Goal: Task Accomplishment & Management: Manage account settings

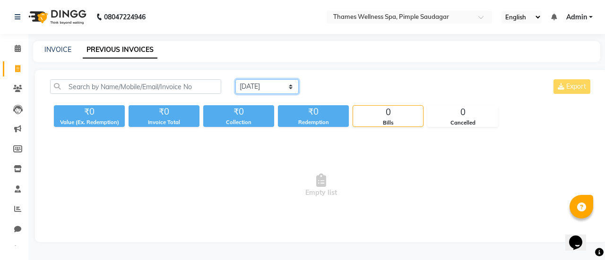
click at [251, 84] on select "Today Yesterday Custom Range" at bounding box center [266, 86] width 63 height 15
select select "range"
click at [235, 79] on select "Today Yesterday Custom Range" at bounding box center [266, 86] width 63 height 15
click at [341, 95] on div "Today Yesterday Custom Range 04-09-2025 - 04-09-2025 Export" at bounding box center [413, 90] width 371 height 22
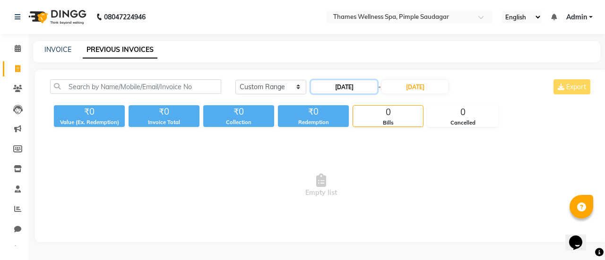
click at [351, 87] on input "[DATE]" at bounding box center [344, 86] width 66 height 13
select select "9"
select select "2025"
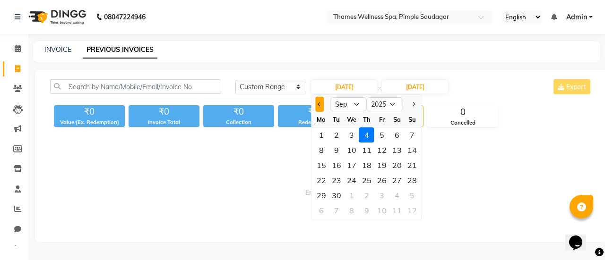
click at [318, 103] on button "Previous month" at bounding box center [320, 104] width 8 height 15
select select "8"
click at [351, 196] on div "27" at bounding box center [351, 195] width 15 height 15
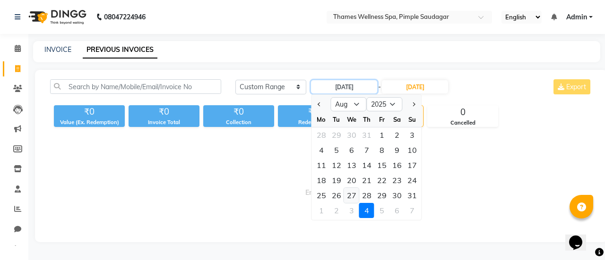
type input "[DATE]"
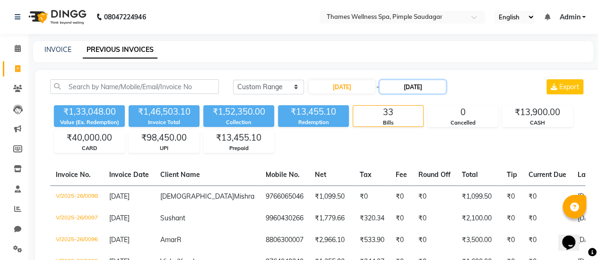
click at [403, 88] on input "[DATE]" at bounding box center [412, 86] width 66 height 13
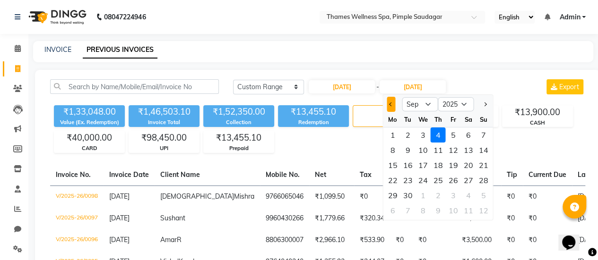
click at [394, 107] on button "Previous month" at bounding box center [391, 104] width 8 height 15
select select "8"
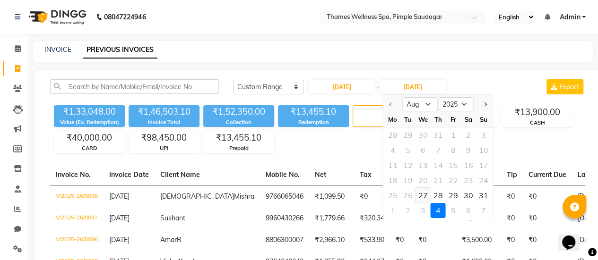
click at [422, 192] on div "27" at bounding box center [422, 195] width 15 height 15
type input "[DATE]"
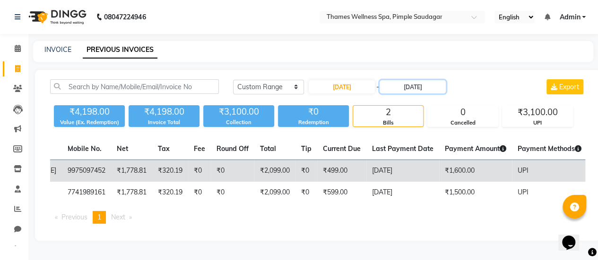
scroll to position [0, 181]
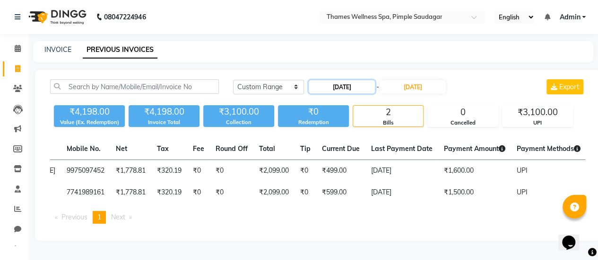
click at [354, 80] on input "[DATE]" at bounding box center [342, 86] width 66 height 13
select select "8"
select select "2025"
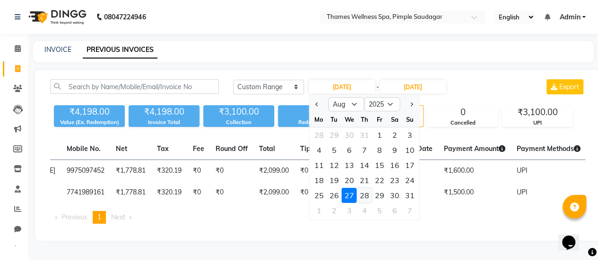
click at [363, 188] on div "28" at bounding box center [364, 195] width 15 height 15
type input "28-08-2025"
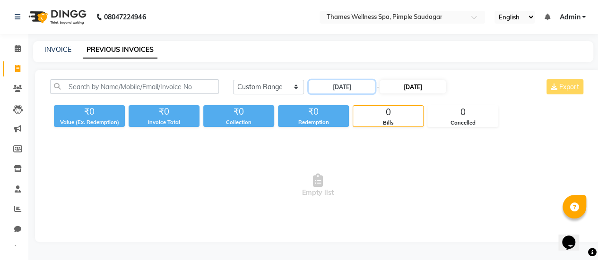
scroll to position [0, 0]
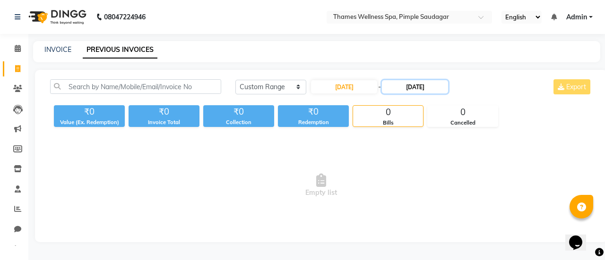
click at [414, 84] on input "27-08-2025" at bounding box center [415, 86] width 66 height 13
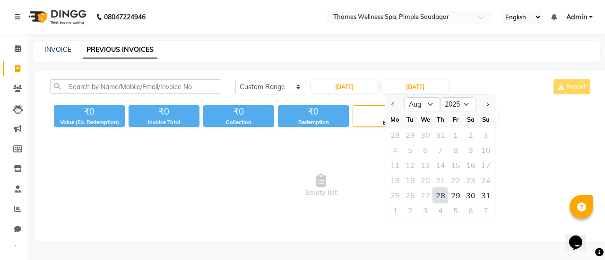
click at [444, 196] on div "28" at bounding box center [440, 195] width 15 height 15
type input "28-08-2025"
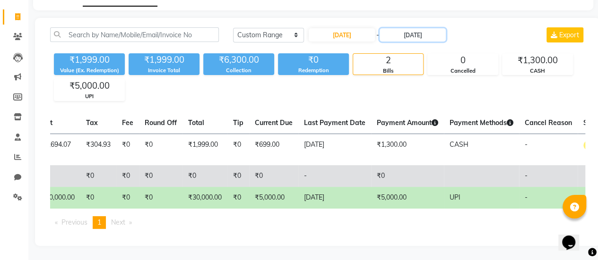
scroll to position [0, 267]
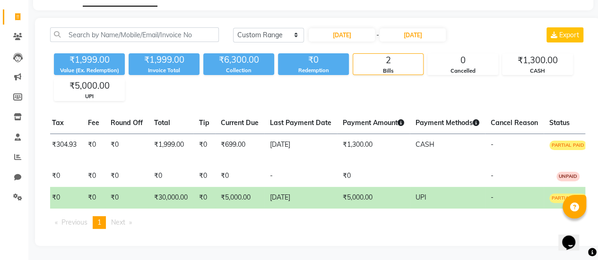
click at [396, 187] on td "₹5,000.00" at bounding box center [373, 198] width 73 height 22
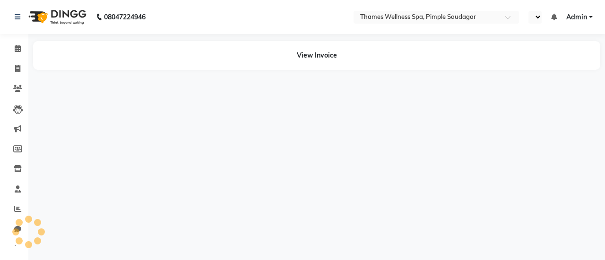
select select "en"
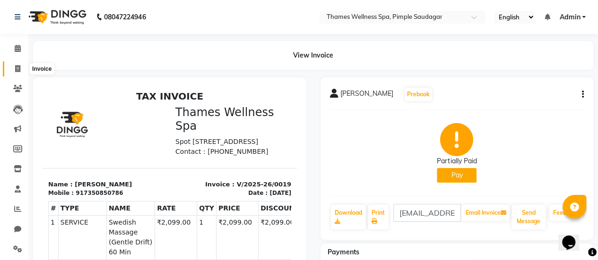
click at [16, 69] on icon at bounding box center [17, 68] width 5 height 7
select select "service"
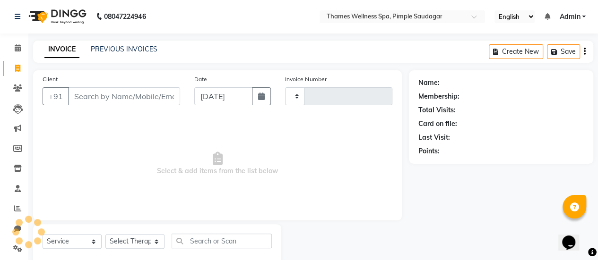
scroll to position [23, 0]
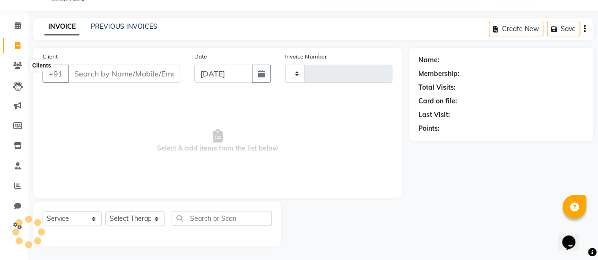
type input "0099"
select select "8709"
click at [141, 23] on link "PREVIOUS INVOICES" at bounding box center [124, 26] width 67 height 9
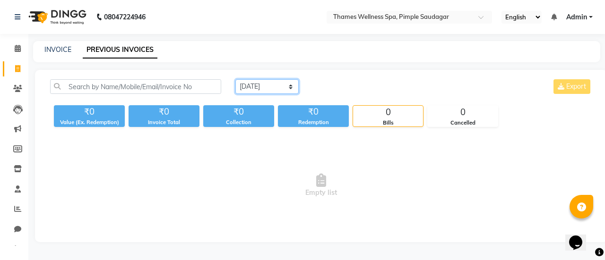
click at [263, 86] on select "Today Yesterday Custom Range" at bounding box center [266, 86] width 63 height 15
select select "range"
click at [235, 79] on select "Today Yesterday Custom Range" at bounding box center [266, 86] width 63 height 15
click at [353, 95] on div "Today Yesterday Custom Range 04-09-2025 - 04-09-2025 Export" at bounding box center [413, 90] width 371 height 22
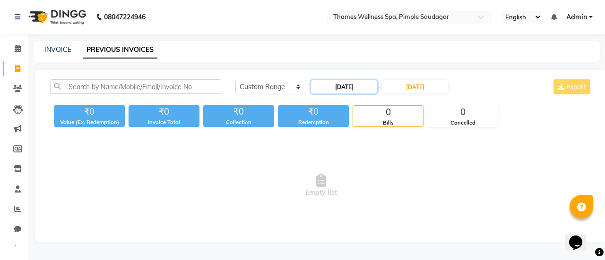
click at [356, 87] on input "[DATE]" at bounding box center [344, 86] width 66 height 13
select select "9"
select select "2025"
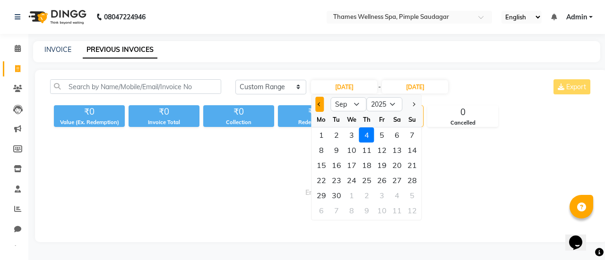
click at [320, 103] on span "Previous month" at bounding box center [320, 105] width 4 height 4
select select "8"
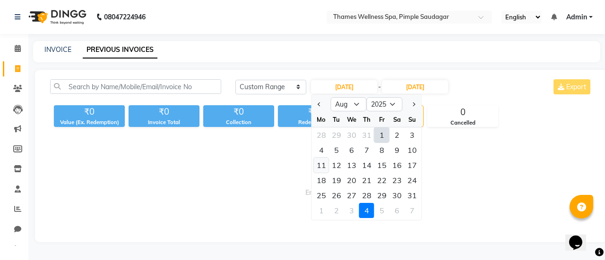
click at [325, 165] on div "11" at bounding box center [321, 165] width 15 height 15
type input "11-08-2025"
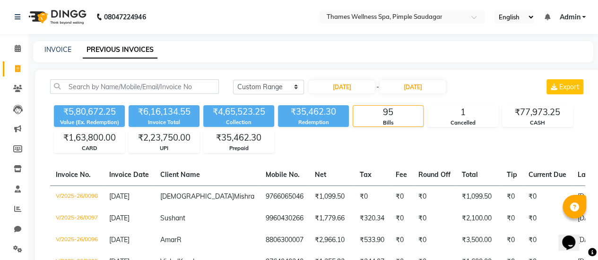
click at [404, 95] on div "Today Yesterday Custom Range 11-08-2025 - 04-09-2025 Export" at bounding box center [409, 90] width 366 height 22
click at [409, 88] on input "[DATE]" at bounding box center [412, 86] width 66 height 13
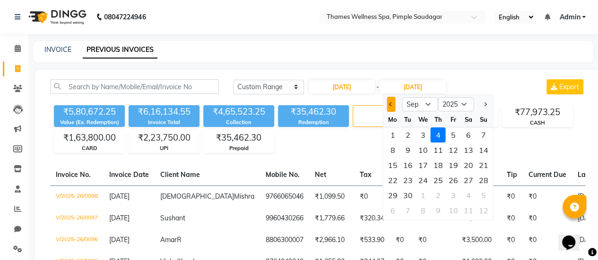
click at [388, 107] on button "Previous month" at bounding box center [391, 104] width 8 height 15
select select "8"
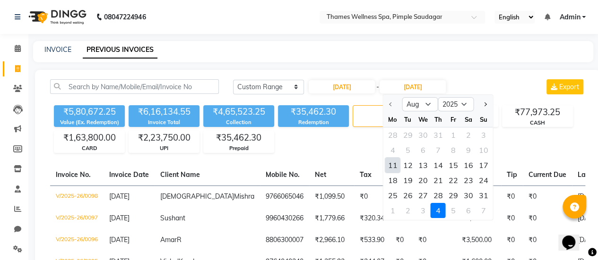
click at [387, 163] on div "11" at bounding box center [392, 165] width 15 height 15
type input "11-08-2025"
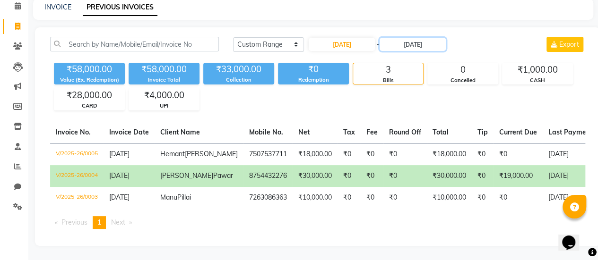
scroll to position [58, 0]
click at [341, 37] on div "11-08-2025 - 11-08-2025" at bounding box center [377, 44] width 139 height 15
click at [345, 38] on input "11-08-2025" at bounding box center [342, 44] width 66 height 13
select select "8"
select select "2025"
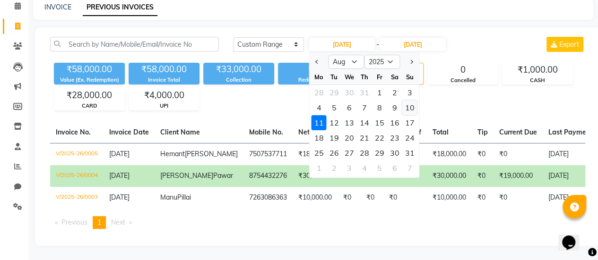
click at [407, 100] on div "10" at bounding box center [409, 107] width 15 height 15
type input "10-08-2025"
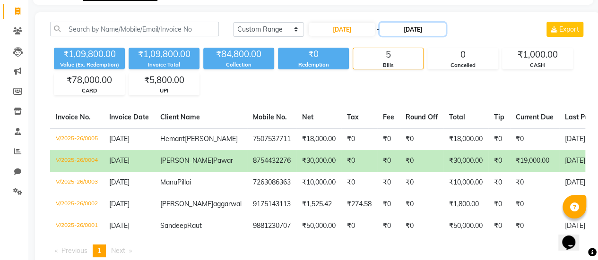
click at [407, 26] on input "11-08-2025" at bounding box center [412, 29] width 66 height 13
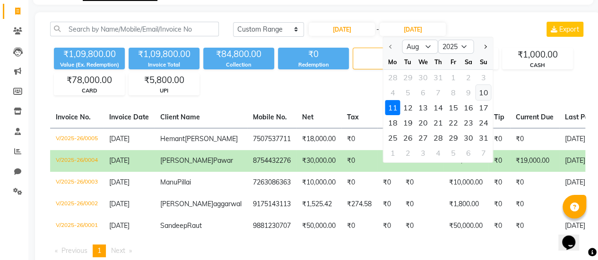
click at [484, 97] on div "10" at bounding box center [483, 92] width 15 height 15
type input "10-08-2025"
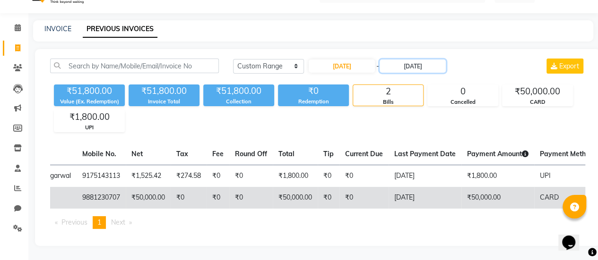
scroll to position [0, 169]
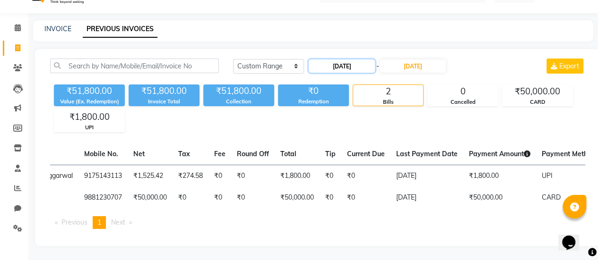
click at [368, 60] on input "10-08-2025" at bounding box center [342, 66] width 66 height 13
select select "8"
select select "2025"
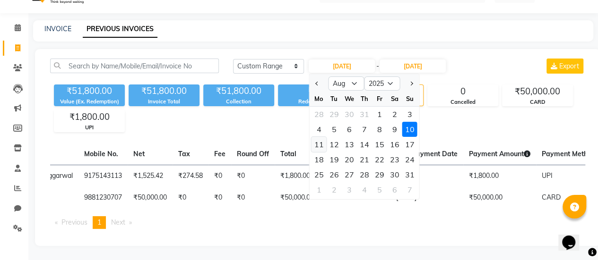
click at [316, 137] on div "11" at bounding box center [318, 144] width 15 height 15
type input "11-08-2025"
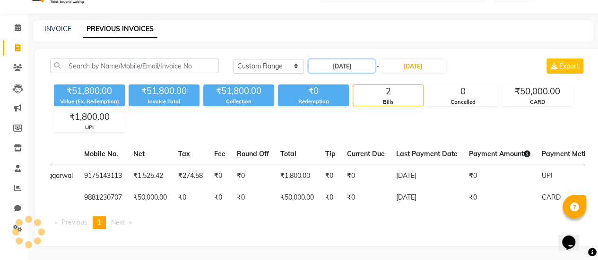
scroll to position [0, 0]
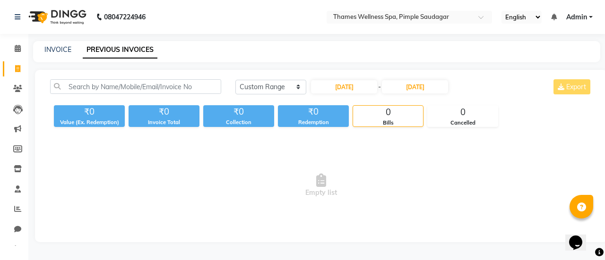
click at [402, 79] on div "11-08-2025 - 10-08-2025" at bounding box center [379, 86] width 139 height 15
click at [405, 86] on input "10-08-2025" at bounding box center [415, 86] width 66 height 13
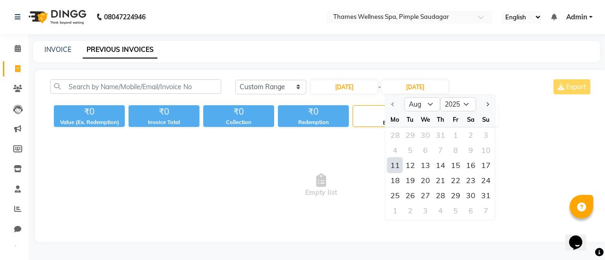
click at [393, 167] on div "11" at bounding box center [395, 165] width 15 height 15
type input "11-08-2025"
click at [393, 167] on span "Empty list" at bounding box center [321, 185] width 542 height 95
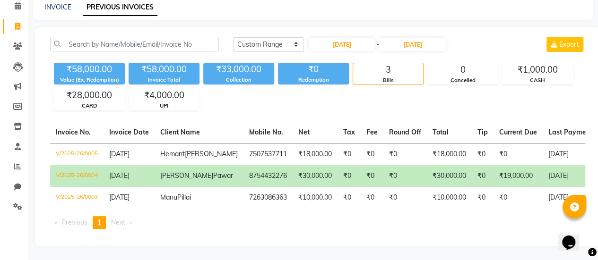
scroll to position [58, 0]
click at [345, 38] on input "11-08-2025" at bounding box center [342, 44] width 66 height 13
select select "8"
select select "2025"
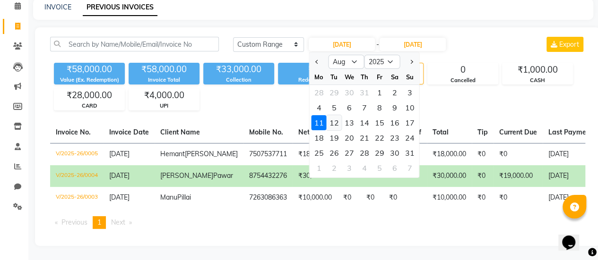
click at [334, 115] on div "12" at bounding box center [334, 122] width 15 height 15
type input "12-08-2025"
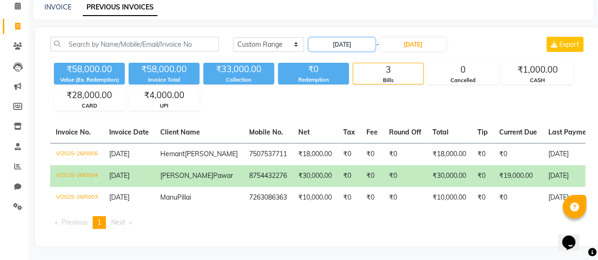
scroll to position [0, 0]
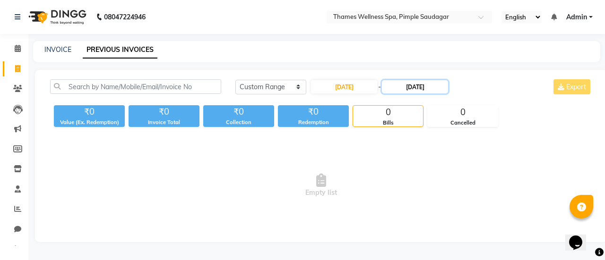
click at [412, 89] on input "11-08-2025" at bounding box center [415, 86] width 66 height 13
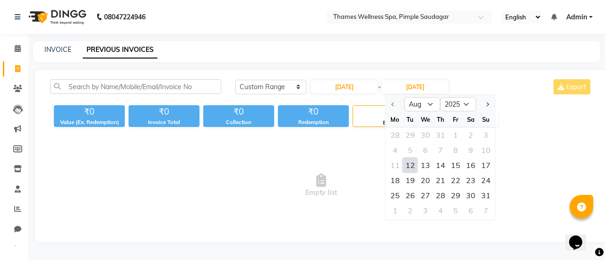
click at [413, 164] on div "12" at bounding box center [410, 165] width 15 height 15
type input "[DATE]"
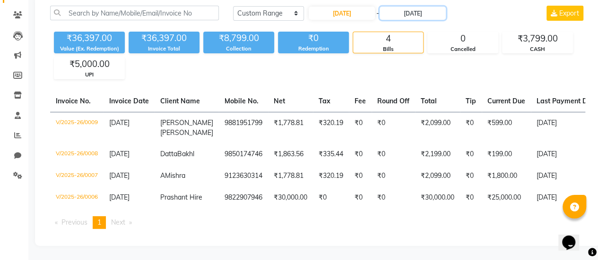
scroll to position [89, 0]
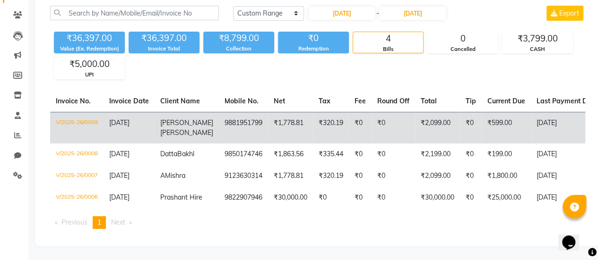
click at [502, 112] on td "₹599.00" at bounding box center [506, 128] width 49 height 32
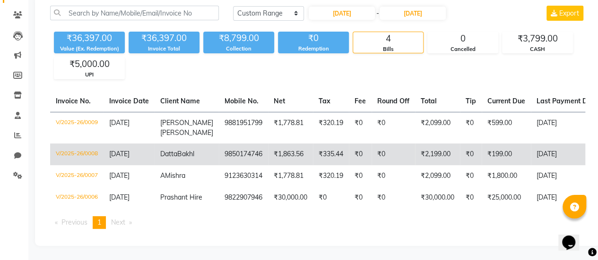
click at [422, 144] on td "₹2,199.00" at bounding box center [437, 155] width 45 height 22
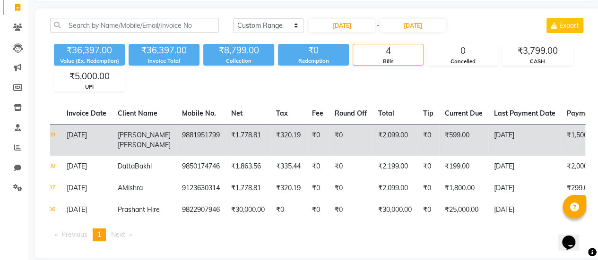
scroll to position [0, 43]
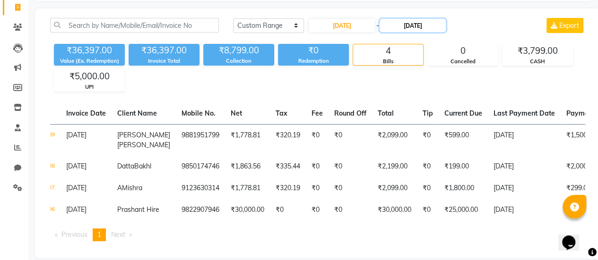
click at [434, 23] on input "12-08-2025" at bounding box center [412, 25] width 66 height 13
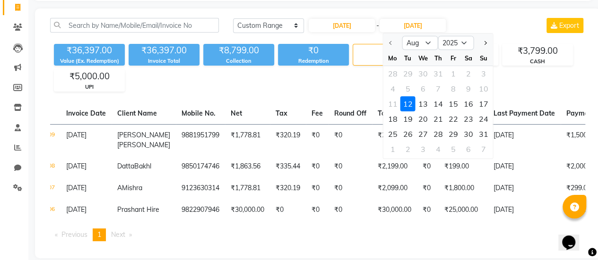
click at [409, 102] on div "12" at bounding box center [407, 103] width 15 height 15
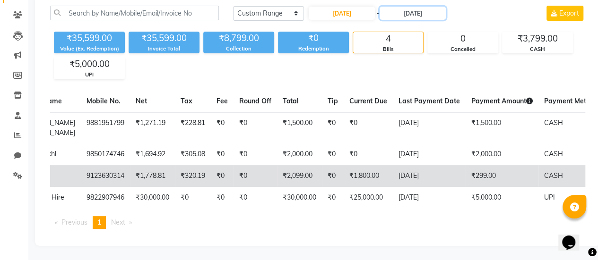
scroll to position [0, 143]
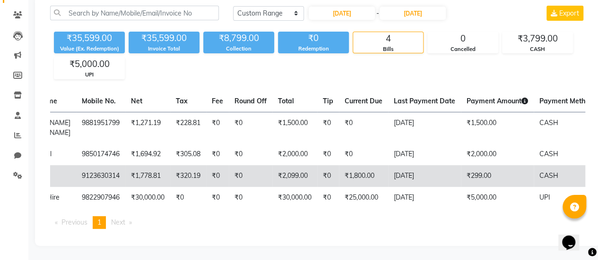
click at [375, 165] on td "₹1,800.00" at bounding box center [363, 176] width 49 height 22
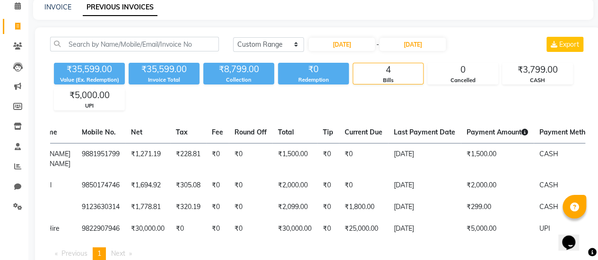
scroll to position [42, 0]
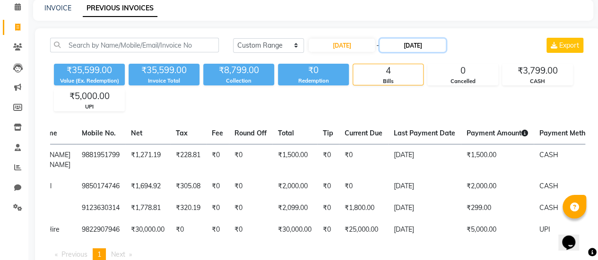
click at [401, 47] on input "12-08-2025" at bounding box center [412, 45] width 66 height 13
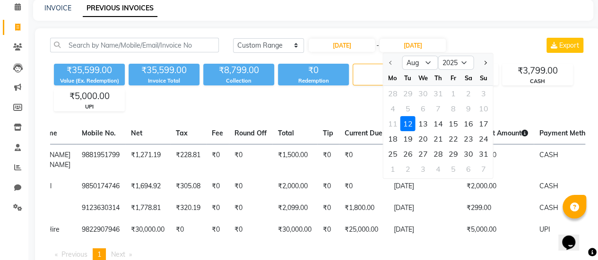
click at [408, 119] on div "12" at bounding box center [407, 123] width 15 height 15
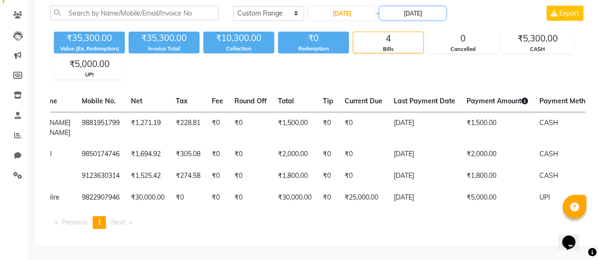
scroll to position [0, 267]
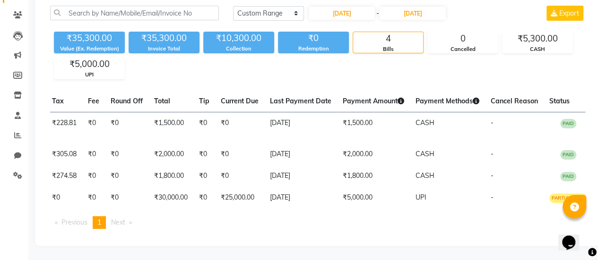
click at [446, 144] on td "CASH" at bounding box center [447, 155] width 75 height 22
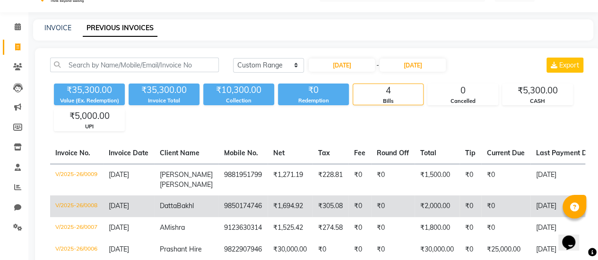
scroll to position [21, 0]
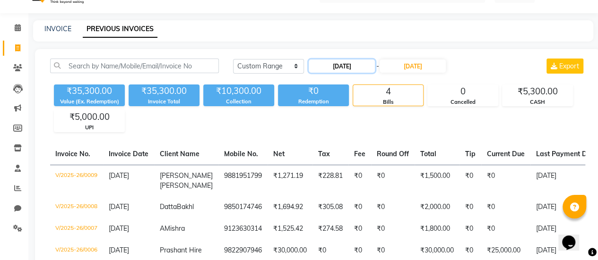
click at [371, 66] on input "12-08-2025" at bounding box center [342, 66] width 66 height 13
select select "8"
select select "2025"
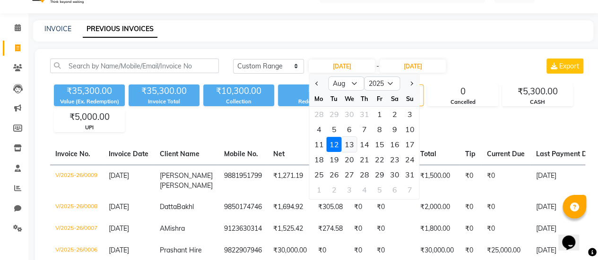
click at [347, 144] on div "13" at bounding box center [349, 144] width 15 height 15
type input "13-08-2025"
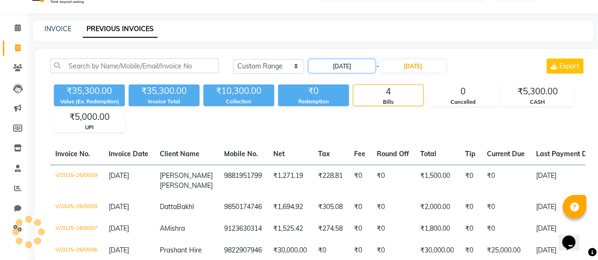
scroll to position [0, 0]
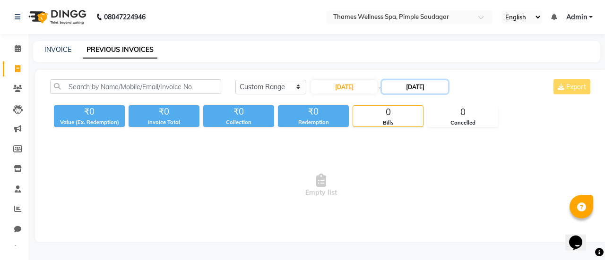
click at [404, 87] on input "12-08-2025" at bounding box center [415, 86] width 66 height 13
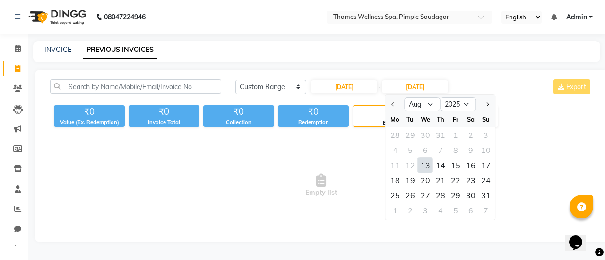
click at [428, 165] on div "13" at bounding box center [425, 165] width 15 height 15
type input "13-08-2025"
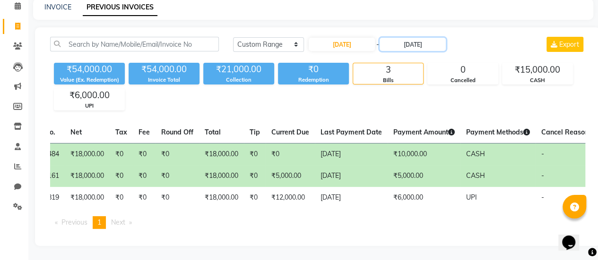
scroll to position [0, 253]
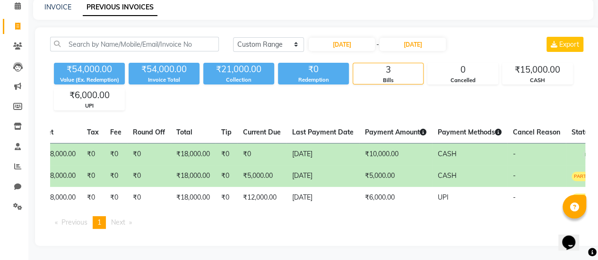
click at [450, 165] on td "CASH" at bounding box center [469, 176] width 75 height 22
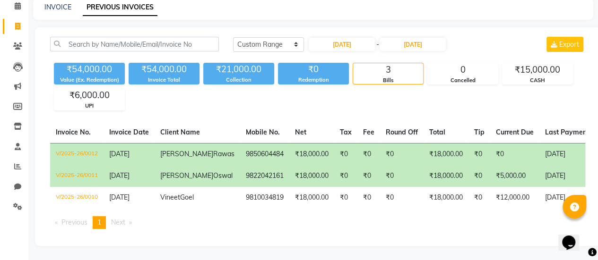
scroll to position [65, 0]
click at [340, 38] on input "13-08-2025" at bounding box center [342, 44] width 66 height 13
select select "8"
select select "2025"
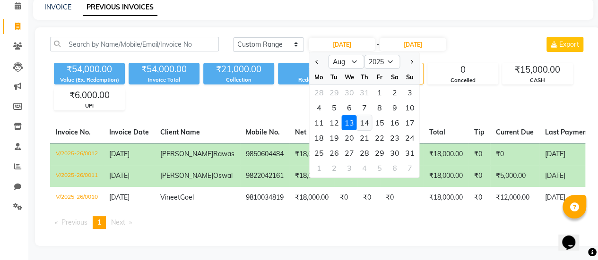
click at [366, 115] on div "14" at bounding box center [364, 122] width 15 height 15
type input "14-08-2025"
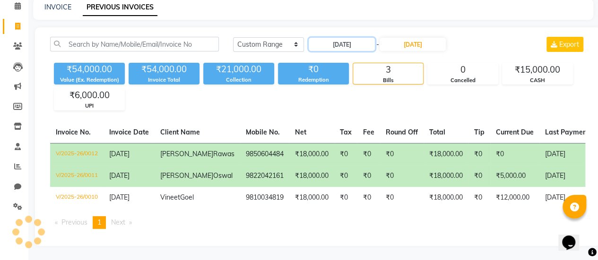
scroll to position [0, 0]
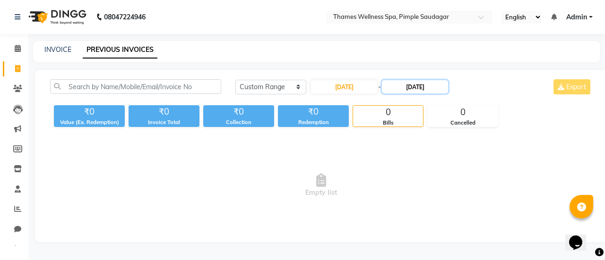
click at [414, 91] on input "13-08-2025" at bounding box center [415, 86] width 66 height 13
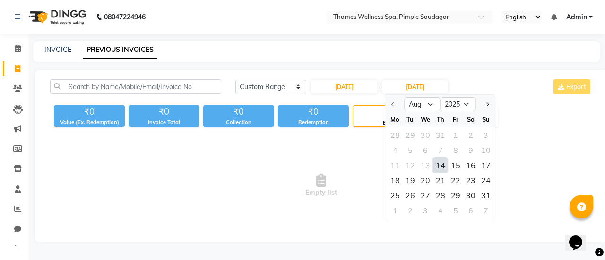
click at [444, 163] on div "14" at bounding box center [440, 165] width 15 height 15
type input "14-08-2025"
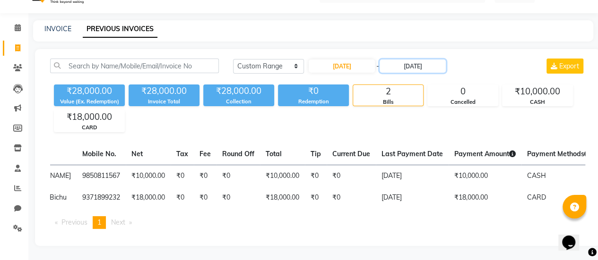
scroll to position [0, 236]
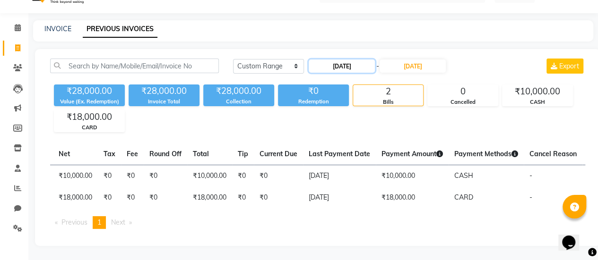
click at [354, 60] on input "14-08-2025" at bounding box center [342, 66] width 66 height 13
select select "8"
select select "2025"
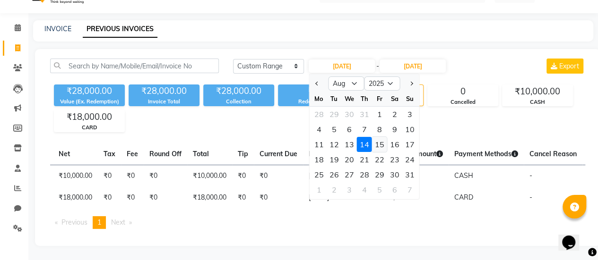
click at [377, 137] on div "15" at bounding box center [379, 144] width 15 height 15
type input "15-08-2025"
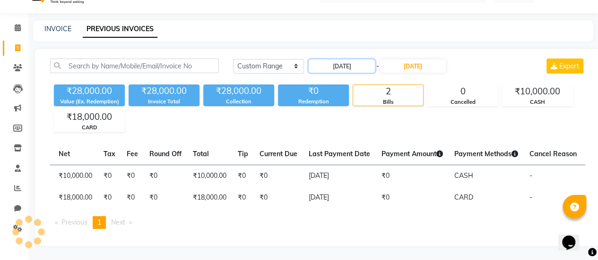
scroll to position [0, 0]
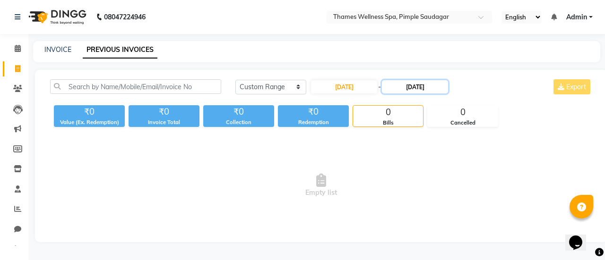
click at [414, 88] on input "14-08-2025" at bounding box center [415, 86] width 66 height 13
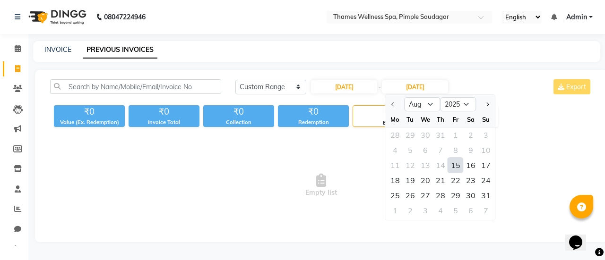
click at [461, 162] on div "15" at bounding box center [455, 165] width 15 height 15
type input "15-08-2025"
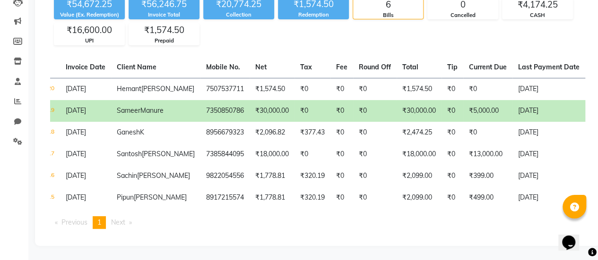
scroll to position [0, 44]
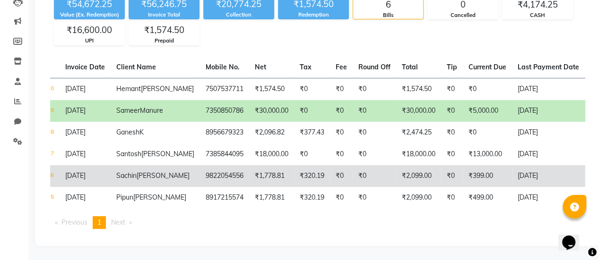
click at [441, 166] on td "₹0" at bounding box center [452, 176] width 22 height 22
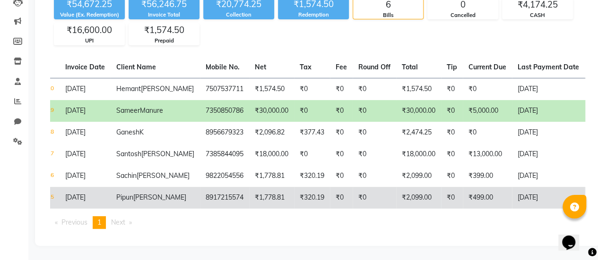
click at [463, 187] on td "₹499.00" at bounding box center [487, 198] width 49 height 22
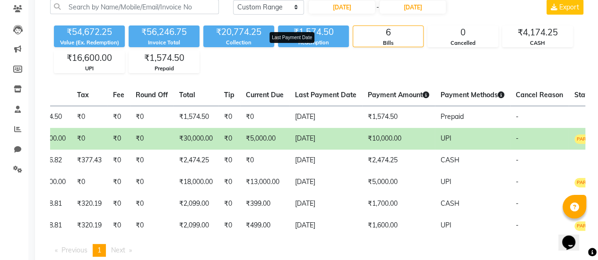
scroll to position [76, 0]
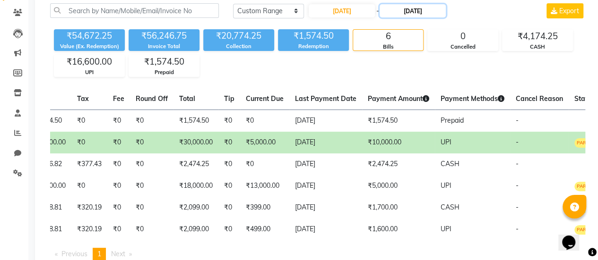
click at [407, 9] on input "15-08-2025" at bounding box center [412, 10] width 66 height 13
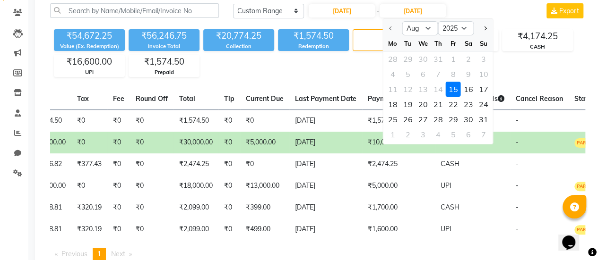
click at [452, 91] on div "15" at bounding box center [453, 89] width 15 height 15
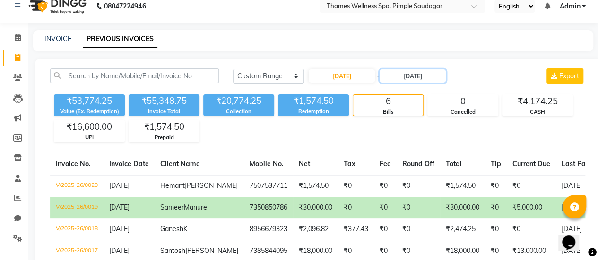
scroll to position [8, 0]
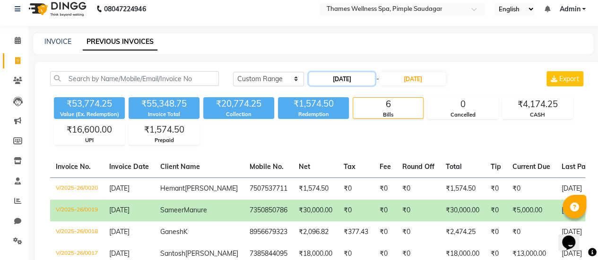
click at [353, 79] on input "15-08-2025" at bounding box center [342, 78] width 66 height 13
select select "8"
select select "2025"
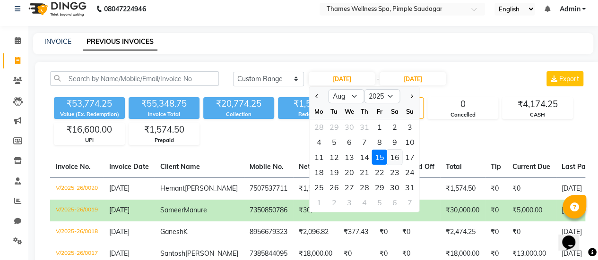
click at [391, 156] on div "16" at bounding box center [394, 157] width 15 height 15
type input "16-08-2025"
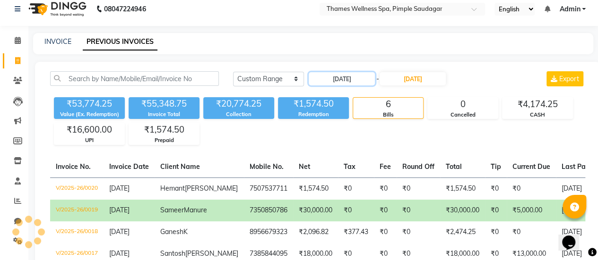
scroll to position [0, 0]
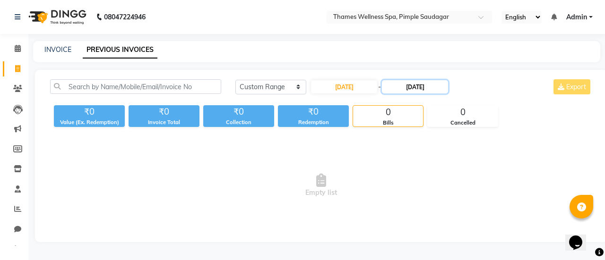
click at [416, 87] on input "15-08-2025" at bounding box center [415, 86] width 66 height 13
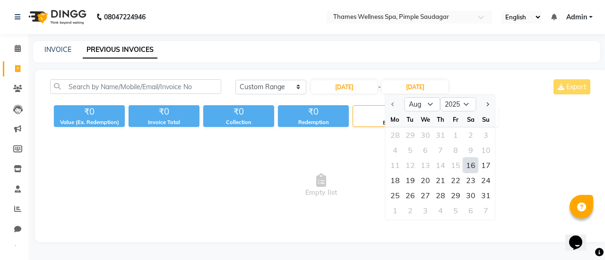
click at [471, 167] on div "16" at bounding box center [470, 165] width 15 height 15
type input "16-08-2025"
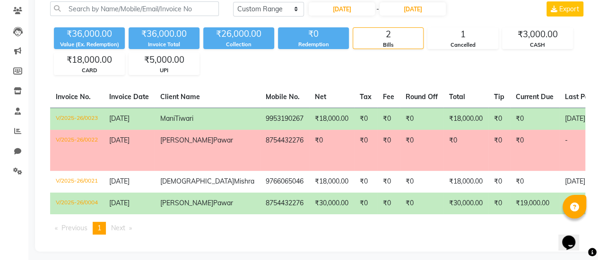
click at [400, 150] on td "₹0" at bounding box center [421, 150] width 43 height 41
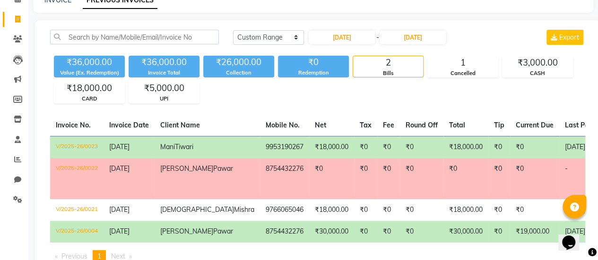
scroll to position [34, 0]
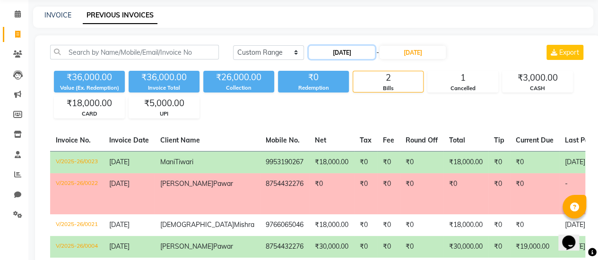
click at [353, 53] on input "16-08-2025" at bounding box center [342, 52] width 66 height 13
select select "8"
select select "2025"
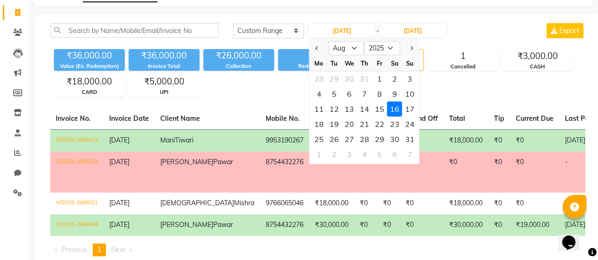
scroll to position [57, 0]
click at [391, 108] on div "16" at bounding box center [394, 108] width 15 height 15
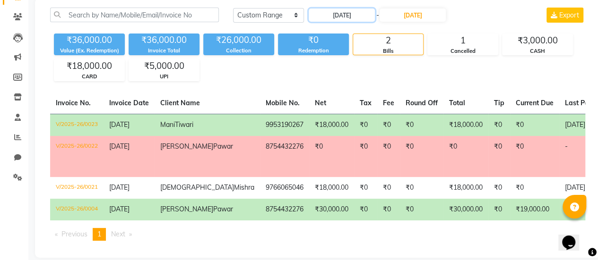
scroll to position [76, 0]
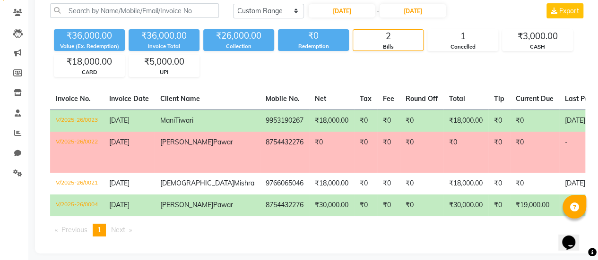
click at [510, 92] on th "Current Due" at bounding box center [534, 99] width 49 height 22
click at [559, 88] on th "Last Payment Date" at bounding box center [595, 99] width 73 height 22
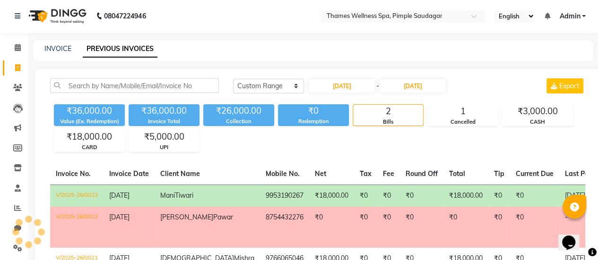
scroll to position [0, 0]
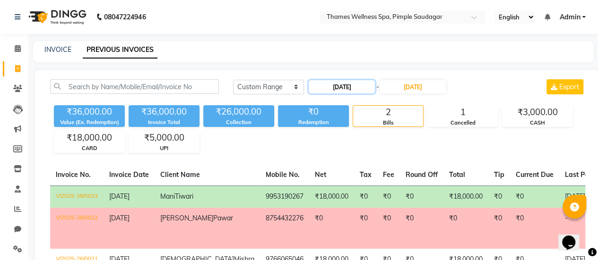
click at [345, 87] on input "16-08-2025" at bounding box center [342, 86] width 66 height 13
select select "8"
select select "2025"
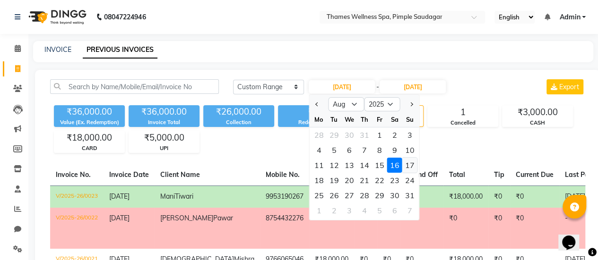
click at [408, 164] on div "17" at bounding box center [409, 165] width 15 height 15
type input "17-08-2025"
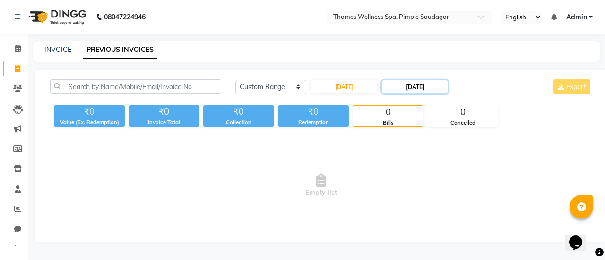
click at [409, 91] on input "16-08-2025" at bounding box center [415, 86] width 66 height 13
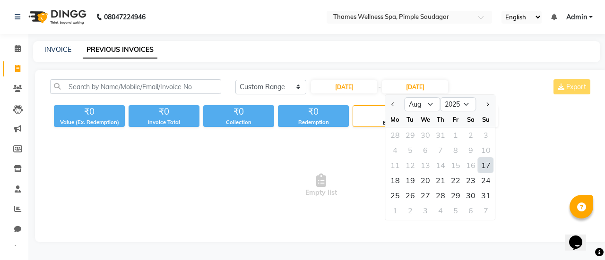
click at [483, 164] on div "17" at bounding box center [485, 165] width 15 height 15
type input "17-08-2025"
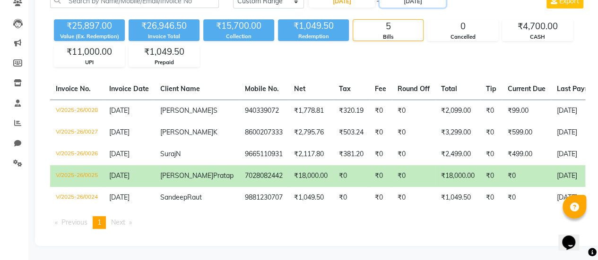
scroll to position [102, 0]
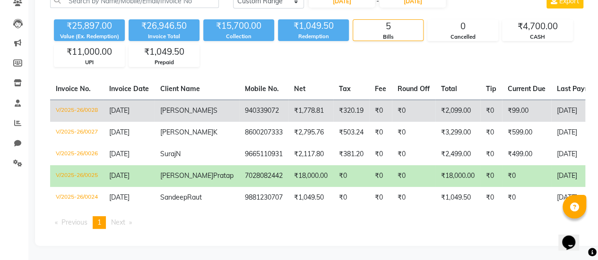
click at [444, 100] on td "₹2,099.00" at bounding box center [457, 111] width 45 height 22
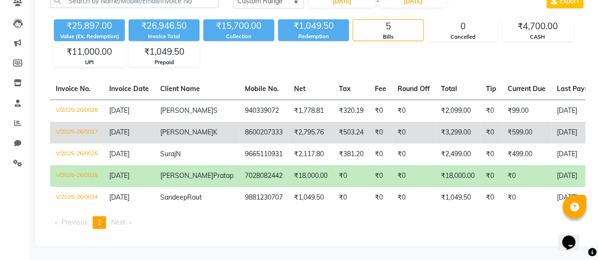
scroll to position [120, 0]
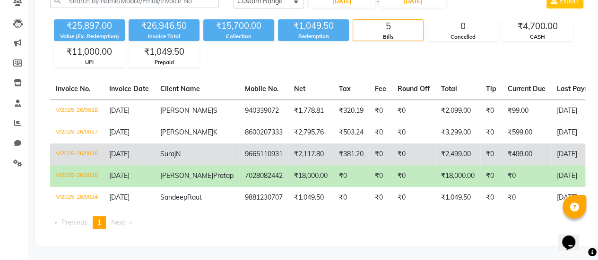
click at [480, 144] on td "₹0" at bounding box center [491, 155] width 22 height 22
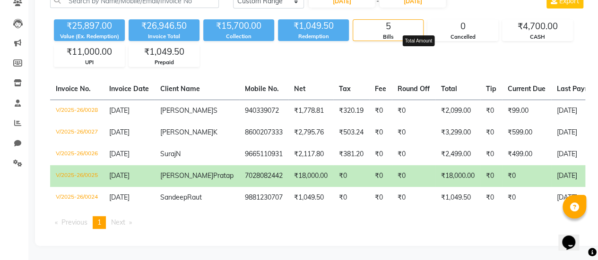
scroll to position [0, 0]
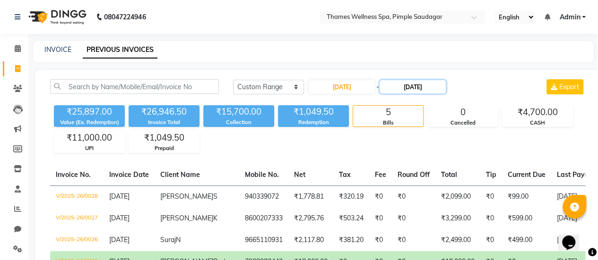
click at [419, 91] on input "17-08-2025" at bounding box center [412, 86] width 66 height 13
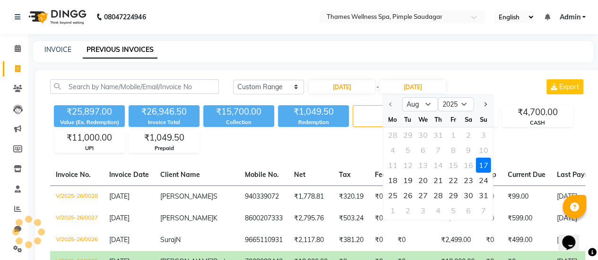
click at [481, 165] on div "17" at bounding box center [483, 165] width 15 height 15
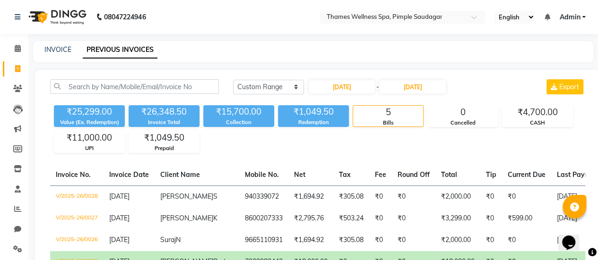
click at [471, 80] on div "Today Yesterday Custom Range 17-08-2025 - 17-08-2025 Export" at bounding box center [409, 86] width 352 height 15
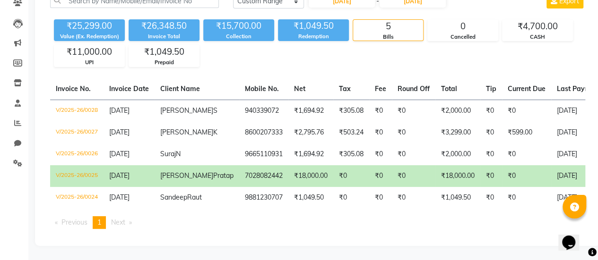
scroll to position [95, 0]
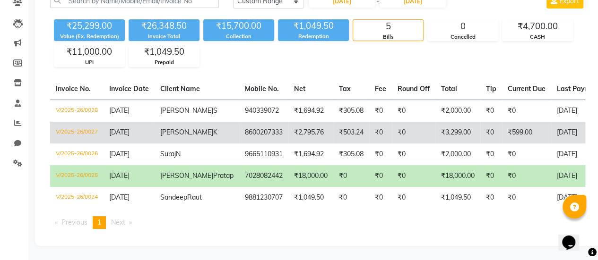
click at [480, 122] on td "₹0" at bounding box center [491, 133] width 22 height 22
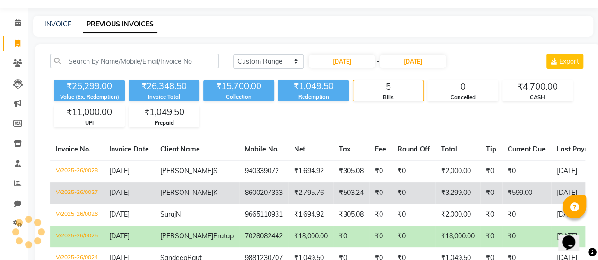
scroll to position [22, 0]
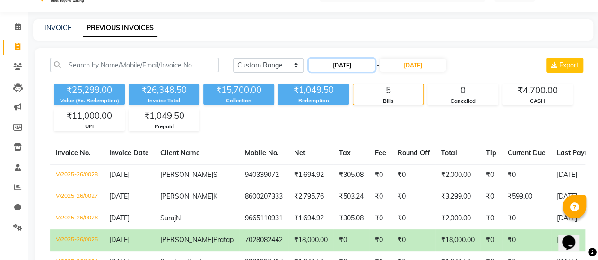
click at [369, 64] on input "17-08-2025" at bounding box center [342, 65] width 66 height 13
select select "8"
select select "2025"
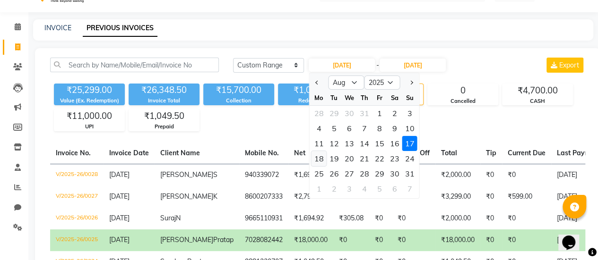
click at [318, 160] on div "18" at bounding box center [318, 158] width 15 height 15
type input "18-08-2025"
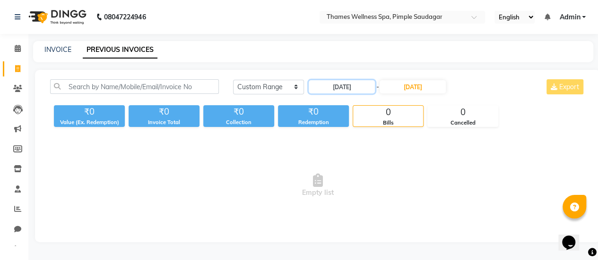
scroll to position [0, 0]
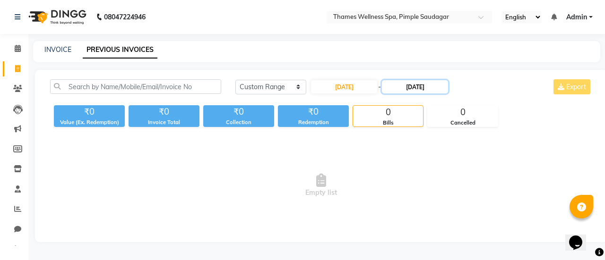
click at [412, 89] on input "17-08-2025" at bounding box center [415, 86] width 66 height 13
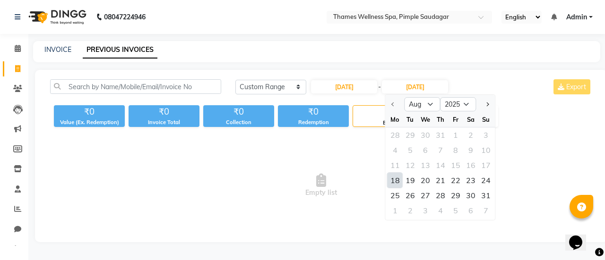
click at [395, 179] on div "18" at bounding box center [395, 180] width 15 height 15
type input "18-08-2025"
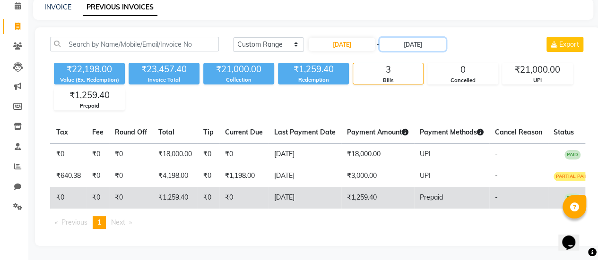
scroll to position [0, 251]
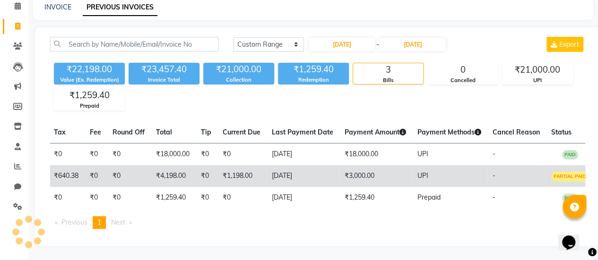
click at [545, 166] on td "-" at bounding box center [516, 176] width 59 height 22
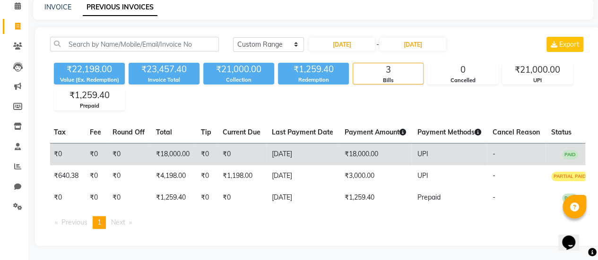
scroll to position [0, 267]
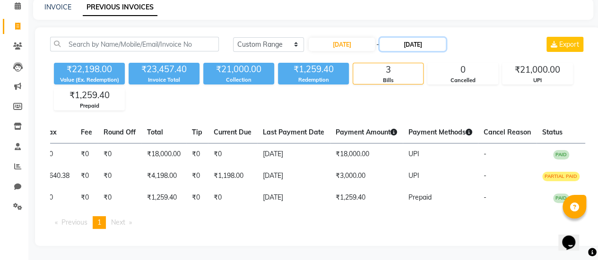
click at [413, 39] on input "18-08-2025" at bounding box center [412, 44] width 66 height 13
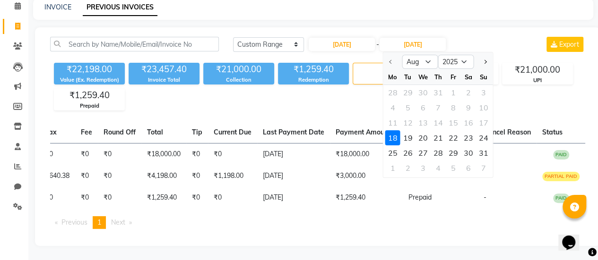
click at [391, 133] on div "18" at bounding box center [392, 137] width 15 height 15
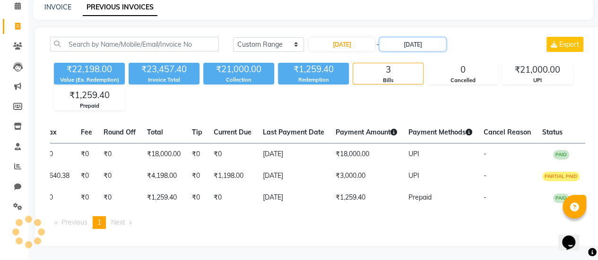
scroll to position [0, 250]
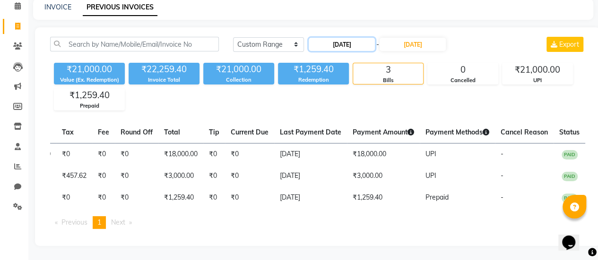
click at [341, 41] on input "18-08-2025" at bounding box center [342, 44] width 66 height 13
select select "8"
select select "2025"
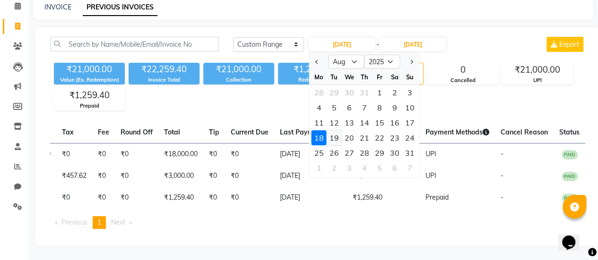
click at [331, 133] on div "19" at bounding box center [334, 137] width 15 height 15
type input "19-08-2025"
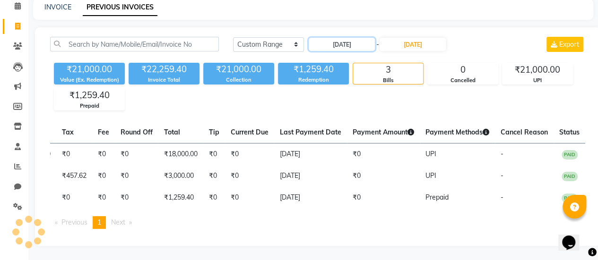
scroll to position [0, 0]
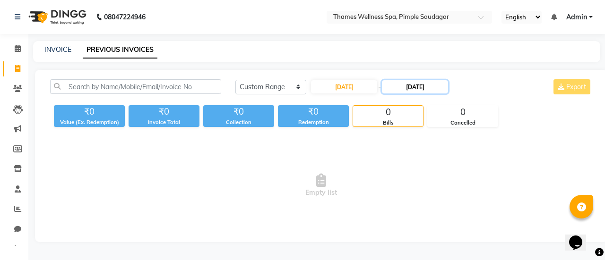
click at [410, 91] on input "18-08-2025" at bounding box center [415, 86] width 66 height 13
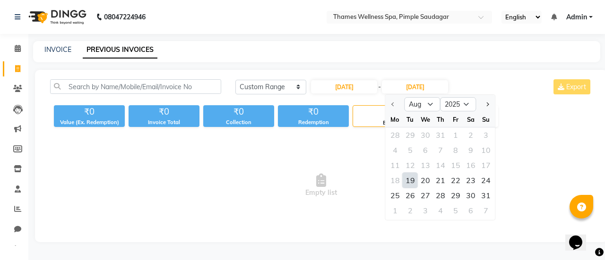
click at [408, 181] on div "19" at bounding box center [410, 180] width 15 height 15
type input "19-08-2025"
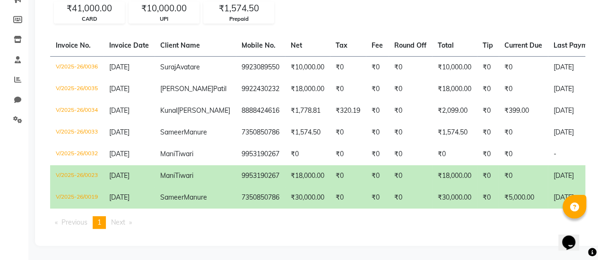
scroll to position [135, 0]
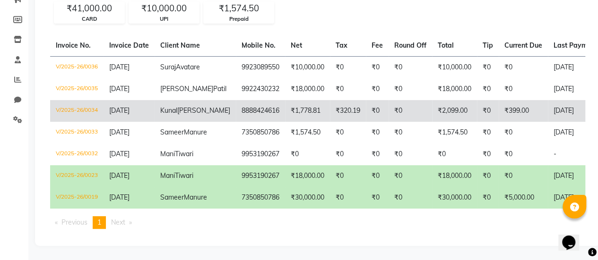
click at [499, 103] on td "₹399.00" at bounding box center [523, 111] width 49 height 22
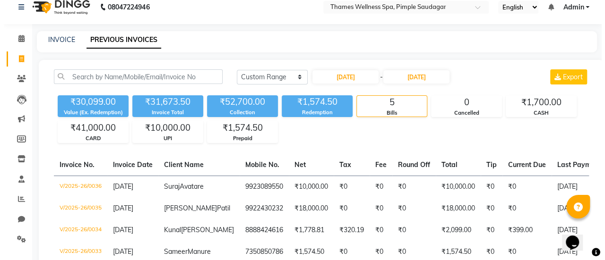
scroll to position [0, 0]
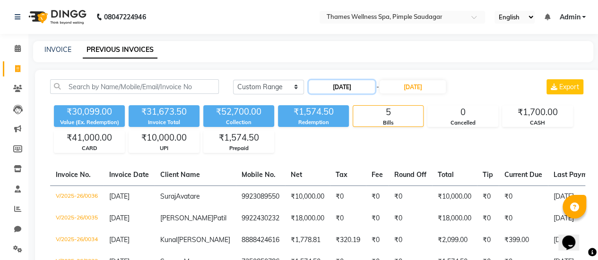
click at [371, 91] on input "19-08-2025" at bounding box center [342, 86] width 66 height 13
select select "8"
select select "2025"
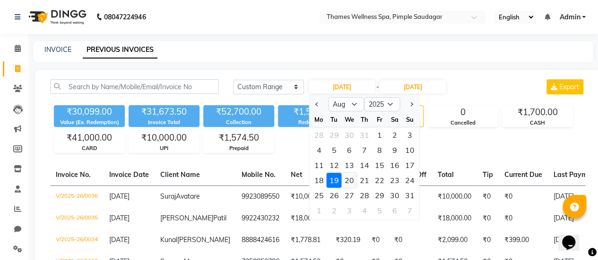
click at [353, 184] on div "20" at bounding box center [349, 180] width 15 height 15
type input "20-08-2025"
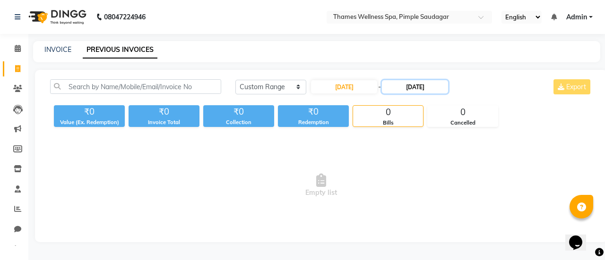
click at [422, 91] on input "19-08-2025" at bounding box center [415, 86] width 66 height 13
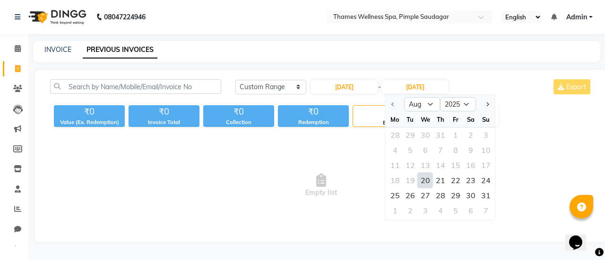
click at [426, 179] on div "20" at bounding box center [425, 180] width 15 height 15
type input "20-08-2025"
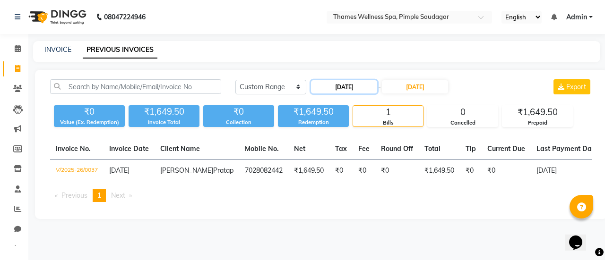
click at [355, 88] on input "20-08-2025" at bounding box center [344, 86] width 66 height 13
select select "8"
select select "2025"
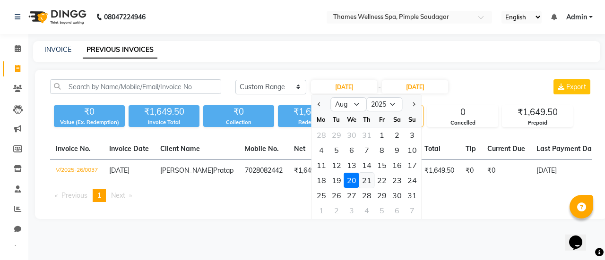
click at [367, 183] on div "21" at bounding box center [366, 180] width 15 height 15
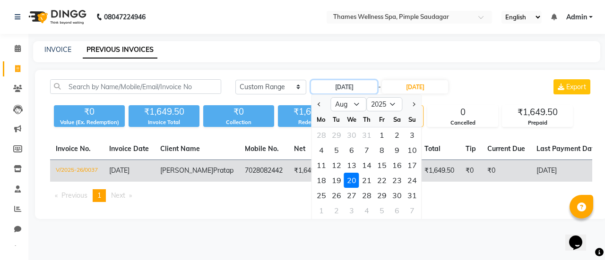
type input "21-08-2025"
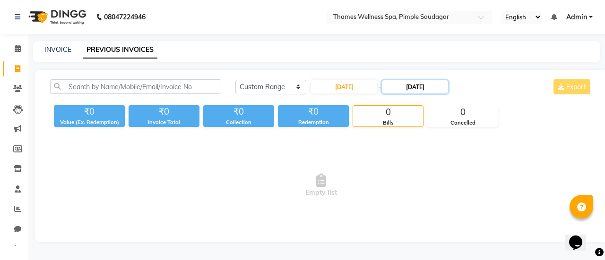
click at [421, 89] on input "20-08-2025" at bounding box center [415, 86] width 66 height 13
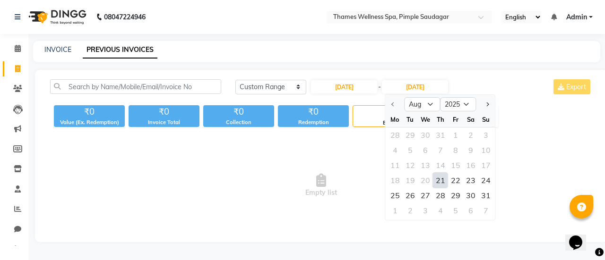
click at [440, 179] on div "21" at bounding box center [440, 180] width 15 height 15
type input "21-08-2025"
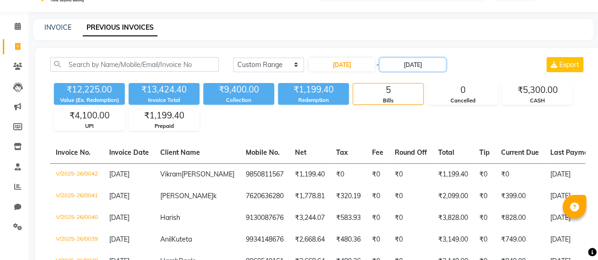
scroll to position [21, 0]
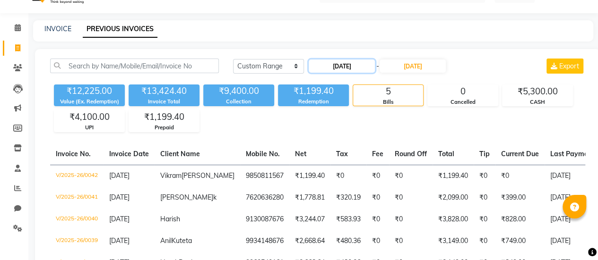
click at [355, 63] on input "21-08-2025" at bounding box center [342, 66] width 66 height 13
select select "8"
select select "2025"
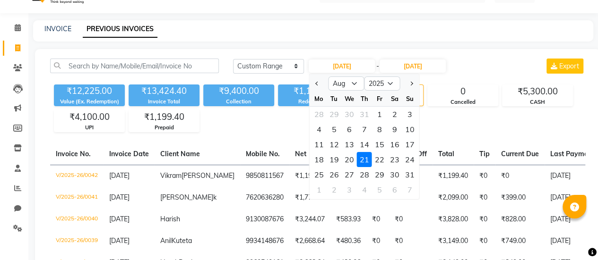
click at [365, 160] on div "21" at bounding box center [364, 159] width 15 height 15
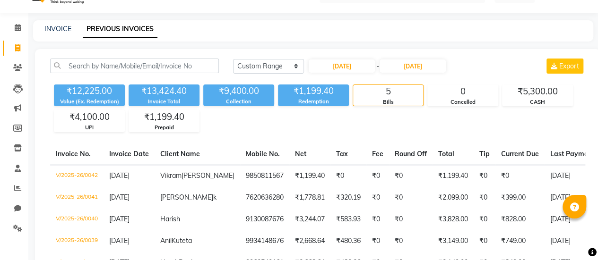
click at [487, 64] on div "Today Yesterday Custom Range 21-08-2025 - 21-08-2025 Export" at bounding box center [409, 66] width 352 height 15
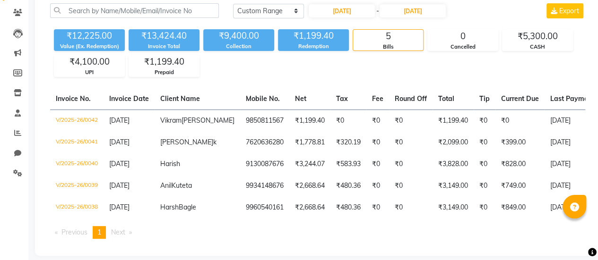
scroll to position [77, 0]
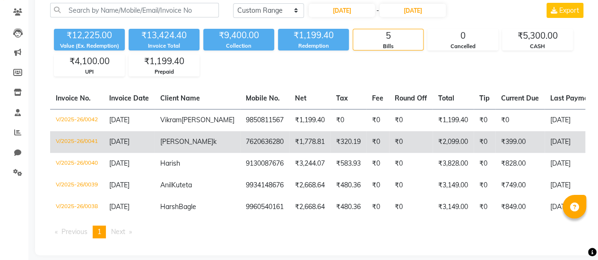
click at [439, 149] on td "₹2,099.00" at bounding box center [452, 142] width 41 height 22
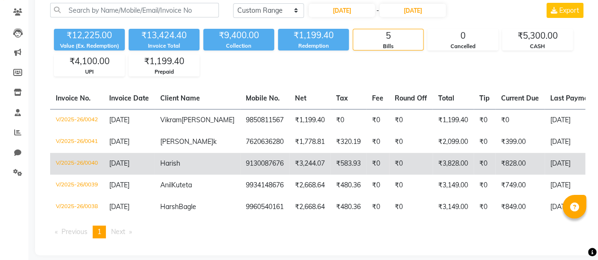
click at [495, 171] on td "₹828.00" at bounding box center [519, 164] width 49 height 22
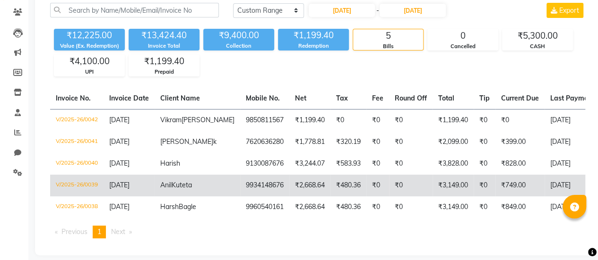
click at [432, 194] on td "₹3,149.00" at bounding box center [452, 186] width 41 height 22
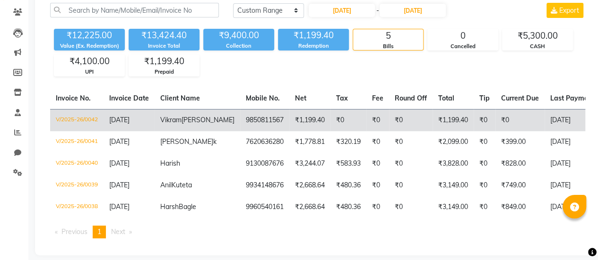
scroll to position [101, 0]
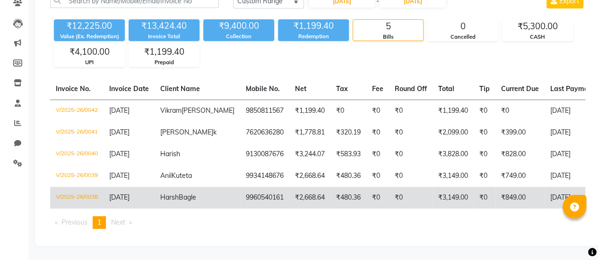
click at [442, 188] on td "₹3,149.00" at bounding box center [452, 198] width 41 height 22
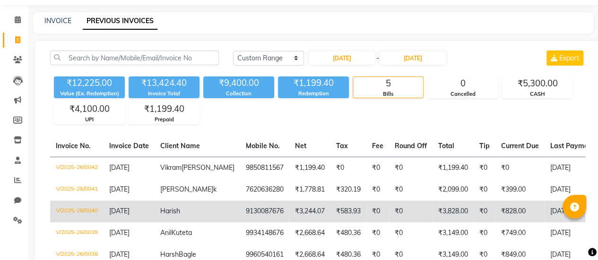
scroll to position [0, 0]
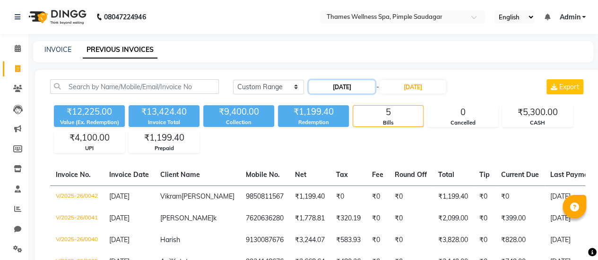
click at [355, 87] on input "21-08-2025" at bounding box center [342, 86] width 66 height 13
select select "8"
select select "2025"
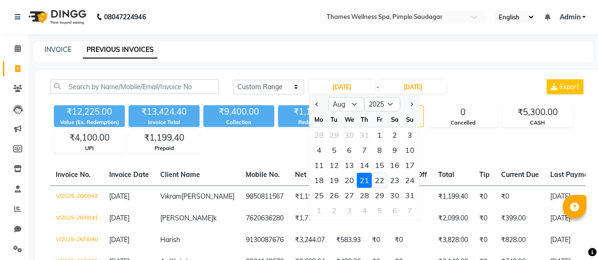
click at [377, 176] on div "22" at bounding box center [379, 180] width 15 height 15
type input "22-08-2025"
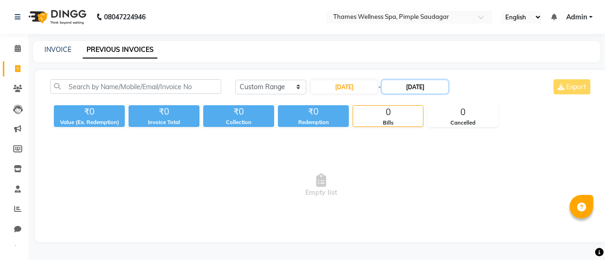
click at [418, 85] on input "21-08-2025" at bounding box center [415, 86] width 66 height 13
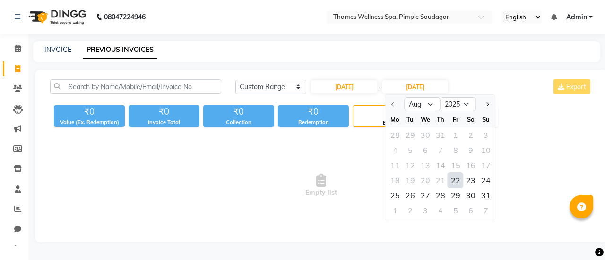
click at [457, 181] on div "22" at bounding box center [455, 180] width 15 height 15
type input "22-08-2025"
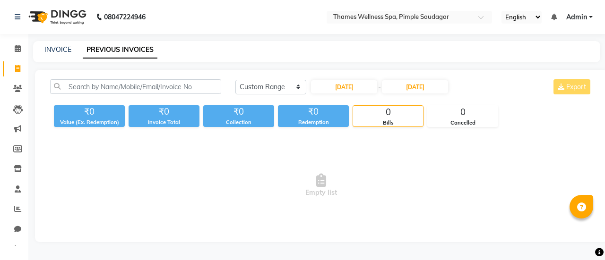
click at [469, 89] on div "Today Yesterday Custom Range 22-08-2025 - 22-08-2025 Export" at bounding box center [413, 86] width 357 height 15
click at [347, 89] on input "22-08-2025" at bounding box center [344, 86] width 66 height 13
select select "8"
select select "2025"
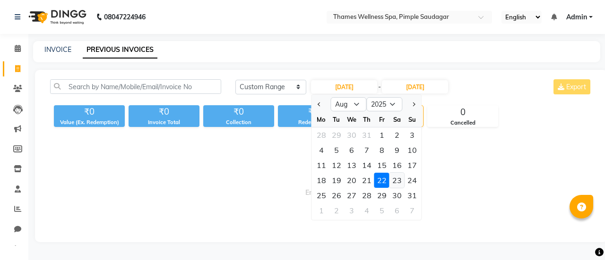
click at [395, 177] on div "23" at bounding box center [396, 180] width 15 height 15
type input "23-08-2025"
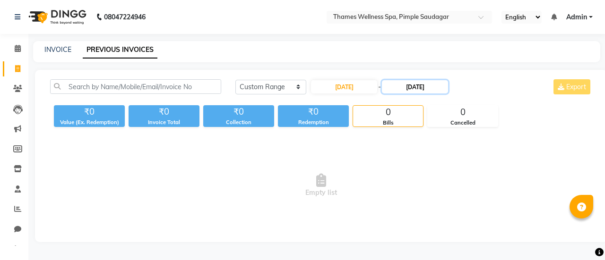
click at [417, 88] on input "22-08-2025" at bounding box center [415, 86] width 66 height 13
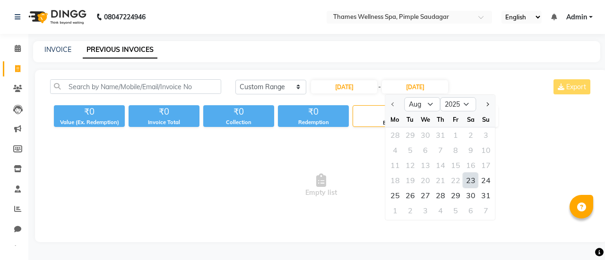
click at [468, 178] on div "23" at bounding box center [470, 180] width 15 height 15
type input "23-08-2025"
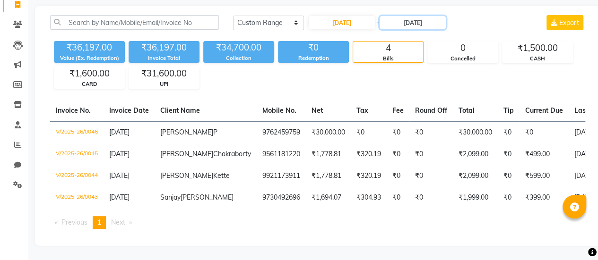
scroll to position [98, 0]
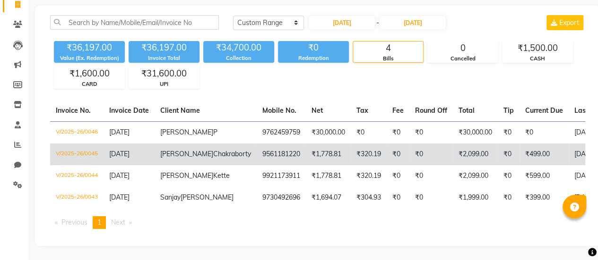
click at [519, 144] on td "₹499.00" at bounding box center [543, 155] width 49 height 22
click at [498, 144] on td "₹0" at bounding box center [509, 155] width 22 height 22
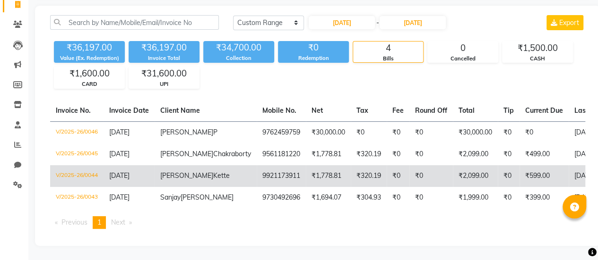
click at [519, 165] on td "₹599.00" at bounding box center [543, 176] width 49 height 22
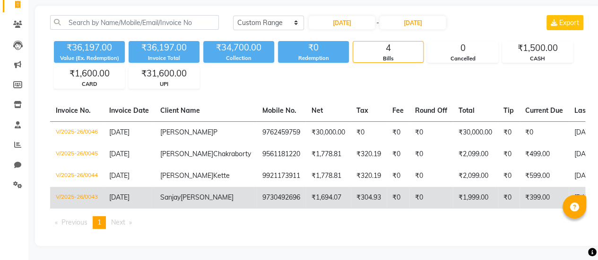
click at [409, 187] on td "₹0" at bounding box center [430, 198] width 43 height 22
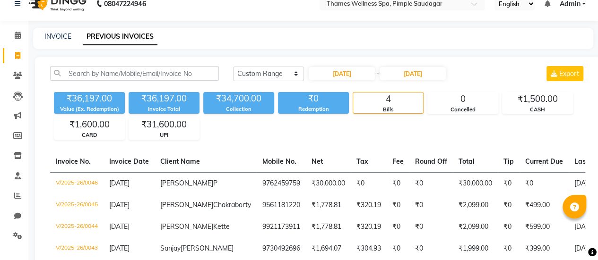
scroll to position [0, 0]
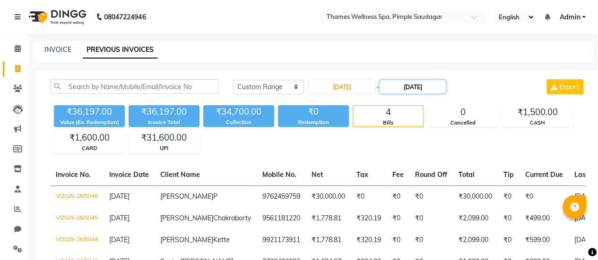
click at [404, 86] on input "23-08-2025" at bounding box center [412, 86] width 66 height 13
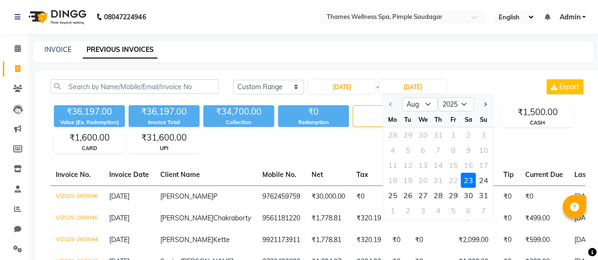
click at [472, 180] on div "23" at bounding box center [468, 180] width 15 height 15
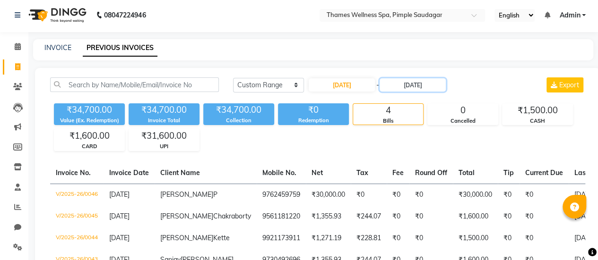
scroll to position [1, 0]
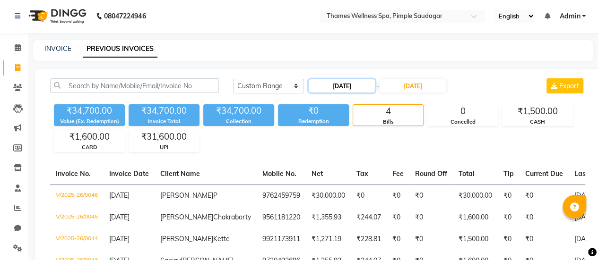
click at [342, 82] on input "23-08-2025" at bounding box center [342, 85] width 66 height 13
select select "8"
select select "2025"
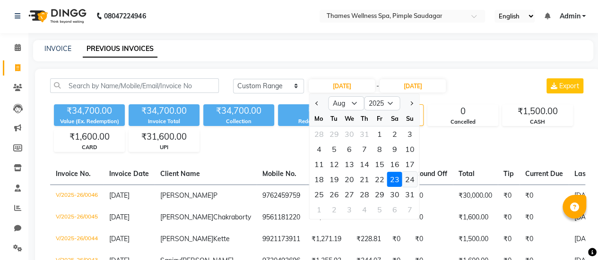
click at [408, 174] on div "24" at bounding box center [409, 179] width 15 height 15
type input "24-08-2025"
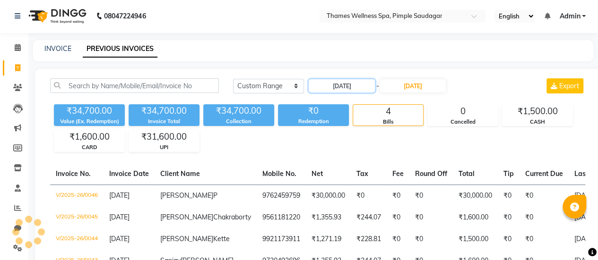
scroll to position [0, 0]
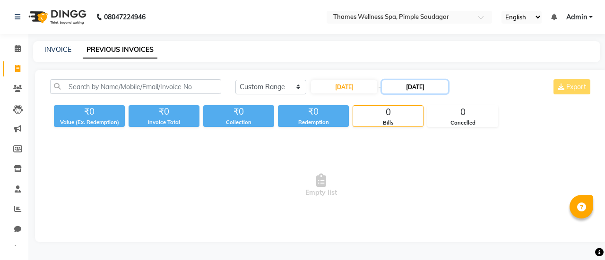
click at [434, 86] on input "23-08-2025" at bounding box center [415, 86] width 66 height 13
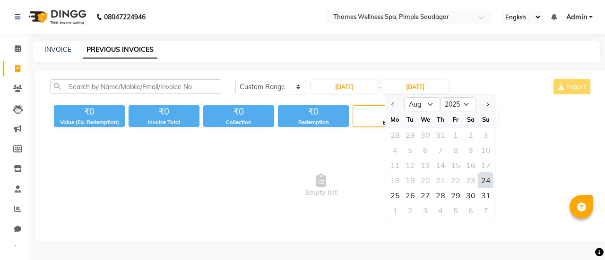
click at [486, 183] on div "24" at bounding box center [485, 180] width 15 height 15
type input "24-08-2025"
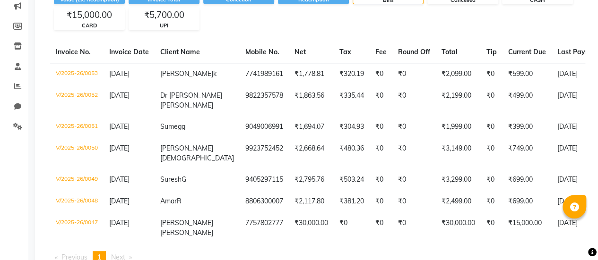
scroll to position [123, 0]
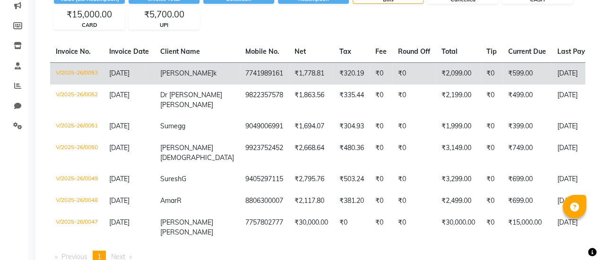
click at [502, 74] on td "₹599.00" at bounding box center [526, 73] width 49 height 22
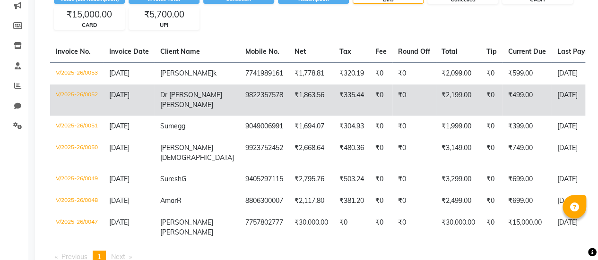
click at [481, 89] on td "₹0" at bounding box center [492, 100] width 22 height 31
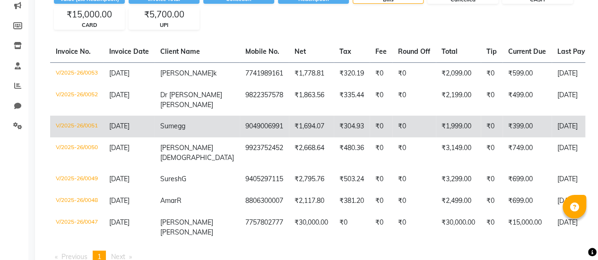
click at [440, 128] on td "₹1,999.00" at bounding box center [458, 127] width 45 height 22
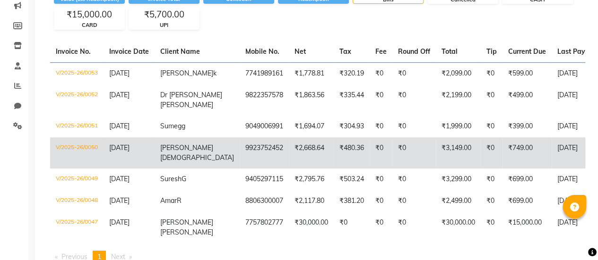
click at [481, 145] on td "₹0" at bounding box center [492, 153] width 22 height 31
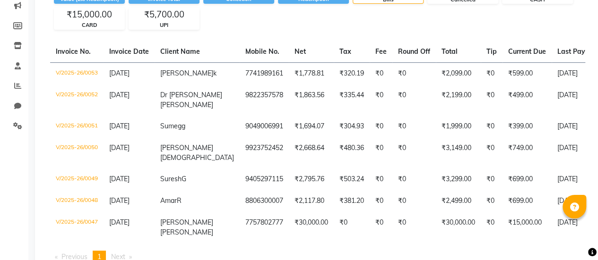
scroll to position [154, 0]
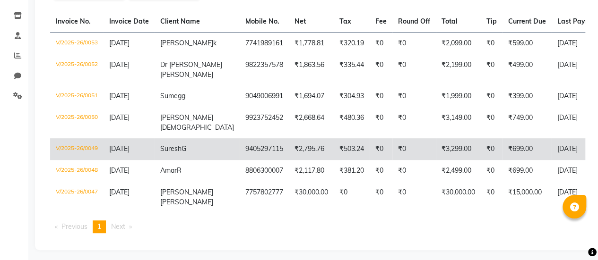
click at [481, 144] on td "₹0" at bounding box center [492, 149] width 22 height 22
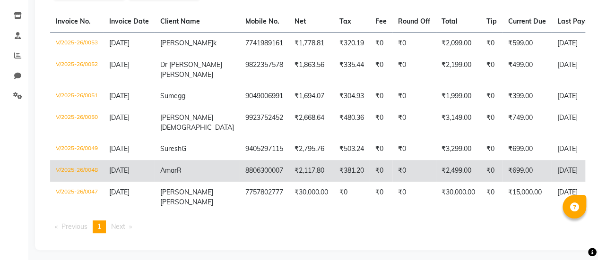
click at [481, 166] on td "₹0" at bounding box center [492, 171] width 22 height 22
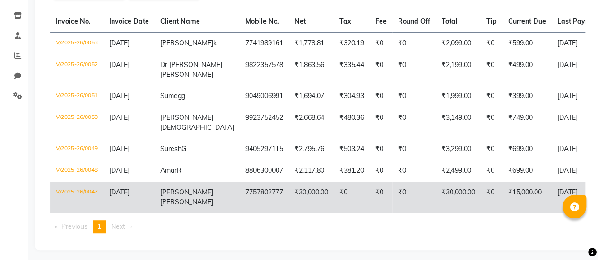
click at [481, 193] on td "₹0" at bounding box center [492, 197] width 22 height 31
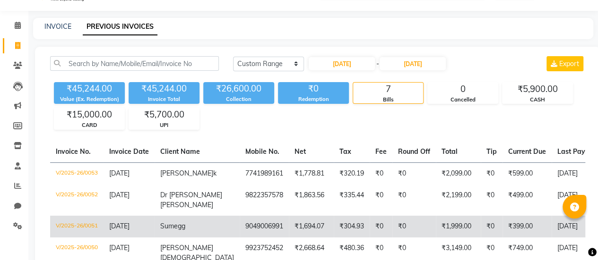
scroll to position [0, 0]
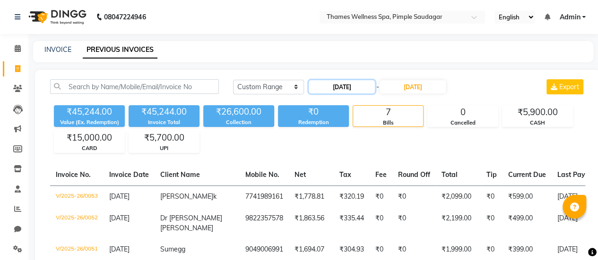
click at [356, 86] on input "24-08-2025" at bounding box center [342, 86] width 66 height 13
select select "8"
select select "2025"
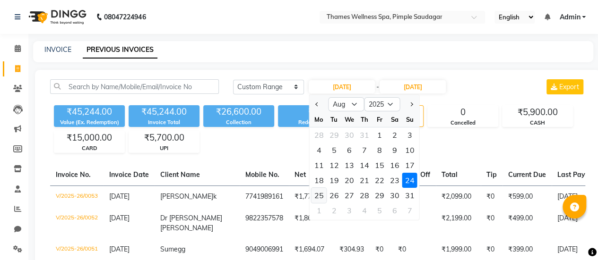
click at [318, 195] on div "25" at bounding box center [318, 195] width 15 height 15
type input "25-08-2025"
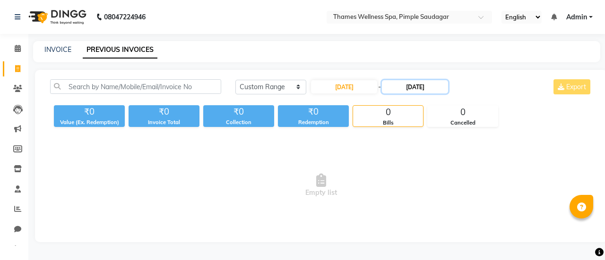
click at [418, 82] on input "24-08-2025" at bounding box center [415, 86] width 66 height 13
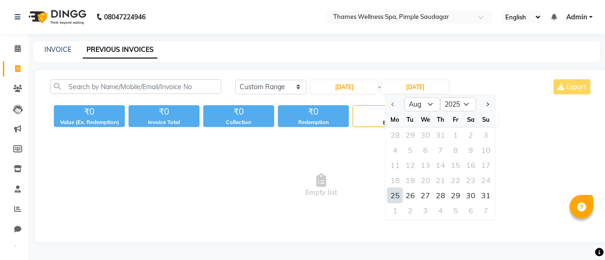
click at [393, 196] on div "25" at bounding box center [395, 195] width 15 height 15
type input "25-08-2025"
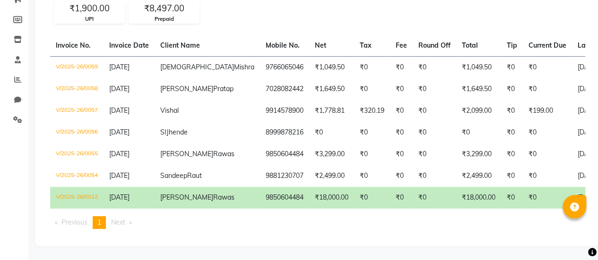
scroll to position [141, 0]
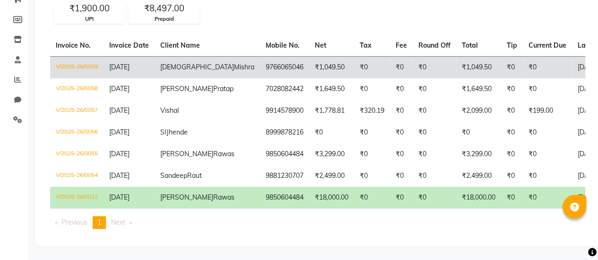
click at [501, 57] on td "₹0" at bounding box center [512, 67] width 22 height 22
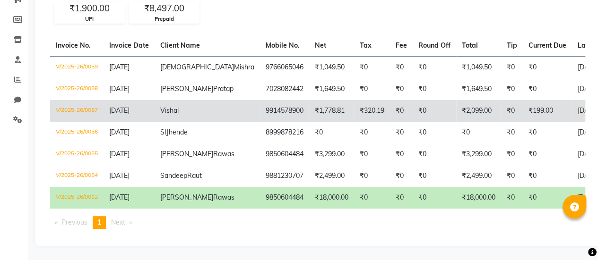
click at [523, 114] on td "₹199.00" at bounding box center [547, 111] width 49 height 22
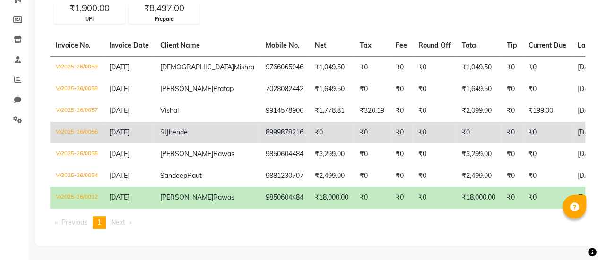
scroll to position [129, 0]
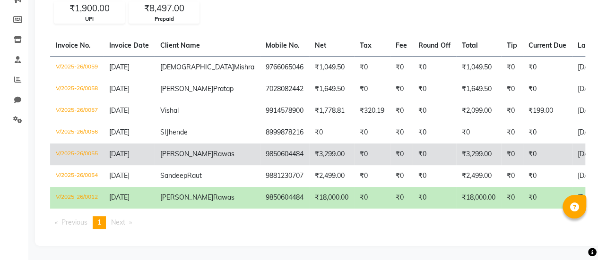
click at [501, 165] on td "₹0" at bounding box center [512, 155] width 22 height 22
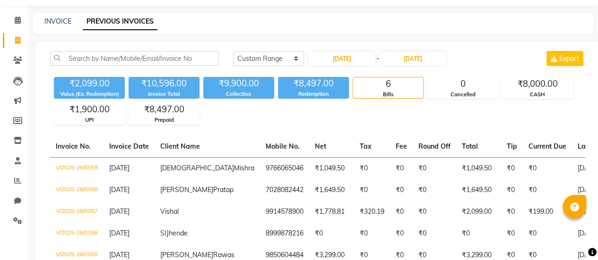
scroll to position [0, 0]
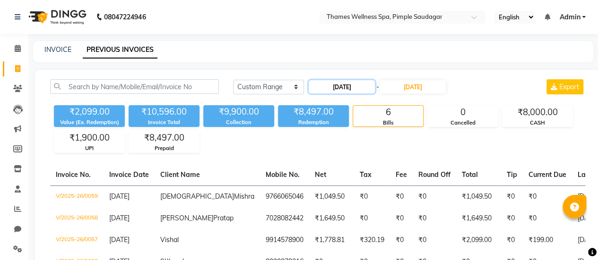
click at [360, 86] on input "25-08-2025" at bounding box center [342, 86] width 66 height 13
select select "8"
select select "2025"
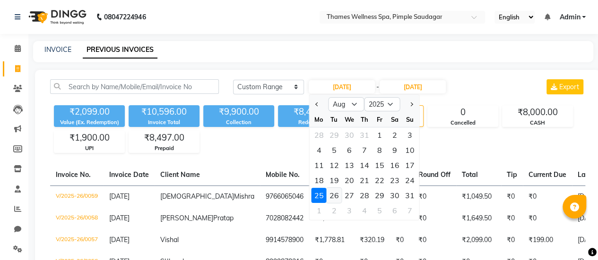
click at [336, 194] on div "26" at bounding box center [334, 195] width 15 height 15
type input "26-08-2025"
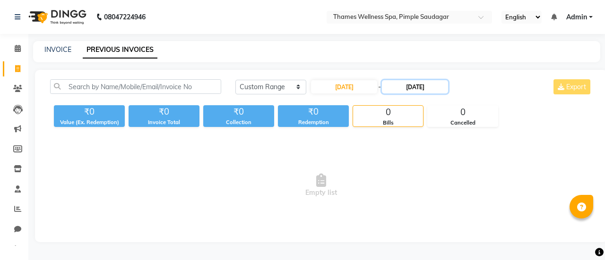
click at [404, 85] on input "25-08-2025" at bounding box center [415, 86] width 66 height 13
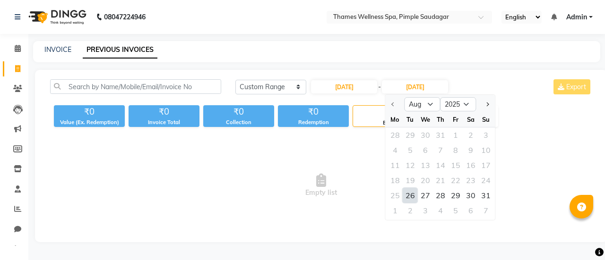
click at [409, 194] on div "26" at bounding box center [410, 195] width 15 height 15
type input "26-08-2025"
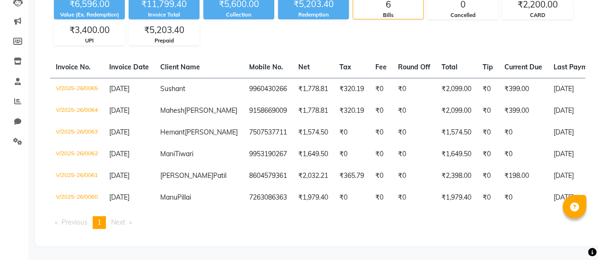
scroll to position [129, 0]
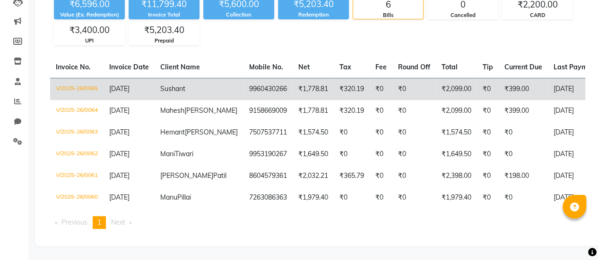
click at [437, 78] on td "₹2,099.00" at bounding box center [456, 89] width 41 height 22
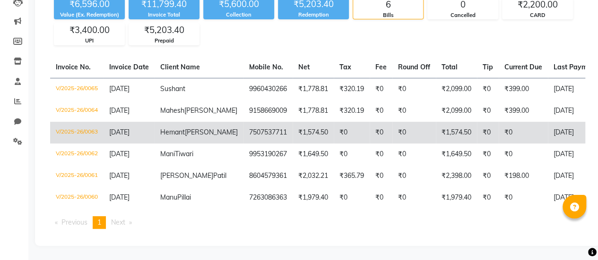
click at [477, 122] on td "₹0" at bounding box center [488, 133] width 22 height 22
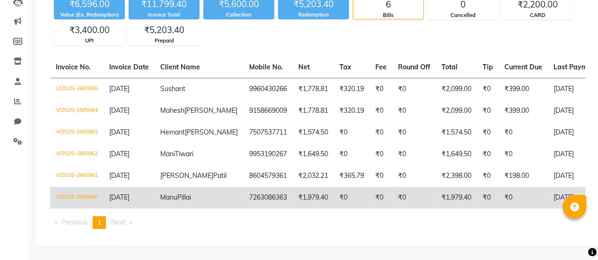
scroll to position [142, 0]
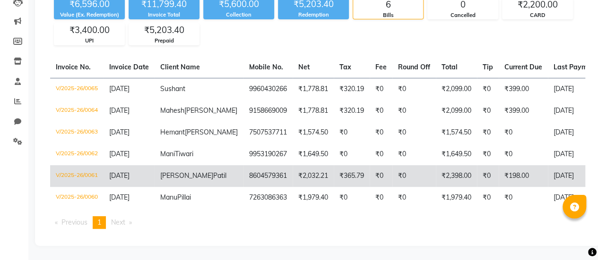
click at [499, 165] on td "₹198.00" at bounding box center [523, 176] width 49 height 22
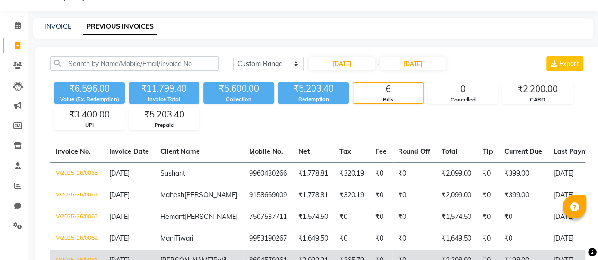
scroll to position [9, 0]
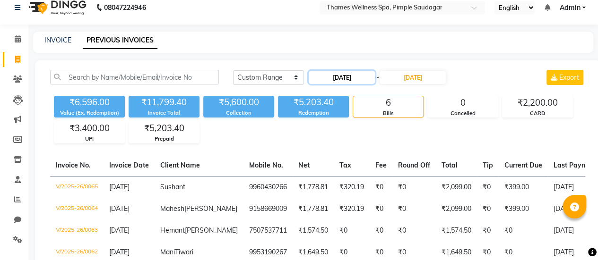
click at [348, 76] on input "26-08-2025" at bounding box center [342, 77] width 66 height 13
select select "8"
select select "2025"
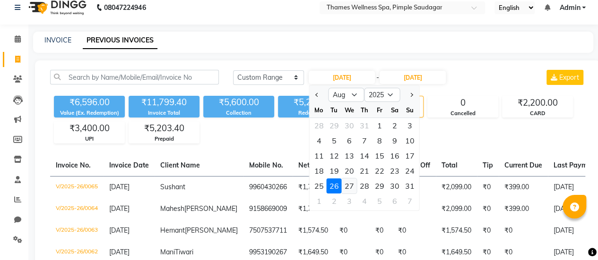
click at [350, 190] on div "27" at bounding box center [349, 186] width 15 height 15
type input "27-08-2025"
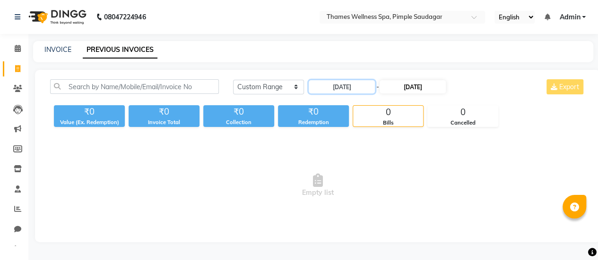
scroll to position [0, 0]
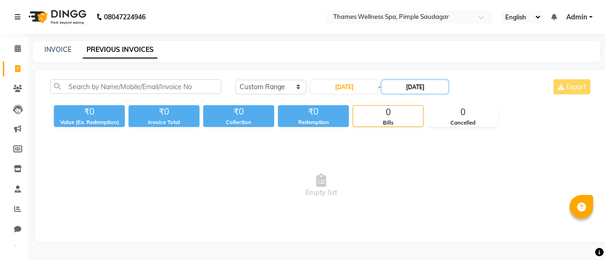
click at [418, 88] on input "26-08-2025" at bounding box center [415, 86] width 66 height 13
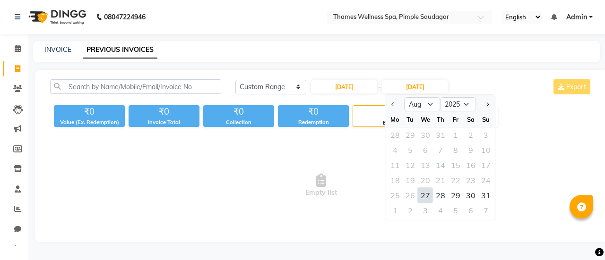
click at [427, 199] on div "27" at bounding box center [425, 195] width 15 height 15
type input "27-08-2025"
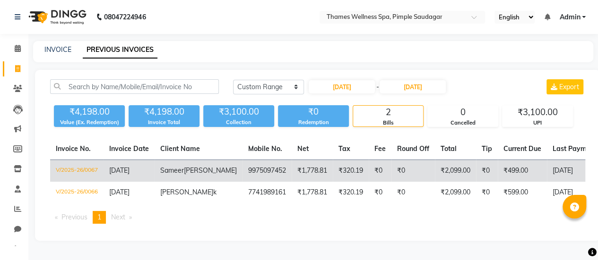
click at [498, 171] on td "₹499.00" at bounding box center [522, 171] width 49 height 22
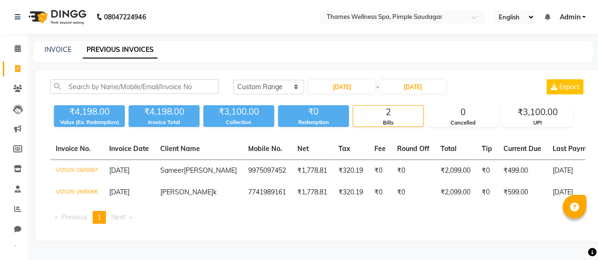
scroll to position [11, 0]
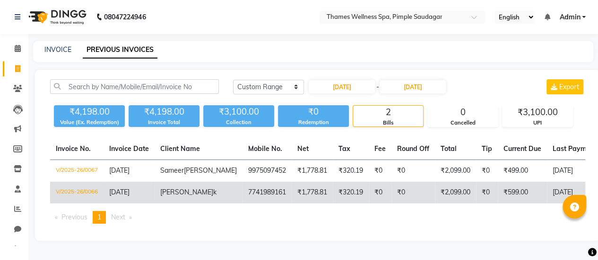
click at [439, 190] on td "₹2,099.00" at bounding box center [455, 193] width 41 height 22
click at [498, 184] on td "₹599.00" at bounding box center [522, 193] width 49 height 22
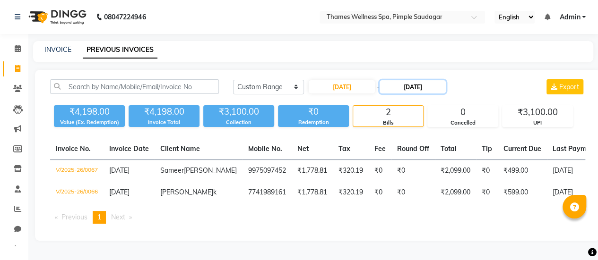
click at [426, 80] on input "27-08-2025" at bounding box center [412, 86] width 66 height 13
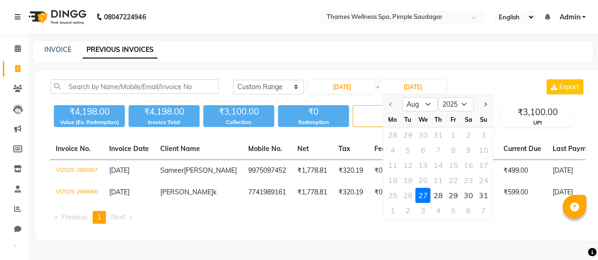
click at [424, 188] on div "27" at bounding box center [422, 195] width 15 height 15
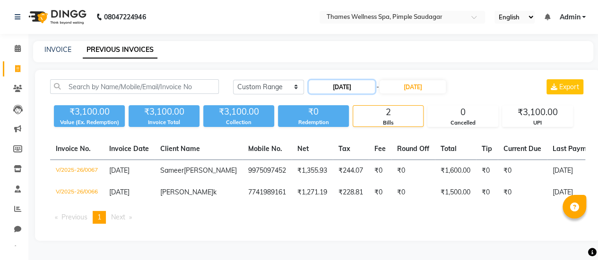
click at [366, 80] on input "27-08-2025" at bounding box center [342, 86] width 66 height 13
select select "8"
select select "2025"
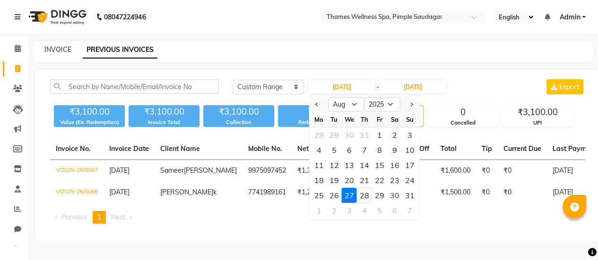
click at [362, 190] on div "28" at bounding box center [364, 195] width 15 height 15
type input "28-08-2025"
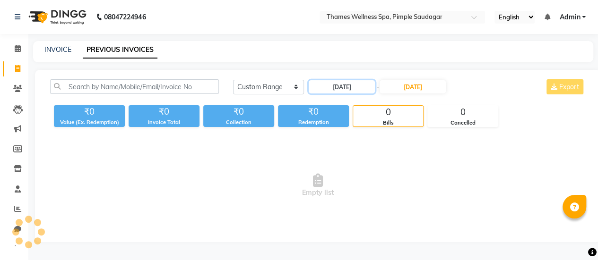
scroll to position [0, 0]
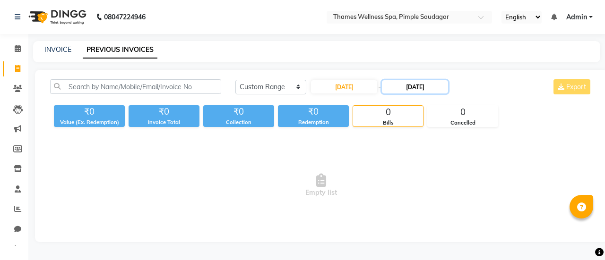
click at [396, 90] on input "27-08-2025" at bounding box center [415, 86] width 66 height 13
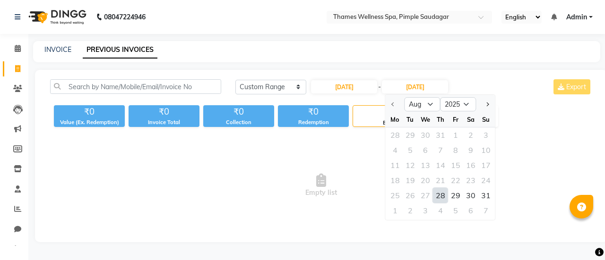
click at [439, 195] on div "28" at bounding box center [440, 195] width 15 height 15
type input "28-08-2025"
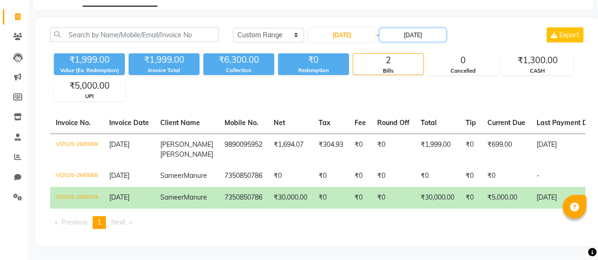
scroll to position [77, 0]
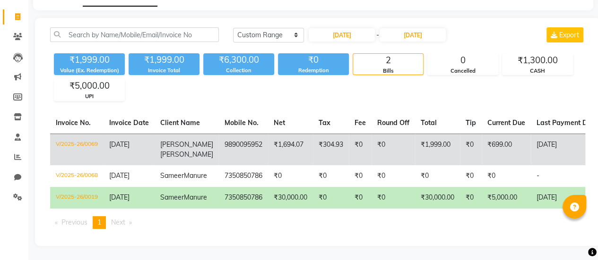
click at [379, 134] on td "₹0" at bounding box center [392, 150] width 43 height 32
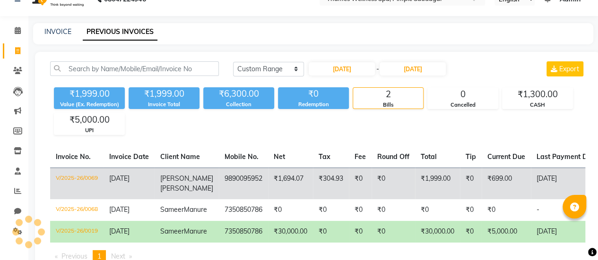
scroll to position [15, 0]
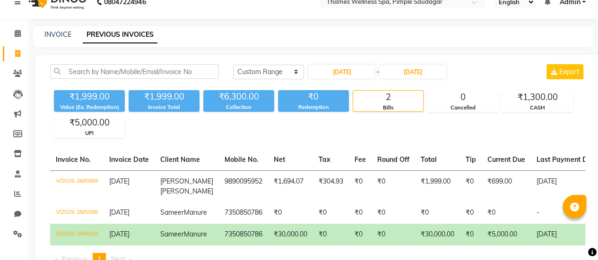
click at [360, 82] on div "Today Yesterday Custom Range 28-08-2025 - 28-08-2025 Export" at bounding box center [409, 75] width 366 height 22
click at [360, 78] on input "28-08-2025" at bounding box center [342, 71] width 66 height 13
select select "8"
select select "2025"
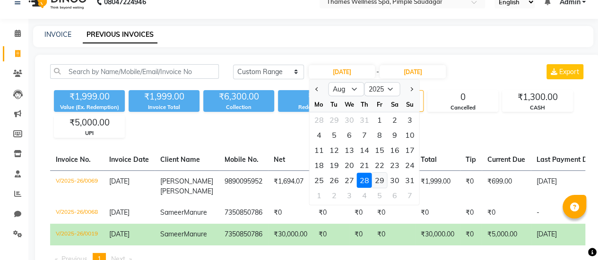
click at [379, 177] on div "29" at bounding box center [379, 180] width 15 height 15
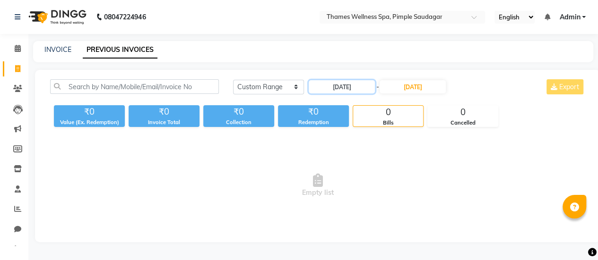
scroll to position [0, 0]
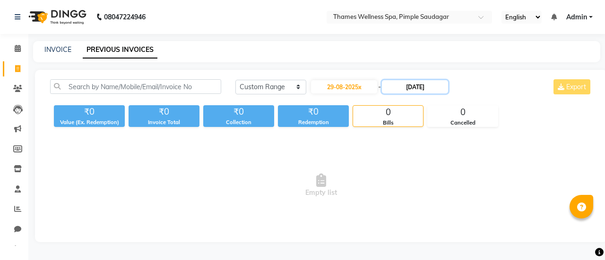
type input "29-08-2025"
click at [428, 88] on input "28-08-2025" at bounding box center [415, 86] width 66 height 13
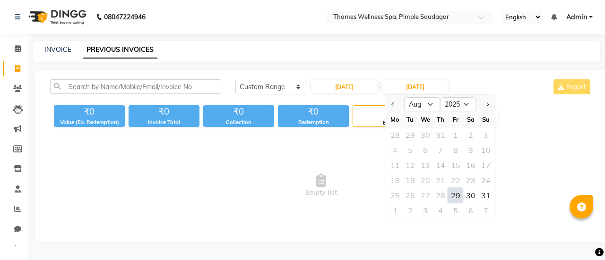
click at [456, 194] on div "29" at bounding box center [455, 195] width 15 height 15
type input "29-08-2025"
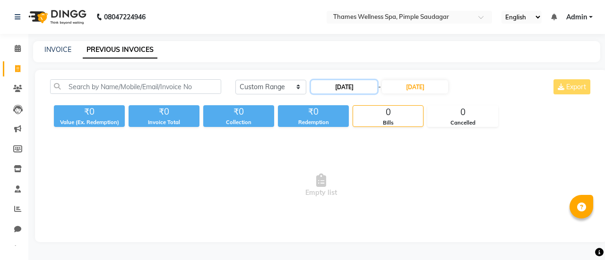
click at [353, 91] on input "29-08-2025" at bounding box center [344, 86] width 66 height 13
select select "8"
select select "2025"
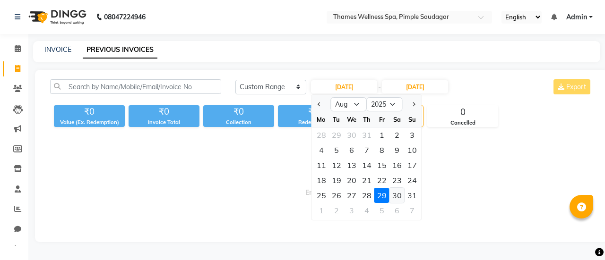
click at [395, 190] on div "30" at bounding box center [396, 195] width 15 height 15
type input "30-08-2025"
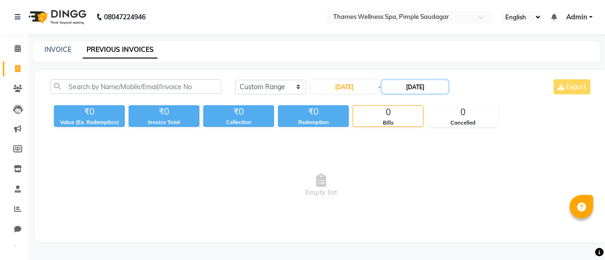
click at [423, 90] on input "29-08-2025" at bounding box center [415, 86] width 66 height 13
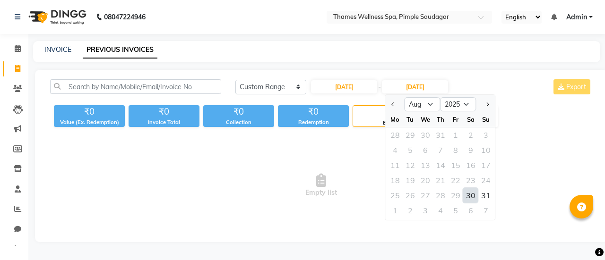
click at [472, 194] on div "30" at bounding box center [470, 195] width 15 height 15
type input "30-08-2025"
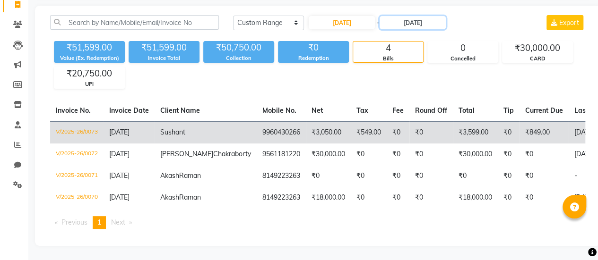
scroll to position [98, 0]
click at [519, 121] on td "₹849.00" at bounding box center [543, 132] width 49 height 22
click at [498, 121] on td "₹0" at bounding box center [509, 132] width 22 height 22
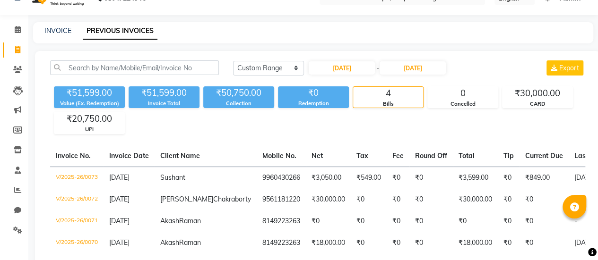
scroll to position [0, 0]
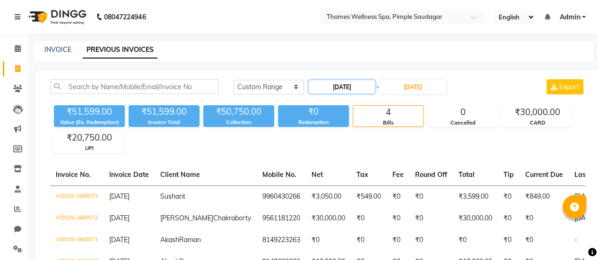
click at [359, 91] on input "30-08-2025" at bounding box center [342, 86] width 66 height 13
select select "8"
select select "2025"
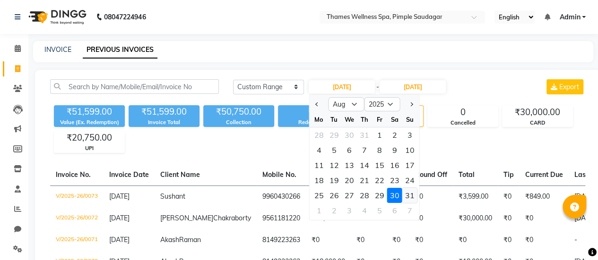
click at [409, 190] on div "31" at bounding box center [409, 195] width 15 height 15
type input "31-08-2025"
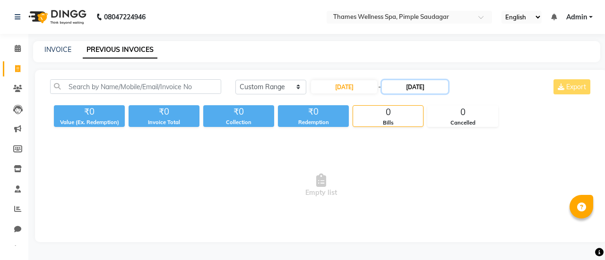
click at [407, 86] on input "30-08-2025" at bounding box center [415, 86] width 66 height 13
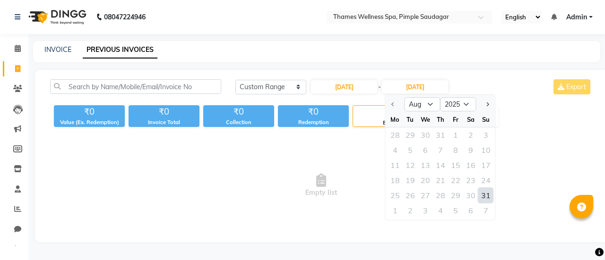
click at [487, 197] on div "31" at bounding box center [485, 195] width 15 height 15
type input "31-08-2025"
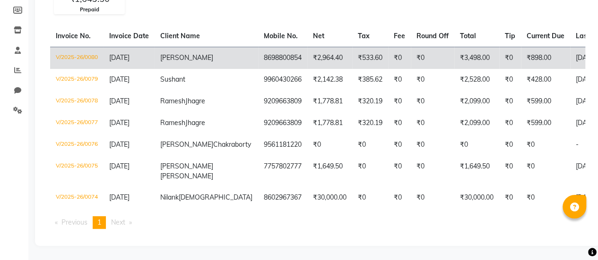
scroll to position [130, 0]
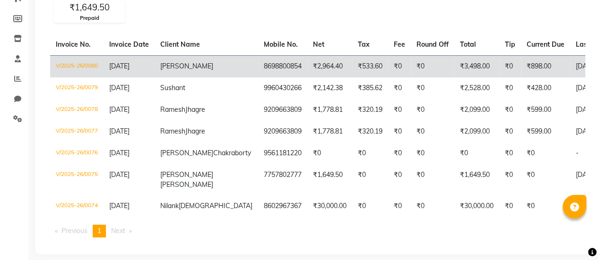
click at [454, 61] on td "₹3,498.00" at bounding box center [476, 66] width 45 height 22
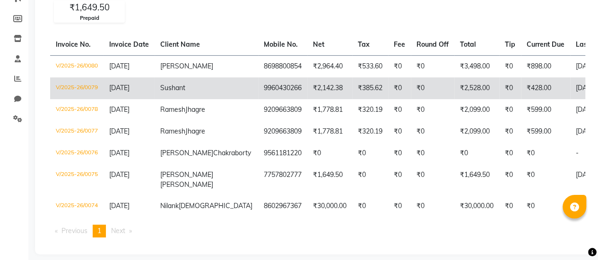
click at [521, 83] on td "₹428.00" at bounding box center [545, 89] width 49 height 22
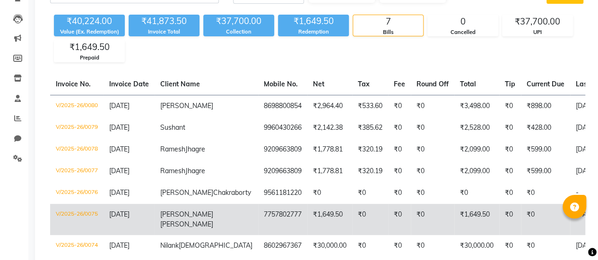
scroll to position [41, 0]
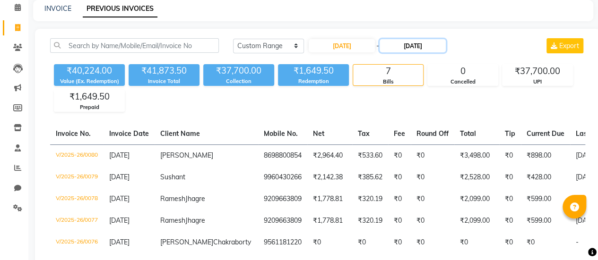
click at [426, 43] on input "31-08-2025" at bounding box center [412, 45] width 66 height 13
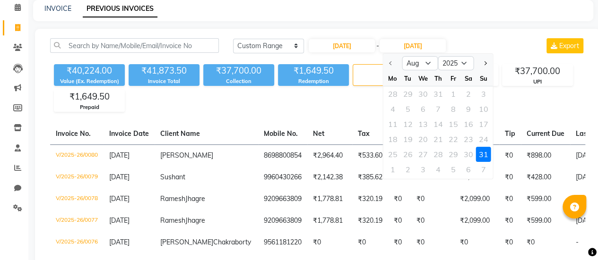
click at [484, 155] on div "31" at bounding box center [483, 154] width 15 height 15
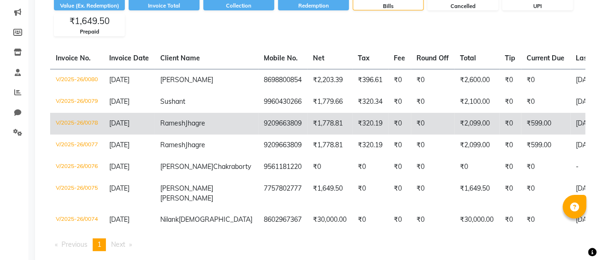
scroll to position [116, 0]
click at [521, 130] on td "₹599.00" at bounding box center [545, 124] width 49 height 22
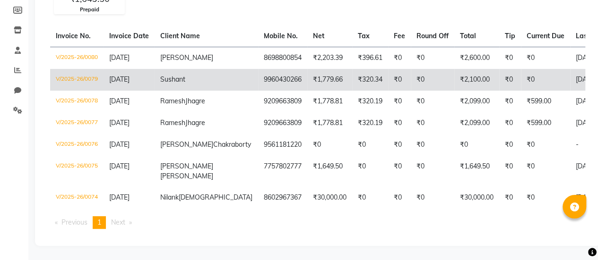
scroll to position [164, 0]
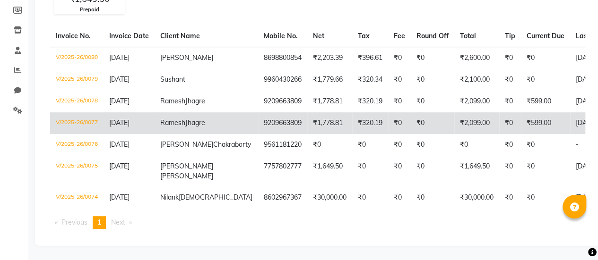
click at [521, 112] on td "₹599.00" at bounding box center [545, 123] width 49 height 22
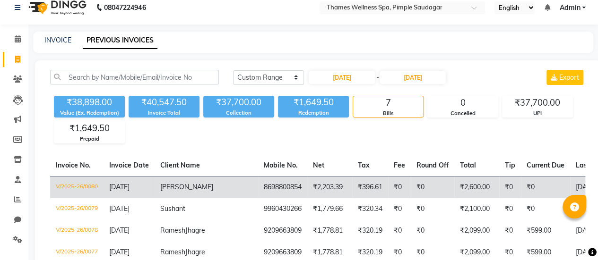
scroll to position [4, 0]
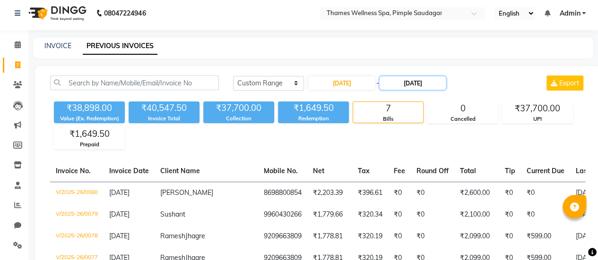
click at [435, 81] on input "31-08-2025" at bounding box center [412, 83] width 66 height 13
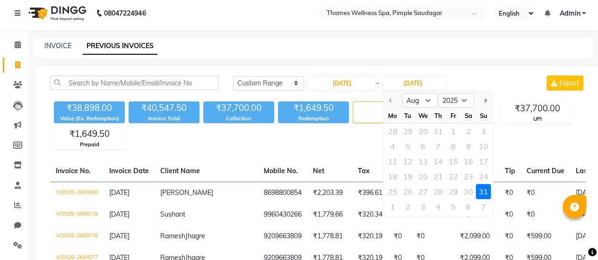
click at [481, 190] on div "31" at bounding box center [483, 191] width 15 height 15
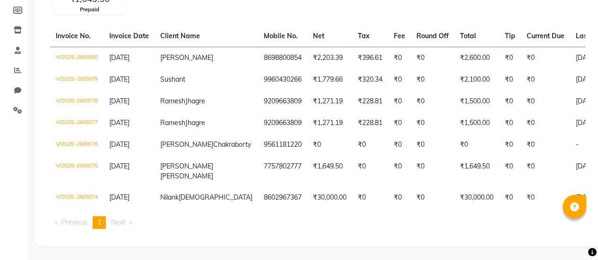
scroll to position [0, 0]
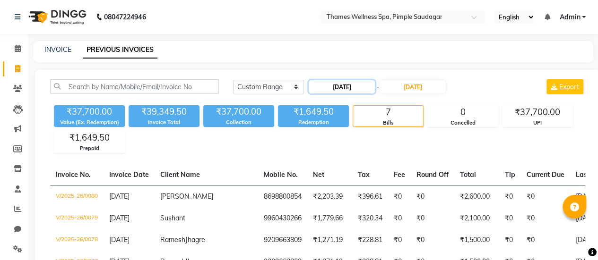
click at [356, 91] on input "31-08-2025" at bounding box center [342, 86] width 66 height 13
select select "8"
select select "2025"
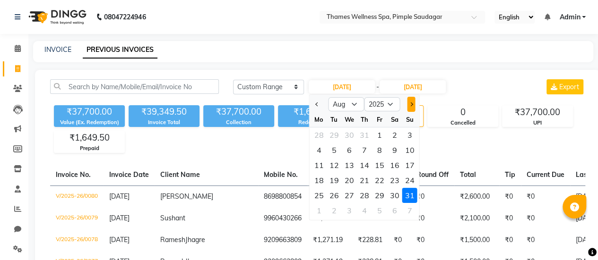
click at [412, 103] on span "Next month" at bounding box center [411, 105] width 4 height 4
select select "9"
click at [320, 138] on div "1" at bounding box center [318, 135] width 15 height 15
type input "[DATE]"
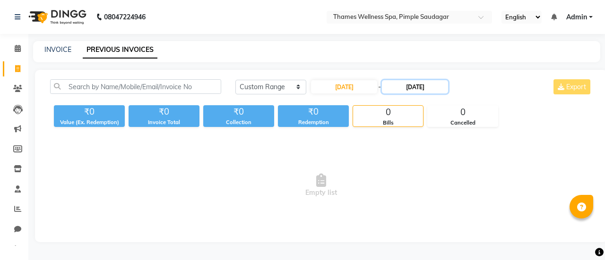
click at [419, 83] on input "31-08-2025" at bounding box center [415, 86] width 66 height 13
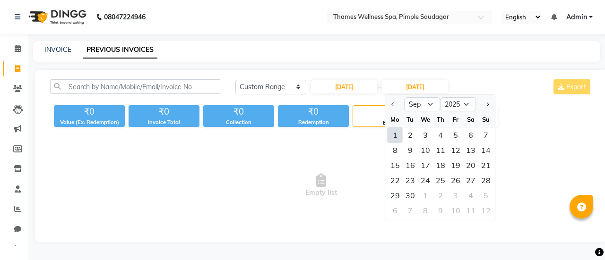
click at [398, 131] on div "1" at bounding box center [395, 135] width 15 height 15
type input "[DATE]"
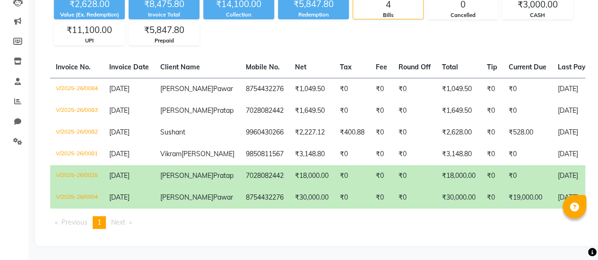
scroll to position [142, 0]
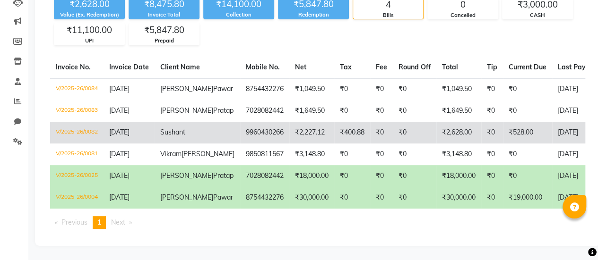
click at [403, 122] on td "₹0" at bounding box center [414, 133] width 43 height 22
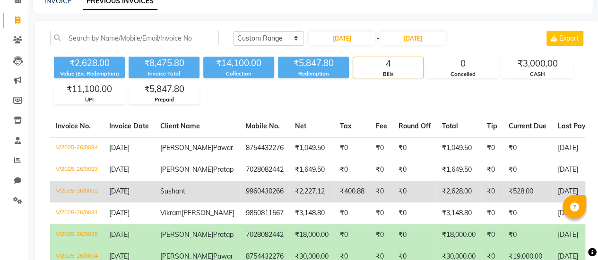
scroll to position [8, 0]
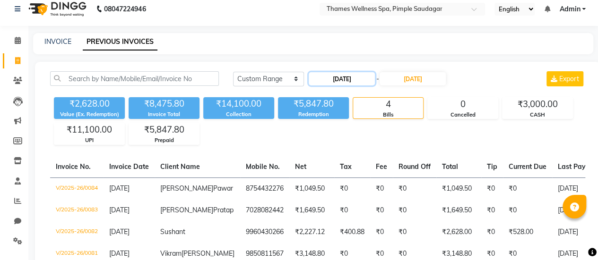
click at [340, 79] on input "[DATE]" at bounding box center [342, 78] width 66 height 13
select select "9"
select select "2025"
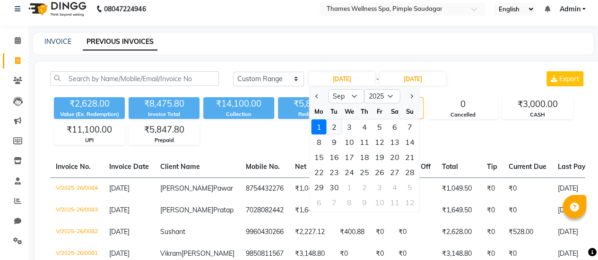
click at [334, 127] on div "2" at bounding box center [334, 127] width 15 height 15
type input "02-09-2025"
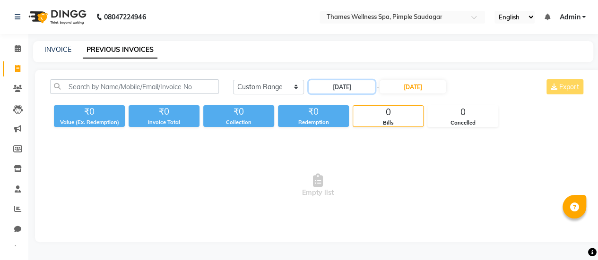
scroll to position [0, 0]
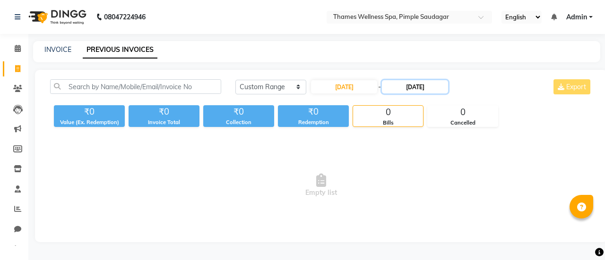
click at [424, 89] on input "[DATE]" at bounding box center [415, 86] width 66 height 13
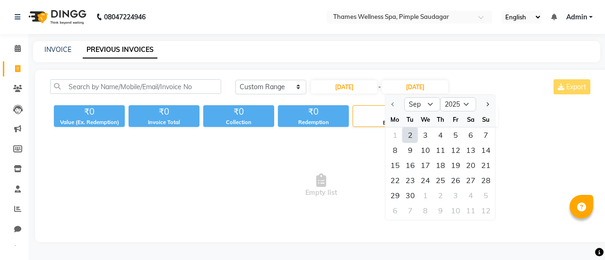
click at [414, 137] on div "2" at bounding box center [410, 135] width 15 height 15
type input "02-09-2025"
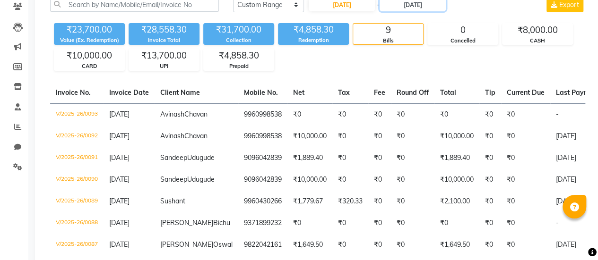
scroll to position [41, 0]
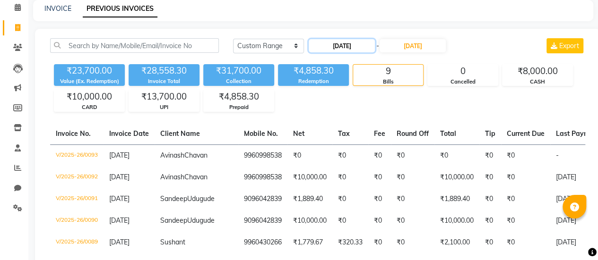
click at [344, 46] on input "02-09-2025" at bounding box center [342, 45] width 66 height 13
select select "9"
select select "2025"
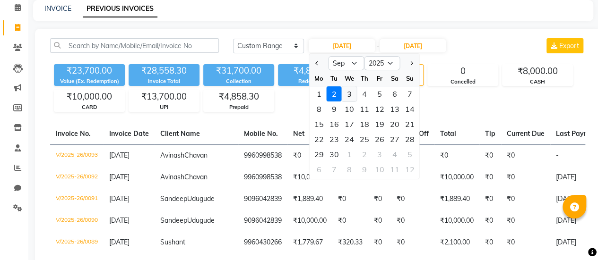
click at [349, 95] on div "3" at bounding box center [349, 93] width 15 height 15
type input "[DATE]"
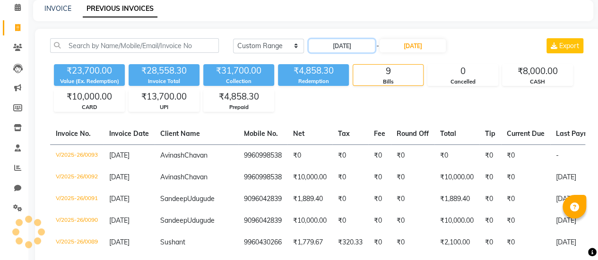
scroll to position [0, 0]
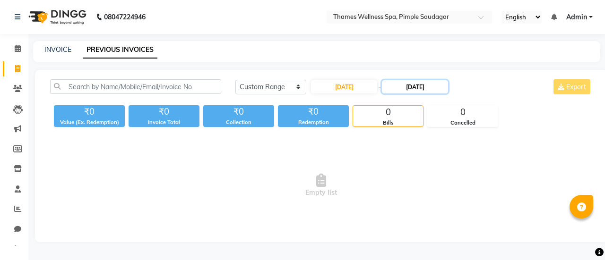
click at [407, 86] on input "02-09-2025" at bounding box center [415, 86] width 66 height 13
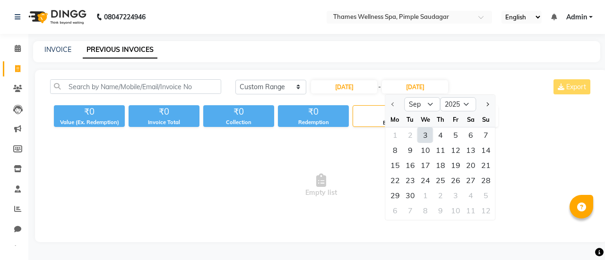
click at [429, 133] on div "3" at bounding box center [425, 135] width 15 height 15
type input "[DATE]"
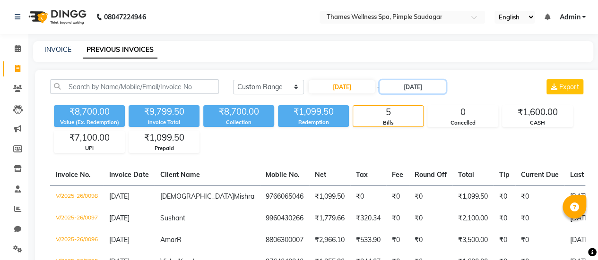
scroll to position [111, 0]
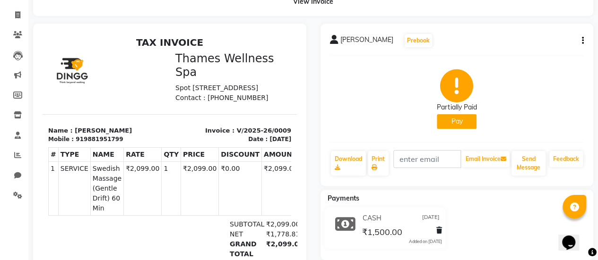
scroll to position [53, 0]
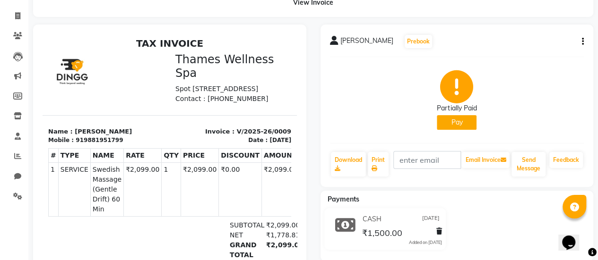
click at [581, 39] on button "button" at bounding box center [581, 42] width 6 height 10
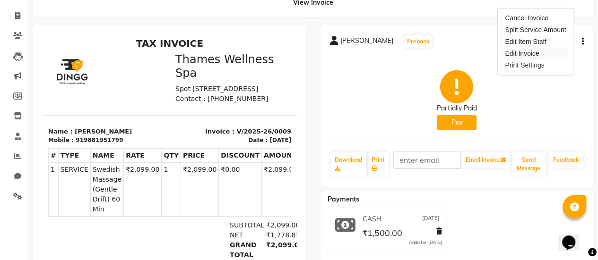
click at [514, 55] on div "Edit Invoice" at bounding box center [535, 54] width 65 height 12
select select "service"
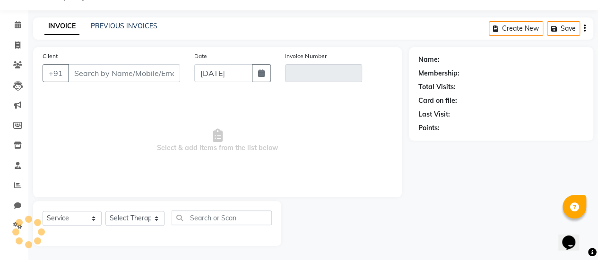
scroll to position [23, 0]
type input "9881951799"
type input "V/2025-26/0009"
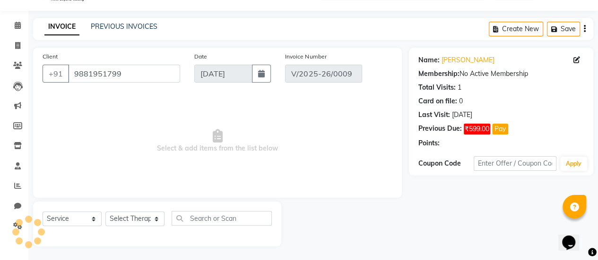
type input "[DATE]"
select select "select"
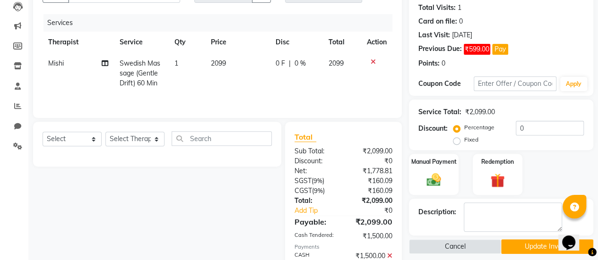
scroll to position [103, 0]
click at [279, 63] on span "0 F" at bounding box center [279, 64] width 9 height 10
select select "88610"
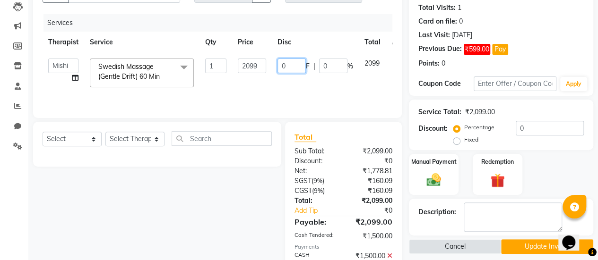
click at [279, 63] on input "0" at bounding box center [291, 66] width 28 height 15
type input "599"
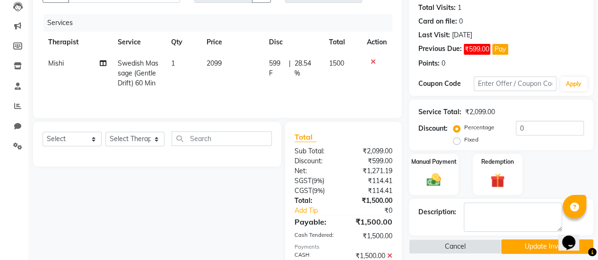
scroll to position [150, 0]
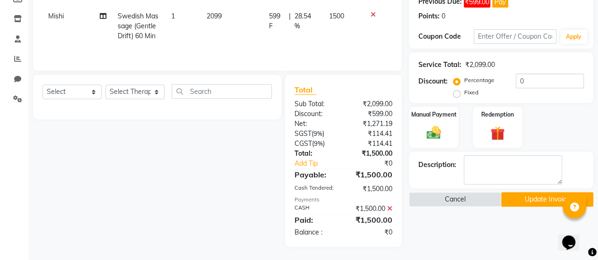
click at [530, 200] on button "Update Invoice" at bounding box center [547, 199] width 92 height 15
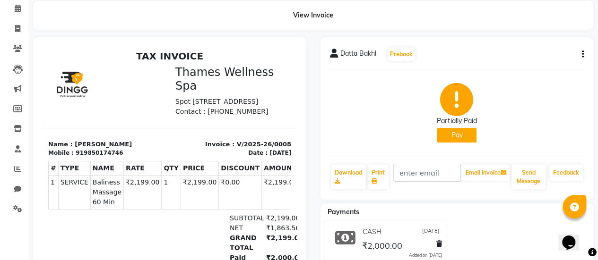
scroll to position [37, 0]
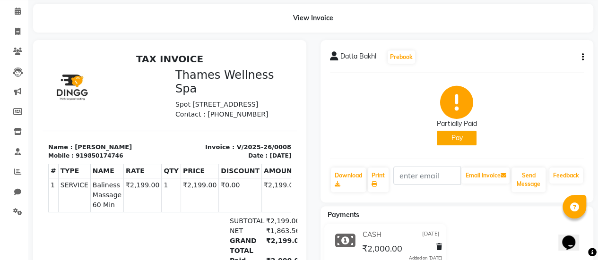
click at [583, 58] on icon "button" at bounding box center [583, 57] width 2 height 0
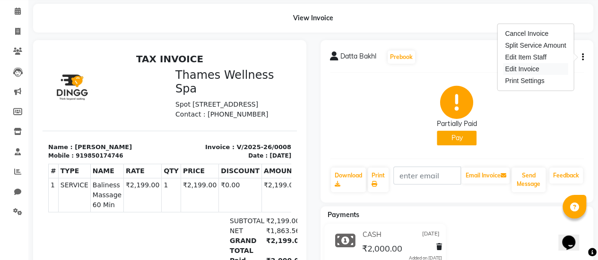
click at [525, 66] on div "Edit Invoice" at bounding box center [535, 69] width 65 height 12
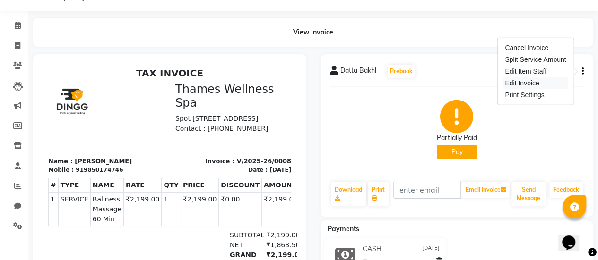
select select "service"
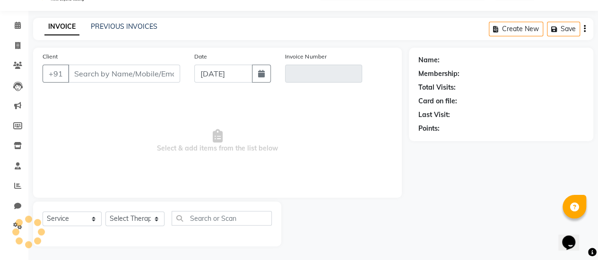
type input "9850174746"
type input "V/2025-26/0008"
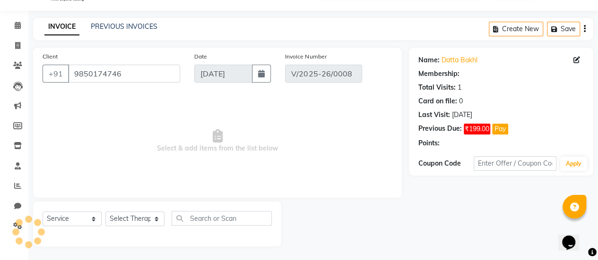
type input "[DATE]"
select select "select"
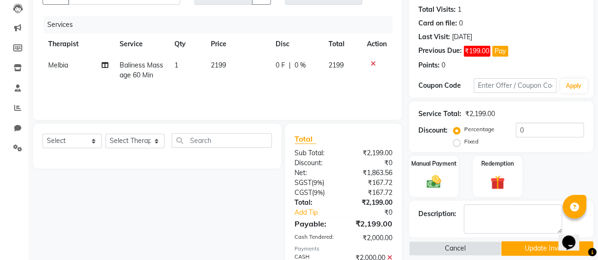
scroll to position [99, 0]
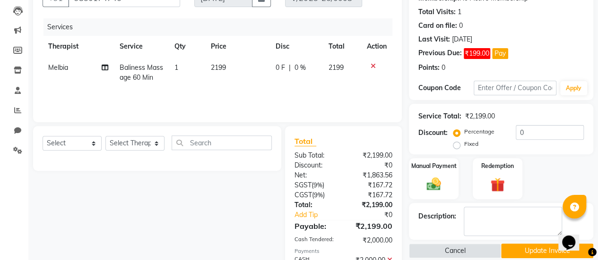
click at [285, 67] on div "0 F | 0 %" at bounding box center [296, 68] width 42 height 10
select select "88612"
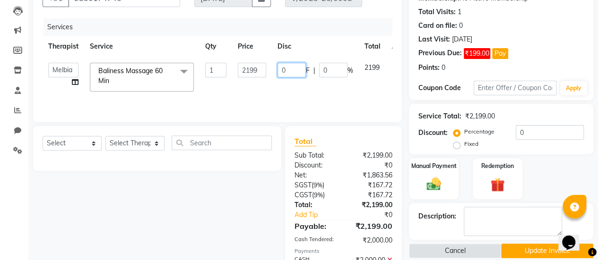
click at [285, 67] on input "0" at bounding box center [291, 70] width 28 height 15
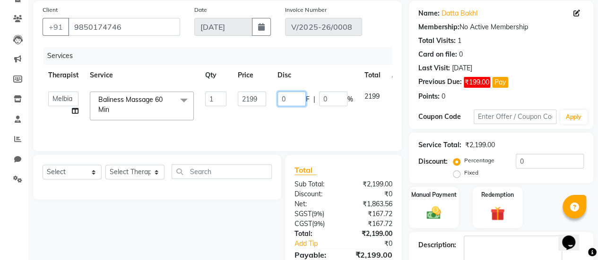
scroll to position [66, 0]
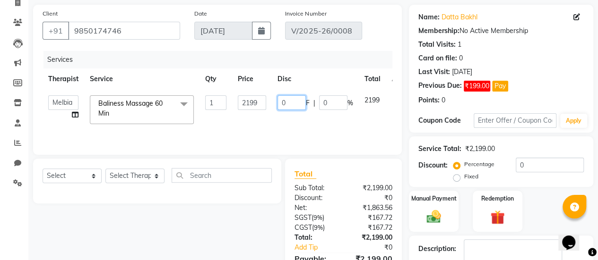
click at [286, 102] on input "0" at bounding box center [291, 102] width 28 height 15
type input "199"
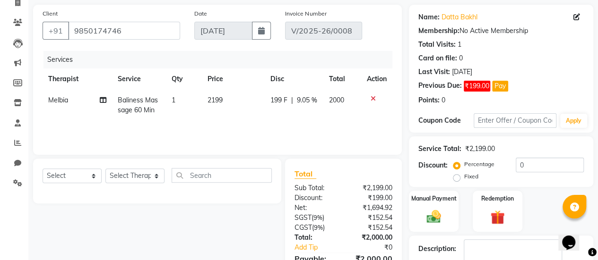
click at [296, 122] on div "Services Therapist Service Qty Price Disc Total Action Melbia Baliness Massage …" at bounding box center [218, 98] width 350 height 95
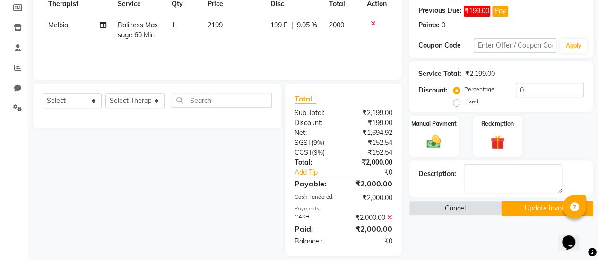
scroll to position [146, 0]
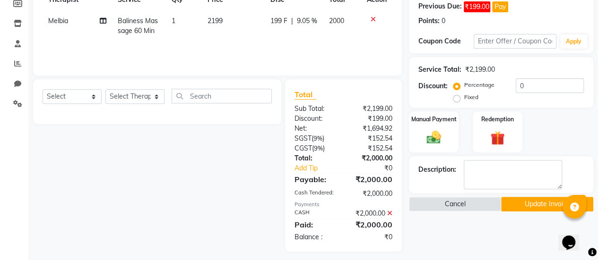
click at [534, 205] on button "Update Invoice" at bounding box center [547, 204] width 92 height 15
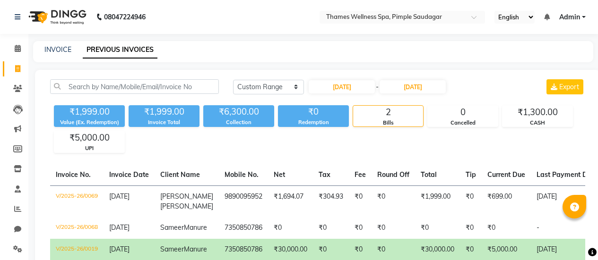
select select "range"
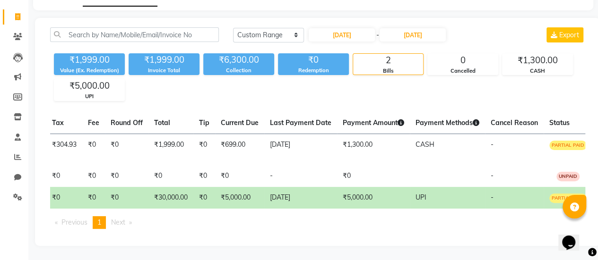
scroll to position [53, 0]
click at [356, 34] on input "[DATE]" at bounding box center [342, 34] width 66 height 13
select select "8"
select select "2025"
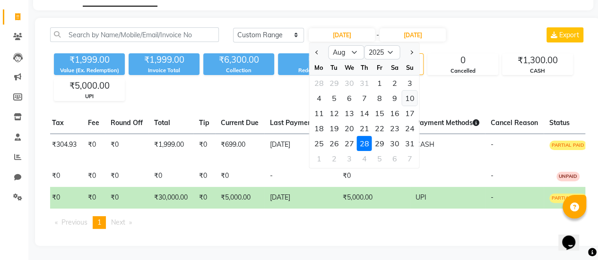
click at [409, 96] on div "10" at bounding box center [409, 98] width 15 height 15
type input "10-08-2025"
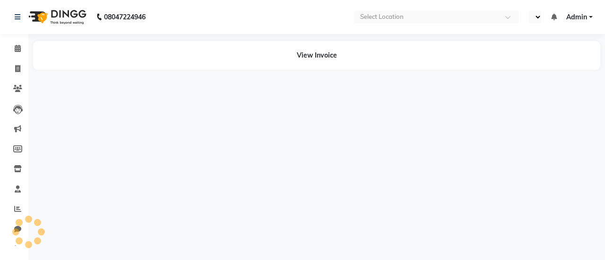
select select "en"
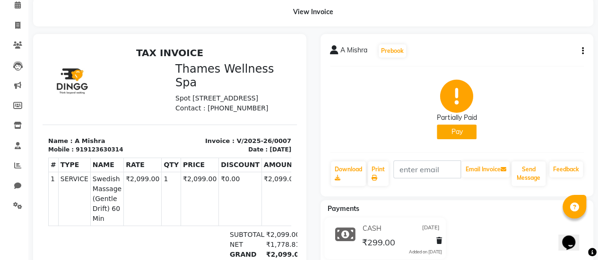
scroll to position [43, 0]
click at [583, 52] on div "A Mishra Prebook Partially Paid Pay Download Print Email Invoice Send Message F…" at bounding box center [456, 115] width 273 height 163
click at [581, 52] on button "button" at bounding box center [581, 52] width 6 height 10
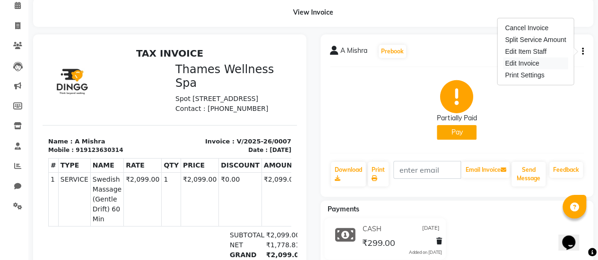
click at [548, 62] on div "Edit Invoice" at bounding box center [535, 64] width 65 height 12
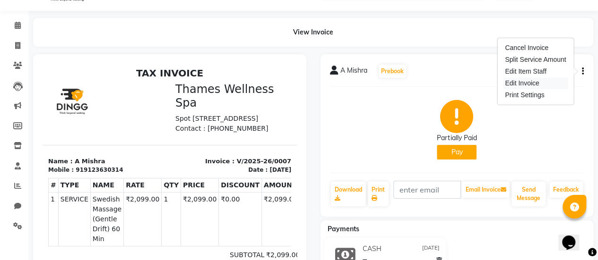
select select "service"
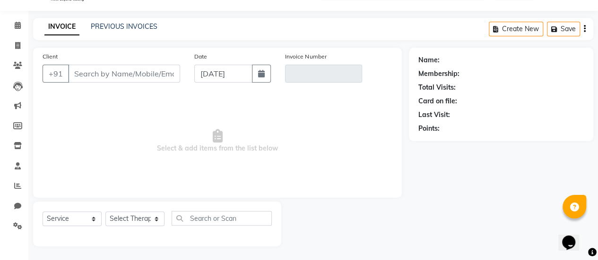
type input "9123630314"
type input "V/2025-26/0007"
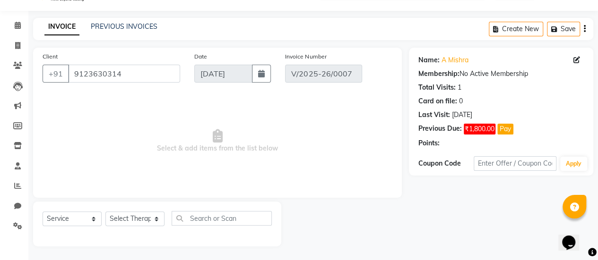
type input "12-08-2025"
select select "select"
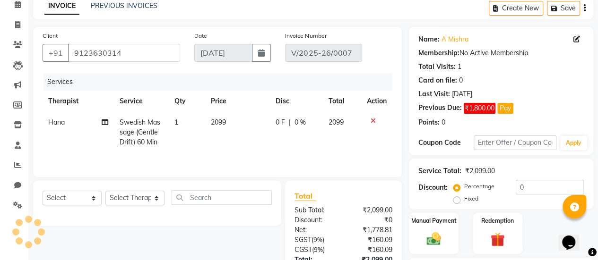
scroll to position [43, 0]
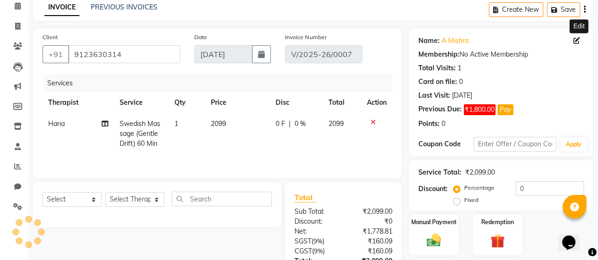
click at [577, 40] on icon at bounding box center [576, 40] width 7 height 7
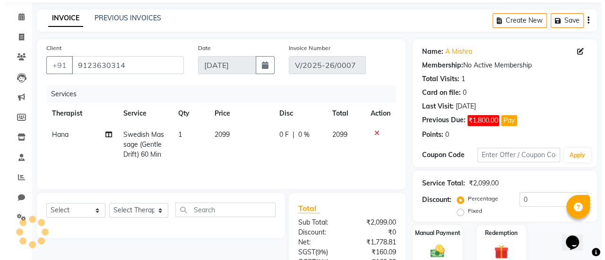
scroll to position [0, 0]
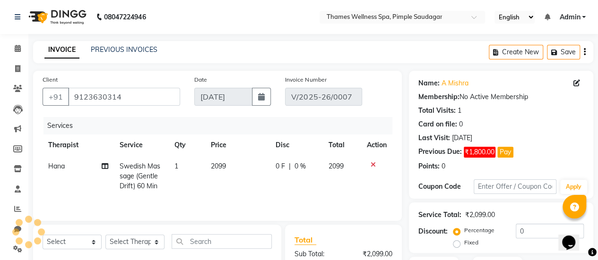
select select "male"
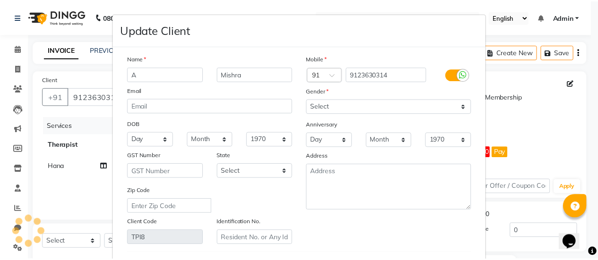
scroll to position [157, 0]
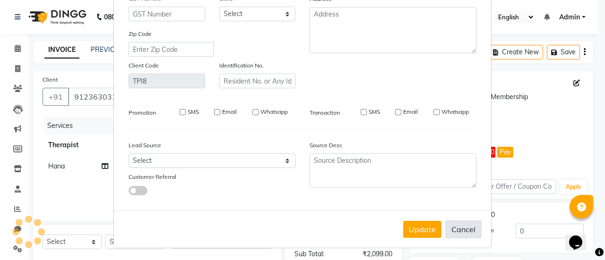
click at [454, 230] on button "Cancel" at bounding box center [463, 230] width 36 height 18
select select
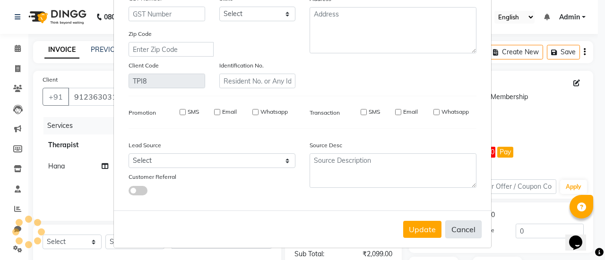
select select
checkbox input "false"
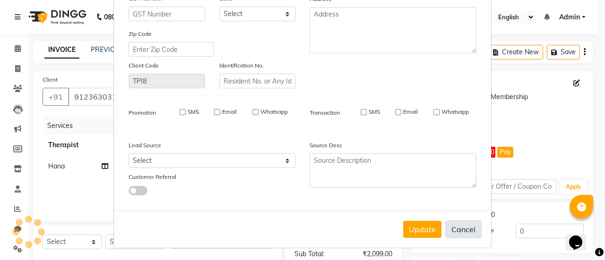
checkbox input "false"
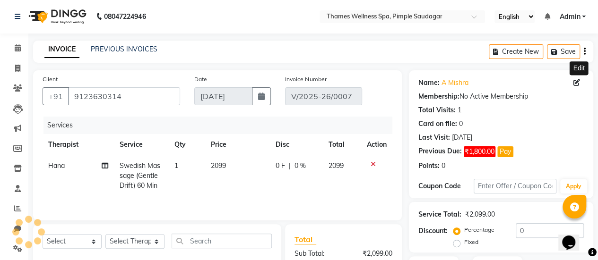
scroll to position [0, 0]
click at [586, 51] on div "Create New Save" at bounding box center [541, 52] width 104 height 22
click at [584, 52] on icon "button" at bounding box center [585, 52] width 2 height 0
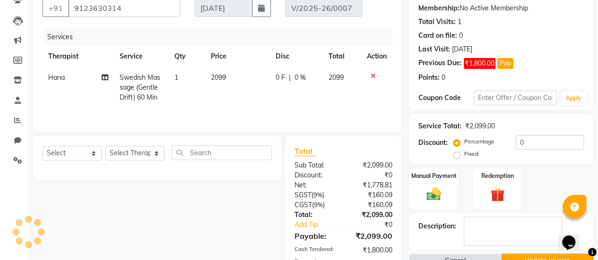
scroll to position [99, 0]
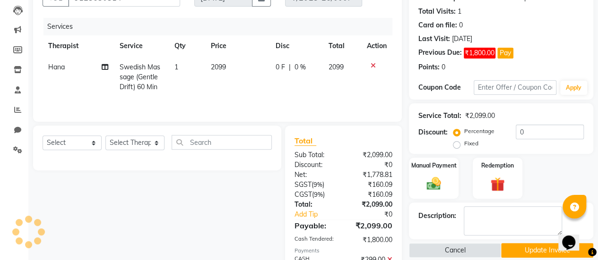
click at [278, 68] on span "0 F" at bounding box center [279, 67] width 9 height 10
select select "88611"
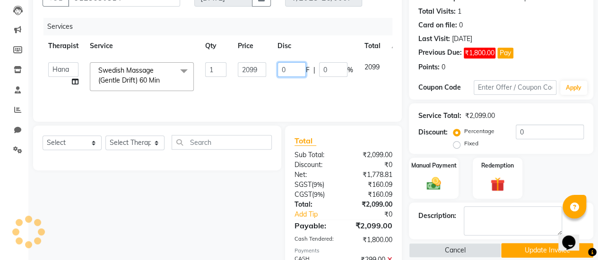
click at [291, 69] on input "0" at bounding box center [291, 69] width 28 height 15
type input "299"
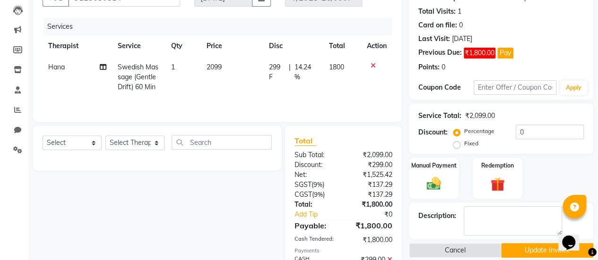
scroll to position [170, 0]
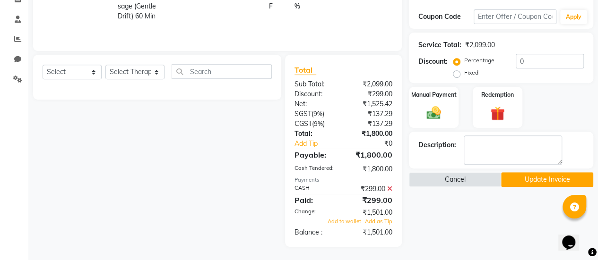
click at [388, 188] on icon at bounding box center [389, 189] width 5 height 7
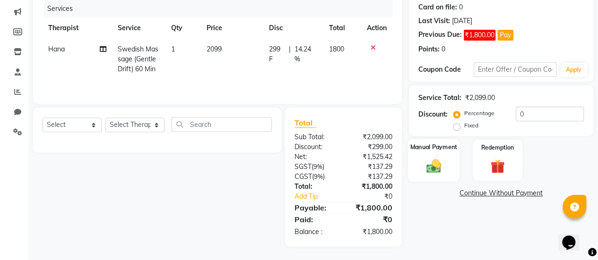
click at [449, 153] on div "Manual Payment" at bounding box center [434, 160] width 52 height 43
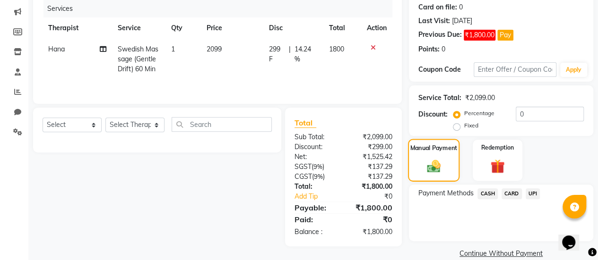
scroll to position [131, 0]
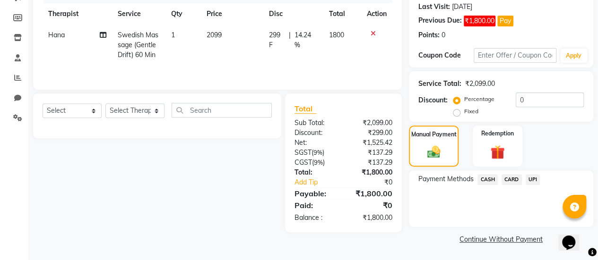
click at [484, 180] on span "CASH" at bounding box center [487, 179] width 20 height 11
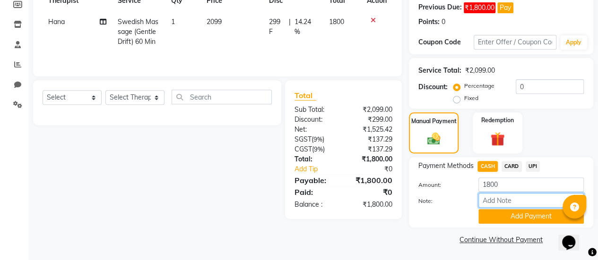
click at [526, 198] on input "Note:" at bounding box center [530, 200] width 105 height 15
type input "correction done by Krish"
click at [522, 215] on button "Add Payment" at bounding box center [530, 216] width 105 height 15
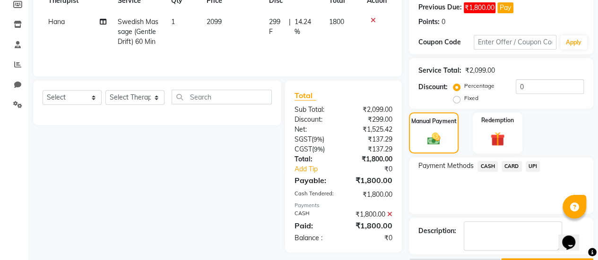
scroll to position [170, 0]
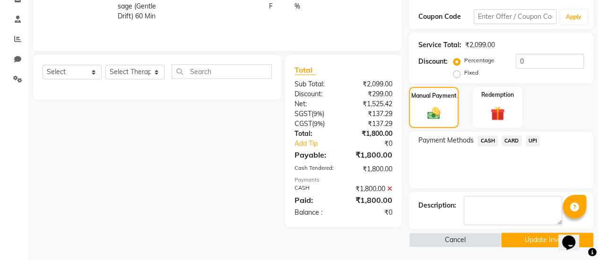
click at [527, 237] on button "Update Invoice" at bounding box center [547, 240] width 92 height 15
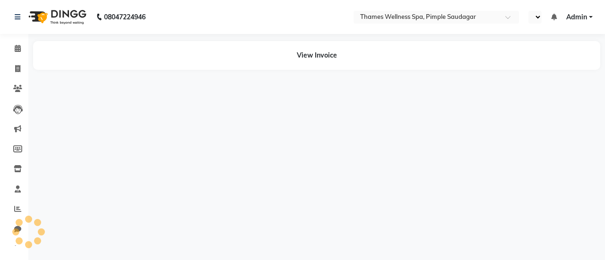
select select "en"
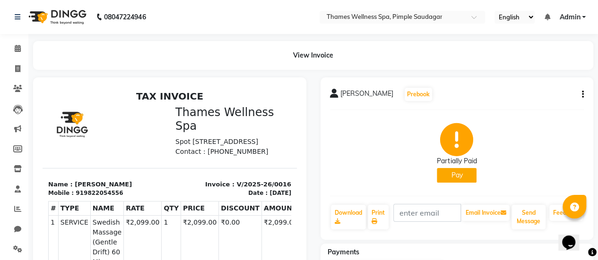
click at [583, 92] on div "Sachin Shah Prebook Partially Paid Pay Download Print Email Invoice Send Messag…" at bounding box center [456, 159] width 273 height 163
click at [582, 95] on icon "button" at bounding box center [583, 95] width 2 height 0
click at [518, 104] on div "Edit Invoice" at bounding box center [535, 107] width 65 height 12
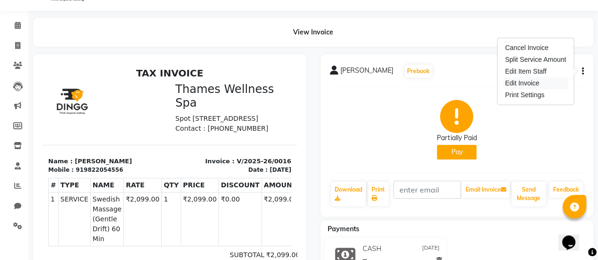
select select "service"
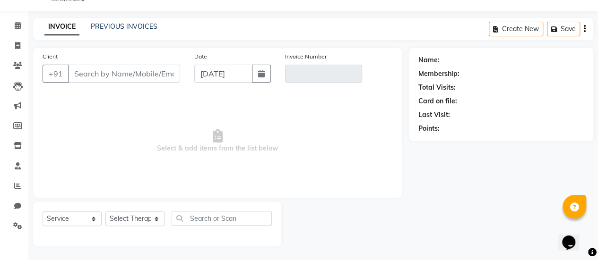
type input "9822054556"
type input "V/2025-26/0016"
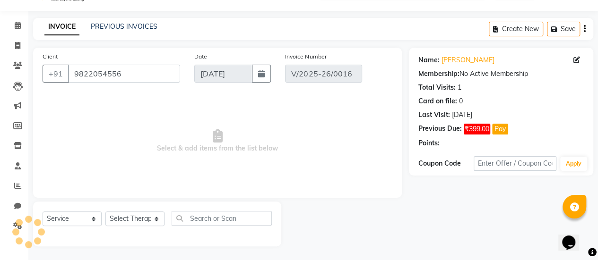
type input "15-08-2025"
select select "select"
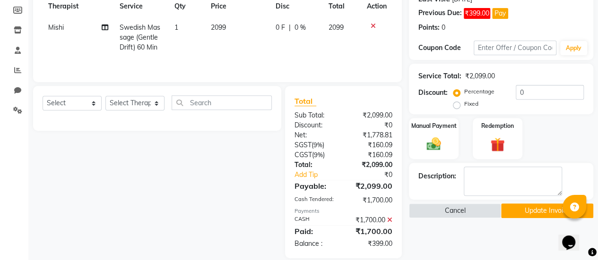
scroll to position [140, 0]
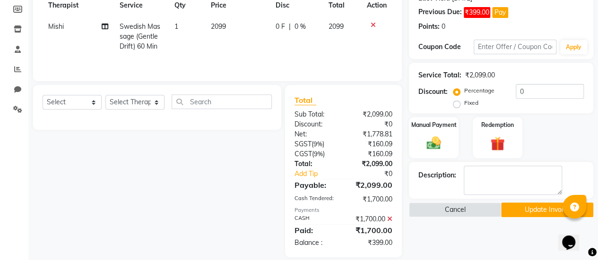
click at [279, 25] on span "0 F" at bounding box center [279, 27] width 9 height 10
select select "88610"
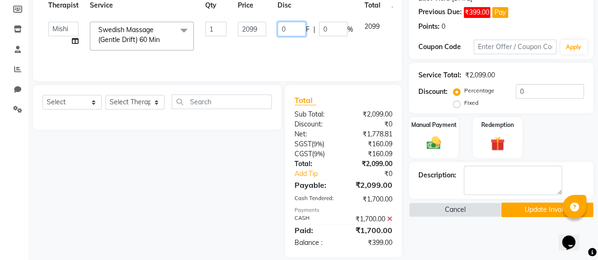
click at [288, 27] on input "0" at bounding box center [291, 29] width 28 height 15
type input "399"
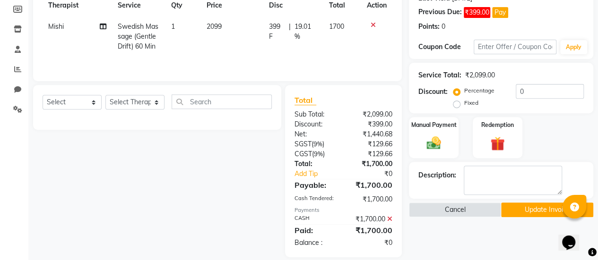
click at [532, 207] on button "Update Invoice" at bounding box center [547, 210] width 92 height 15
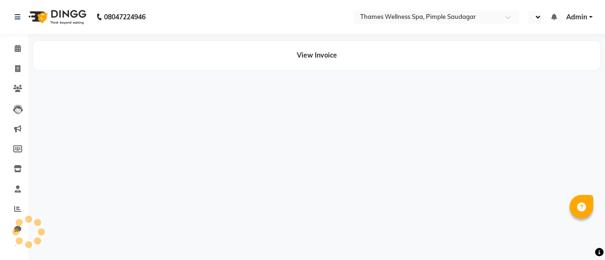
select select "en"
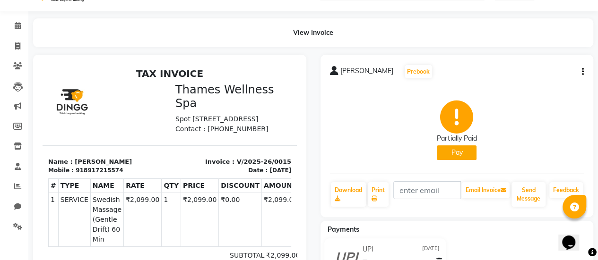
scroll to position [2, 0]
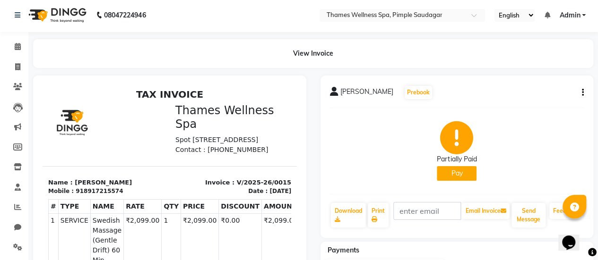
click at [582, 93] on icon "button" at bounding box center [583, 93] width 2 height 0
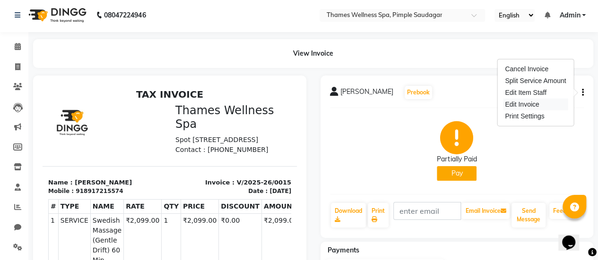
click at [530, 102] on div "Edit Invoice" at bounding box center [535, 105] width 65 height 12
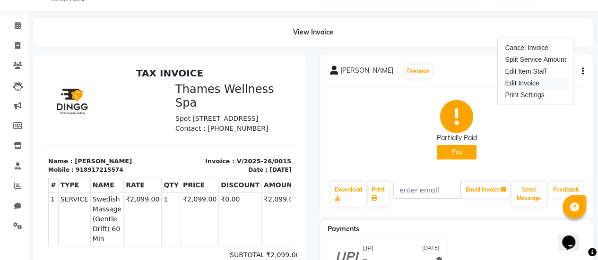
select select "service"
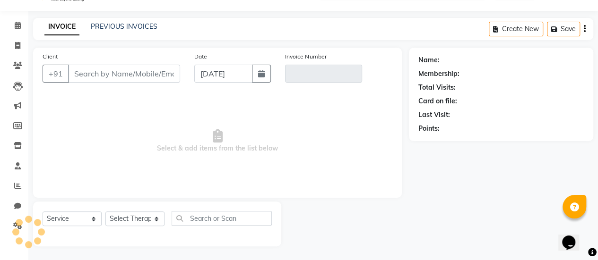
type input "8917215574"
type input "V/2025-26/0015"
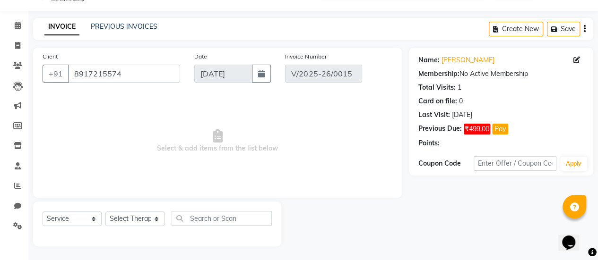
type input "[DATE]"
select select "select"
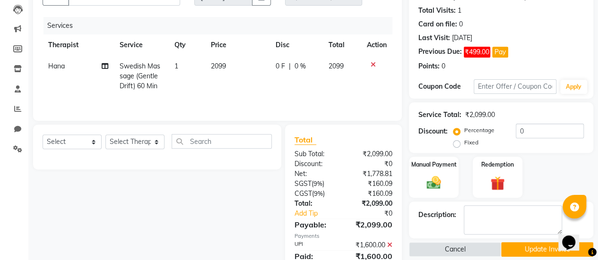
scroll to position [100, 0]
click at [279, 63] on span "0 F" at bounding box center [279, 67] width 9 height 10
select select "88611"
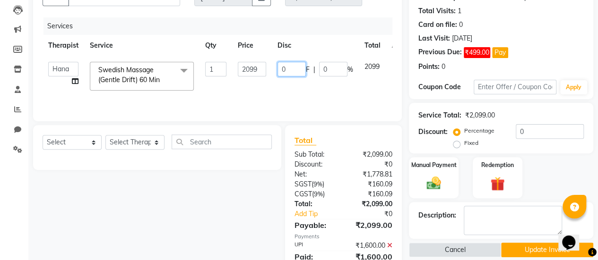
click at [291, 69] on input "0" at bounding box center [291, 69] width 28 height 15
type input "499"
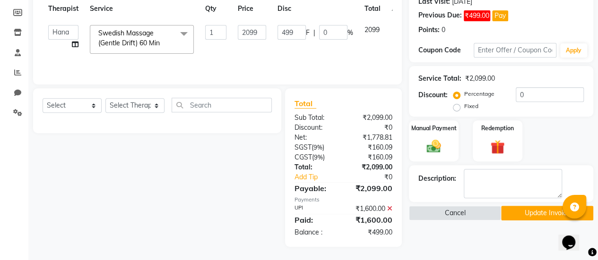
click at [535, 213] on button "Update Invoice" at bounding box center [547, 213] width 92 height 15
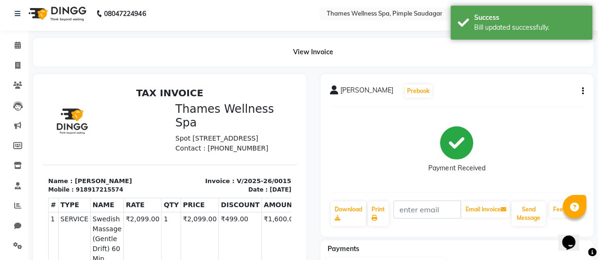
scroll to position [4, 0]
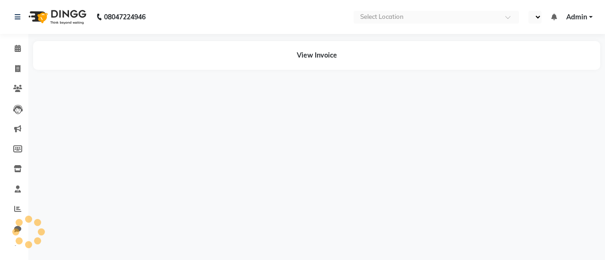
select select "en"
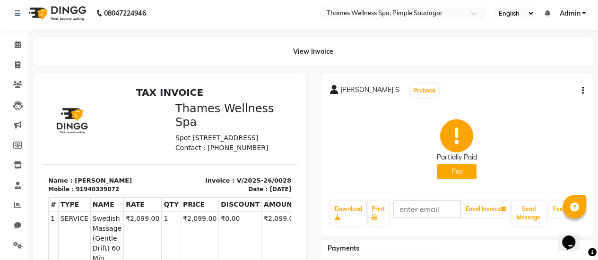
scroll to position [1, 0]
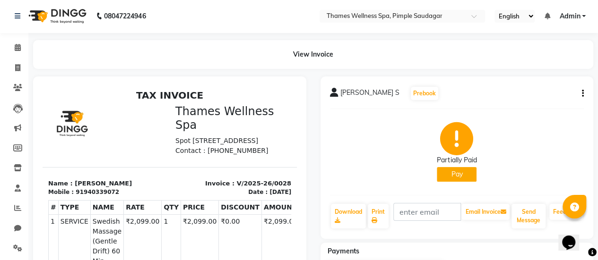
click at [583, 93] on div "[PERSON_NAME] S Prebook Partially Paid Pay Download Print Email Invoice Send Me…" at bounding box center [456, 158] width 273 height 163
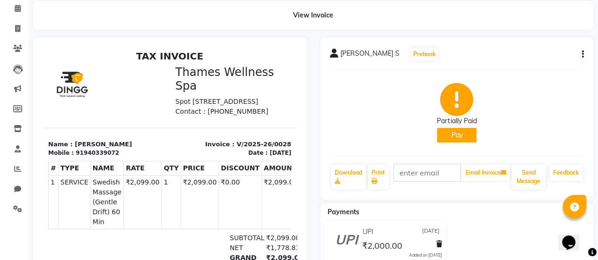
scroll to position [37, 0]
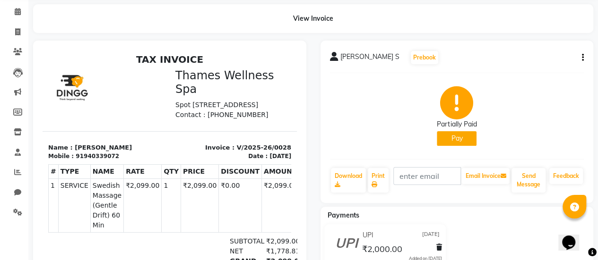
click at [582, 58] on icon "button" at bounding box center [583, 58] width 2 height 0
click at [538, 70] on div "Edit Invoice" at bounding box center [535, 70] width 65 height 12
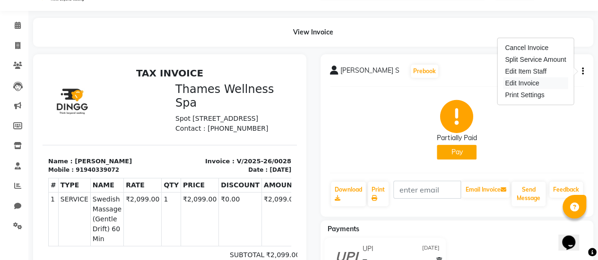
select select "service"
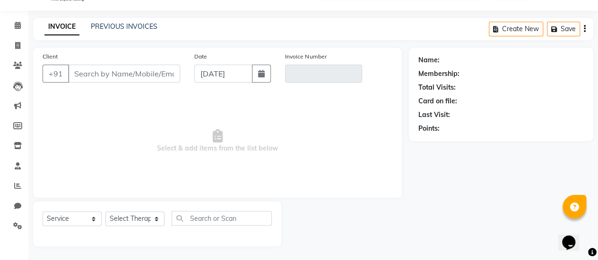
type input "940339072"
type input "V/2025-26/0028"
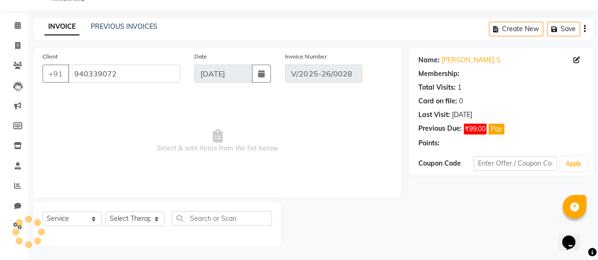
type input "[DATE]"
select select "select"
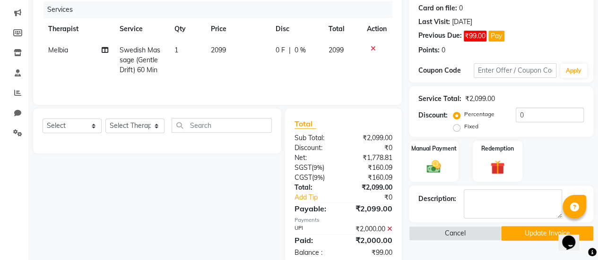
scroll to position [115, 0]
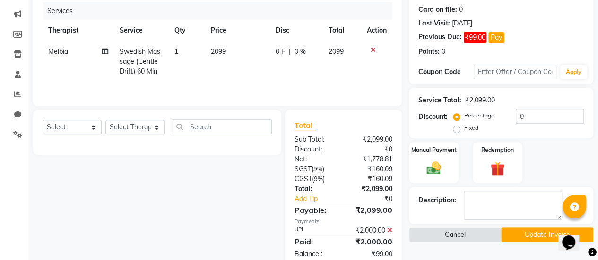
click at [277, 49] on span "0 F" at bounding box center [279, 52] width 9 height 10
select select "88612"
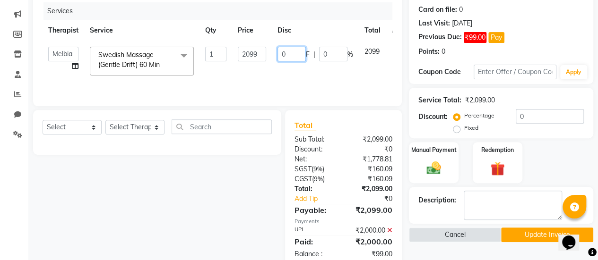
click at [292, 54] on input "0" at bounding box center [291, 54] width 28 height 15
type input "99"
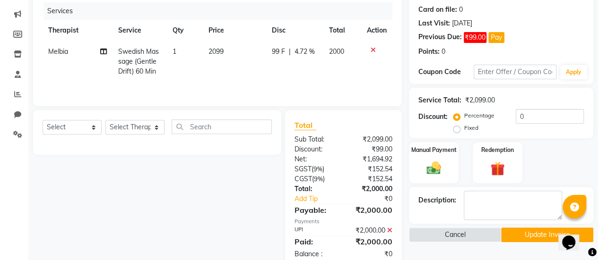
scroll to position [137, 0]
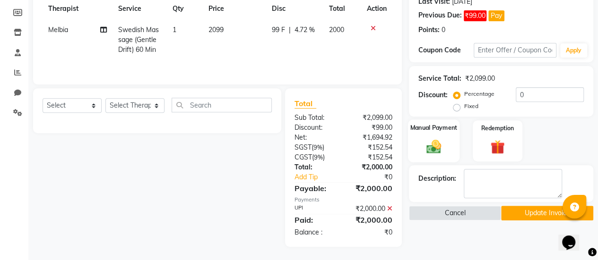
click at [451, 134] on div "Manual Payment" at bounding box center [434, 141] width 52 height 43
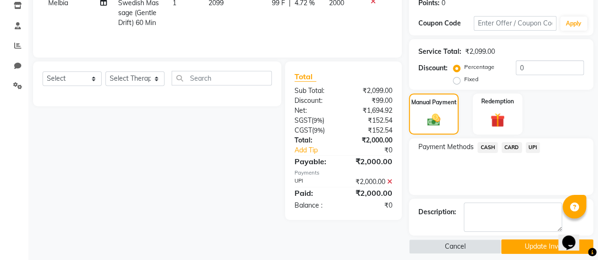
scroll to position [170, 0]
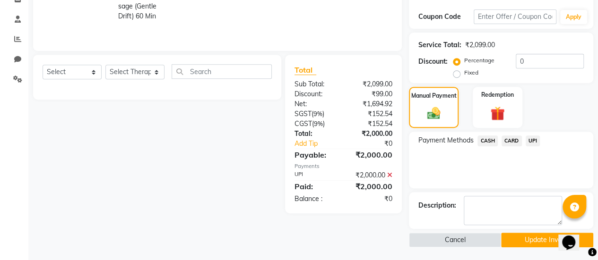
click at [533, 241] on button "Update Invoice" at bounding box center [547, 240] width 92 height 15
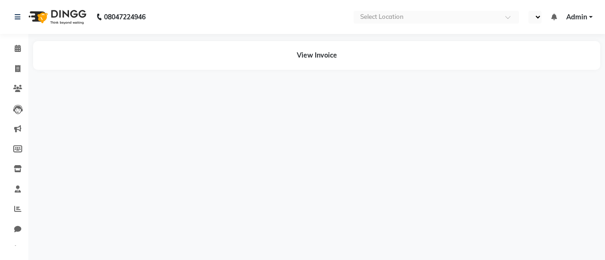
select select "en"
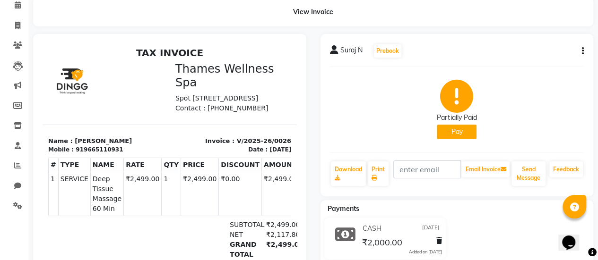
scroll to position [21, 0]
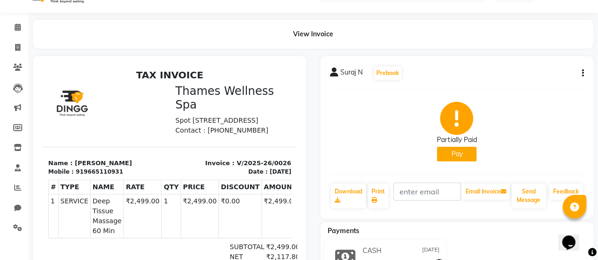
click at [582, 73] on icon "button" at bounding box center [583, 73] width 2 height 0
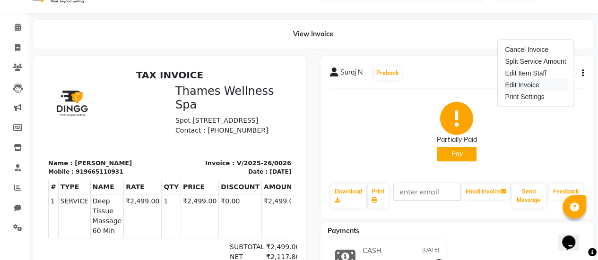
click at [522, 84] on div "Edit Invoice" at bounding box center [535, 85] width 65 height 12
select select "service"
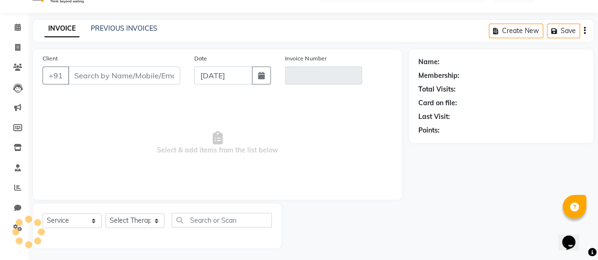
scroll to position [23, 0]
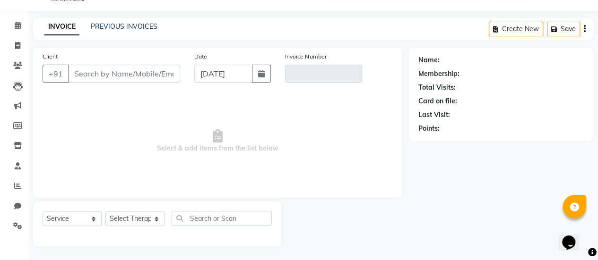
type input "9665110931"
type input "V/2025-26/0026"
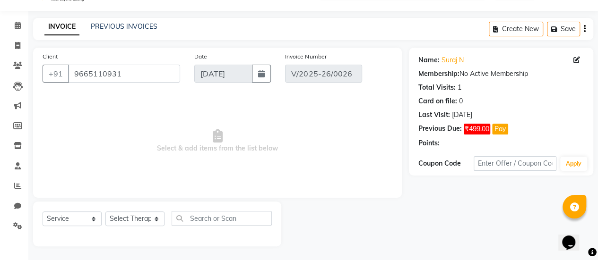
type input "[DATE]"
select select "select"
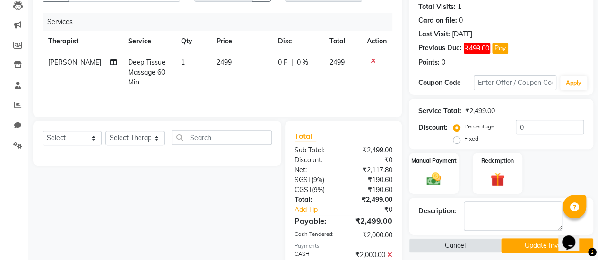
scroll to position [102, 0]
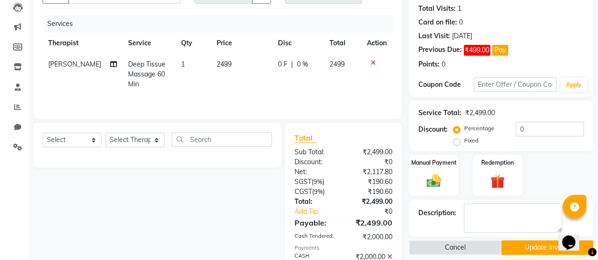
click at [280, 64] on span "0 F" at bounding box center [282, 65] width 9 height 10
select select "89021"
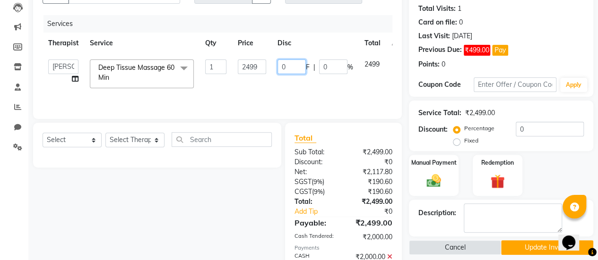
click at [297, 66] on input "0" at bounding box center [291, 67] width 28 height 15
type input "499"
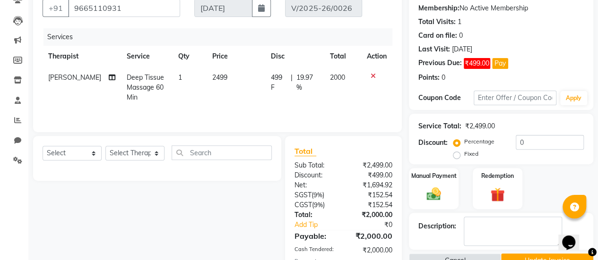
scroll to position [0, 7]
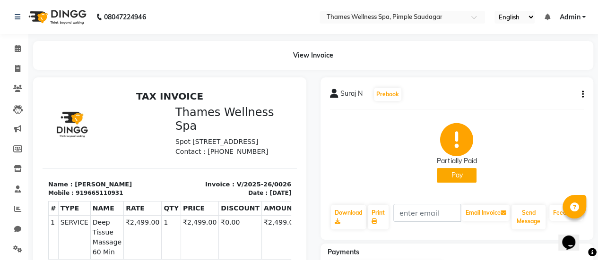
click at [585, 93] on div "Suraj N Prebook Partially Paid Pay Download Print Email Invoice Send Message Fe…" at bounding box center [456, 159] width 273 height 163
click at [582, 95] on icon "button" at bounding box center [583, 95] width 2 height 0
click at [538, 103] on div "Edit Invoice" at bounding box center [535, 107] width 65 height 12
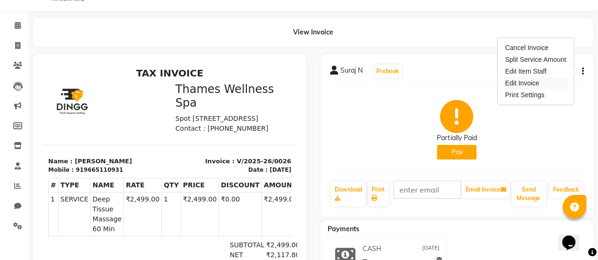
select select "service"
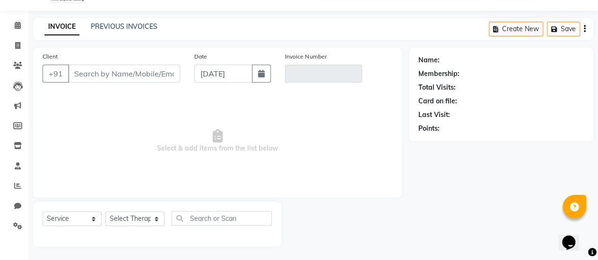
type input "9665110931"
type input "V/2025-26/0026"
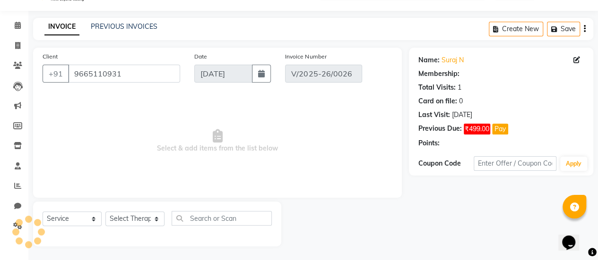
type input "[DATE]"
select select "select"
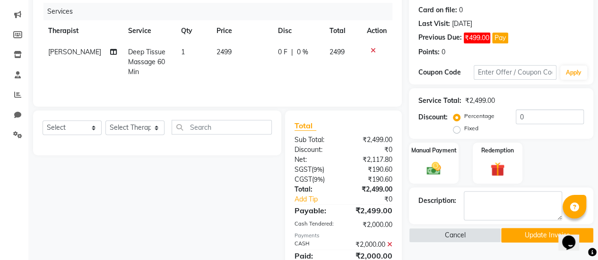
scroll to position [113, 0]
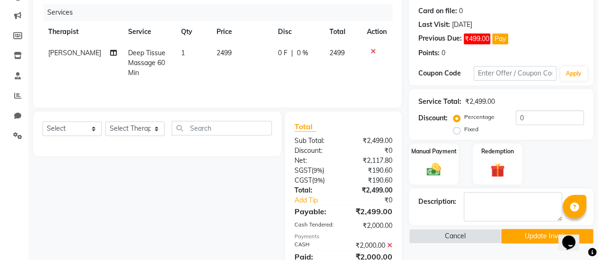
click at [279, 50] on span "0 F" at bounding box center [282, 53] width 9 height 10
select select "89021"
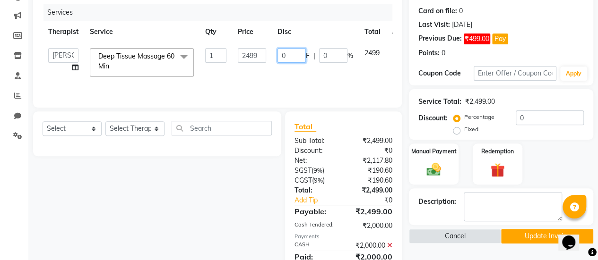
click at [290, 57] on input "0" at bounding box center [291, 55] width 28 height 15
type input "499"
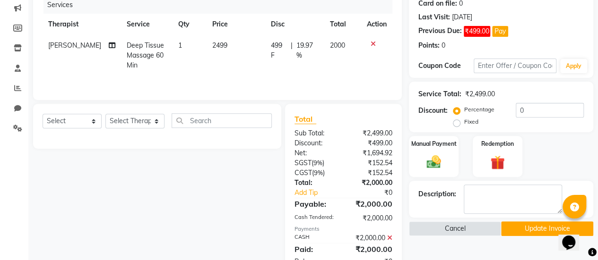
scroll to position [119, 0]
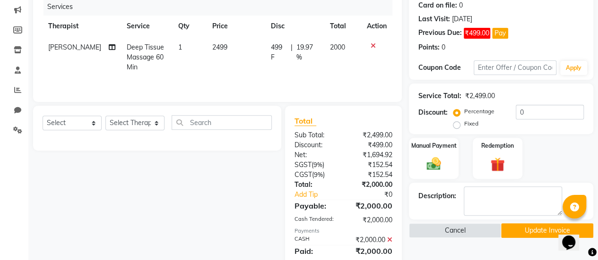
click at [532, 231] on button "Update Invoice" at bounding box center [547, 231] width 92 height 15
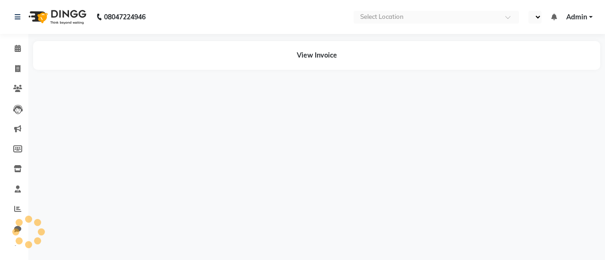
select select "en"
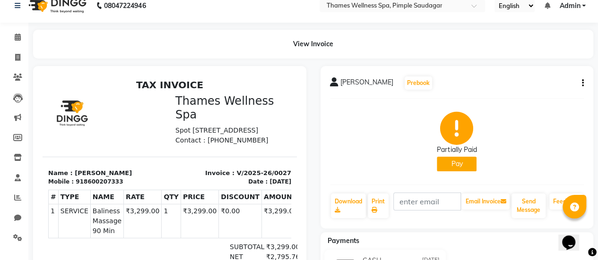
scroll to position [10, 0]
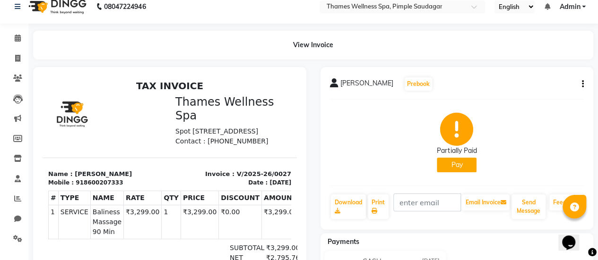
click at [581, 81] on button "button" at bounding box center [581, 84] width 6 height 10
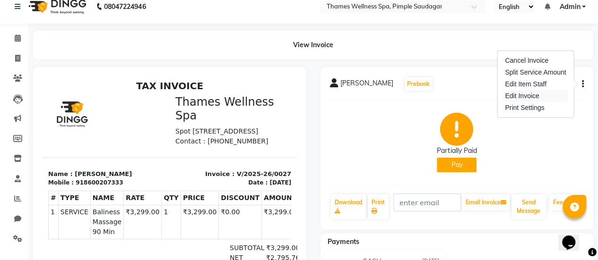
click at [547, 95] on div "Edit Invoice" at bounding box center [535, 96] width 65 height 12
select select "service"
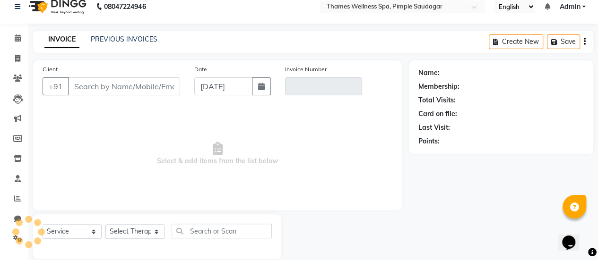
scroll to position [23, 0]
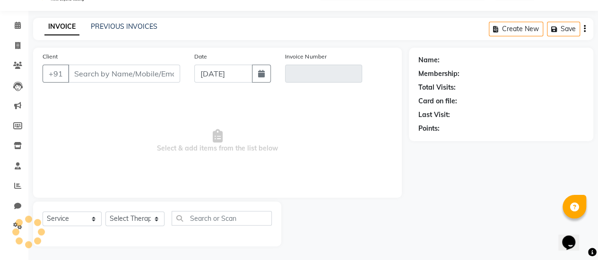
type input "8600207333"
type input "V/2025-26/0027"
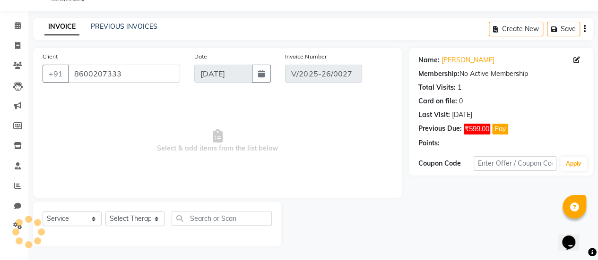
type input "17-08-2025"
select select "select"
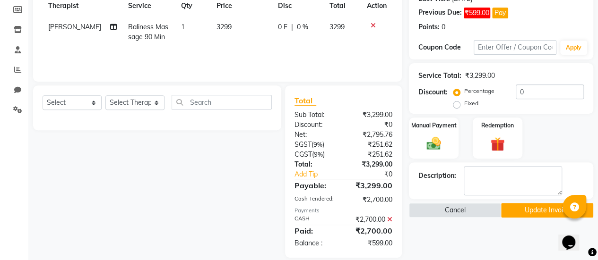
scroll to position [139, 0]
click at [284, 32] on span "0 F" at bounding box center [282, 28] width 9 height 10
select select "89021"
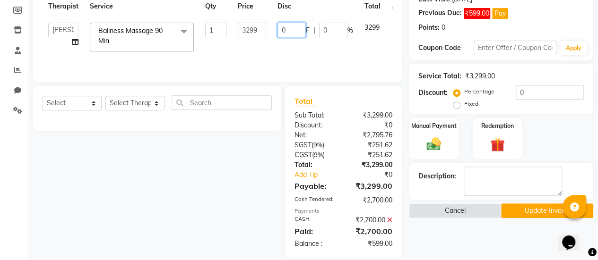
click at [289, 30] on input "0" at bounding box center [291, 30] width 28 height 15
type input "599"
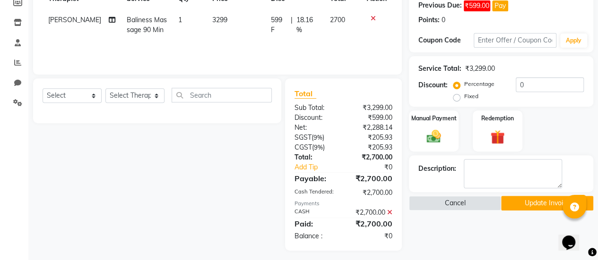
scroll to position [150, 0]
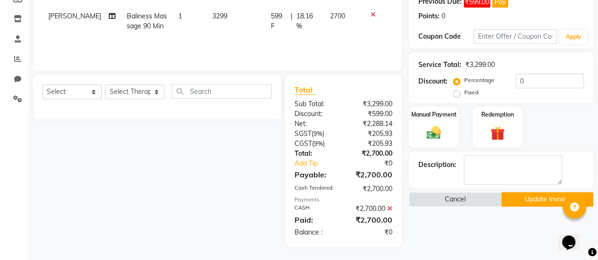
click at [538, 199] on button "Update Invoice" at bounding box center [547, 199] width 92 height 15
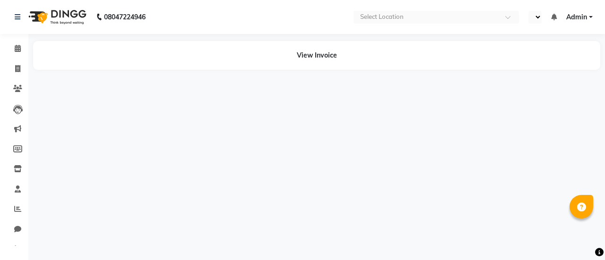
select select "en"
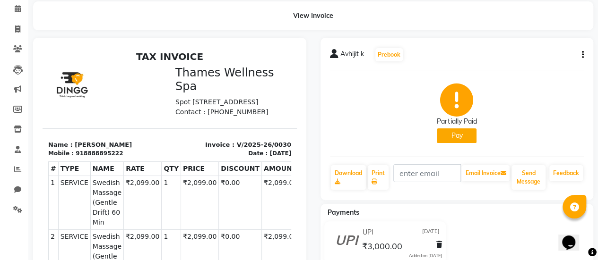
scroll to position [29, 0]
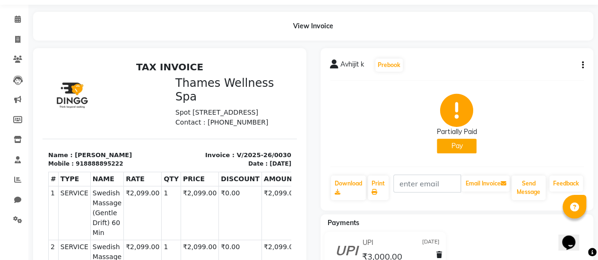
click at [582, 66] on icon "button" at bounding box center [583, 65] width 2 height 0
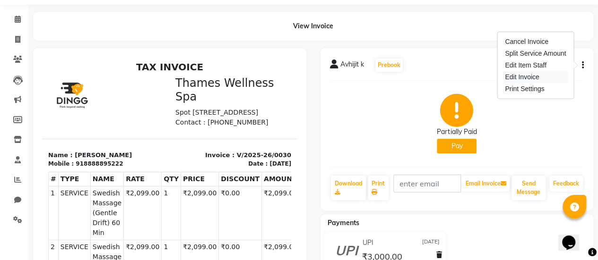
click at [510, 76] on div "Edit Invoice" at bounding box center [535, 77] width 65 height 12
select select "service"
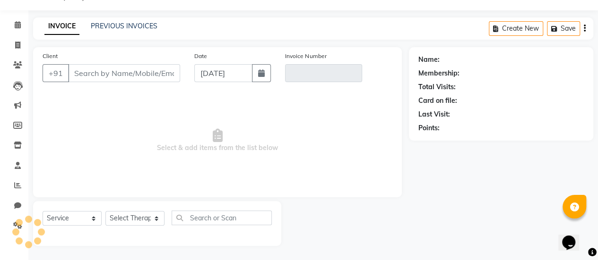
scroll to position [23, 0]
type input "8888895222"
type input "V/2025-26/0030"
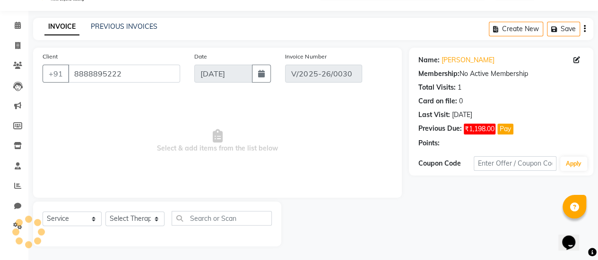
type input "[DATE]"
select select "select"
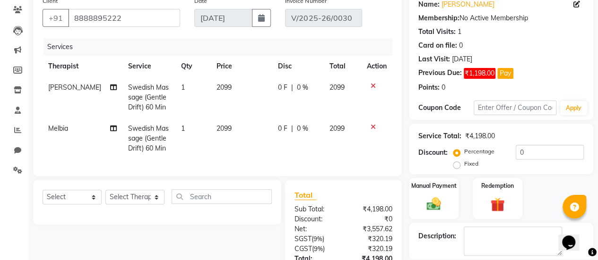
scroll to position [80, 0]
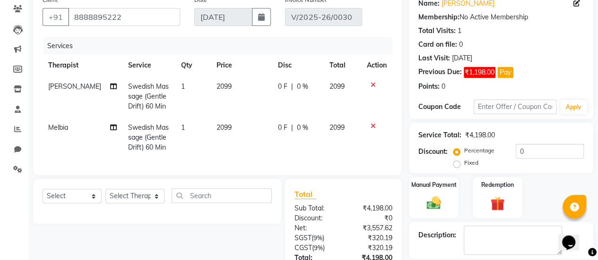
click at [278, 86] on span "0 F" at bounding box center [282, 87] width 9 height 10
select select "89021"
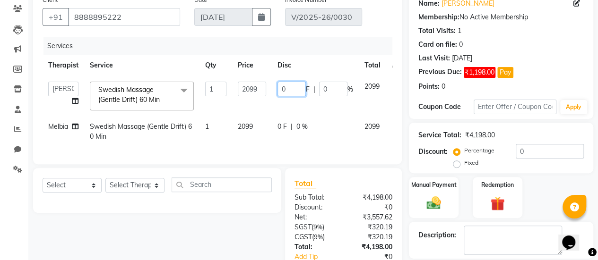
click at [294, 86] on input "0" at bounding box center [291, 89] width 28 height 15
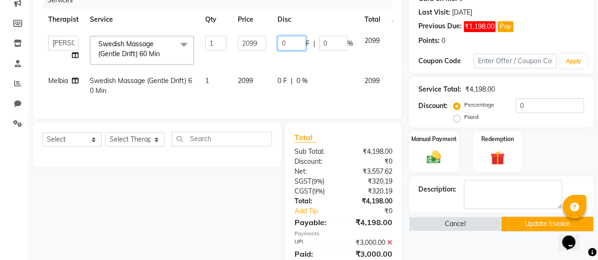
scroll to position [125, 0]
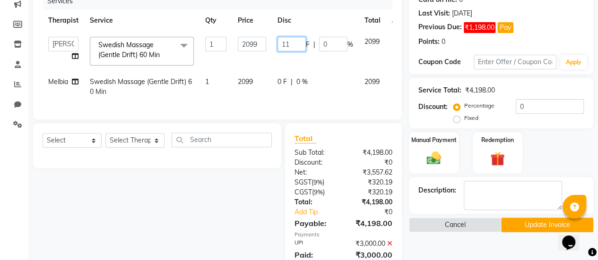
type input "1"
type input "599"
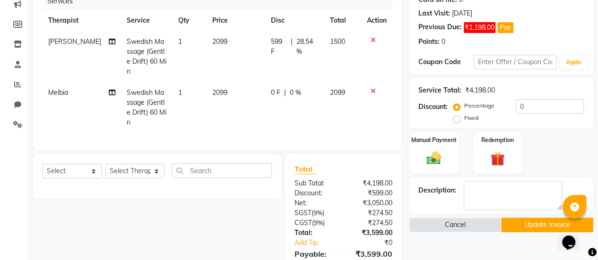
click at [272, 88] on span "0 F" at bounding box center [275, 93] width 9 height 10
select select "88612"
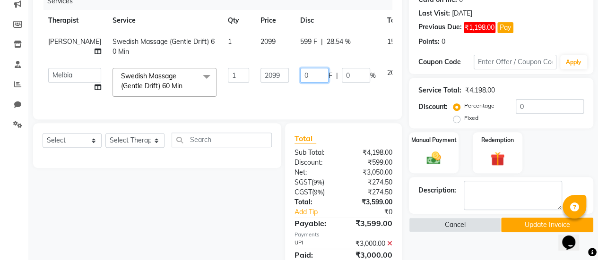
click at [301, 78] on input "0" at bounding box center [314, 75] width 28 height 15
type input "599"
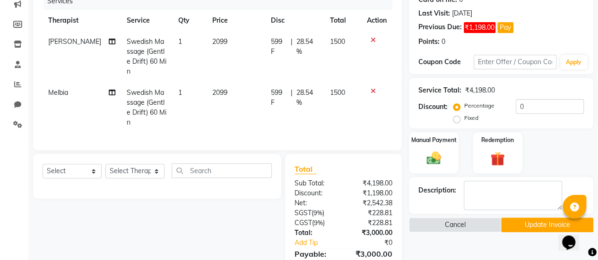
scroll to position [178, 0]
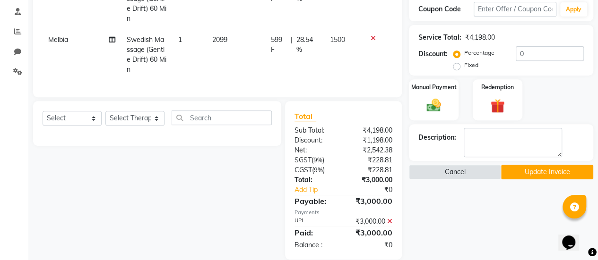
click at [551, 172] on button "Update Invoice" at bounding box center [547, 172] width 92 height 15
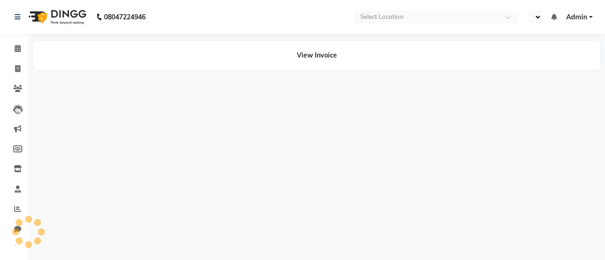
select select "en"
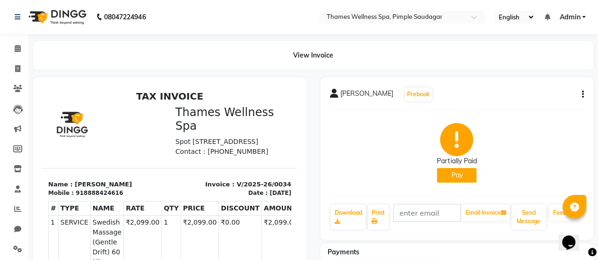
click at [584, 94] on div "[PERSON_NAME] Prebook Partially Paid Pay Download Print Email Invoice Send Mess…" at bounding box center [456, 159] width 273 height 163
click at [580, 94] on button "button" at bounding box center [581, 95] width 6 height 10
click at [526, 107] on div "Edit Invoice" at bounding box center [535, 107] width 65 height 12
select select "service"
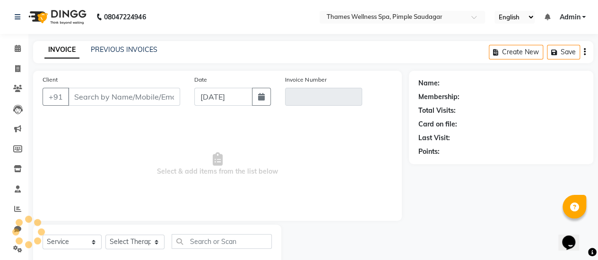
scroll to position [23, 0]
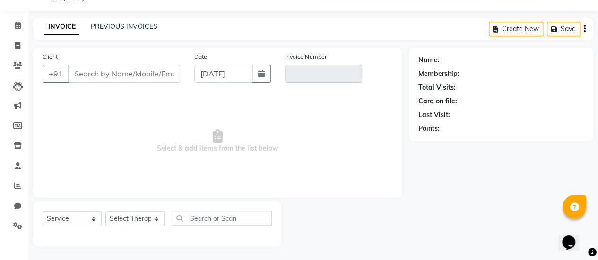
type input "8888424616"
type input "V/2025-26/0034"
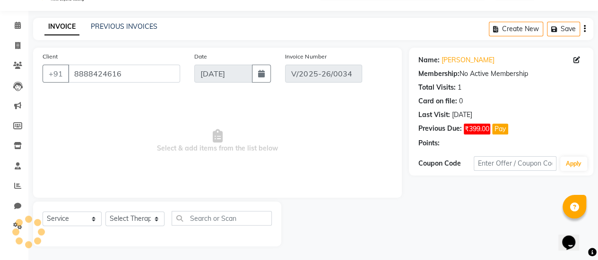
type input "[DATE]"
select select "select"
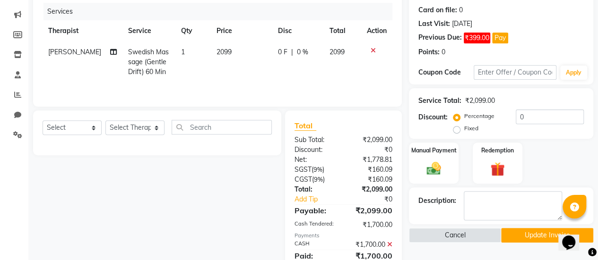
scroll to position [114, 0]
click at [278, 52] on span "0 F" at bounding box center [282, 52] width 9 height 10
select select "89021"
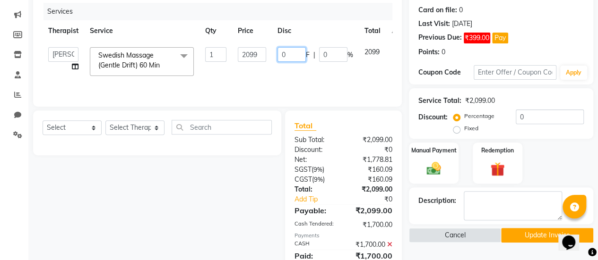
click at [285, 53] on input "0" at bounding box center [291, 54] width 28 height 15
type input "399"
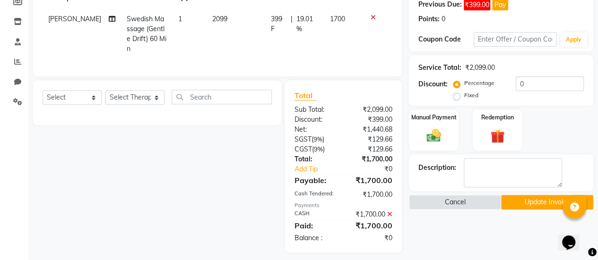
scroll to position [148, 0]
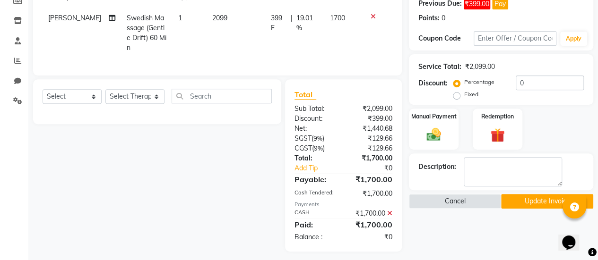
click at [527, 204] on button "Update Invoice" at bounding box center [547, 201] width 92 height 15
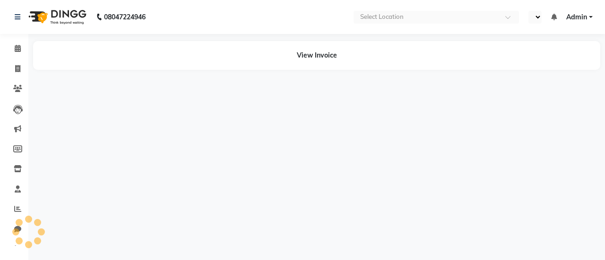
select select "en"
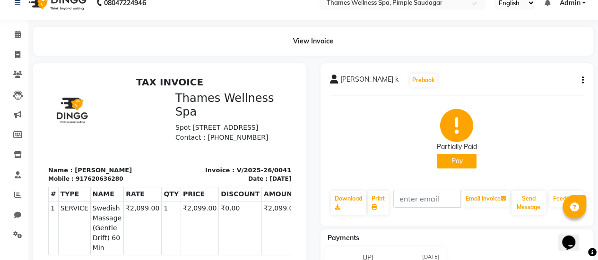
scroll to position [13, 0]
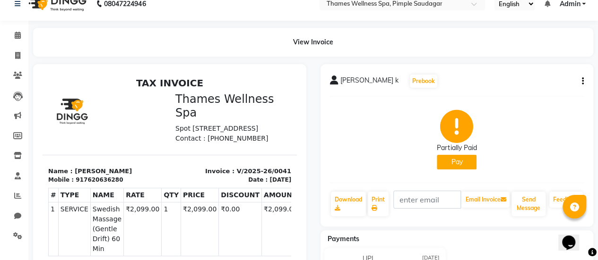
click at [585, 81] on div "[PERSON_NAME] k Prebook Partially Paid Pay Download Print Email Invoice Send Me…" at bounding box center [456, 145] width 273 height 163
click at [580, 81] on button "button" at bounding box center [581, 82] width 6 height 10
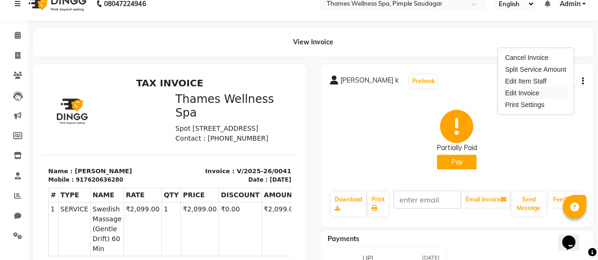
click at [551, 89] on div "Edit Invoice" at bounding box center [535, 93] width 65 height 12
select select "service"
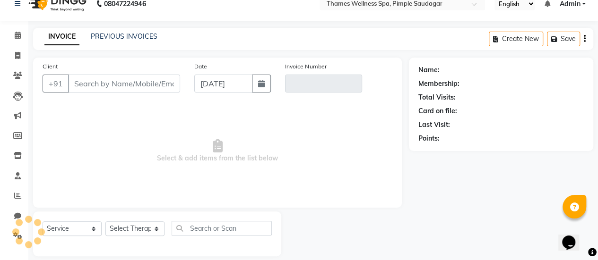
scroll to position [23, 0]
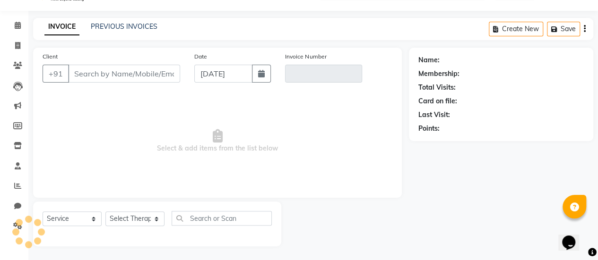
type input "7620636280"
type input "V/2025-26/0041"
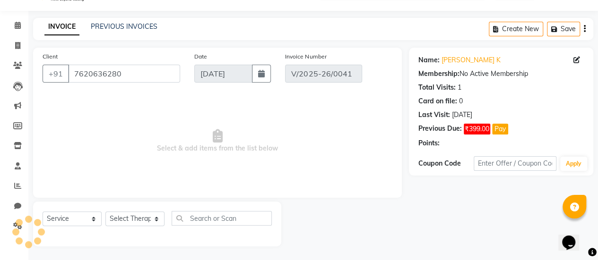
type input "[DATE]"
select select "select"
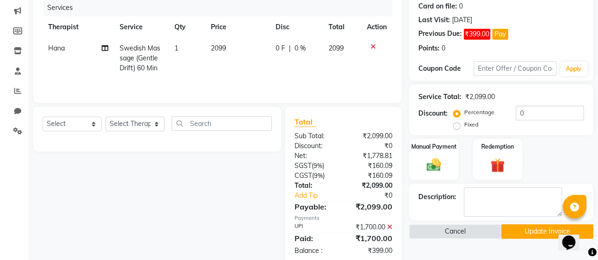
scroll to position [137, 0]
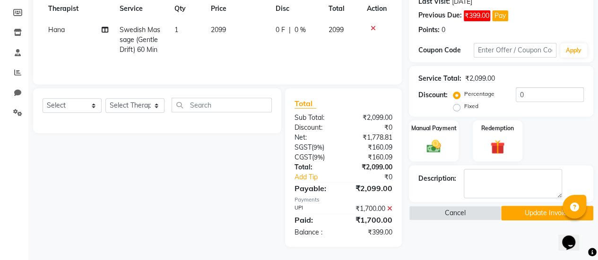
click at [280, 31] on span "0 F" at bounding box center [279, 30] width 9 height 10
select select "88611"
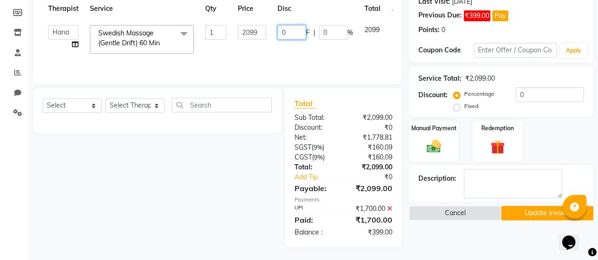
click at [293, 33] on input "0" at bounding box center [291, 32] width 28 height 15
type input "399"
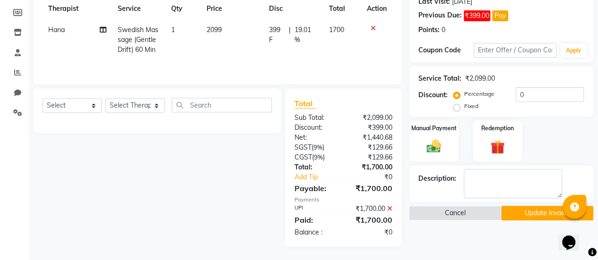
click at [539, 209] on button "Update Invoice" at bounding box center [547, 213] width 92 height 15
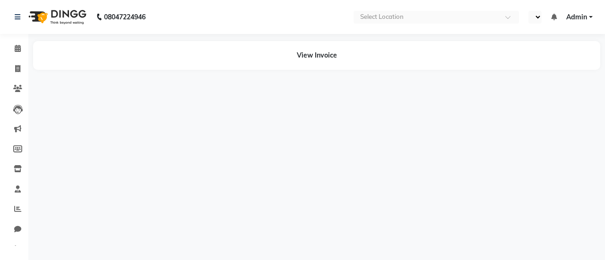
select select "en"
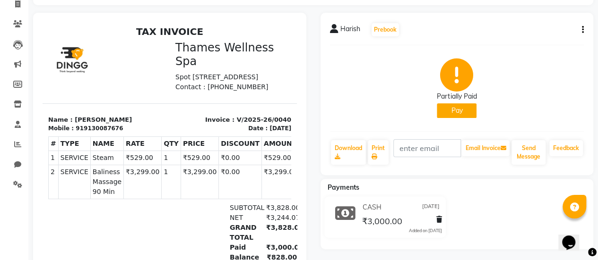
click at [582, 30] on icon "button" at bounding box center [583, 30] width 2 height 0
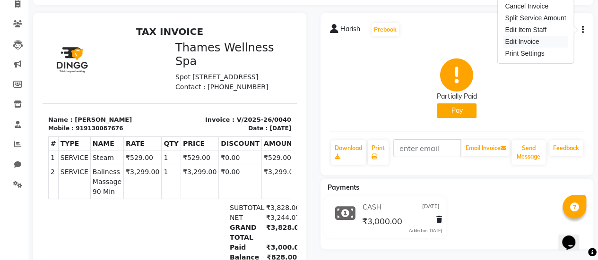
click at [522, 39] on div "Edit Invoice" at bounding box center [535, 42] width 65 height 12
select select "service"
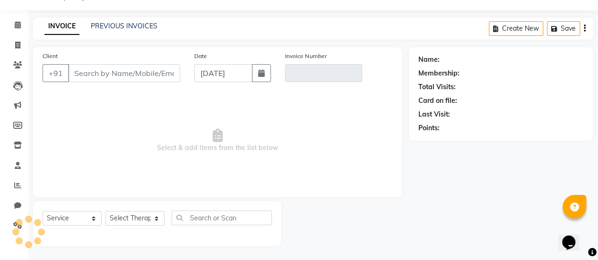
scroll to position [23, 0]
type input "9130087676"
type input "V/2025-26/0040"
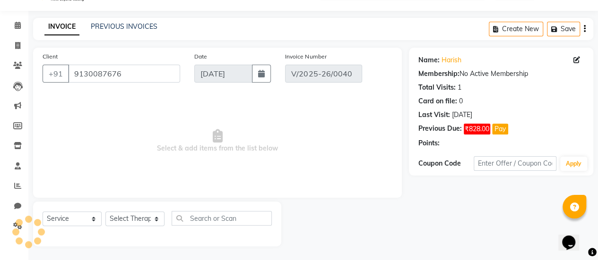
type input "[DATE]"
select select "select"
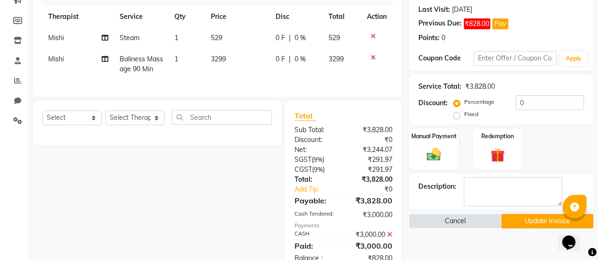
scroll to position [128, 0]
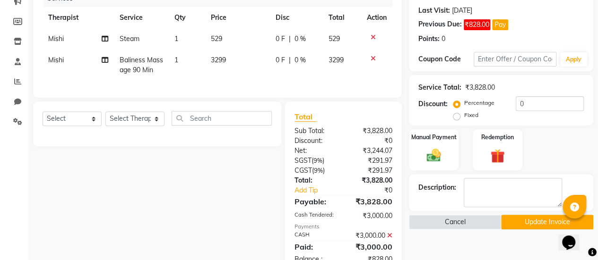
click at [300, 40] on span "0 %" at bounding box center [299, 39] width 11 height 10
select select "88610"
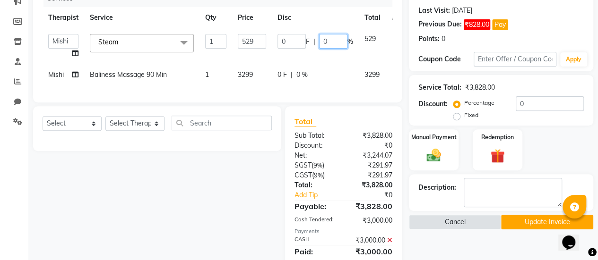
click at [336, 43] on input "0" at bounding box center [333, 41] width 28 height 15
type input "25"
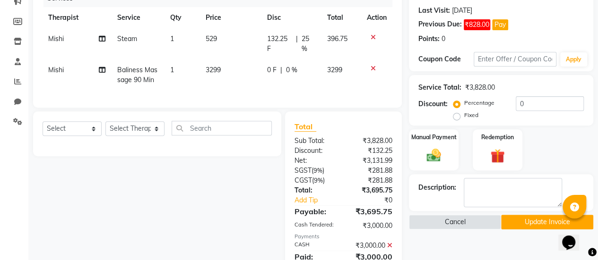
click at [290, 69] on span "0 %" at bounding box center [291, 70] width 11 height 10
select select "88610"
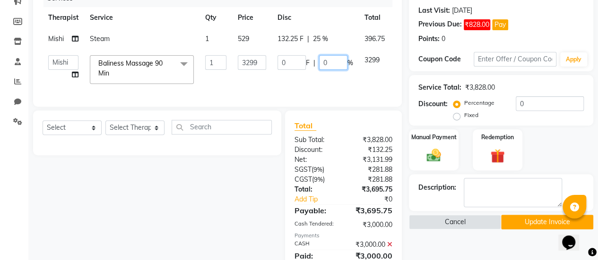
click at [327, 63] on input "0" at bounding box center [333, 62] width 28 height 15
type input "25"
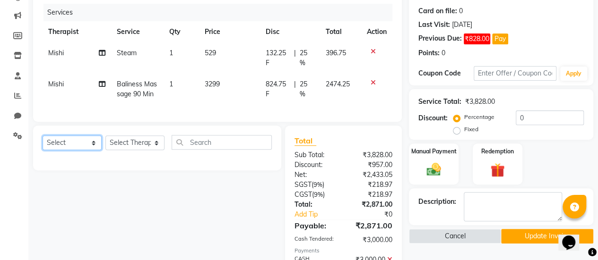
scroll to position [113, 0]
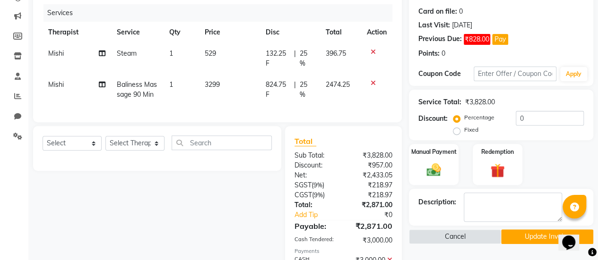
click at [307, 52] on span "25 %" at bounding box center [307, 59] width 14 height 20
select select "88610"
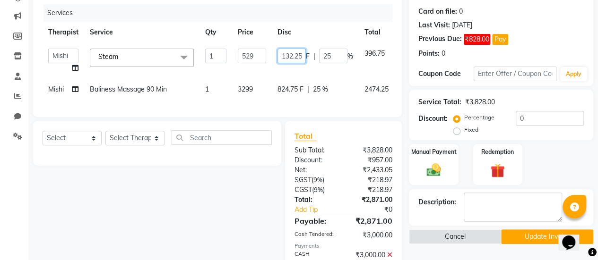
click at [300, 54] on input "132.25" at bounding box center [291, 56] width 28 height 15
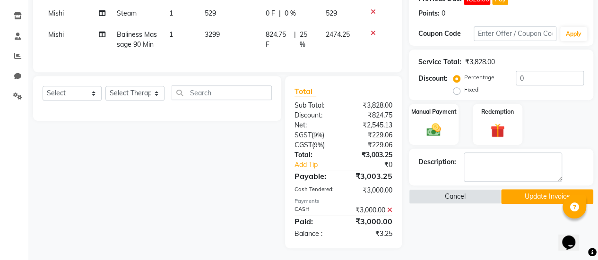
scroll to position [154, 0]
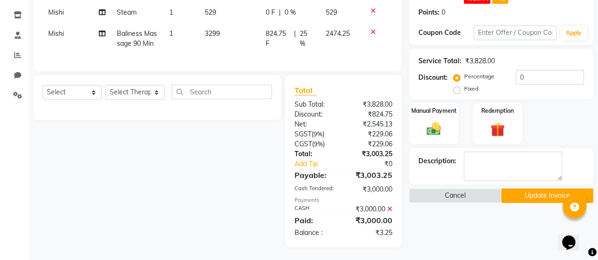
click at [277, 34] on span "824.75 F" at bounding box center [278, 39] width 25 height 20
select select "88610"
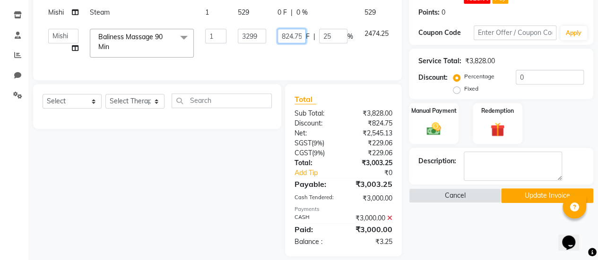
click at [300, 35] on input "824.75" at bounding box center [291, 36] width 28 height 15
type input "827"
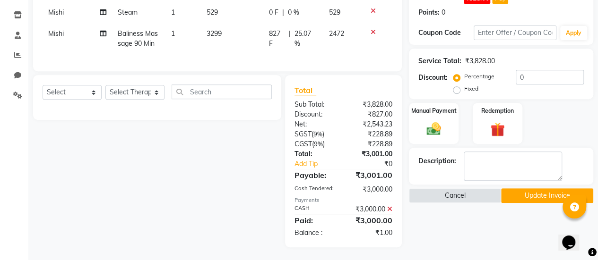
click at [278, 35] on span "827 F" at bounding box center [277, 39] width 17 height 20
select select "88610"
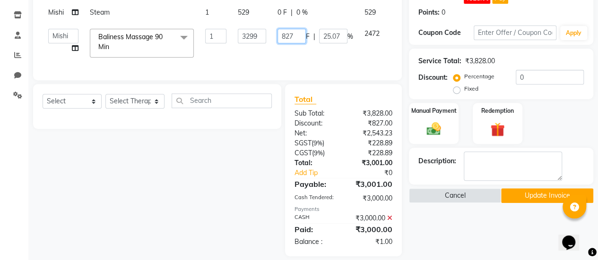
click at [295, 35] on input "827" at bounding box center [291, 36] width 28 height 15
type input "828"
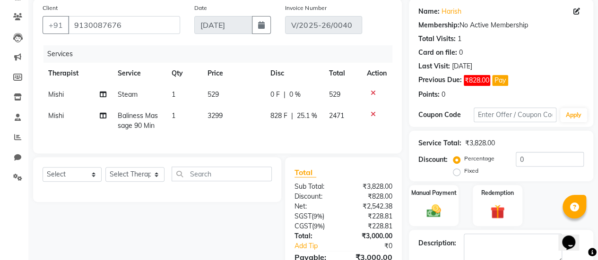
scroll to position [146, 0]
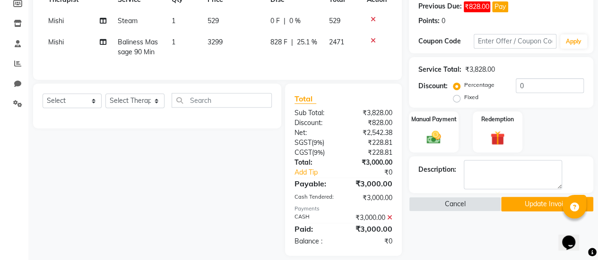
click at [528, 207] on button "Update Invoice" at bounding box center [547, 204] width 92 height 15
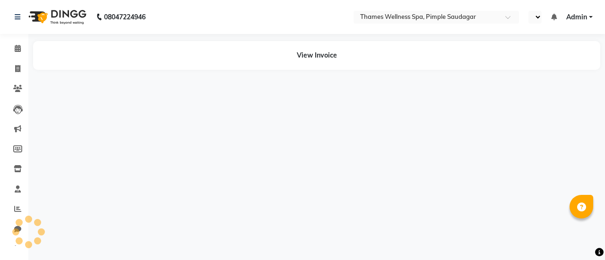
select select "en"
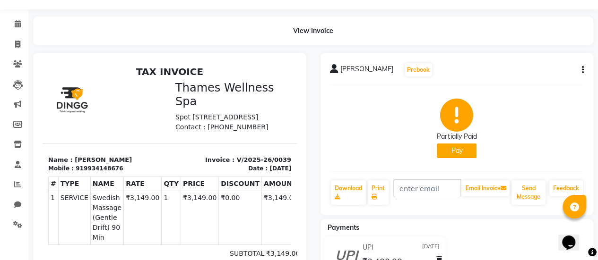
scroll to position [23, 0]
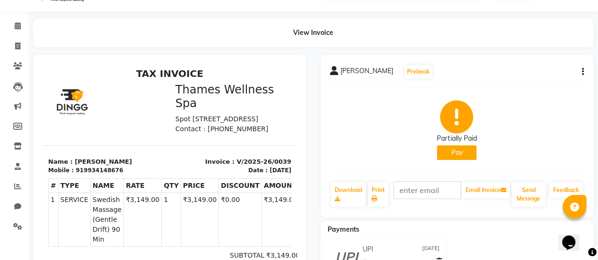
click at [582, 72] on icon "button" at bounding box center [583, 72] width 2 height 0
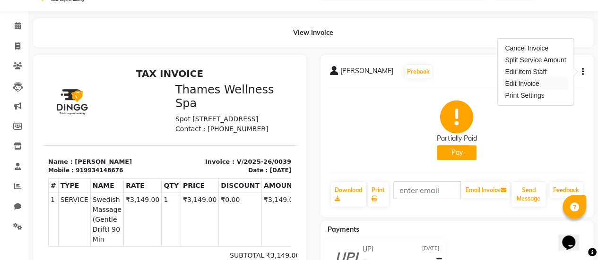
click at [524, 84] on div "Edit Invoice" at bounding box center [535, 84] width 65 height 12
select select "service"
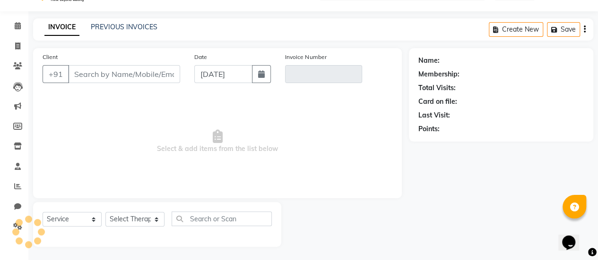
scroll to position [23, 0]
type input "9934148676"
type input "V/2025-26/0039"
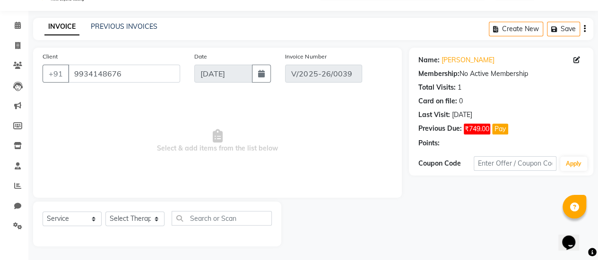
type input "[DATE]"
select select "select"
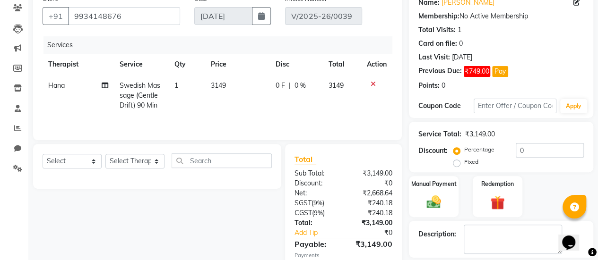
scroll to position [81, 0]
click at [281, 83] on span "0 F" at bounding box center [279, 85] width 9 height 10
select select "88611"
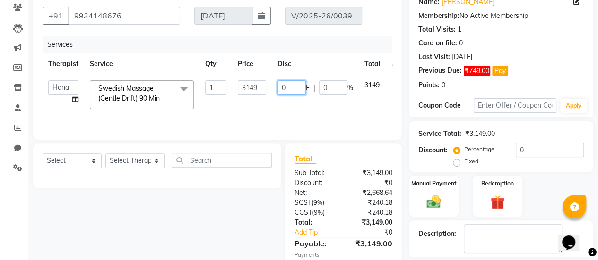
click at [293, 86] on input "0" at bounding box center [291, 87] width 28 height 15
type input "749"
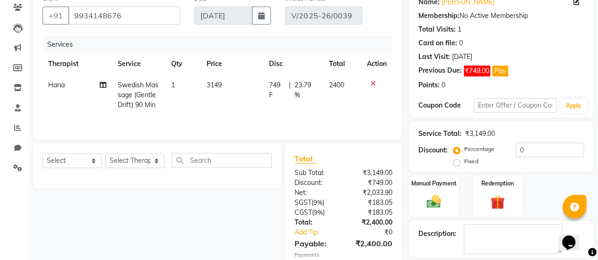
scroll to position [137, 0]
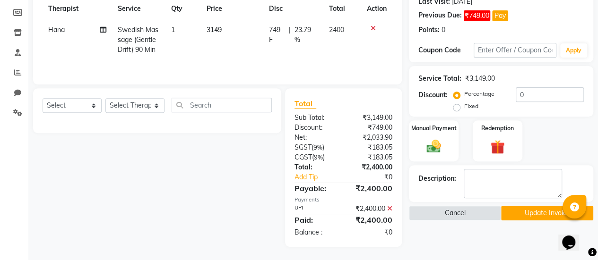
click at [526, 210] on button "Update Invoice" at bounding box center [547, 213] width 92 height 15
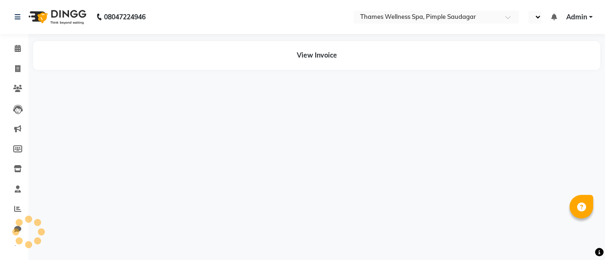
select select "en"
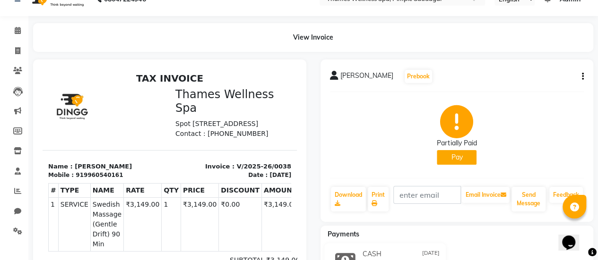
scroll to position [17, 0]
click at [582, 77] on icon "button" at bounding box center [583, 77] width 2 height 0
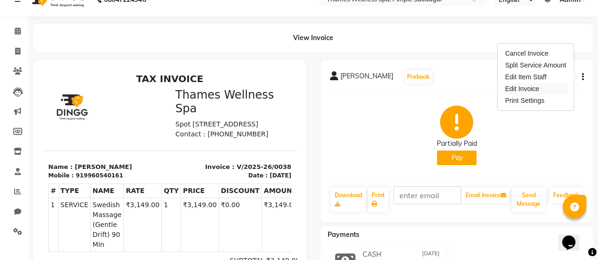
click at [532, 87] on div "Edit Invoice" at bounding box center [535, 89] width 65 height 12
select select "service"
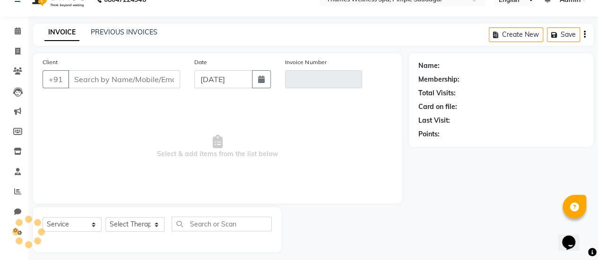
scroll to position [23, 0]
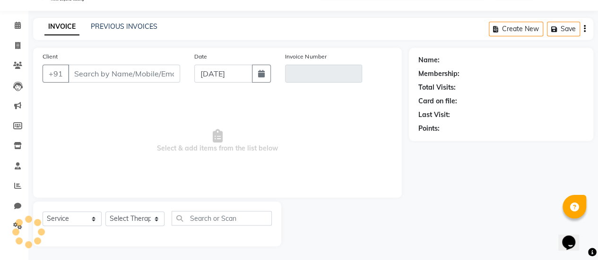
type input "9960540161"
type input "V/2025-26/0038"
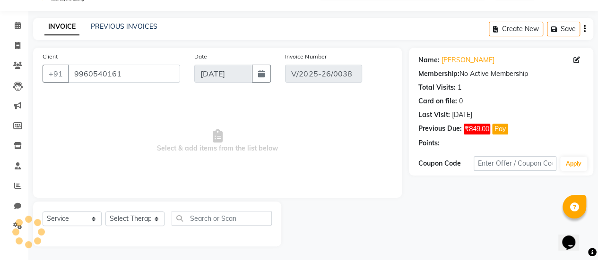
type input "[DATE]"
select select "select"
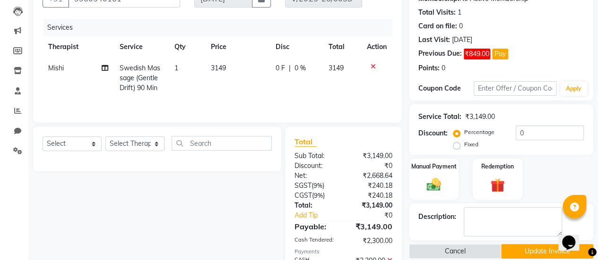
scroll to position [93, 0]
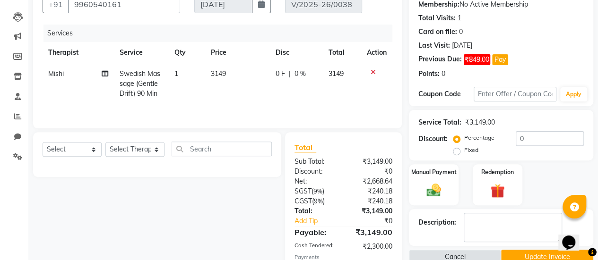
click at [281, 74] on span "0 F" at bounding box center [279, 74] width 9 height 10
select select "88610"
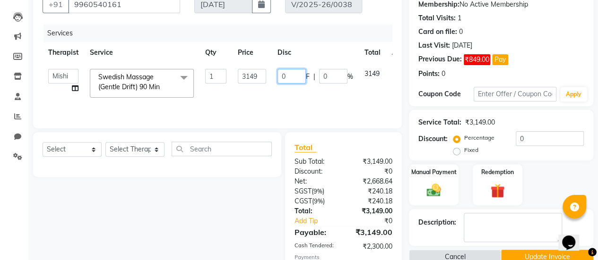
click at [297, 78] on input "0" at bounding box center [291, 76] width 28 height 15
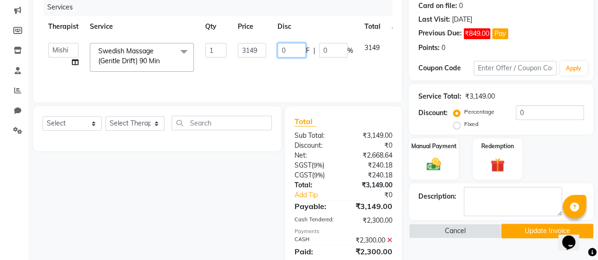
scroll to position [117, 0]
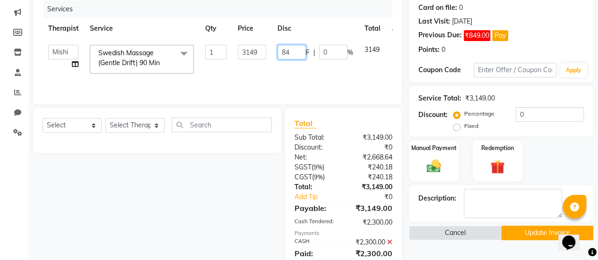
type input "849"
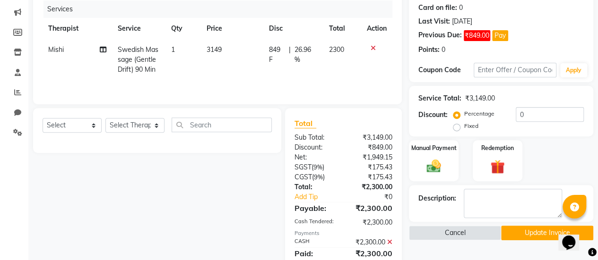
scroll to position [150, 0]
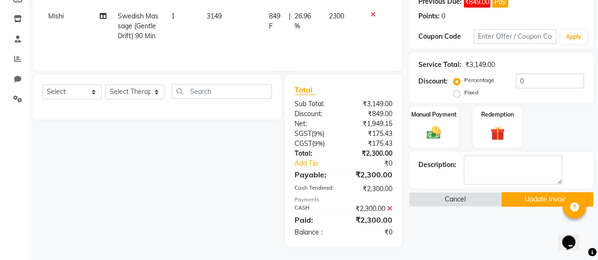
click at [523, 197] on button "Update Invoice" at bounding box center [547, 199] width 92 height 15
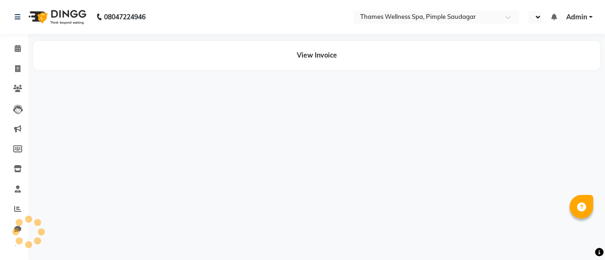
select select "en"
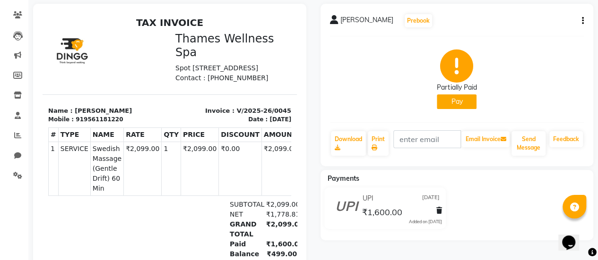
scroll to position [60, 0]
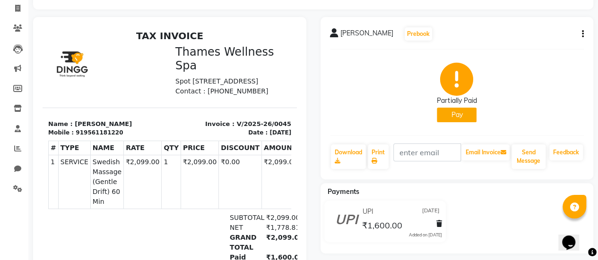
click at [583, 34] on icon "button" at bounding box center [583, 34] width 2 height 0
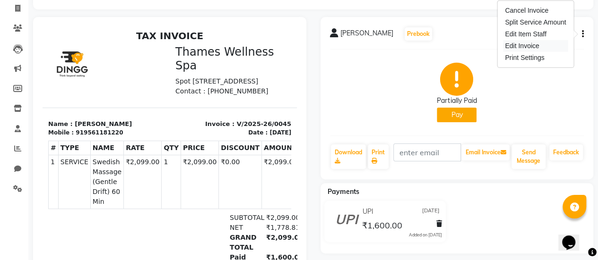
click at [552, 44] on div "Edit Invoice" at bounding box center [535, 46] width 65 height 12
select select "service"
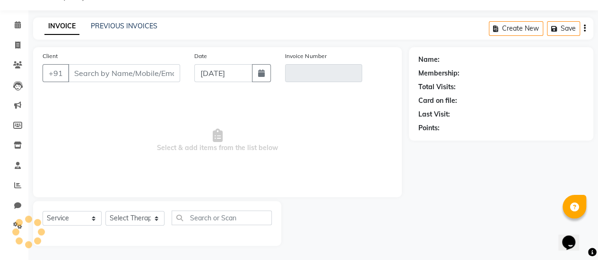
scroll to position [23, 0]
type input "9561181220"
type input "V/2025-26/0045"
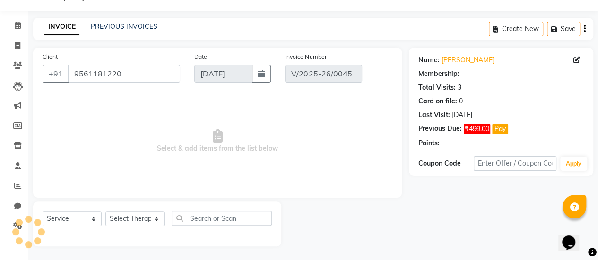
select select "1: Object"
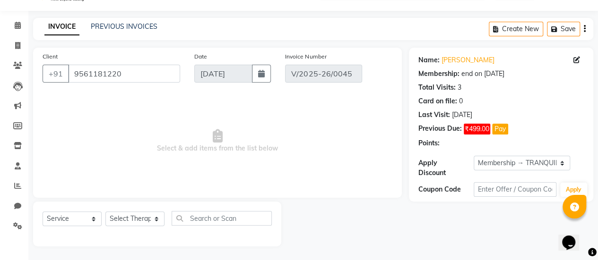
type input "[DATE]"
select select "select"
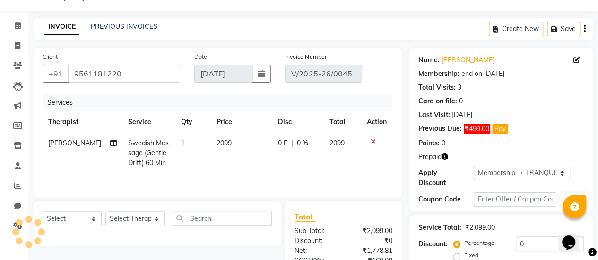
type input "50"
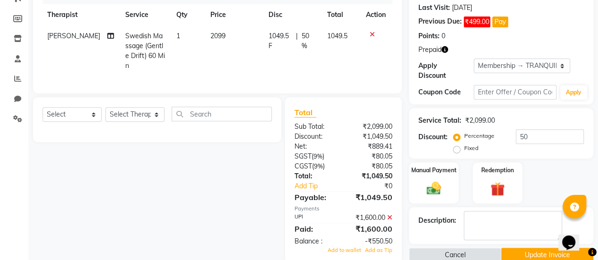
scroll to position [0, 0]
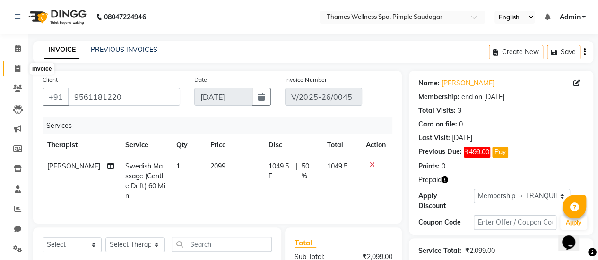
click at [18, 64] on span at bounding box center [17, 69] width 17 height 11
select select "service"
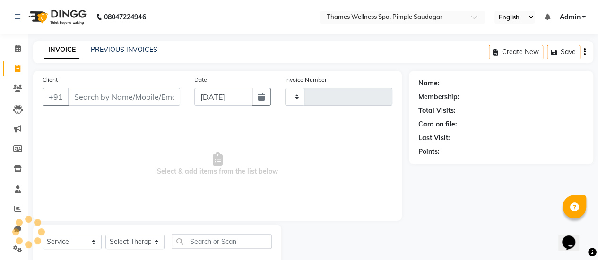
scroll to position [23, 0]
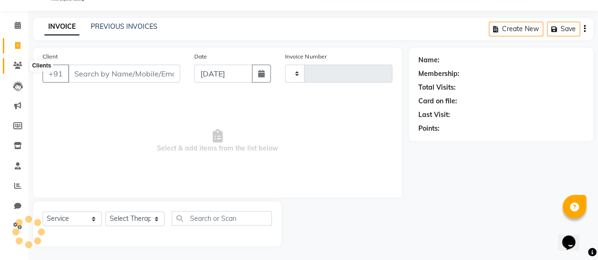
type input "0099"
select select "8709"
click at [22, 64] on icon at bounding box center [17, 65] width 9 height 7
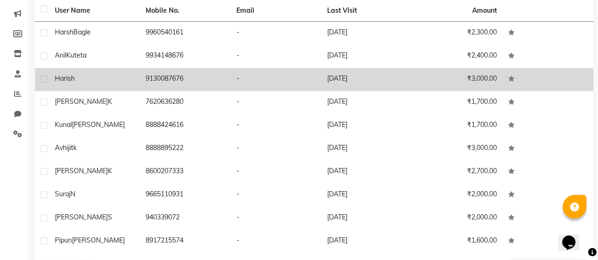
scroll to position [148, 0]
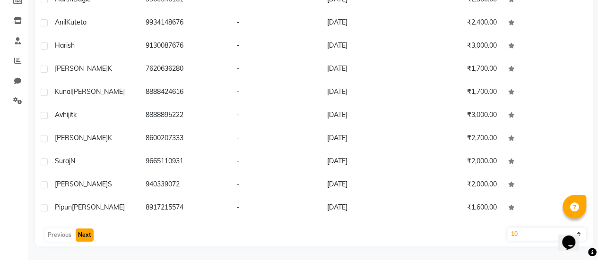
click at [87, 237] on button "Next" at bounding box center [85, 235] width 18 height 13
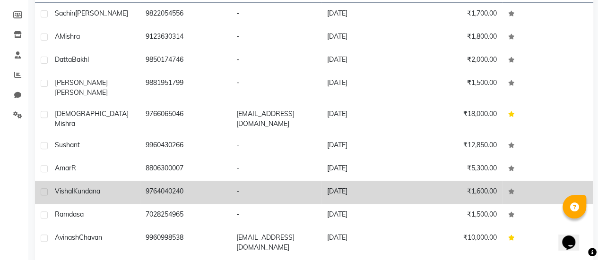
scroll to position [156, 0]
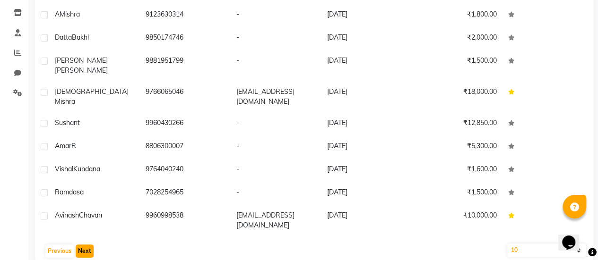
click at [87, 245] on button "Next" at bounding box center [85, 251] width 18 height 13
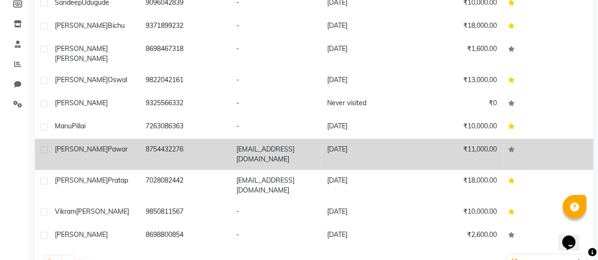
scroll to position [146, 0]
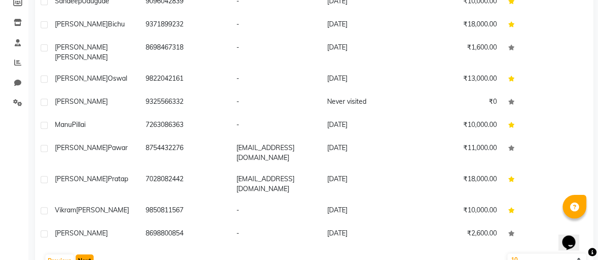
click at [85, 255] on button "Next" at bounding box center [85, 261] width 18 height 13
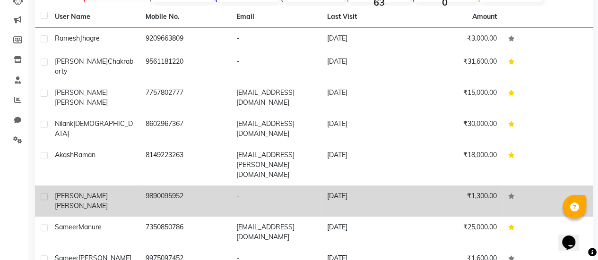
scroll to position [109, 0]
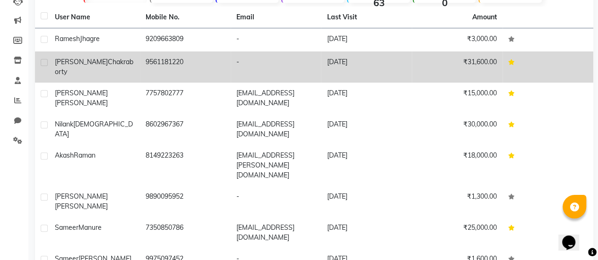
click at [156, 63] on td "9561181220" at bounding box center [185, 67] width 91 height 31
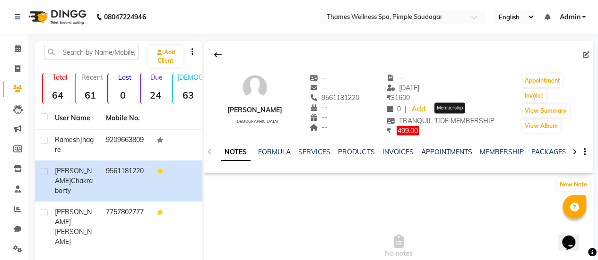
click at [452, 120] on span "TRANQUIL TIDE MEMBERSHIP" at bounding box center [441, 121] width 108 height 9
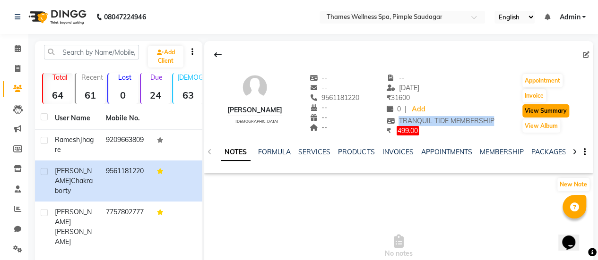
click at [554, 112] on button "View Summary" at bounding box center [545, 110] width 47 height 13
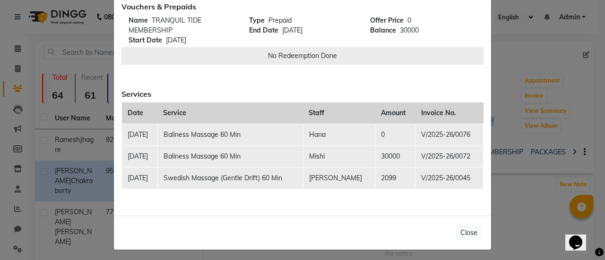
scroll to position [169, 0]
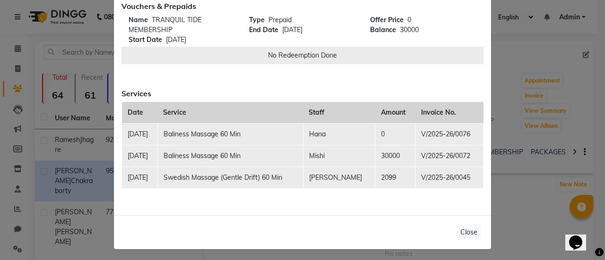
click at [457, 176] on td "V/2025-26/0045" at bounding box center [449, 178] width 68 height 22
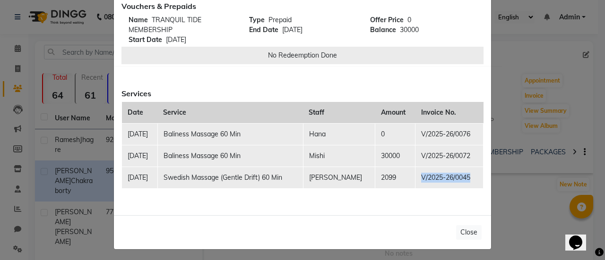
click at [457, 176] on td "V/2025-26/0045" at bounding box center [449, 178] width 68 height 22
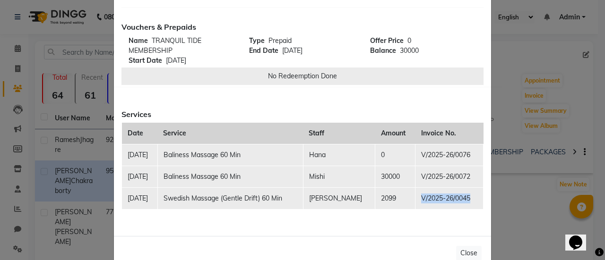
scroll to position [170, 0]
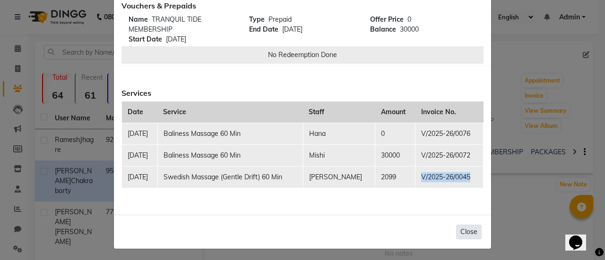
click at [465, 233] on button "Close" at bounding box center [469, 232] width 26 height 15
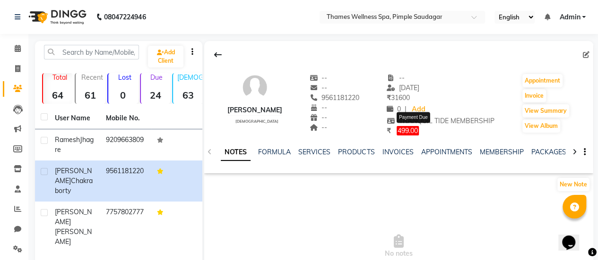
click at [416, 129] on span "499.00" at bounding box center [407, 130] width 22 height 9
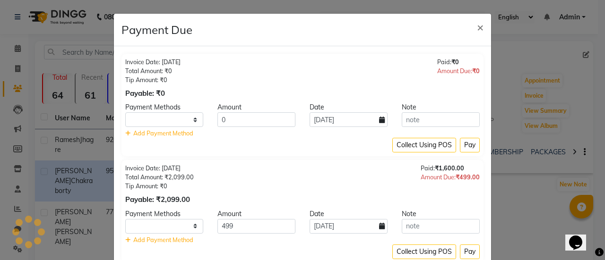
select select "1"
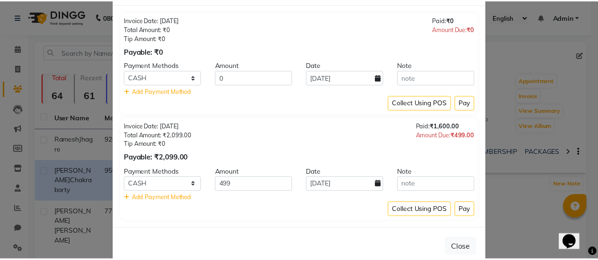
scroll to position [43, 0]
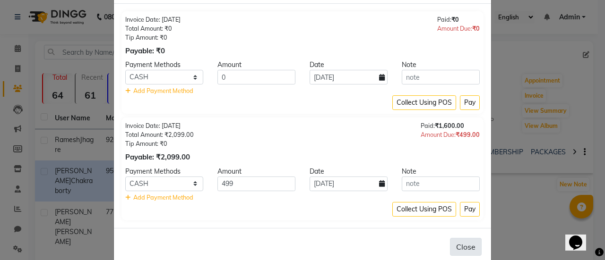
click at [457, 241] on button "Close" at bounding box center [466, 247] width 32 height 18
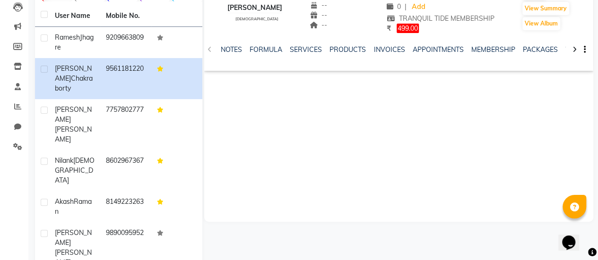
scroll to position [109, 0]
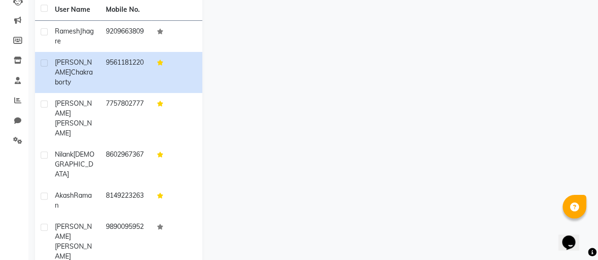
scroll to position [23, 0]
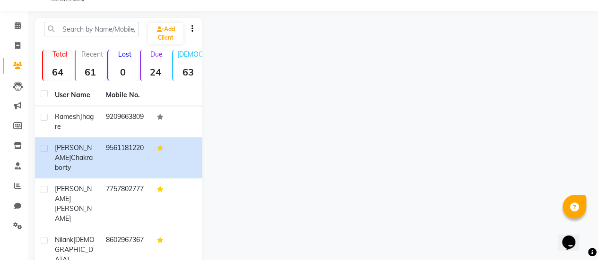
select select "service"
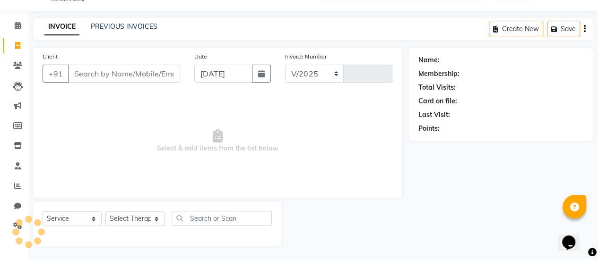
select select "8709"
type input "0099"
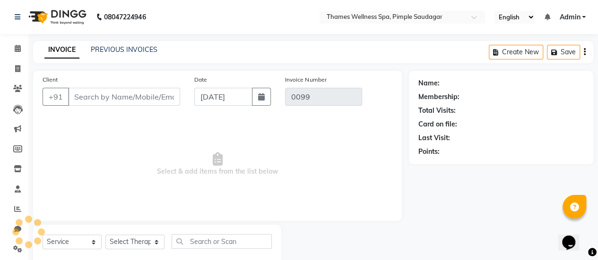
type input "9561181220"
type input "V/2025-26/0045"
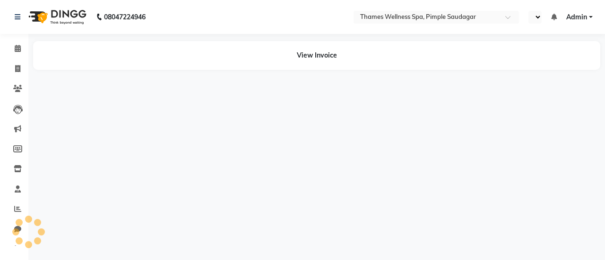
select select "en"
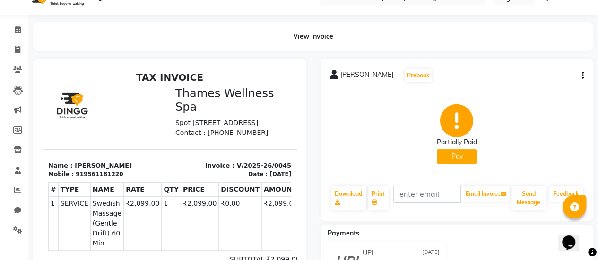
scroll to position [11, 0]
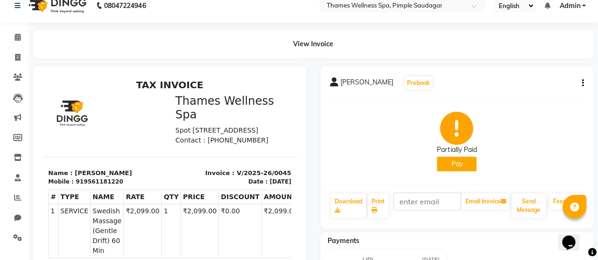
click at [582, 83] on icon "button" at bounding box center [583, 83] width 2 height 0
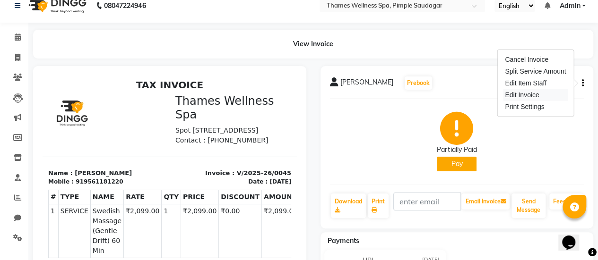
click at [533, 94] on div "Edit Invoice" at bounding box center [535, 95] width 65 height 12
select select "service"
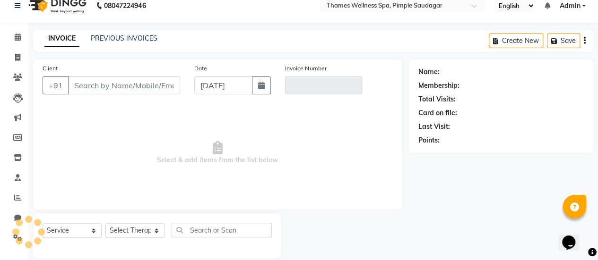
scroll to position [23, 0]
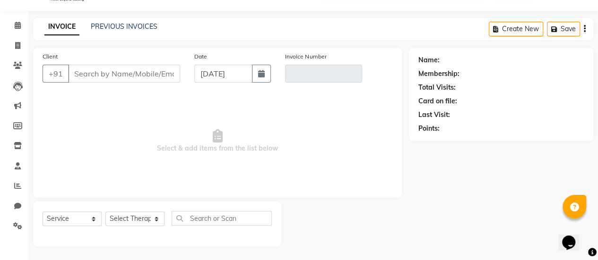
type input "9561181220"
type input "V/2025-26/0045"
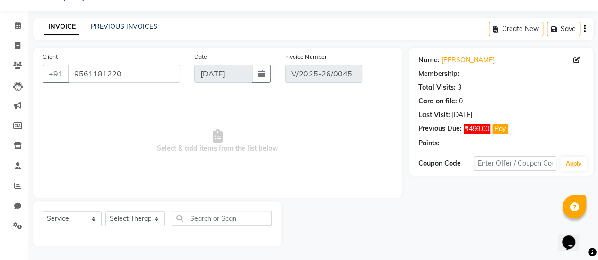
select select "1: Object"
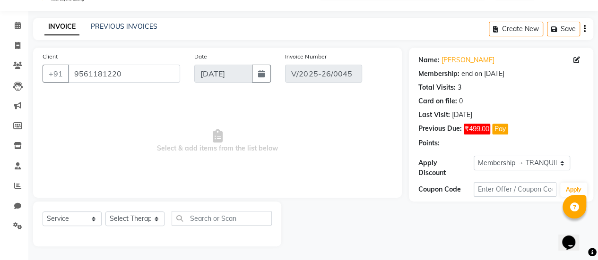
type input "[DATE]"
select select "select"
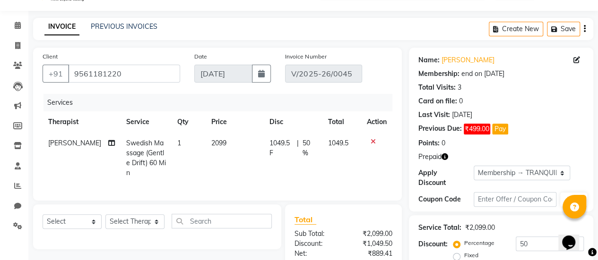
click at [310, 141] on span "50 %" at bounding box center [309, 148] width 14 height 20
select select "89021"
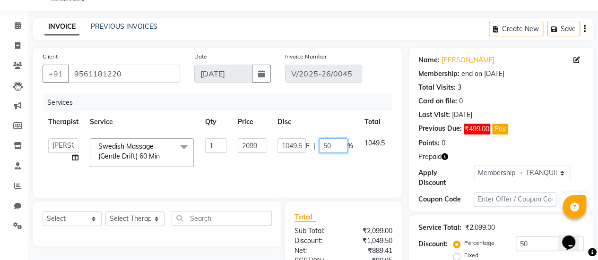
click at [331, 146] on input "50" at bounding box center [333, 145] width 28 height 15
type input "5"
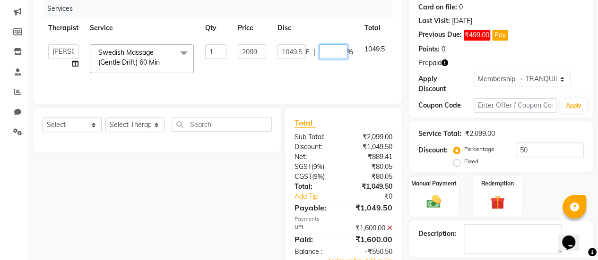
scroll to position [118, 0]
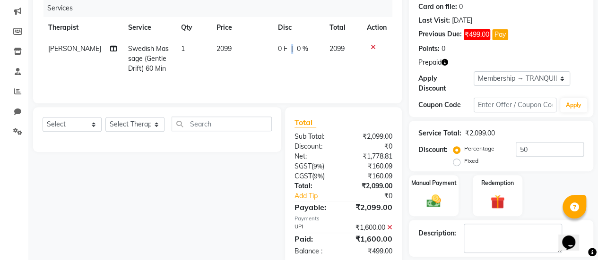
click at [286, 45] on div "0 F | 0 %" at bounding box center [298, 49] width 40 height 10
select select "89021"
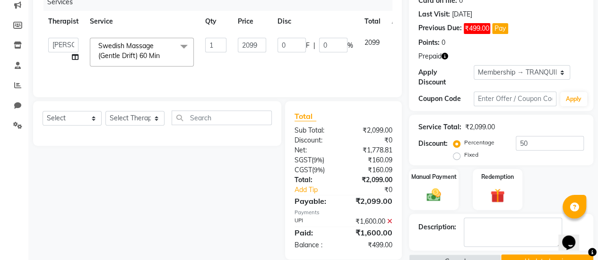
scroll to position [124, 0]
click at [293, 49] on input "0" at bounding box center [291, 45] width 28 height 15
type input "499"
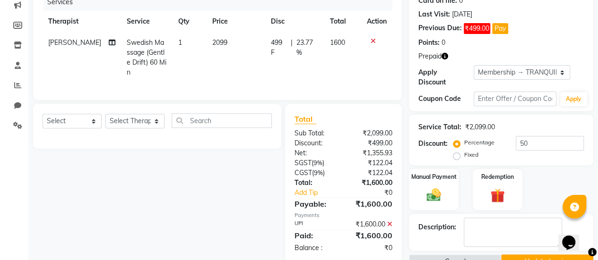
scroll to position [146, 0]
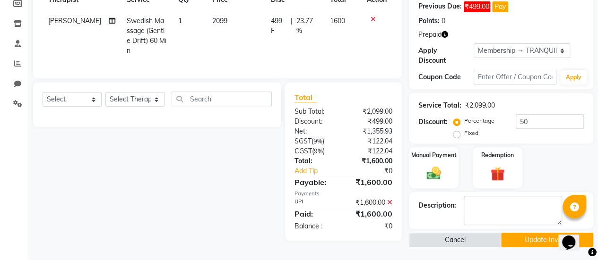
click at [535, 235] on button "Update Invoice" at bounding box center [547, 240] width 92 height 15
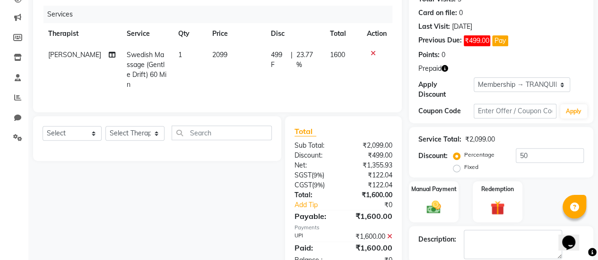
scroll to position [126, 0]
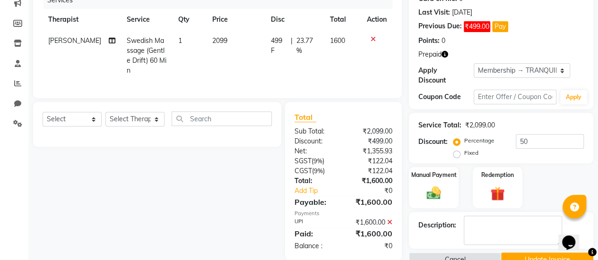
click at [464, 155] on label "Fixed" at bounding box center [471, 153] width 14 height 9
click at [457, 155] on input "Fixed" at bounding box center [458, 153] width 7 height 7
radio input "true"
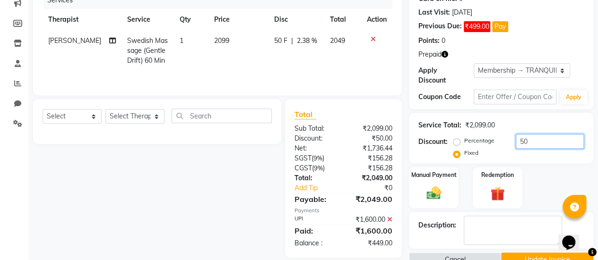
click at [544, 138] on input "50" at bounding box center [550, 141] width 68 height 15
type input "5"
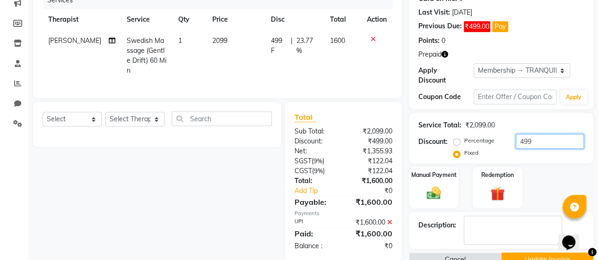
type input "499"
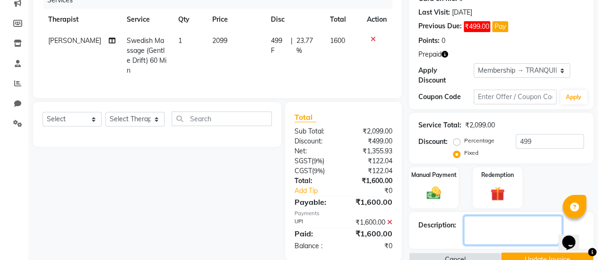
scroll to position [146, 0]
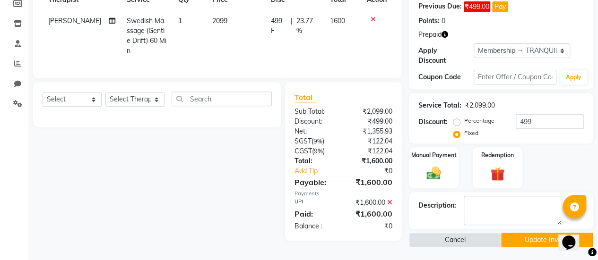
click at [533, 239] on button "Update Invoice" at bounding box center [547, 240] width 92 height 15
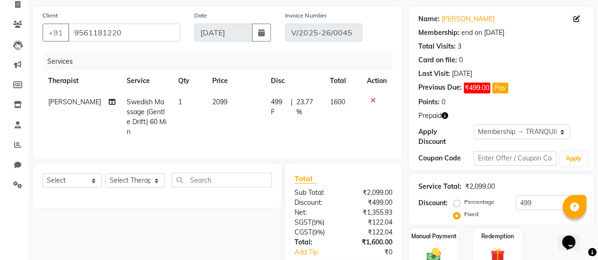
scroll to position [85, 0]
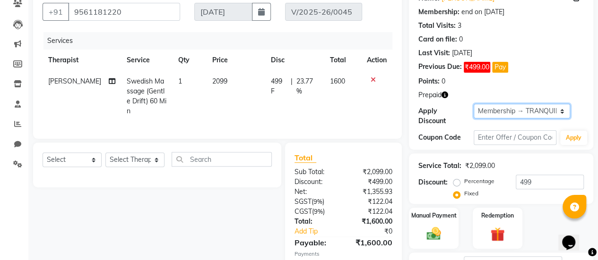
click at [550, 111] on select "Select Membership → TRANQUIL TIDE MEMBERSHIP" at bounding box center [522, 111] width 96 height 15
select select "0:"
click at [474, 104] on select "Select Membership → TRANQUIL TIDE MEMBERSHIP" at bounding box center [522, 111] width 96 height 15
radio input "true"
type input "0"
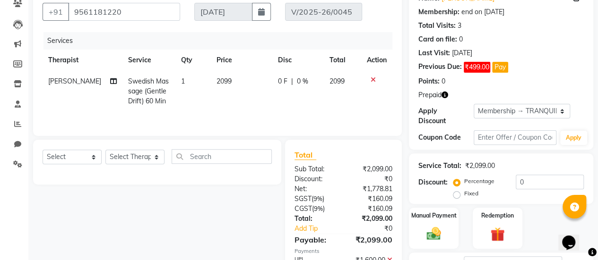
click at [278, 80] on span "0 F" at bounding box center [282, 82] width 9 height 10
select select "89021"
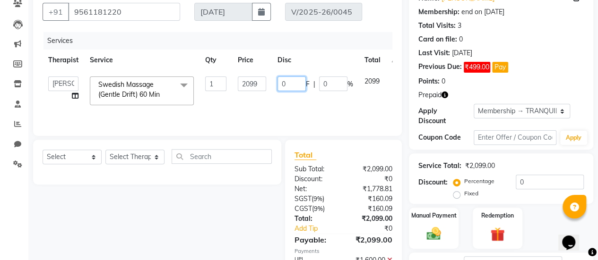
click at [293, 82] on input "0" at bounding box center [291, 84] width 28 height 15
type input "499"
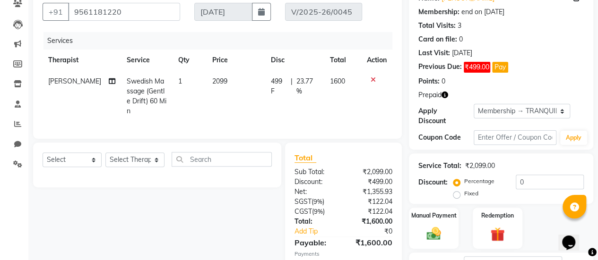
scroll to position [146, 0]
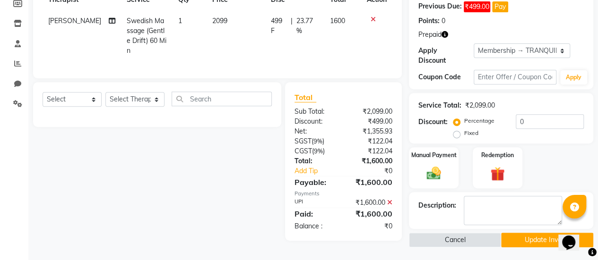
click at [526, 236] on button "Update Invoice" at bounding box center [547, 240] width 92 height 15
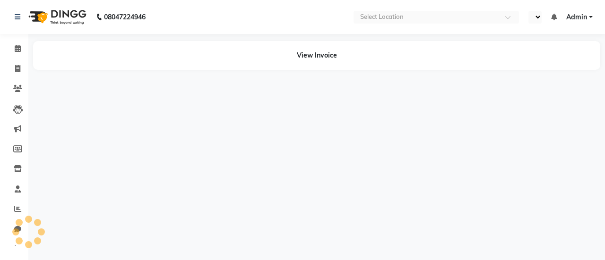
select select "en"
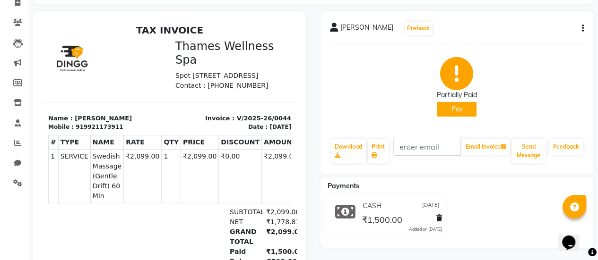
scroll to position [60, 0]
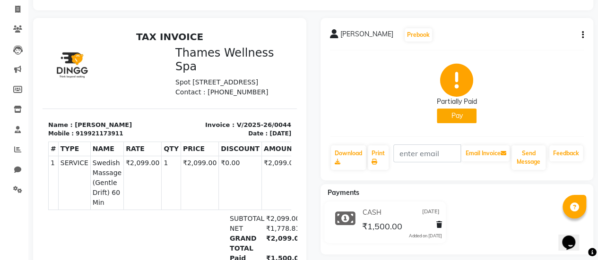
click at [578, 34] on button "button" at bounding box center [581, 35] width 6 height 10
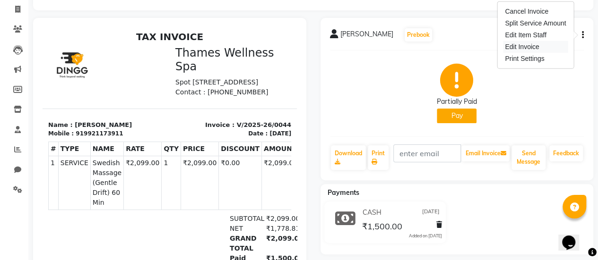
click at [566, 45] on div "Edit Invoice" at bounding box center [535, 47] width 65 height 12
select select "service"
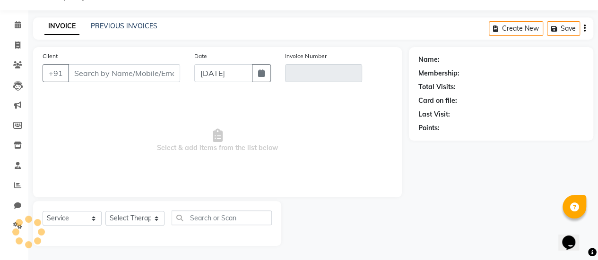
scroll to position [23, 0]
type input "9921173911"
type input "V/2025-26/0044"
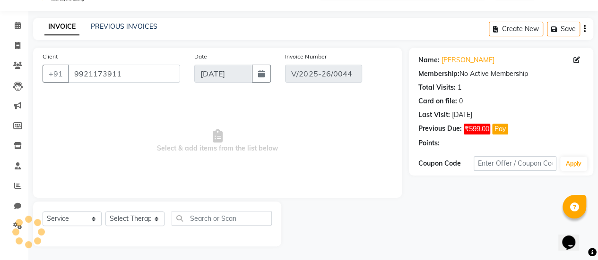
type input "[DATE]"
select select "select"
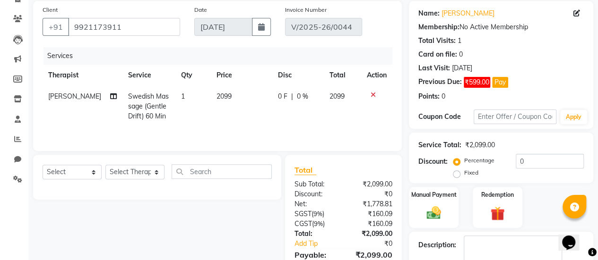
scroll to position [69, 0]
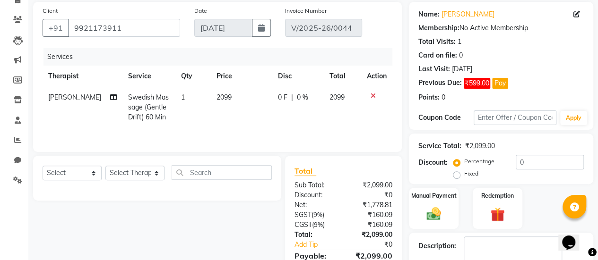
click at [284, 94] on span "0 F" at bounding box center [282, 98] width 9 height 10
select select "89021"
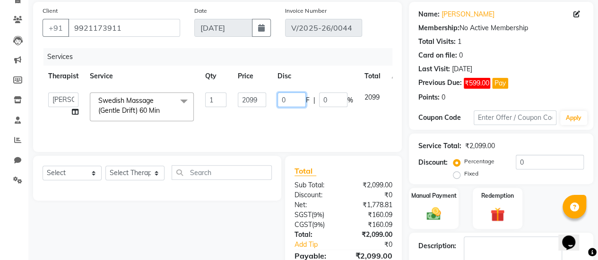
click at [289, 98] on input "0" at bounding box center [291, 100] width 28 height 15
type input "599"
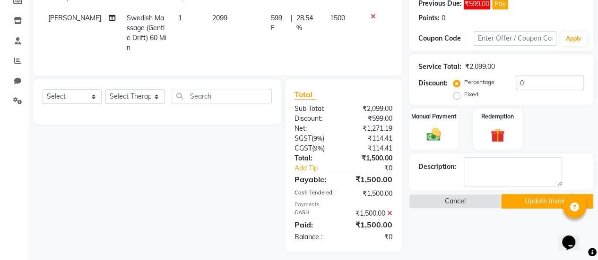
scroll to position [150, 0]
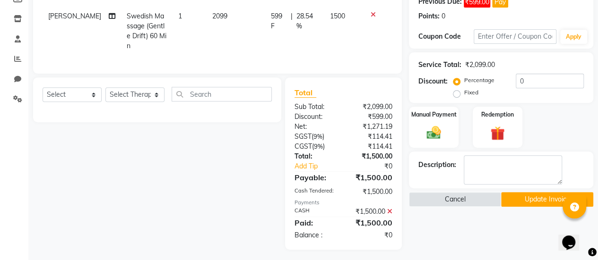
click at [543, 194] on button "Update Invoice" at bounding box center [547, 199] width 92 height 15
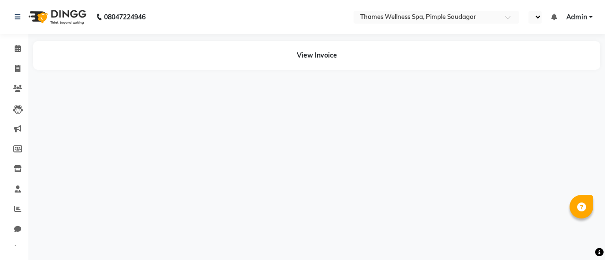
select select "en"
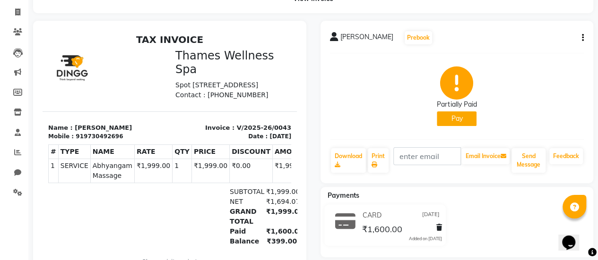
scroll to position [55, 0]
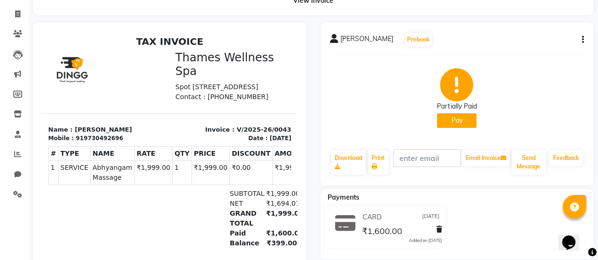
click at [582, 40] on icon "button" at bounding box center [583, 40] width 2 height 0
click at [545, 48] on div "Edit Invoice" at bounding box center [535, 52] width 65 height 12
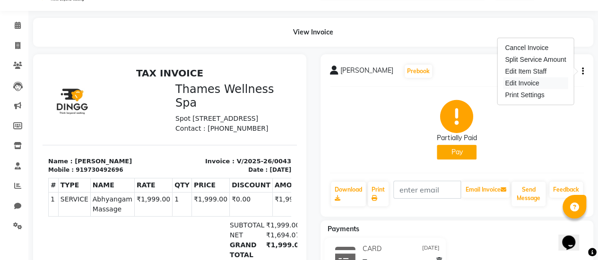
select select "service"
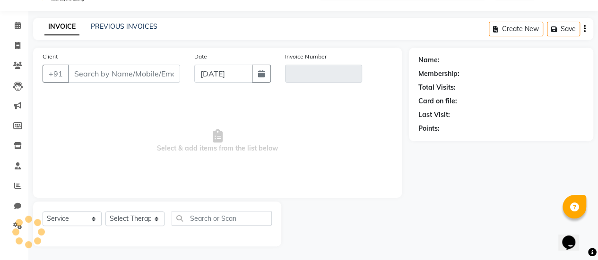
type input "9730492696"
type input "V/2025-26/0043"
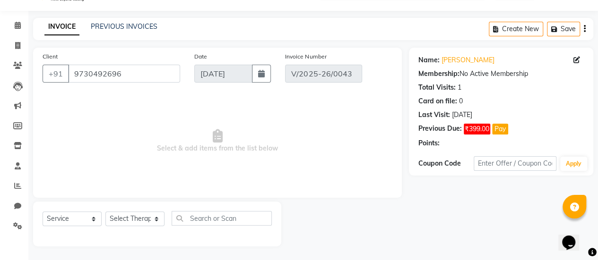
type input "23-08-2025"
select select "select"
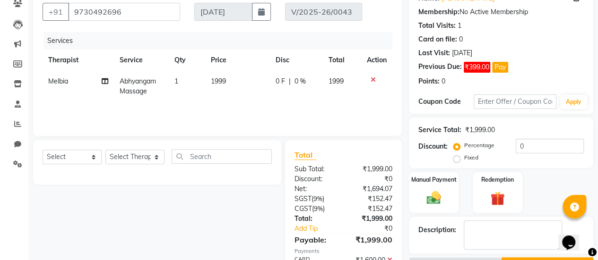
scroll to position [85, 0]
click at [282, 81] on span "0 F" at bounding box center [279, 82] width 9 height 10
select select "88612"
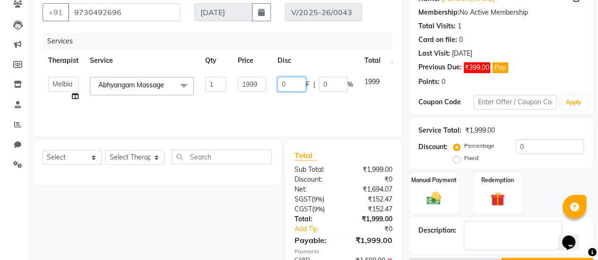
click at [287, 83] on input "0" at bounding box center [291, 84] width 28 height 15
type input "399"
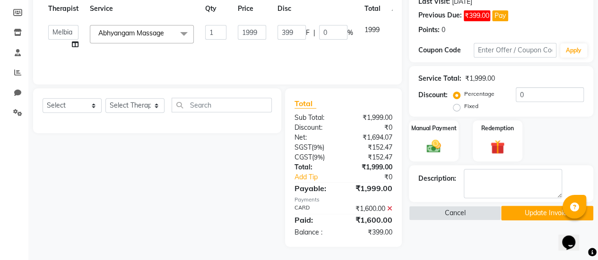
click at [521, 210] on button "Update Invoice" at bounding box center [547, 213] width 92 height 15
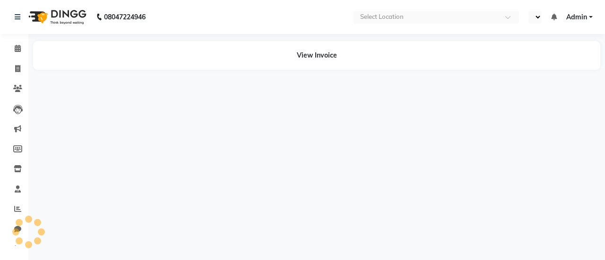
select select "en"
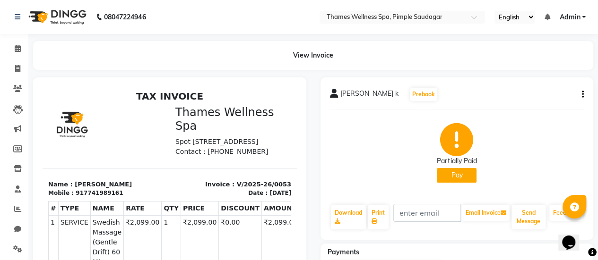
click at [579, 94] on button "button" at bounding box center [581, 95] width 6 height 10
click at [560, 107] on div "Edit Invoice" at bounding box center [535, 107] width 65 height 12
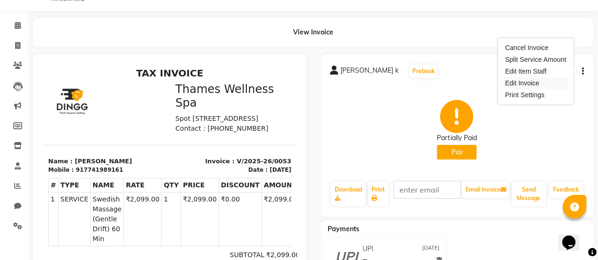
select select "service"
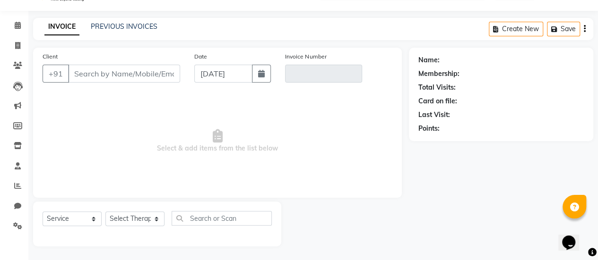
type input "7741989161"
type input "V/2025-26/0053"
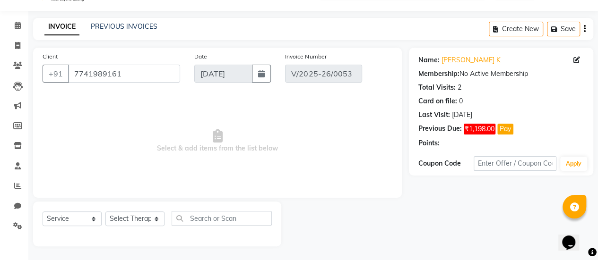
type input "[DATE]"
select select "select"
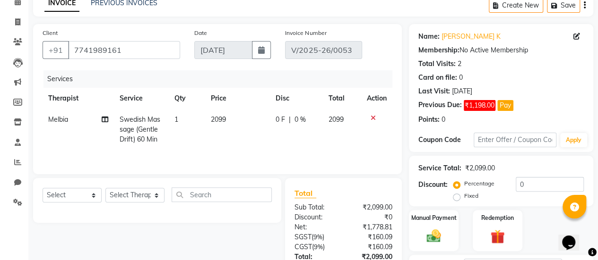
scroll to position [52, 0]
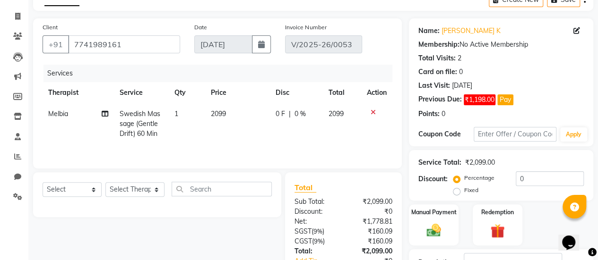
click at [281, 115] on span "0 F" at bounding box center [279, 114] width 9 height 10
select select "88612"
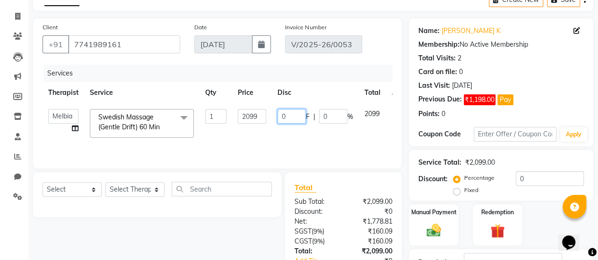
click at [297, 118] on input "0" at bounding box center [291, 116] width 28 height 15
type input "1198"
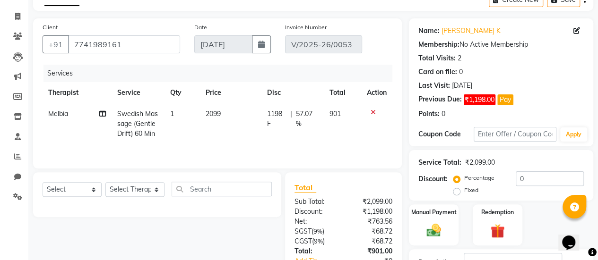
click at [399, 127] on div "Client +91 7741989161 Date 24-08-2025 Invoice Number V/2025-26/0053 Services Th…" at bounding box center [217, 93] width 369 height 150
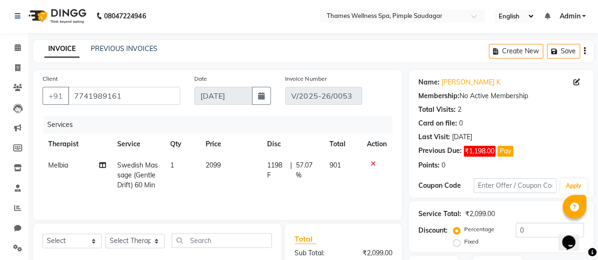
scroll to position [0, 0]
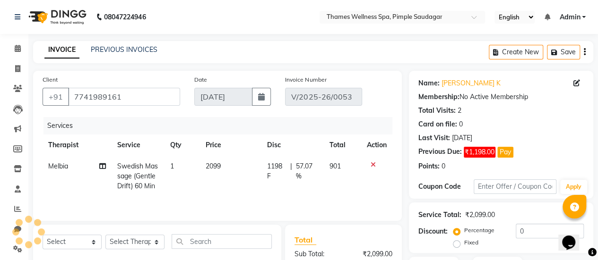
click at [286, 163] on div "1198 F | 57.07 %" at bounding box center [292, 172] width 51 height 20
select select "88612"
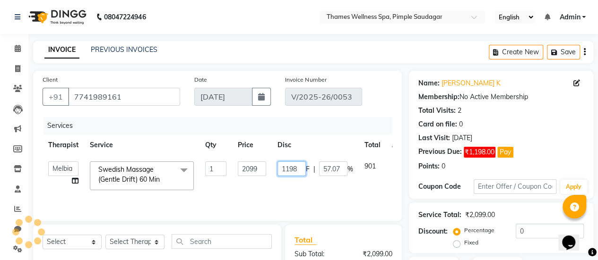
click at [301, 170] on input "1198" at bounding box center [291, 169] width 28 height 15
type input "1"
type input "599"
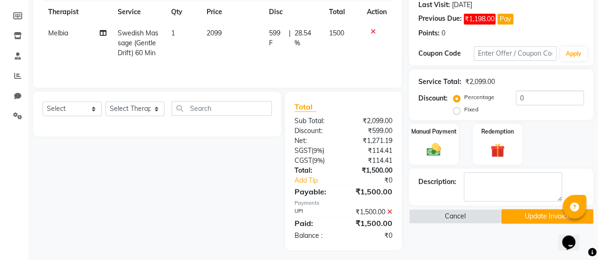
scroll to position [137, 0]
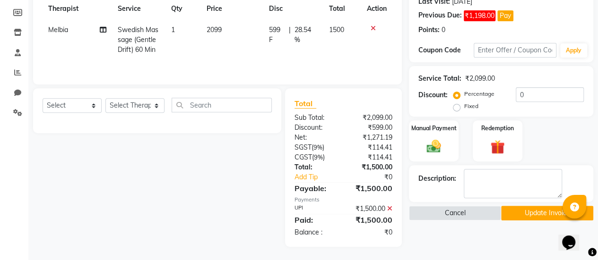
click at [532, 207] on button "Update Invoice" at bounding box center [547, 213] width 92 height 15
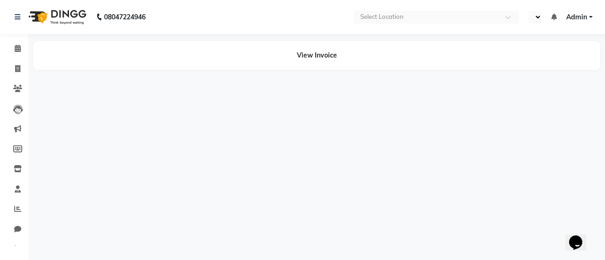
select select "en"
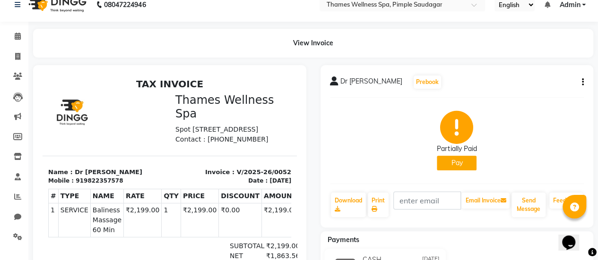
scroll to position [12, 0]
click at [582, 83] on icon "button" at bounding box center [583, 83] width 2 height 0
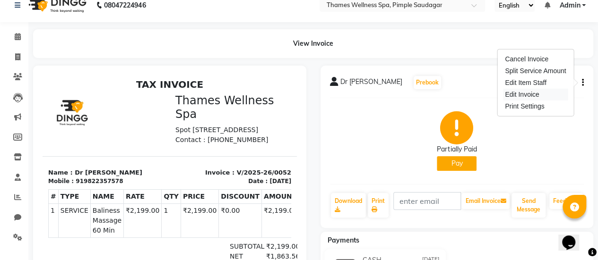
click at [563, 97] on div "Edit Invoice" at bounding box center [535, 95] width 65 height 12
select select "service"
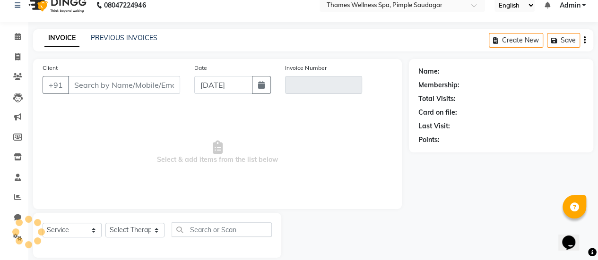
scroll to position [23, 0]
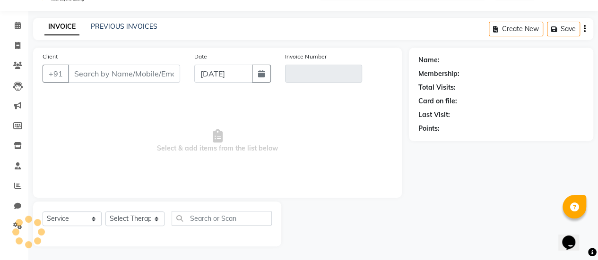
type input "9822357578"
type input "V/2025-26/0052"
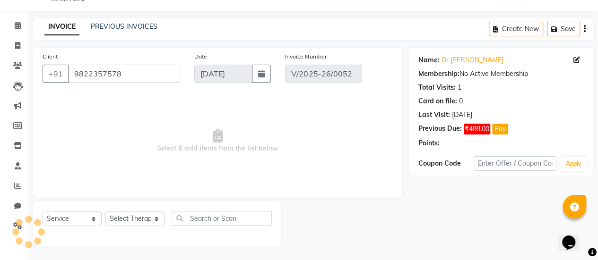
type input "[DATE]"
select select "select"
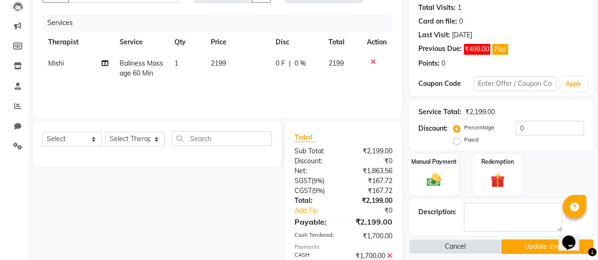
scroll to position [104, 0]
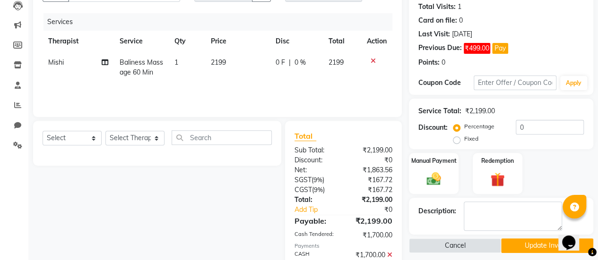
click at [285, 62] on div "0 F | 0 %" at bounding box center [296, 63] width 42 height 10
select select "88610"
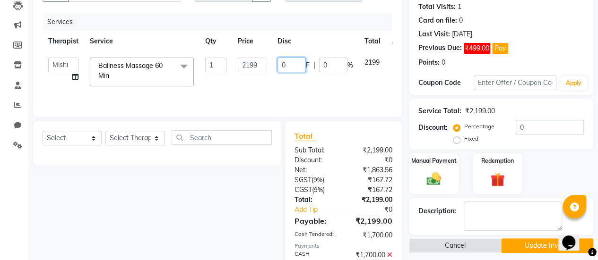
click at [285, 62] on input "0" at bounding box center [291, 65] width 28 height 15
type input "499"
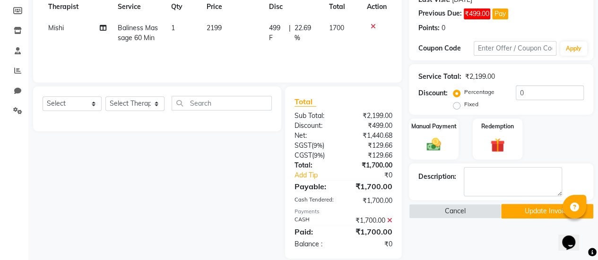
scroll to position [139, 0]
click at [514, 209] on button "Update Invoice" at bounding box center [547, 211] width 92 height 15
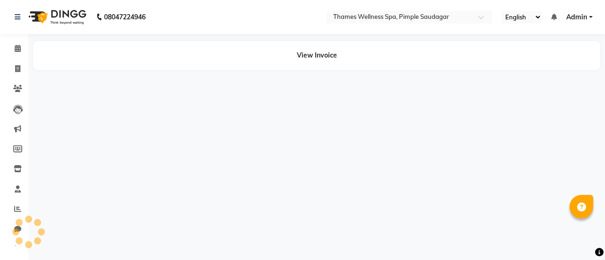
select select "en"
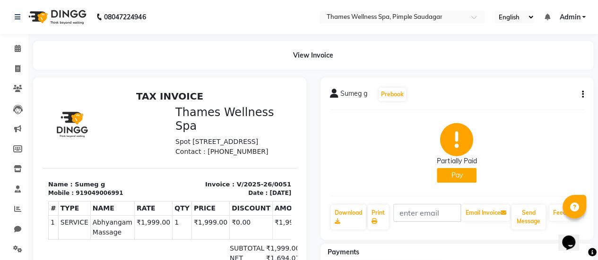
click at [579, 96] on button "button" at bounding box center [581, 95] width 6 height 10
click at [553, 103] on div "Edit Invoice" at bounding box center [535, 107] width 65 height 12
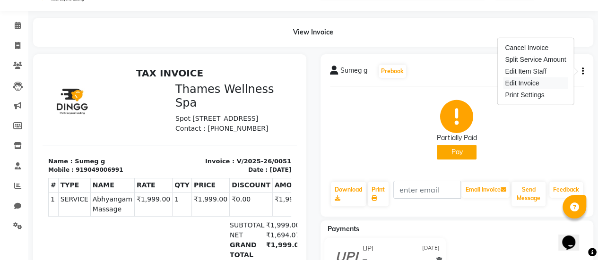
select select "service"
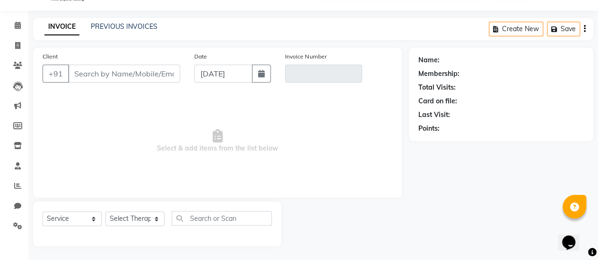
type input "9049006991"
type input "V/2025-26/0051"
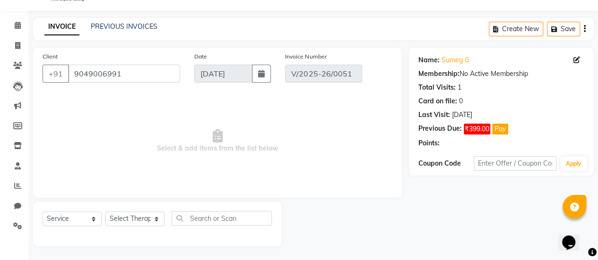
type input "[DATE]"
select select "select"
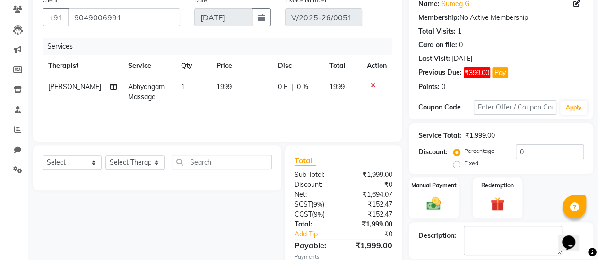
scroll to position [80, 0]
click at [286, 87] on div "0 F | 0 %" at bounding box center [298, 87] width 40 height 10
select select "89021"
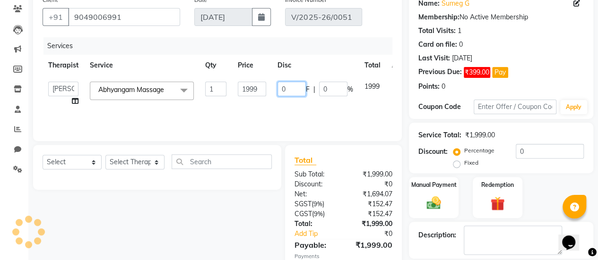
click at [286, 87] on input "0" at bounding box center [291, 89] width 28 height 15
click at [288, 87] on input "0" at bounding box center [291, 89] width 28 height 15
type input "399"
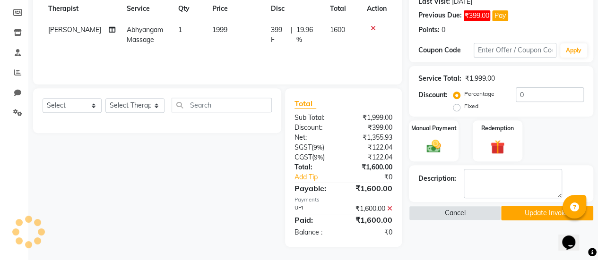
scroll to position [136, 0]
click at [534, 216] on button "Update Invoice" at bounding box center [547, 214] width 92 height 15
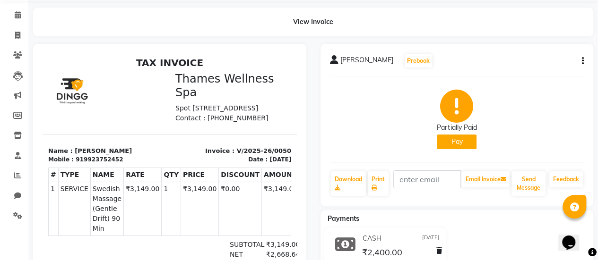
scroll to position [30, 0]
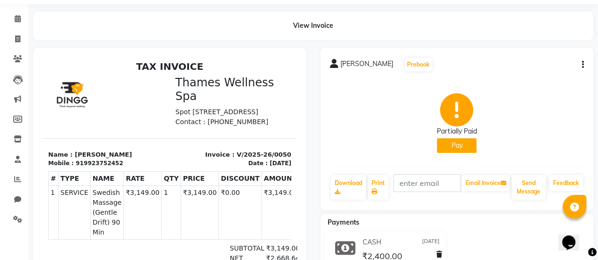
click at [582, 65] on icon "button" at bounding box center [583, 65] width 2 height 0
click at [558, 71] on div "Edit Invoice" at bounding box center [535, 77] width 65 height 12
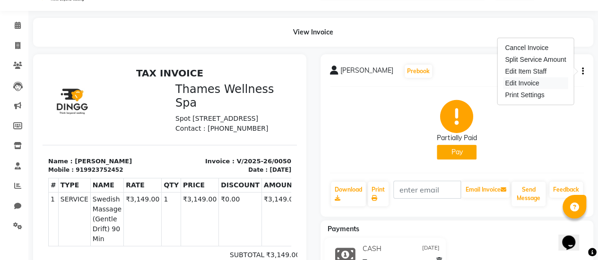
select select "service"
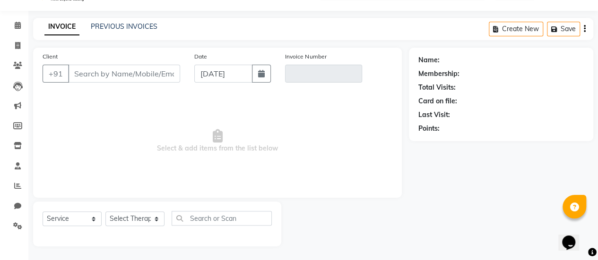
type input "9923752452"
type input "V/2025-26/0050"
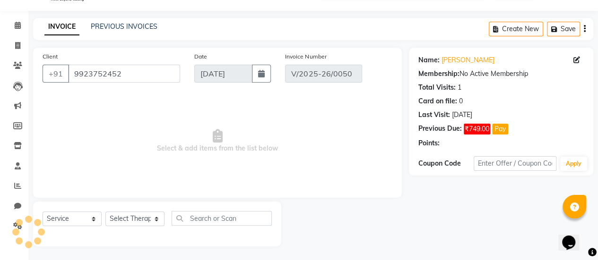
type input "[DATE]"
select select "select"
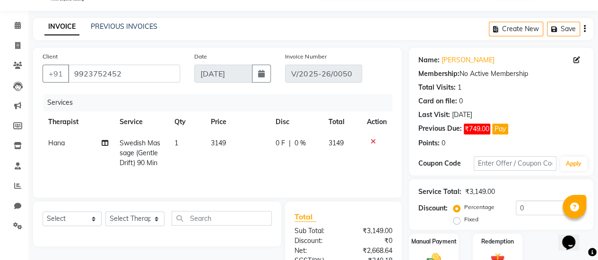
scroll to position [150, 0]
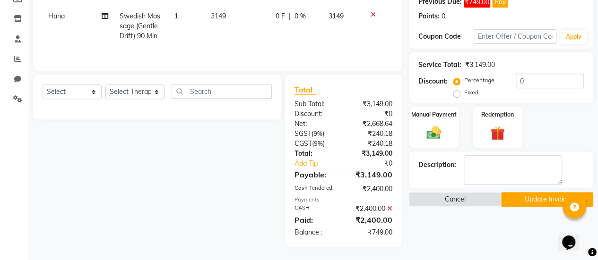
click at [341, 185] on div "Cash Tendered:" at bounding box center [315, 189] width 56 height 10
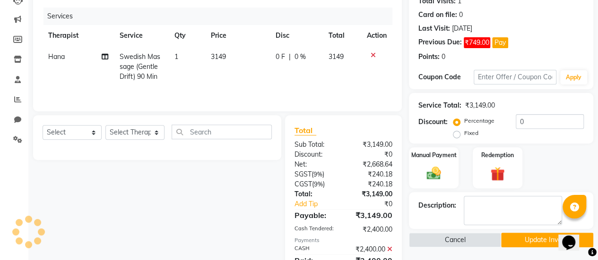
scroll to position [109, 0]
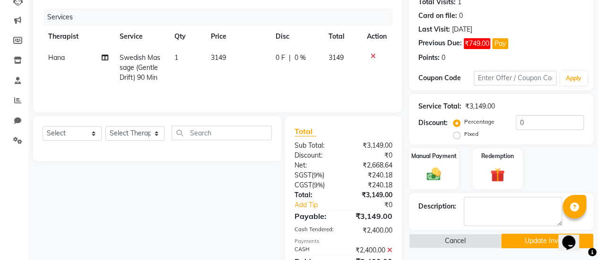
click at [284, 59] on span "0 F" at bounding box center [279, 58] width 9 height 10
select select "88611"
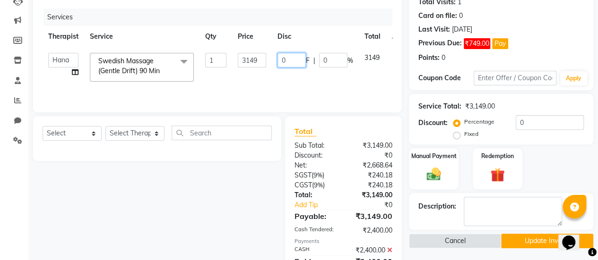
click at [286, 59] on input "0" at bounding box center [291, 60] width 28 height 15
type input "749"
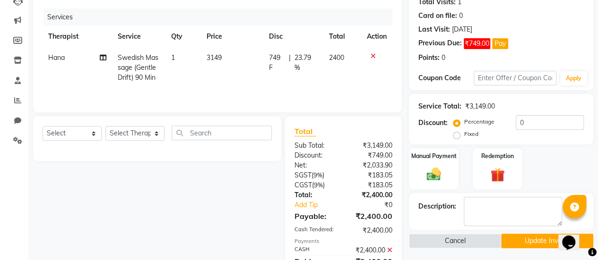
scroll to position [150, 0]
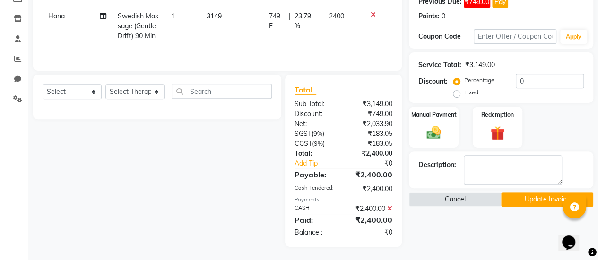
click at [525, 195] on button "Update Invoice" at bounding box center [547, 199] width 92 height 15
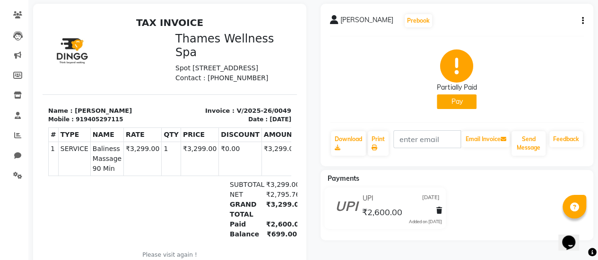
scroll to position [60, 0]
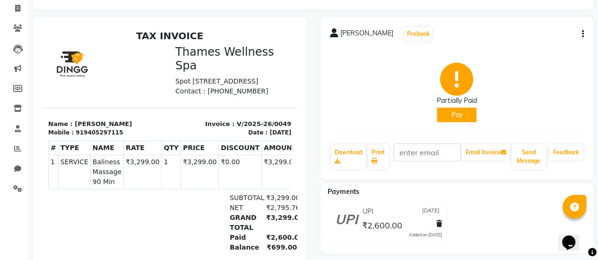
click at [580, 35] on button "button" at bounding box center [581, 34] width 6 height 10
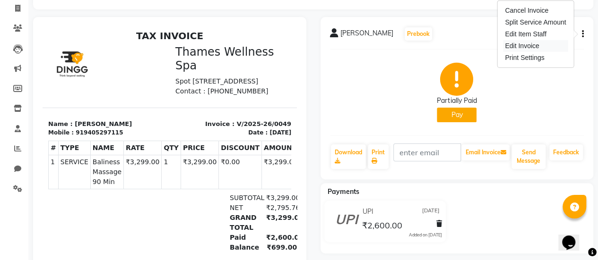
click at [565, 50] on div "Edit Invoice" at bounding box center [535, 46] width 65 height 12
select select "service"
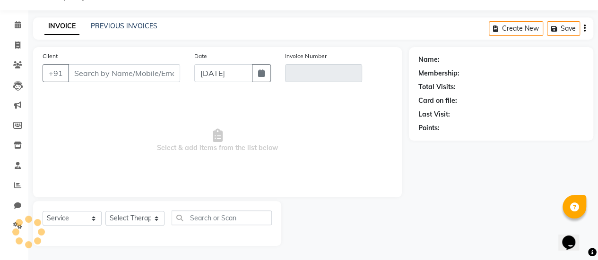
scroll to position [23, 0]
type input "9405297115"
type input "V/2025-26/0049"
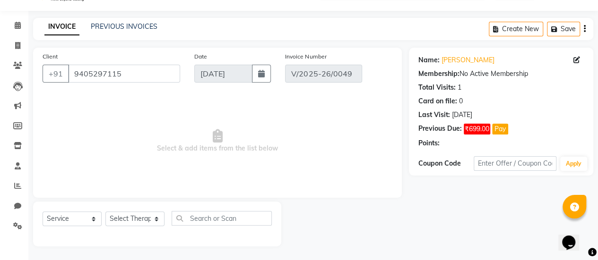
type input "[DATE]"
select select "select"
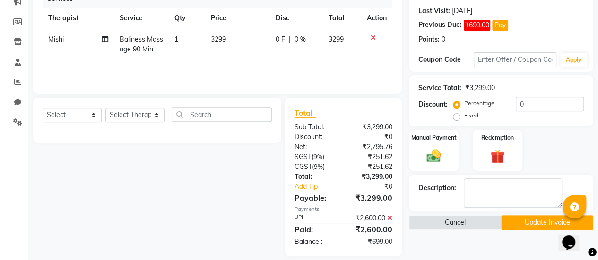
scroll to position [125, 0]
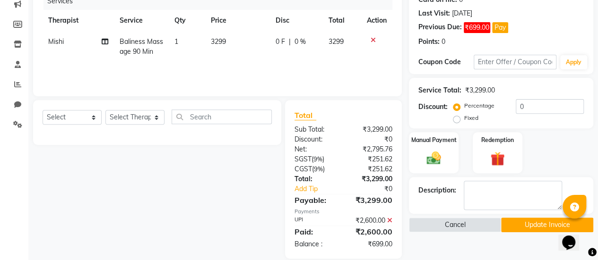
click at [280, 43] on span "0 F" at bounding box center [279, 42] width 9 height 10
select select "88610"
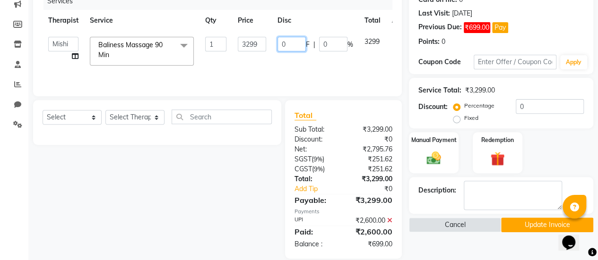
click at [288, 43] on input "0" at bounding box center [291, 44] width 28 height 15
type input "699"
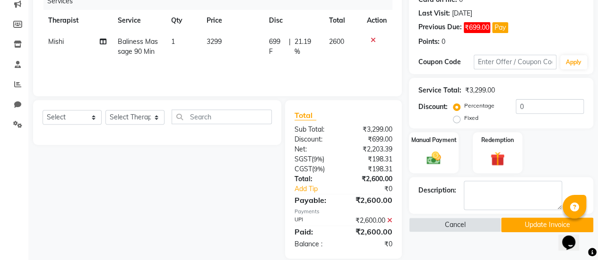
scroll to position [137, 0]
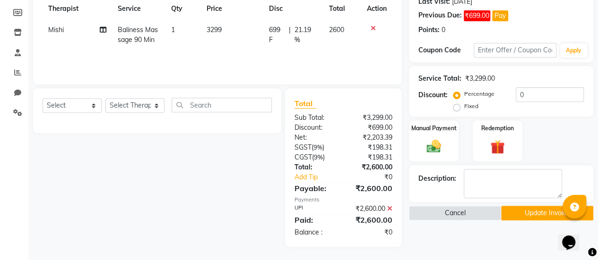
click at [521, 210] on button "Update Invoice" at bounding box center [547, 213] width 92 height 15
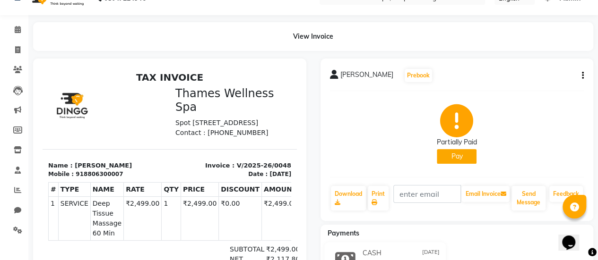
scroll to position [18, 0]
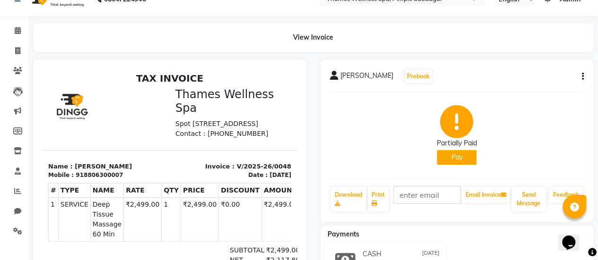
click at [578, 79] on button "button" at bounding box center [581, 77] width 6 height 10
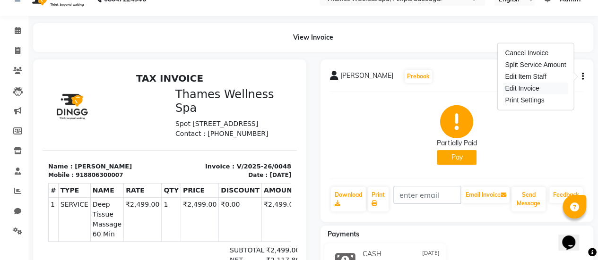
click at [564, 93] on div "Edit Invoice" at bounding box center [535, 89] width 65 height 12
select select "service"
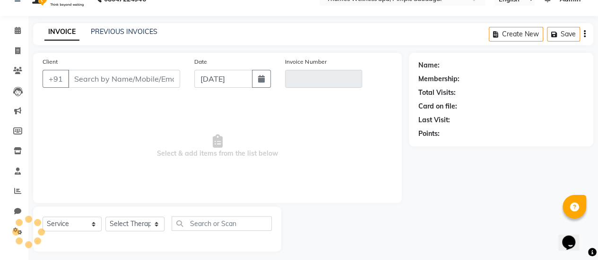
scroll to position [23, 0]
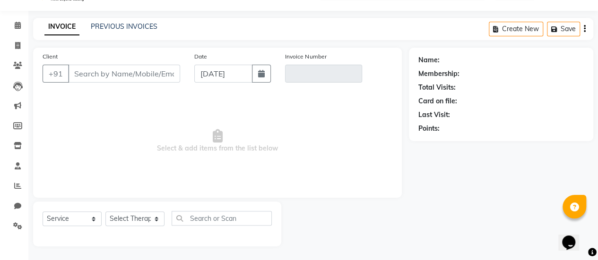
type input "8806300007"
type input "V/2025-26/0048"
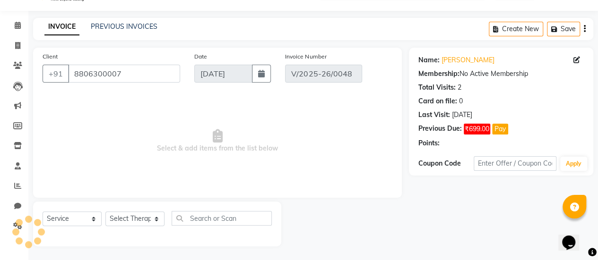
type input "[DATE]"
select select "select"
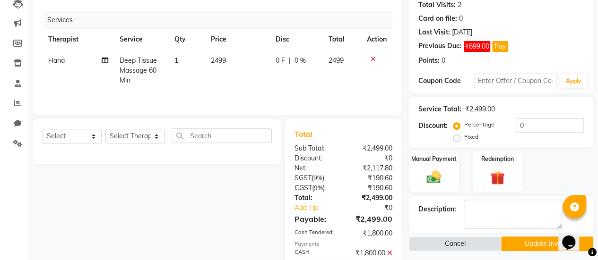
scroll to position [105, 0]
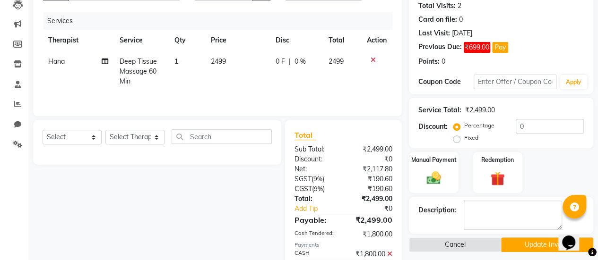
click at [283, 62] on span "0 F" at bounding box center [279, 62] width 9 height 10
select select "88611"
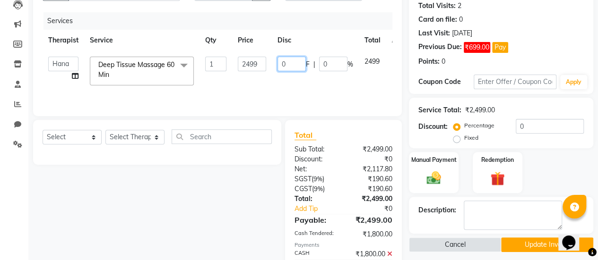
click at [290, 62] on input "0" at bounding box center [291, 64] width 28 height 15
type input "699"
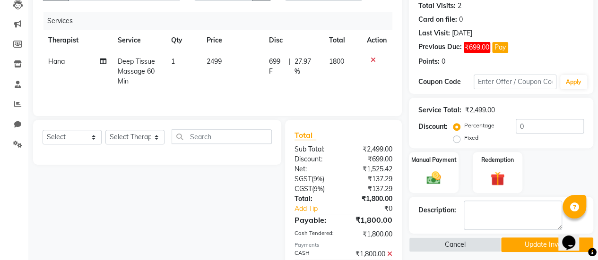
scroll to position [150, 0]
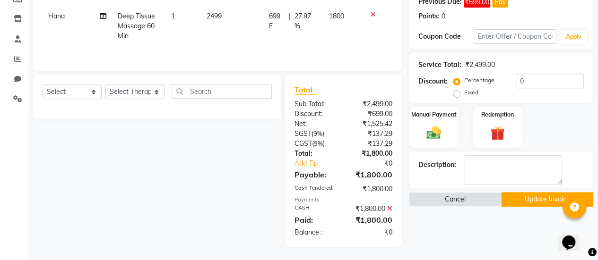
click at [546, 196] on button "Update Invoice" at bounding box center [547, 199] width 92 height 15
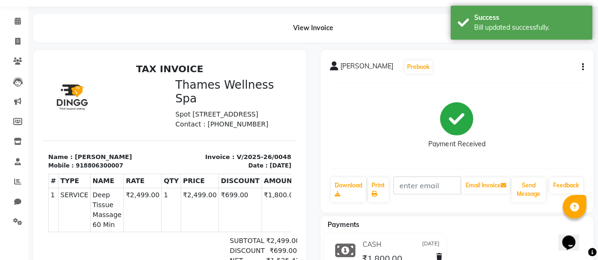
click at [546, 196] on div "Download Print Email Invoice Send Message Feedback" at bounding box center [457, 190] width 254 height 26
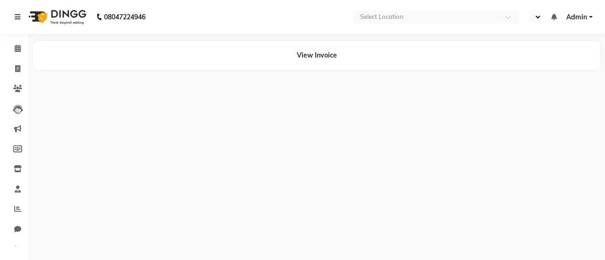
select select "en"
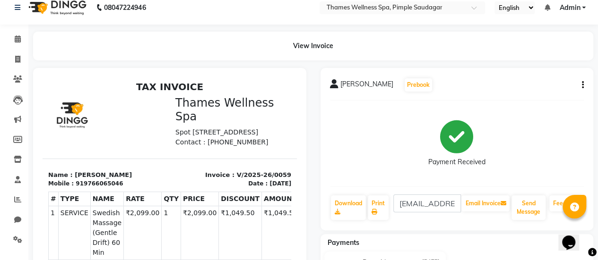
scroll to position [1, 0]
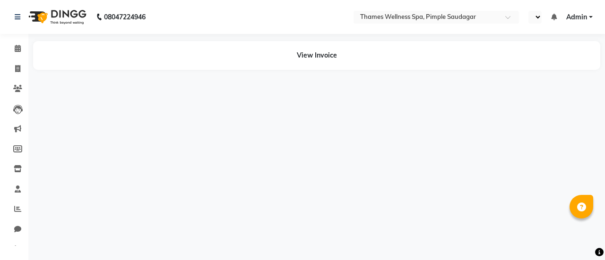
select select "en"
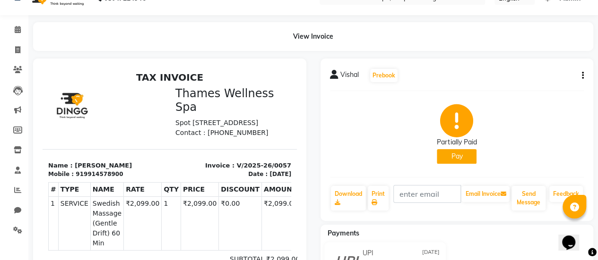
scroll to position [19, 0]
click at [582, 76] on icon "button" at bounding box center [583, 76] width 2 height 0
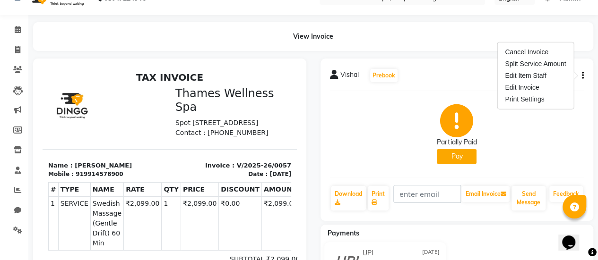
click at [582, 76] on icon "button" at bounding box center [583, 76] width 2 height 0
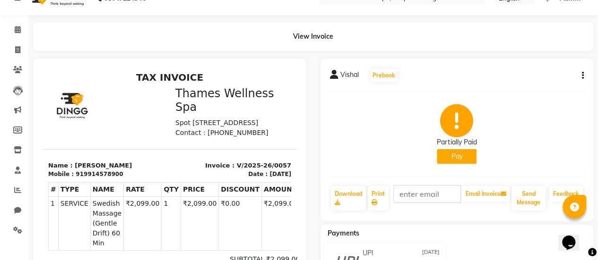
click at [582, 76] on icon "button" at bounding box center [583, 76] width 2 height 0
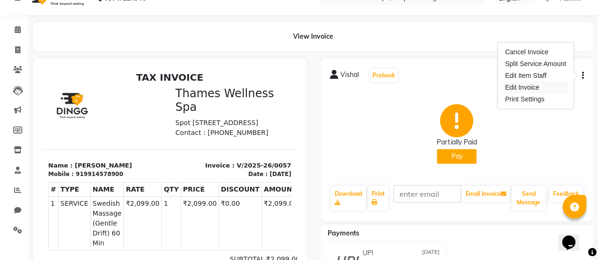
click at [548, 92] on div "Edit Invoice" at bounding box center [535, 88] width 65 height 12
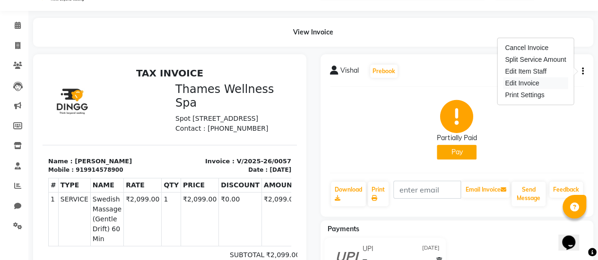
select select "service"
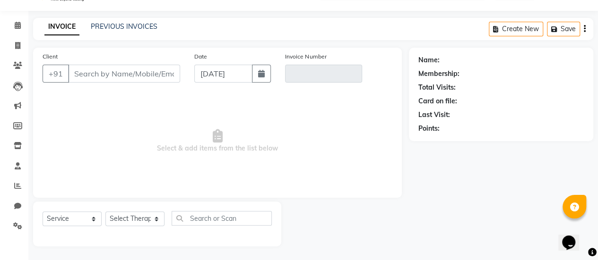
type input "9914578900"
type input "V/2025-26/0057"
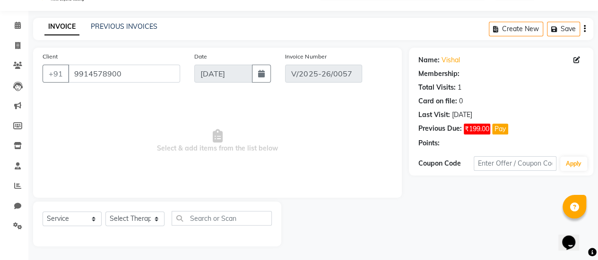
type input "25-08-2025"
select select "select"
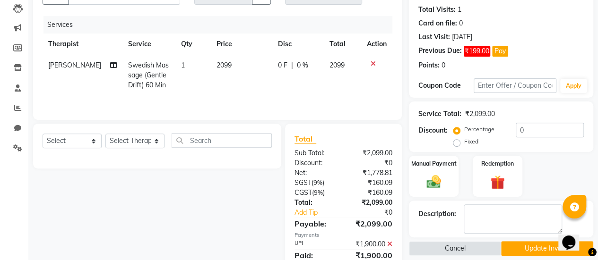
scroll to position [102, 0]
click at [280, 67] on span "0 F" at bounding box center [282, 65] width 9 height 10
select select "89021"
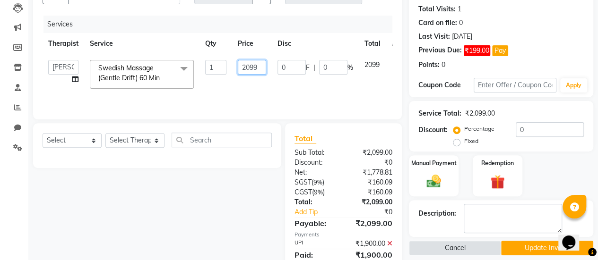
click at [262, 63] on input "2099" at bounding box center [252, 67] width 28 height 15
type input "2099199"
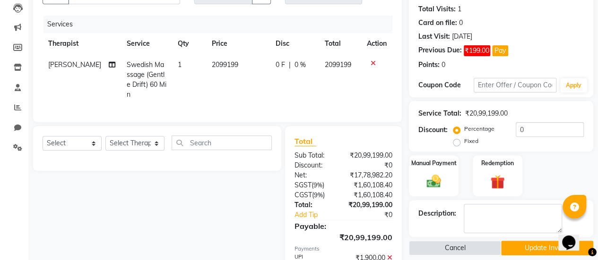
click at [280, 65] on span "0 F" at bounding box center [280, 65] width 9 height 10
select select "89021"
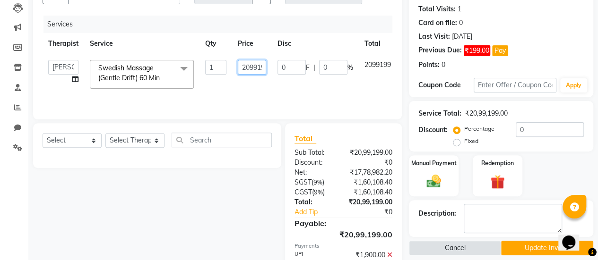
click at [255, 65] on input "2099199" at bounding box center [252, 67] width 28 height 15
type input "2099"
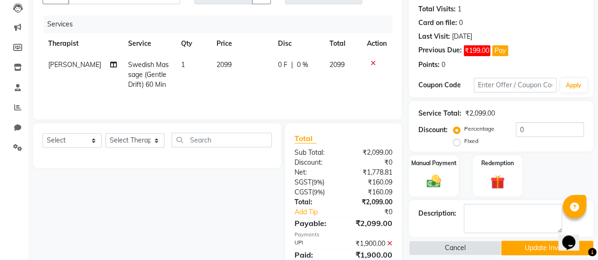
click at [283, 65] on span "0 F" at bounding box center [282, 65] width 9 height 10
select select "89021"
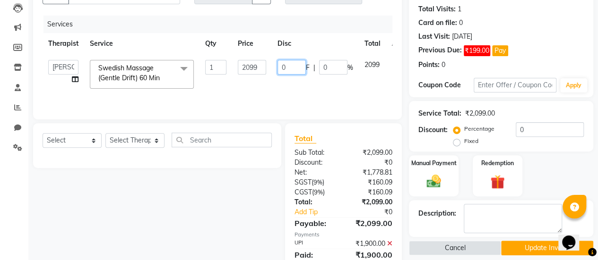
click at [287, 65] on input "0" at bounding box center [291, 67] width 28 height 15
paste input "199"
type input "199"
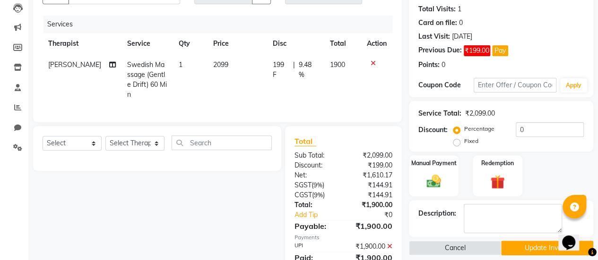
scroll to position [137, 0]
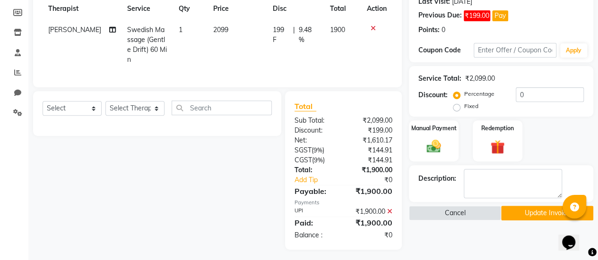
click at [528, 206] on button "Update Invoice" at bounding box center [547, 213] width 92 height 15
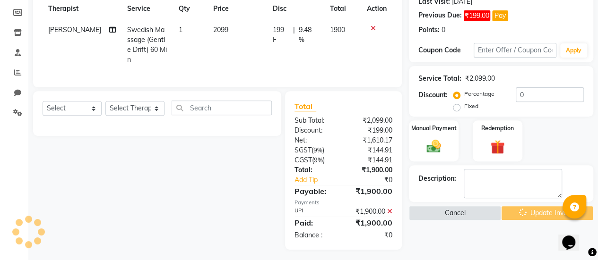
click at [528, 206] on div "Cancel Update Invoice" at bounding box center [501, 213] width 184 height 15
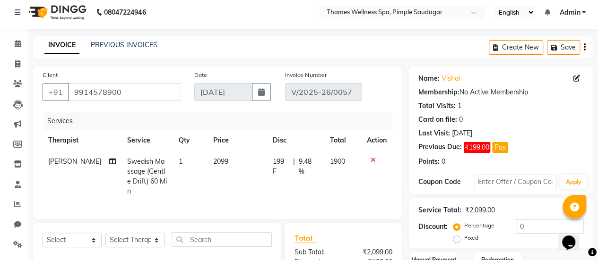
scroll to position [0, 0]
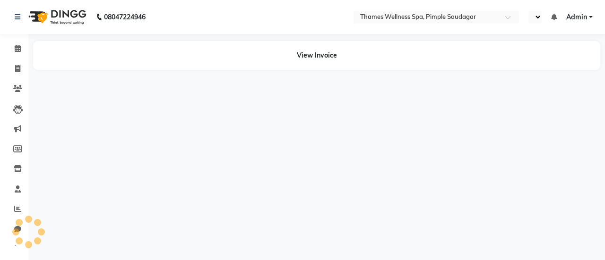
select select "en"
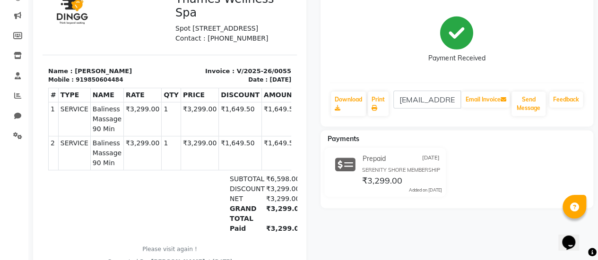
scroll to position [114, 0]
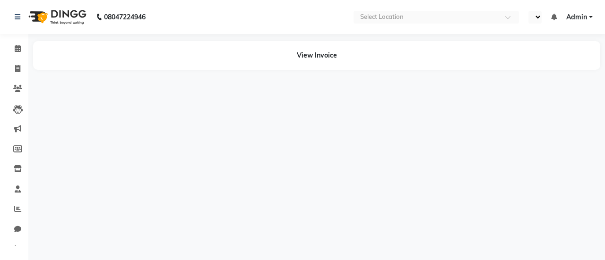
select select "en"
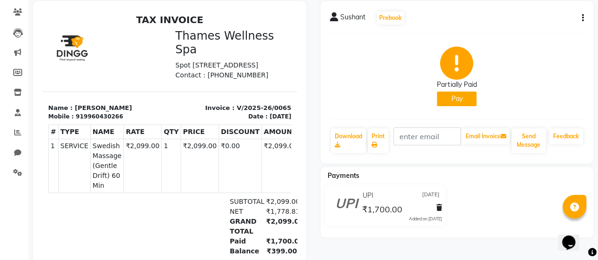
scroll to position [51, 0]
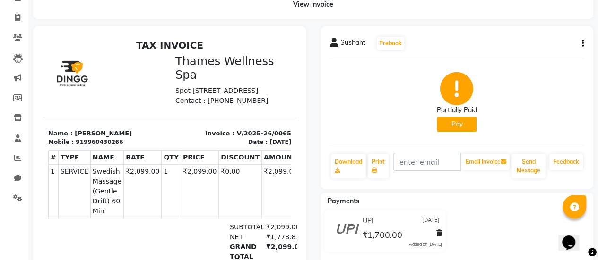
click at [583, 43] on icon "button" at bounding box center [583, 43] width 2 height 0
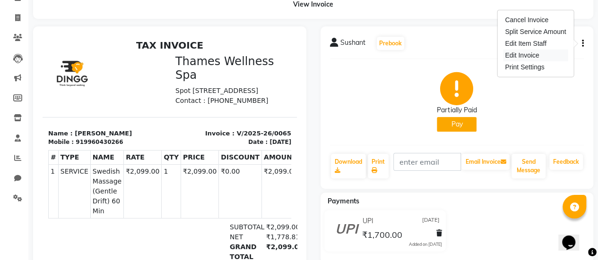
click at [531, 57] on div "Edit Invoice" at bounding box center [535, 56] width 65 height 12
select select "service"
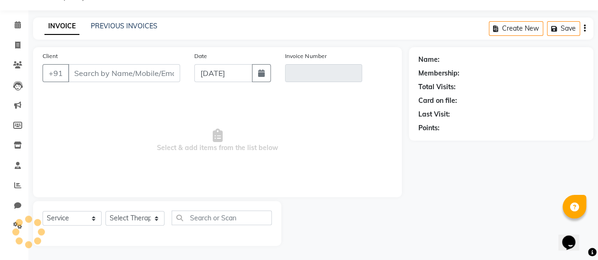
scroll to position [23, 0]
type input "9960430266"
type input "V/2025-26/0065"
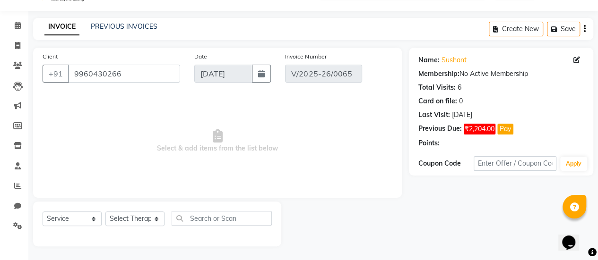
type input "[DATE]"
select select "select"
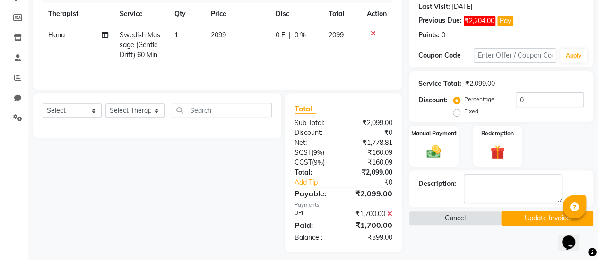
scroll to position [137, 0]
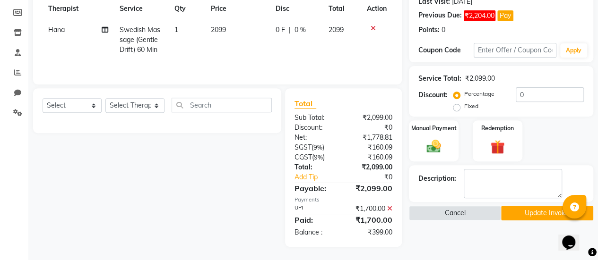
click at [282, 32] on span "0 F" at bounding box center [279, 30] width 9 height 10
select select "88611"
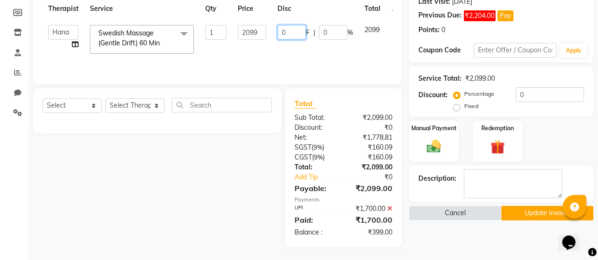
click at [299, 34] on input "0" at bounding box center [291, 32] width 28 height 15
type input "399"
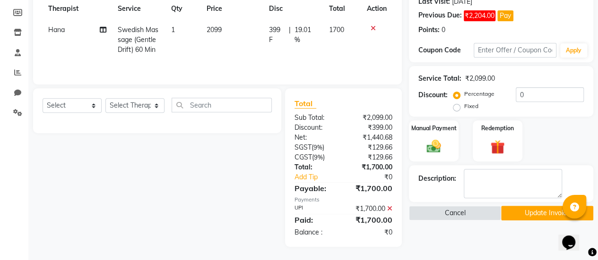
click at [544, 212] on button "Update Invoice" at bounding box center [547, 213] width 92 height 15
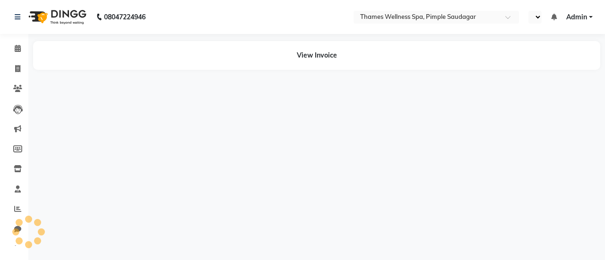
select select "en"
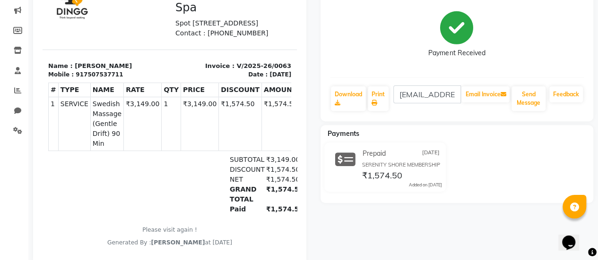
scroll to position [122, 0]
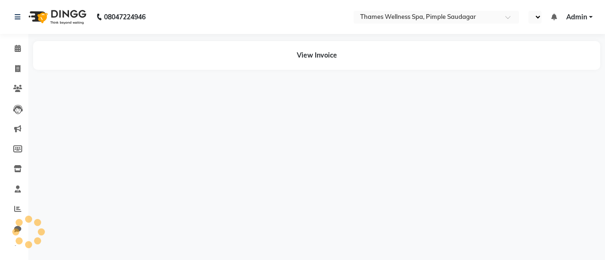
select select "en"
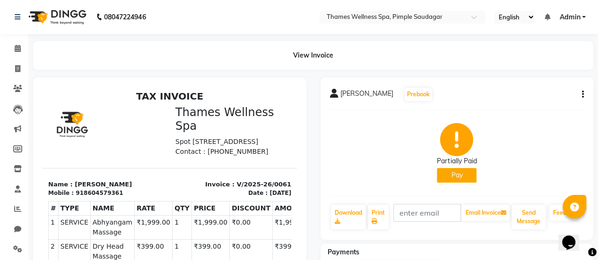
click at [582, 95] on icon "button" at bounding box center [583, 95] width 2 height 0
click at [558, 105] on div "Edit Invoice" at bounding box center [535, 107] width 65 height 12
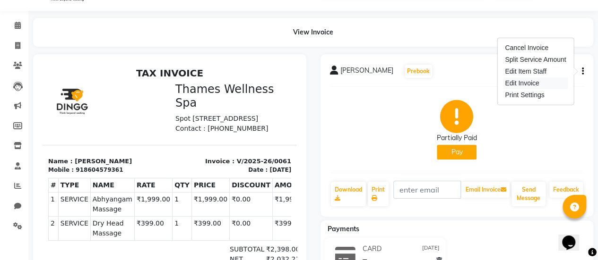
select select "service"
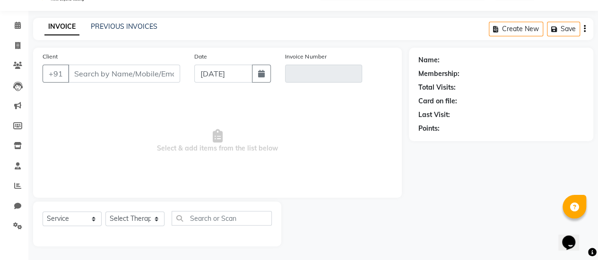
type input "8604579361"
type input "V/2025-26/0061"
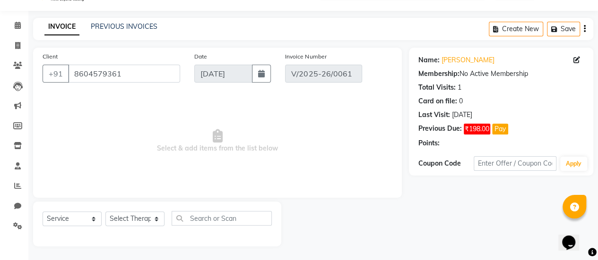
type input "[DATE]"
select select "select"
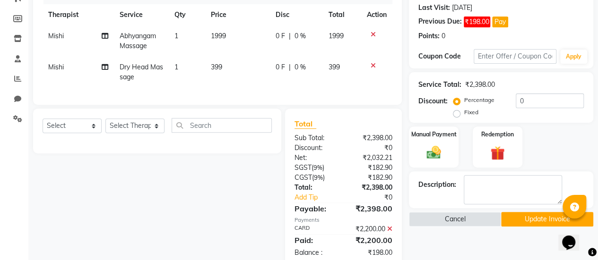
scroll to position [129, 0]
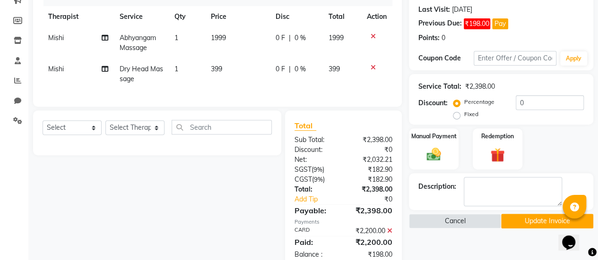
click at [281, 37] on span "0 F" at bounding box center [279, 38] width 9 height 10
select select "88610"
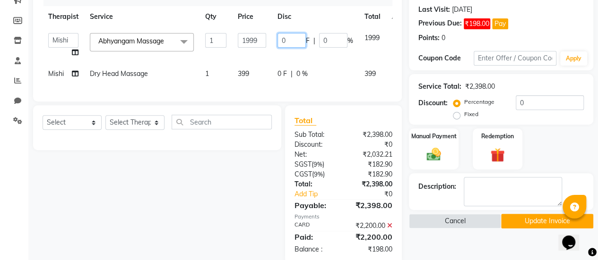
click at [293, 37] on input "0" at bounding box center [291, 40] width 28 height 15
type input "198"
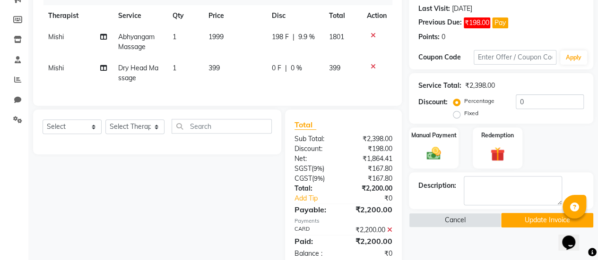
scroll to position [130, 0]
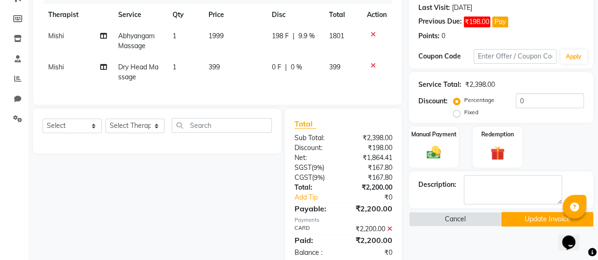
click at [220, 32] on span "1999" at bounding box center [215, 36] width 15 height 9
select select "88610"
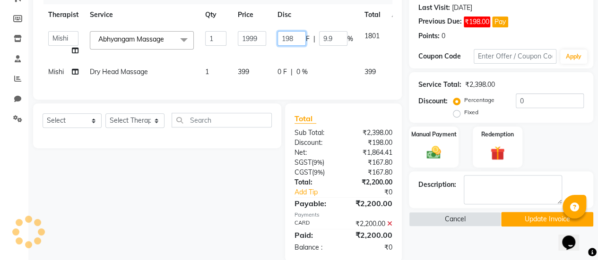
click at [291, 35] on input "198" at bounding box center [291, 38] width 28 height 15
click at [295, 35] on input "198" at bounding box center [291, 38] width 28 height 15
type input "100"
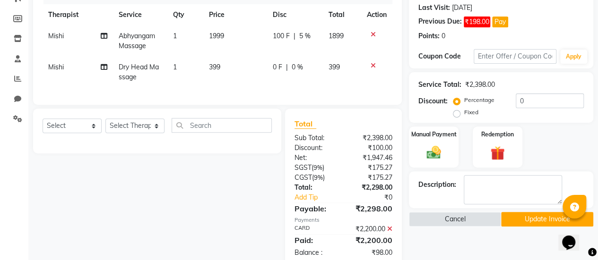
click at [280, 69] on span "0 F" at bounding box center [277, 67] width 9 height 10
select select "88610"
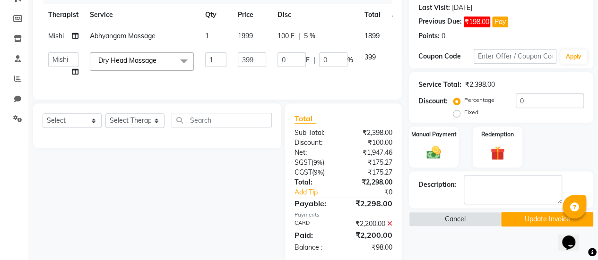
click at [287, 36] on span "100 F" at bounding box center [285, 36] width 17 height 10
select select "88610"
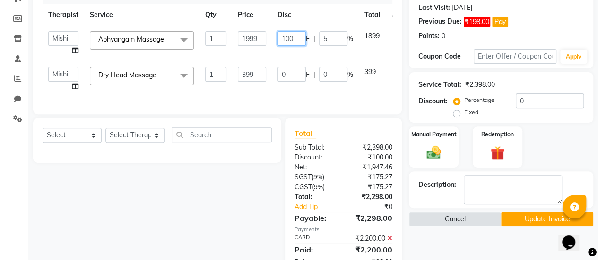
click at [291, 36] on input "100" at bounding box center [291, 38] width 28 height 15
type input "99"
click at [285, 78] on td "0 F | 0 %" at bounding box center [315, 79] width 87 height 36
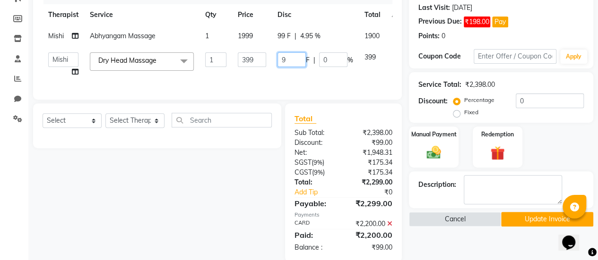
type input "99"
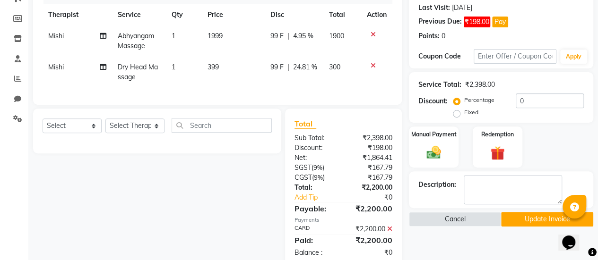
click at [539, 214] on button "Update Invoice" at bounding box center [547, 219] width 92 height 15
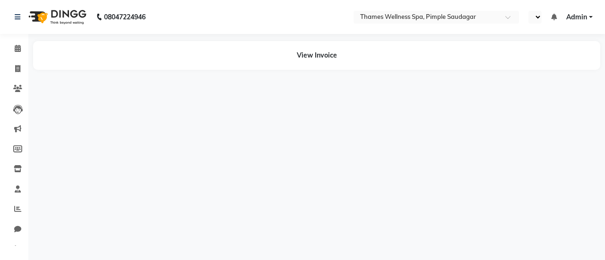
select select "en"
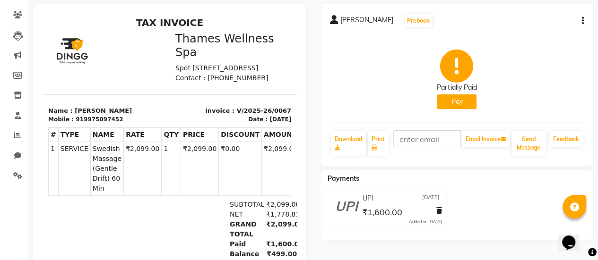
scroll to position [75, 0]
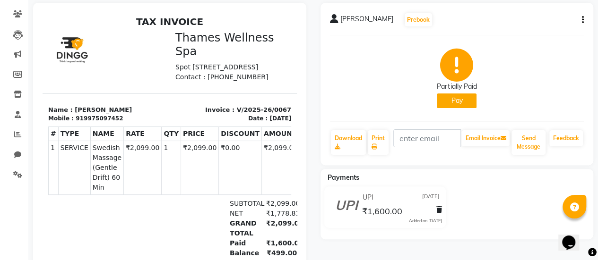
click at [586, 19] on div "[PERSON_NAME] Prebook Partially Paid Pay Download Print Email Invoice Send Mess…" at bounding box center [456, 84] width 273 height 163
click at [585, 19] on div "[PERSON_NAME] Prebook Partially Paid Pay Download Print Email Invoice Send Mess…" at bounding box center [456, 84] width 273 height 163
click at [582, 20] on icon "button" at bounding box center [583, 20] width 2 height 0
click at [559, 28] on div "Edit Invoice" at bounding box center [535, 32] width 65 height 12
select select "service"
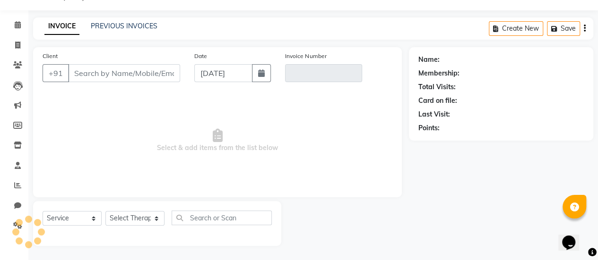
scroll to position [23, 0]
type input "9975097452"
type input "V/2025-26/0067"
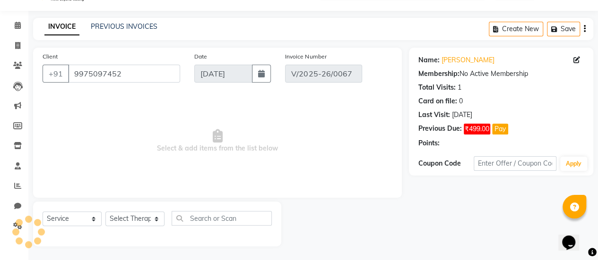
type input "[DATE]"
select select "select"
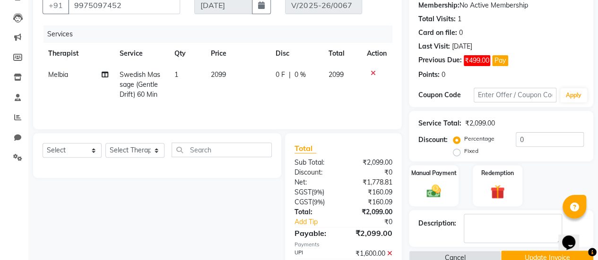
scroll to position [90, 0]
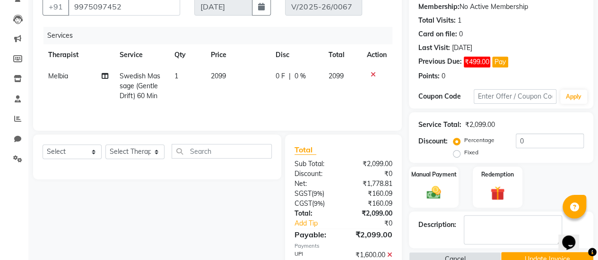
click at [279, 70] on td "0 F | 0 %" at bounding box center [295, 86] width 53 height 41
select select "88612"
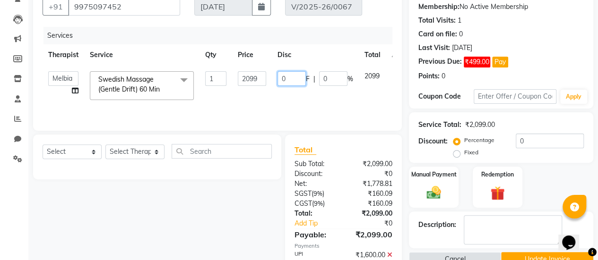
click at [289, 78] on input "0" at bounding box center [291, 78] width 28 height 15
type input "499"
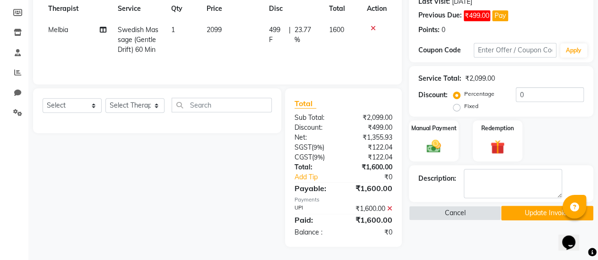
scroll to position [136, 0]
click at [548, 212] on button "Update Invoice" at bounding box center [547, 214] width 92 height 15
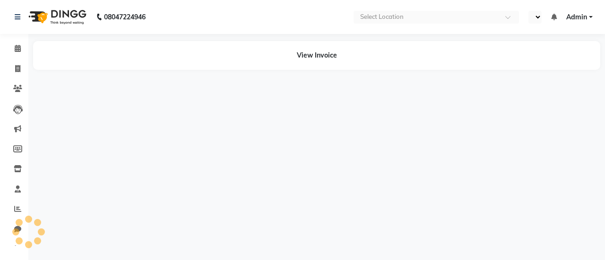
select select "en"
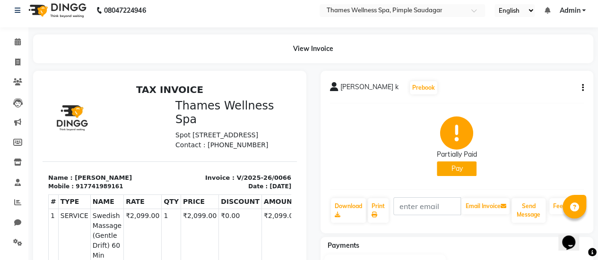
scroll to position [7, 0]
click at [582, 88] on icon "button" at bounding box center [583, 88] width 2 height 0
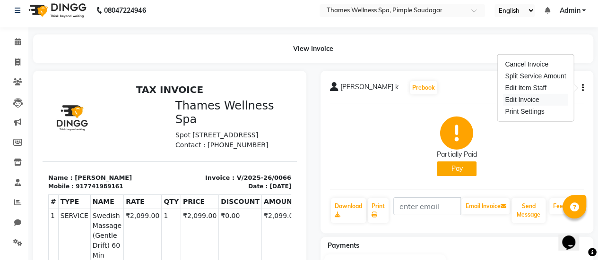
click at [523, 97] on div "Edit Invoice" at bounding box center [535, 100] width 65 height 12
select select "service"
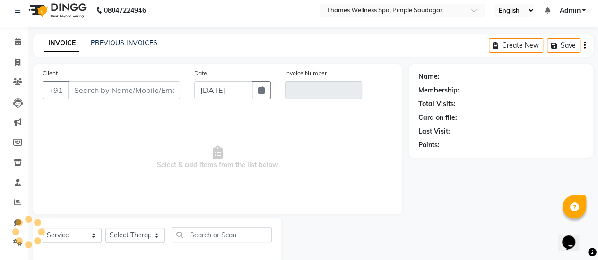
scroll to position [23, 0]
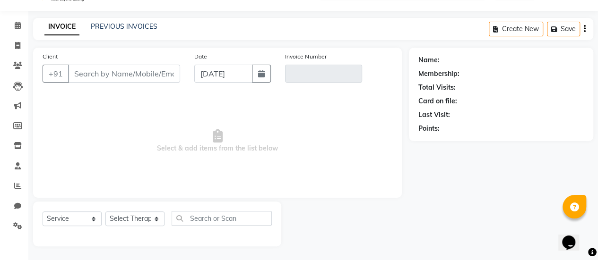
type input "7741989161"
type input "V/2025-26/0066"
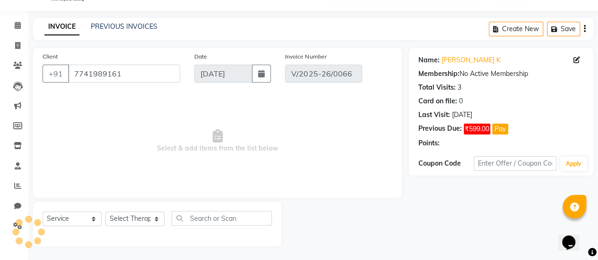
type input "27-08-2025"
select select "select"
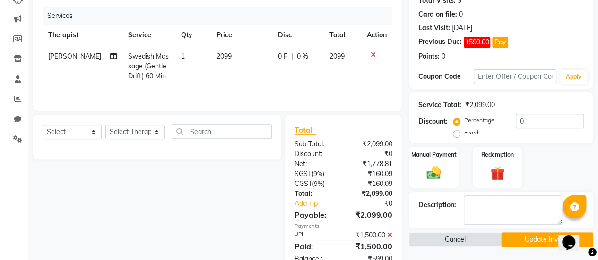
scroll to position [109, 0]
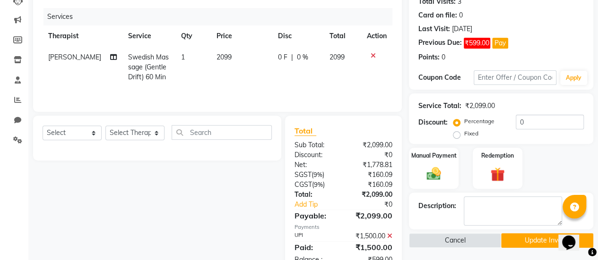
click at [290, 53] on div "0 F | 0 %" at bounding box center [298, 57] width 40 height 10
select select "89021"
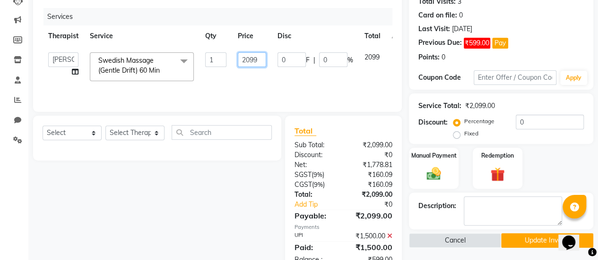
click at [258, 58] on input "2099" at bounding box center [252, 59] width 28 height 15
type input "599"
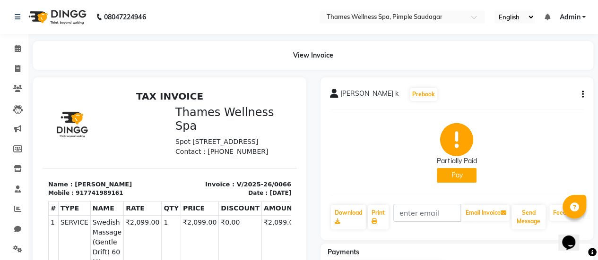
click at [580, 93] on button "button" at bounding box center [581, 95] width 6 height 10
click at [554, 109] on div "Edit Invoice" at bounding box center [535, 107] width 65 height 12
select select "service"
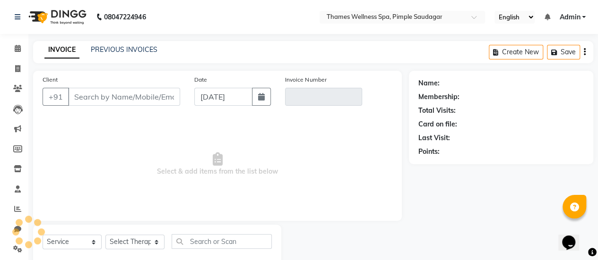
scroll to position [23, 0]
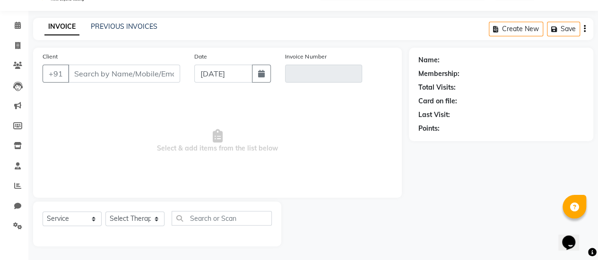
type input "7741989161"
type input "V/2025-26/0066"
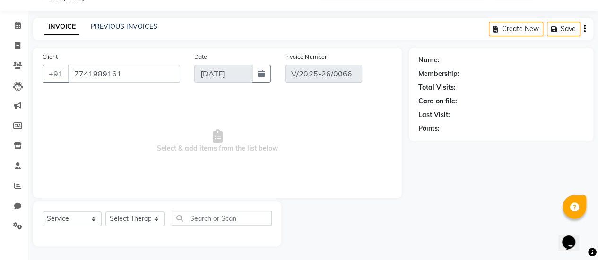
click at [371, 177] on span "Select & add items from the list below" at bounding box center [218, 141] width 350 height 95
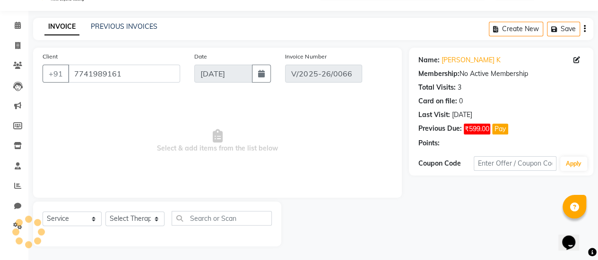
type input "27-08-2025"
select select "select"
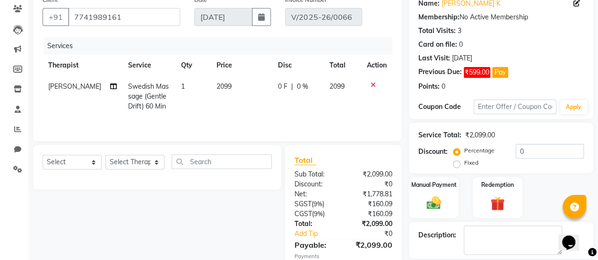
scroll to position [79, 0]
click at [278, 89] on span "0 F" at bounding box center [282, 87] width 9 height 10
select select "89021"
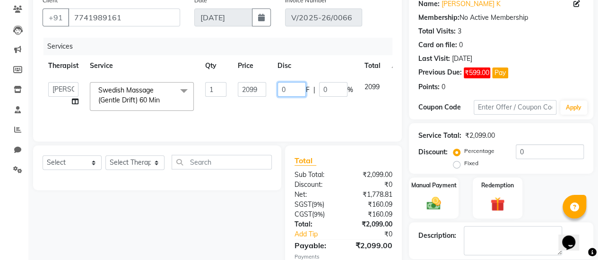
click at [296, 87] on input "0" at bounding box center [291, 89] width 28 height 15
type input "599"
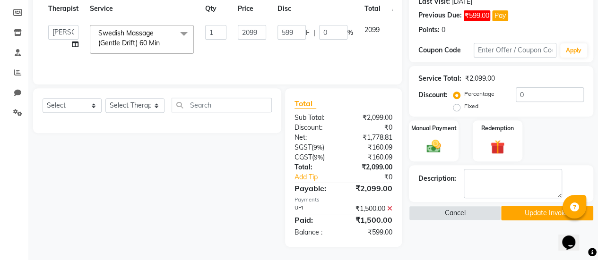
click at [523, 211] on button "Update Invoice" at bounding box center [547, 213] width 92 height 15
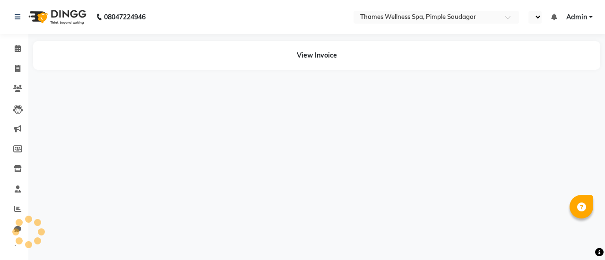
select select "en"
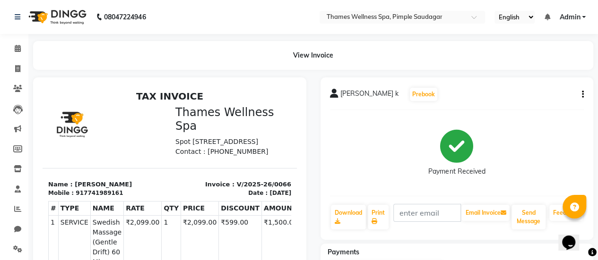
click at [582, 95] on icon "button" at bounding box center [583, 95] width 2 height 0
click at [548, 102] on div "Edit Invoice" at bounding box center [535, 107] width 65 height 12
select select "service"
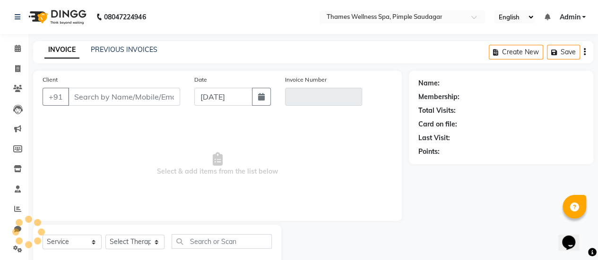
scroll to position [23, 0]
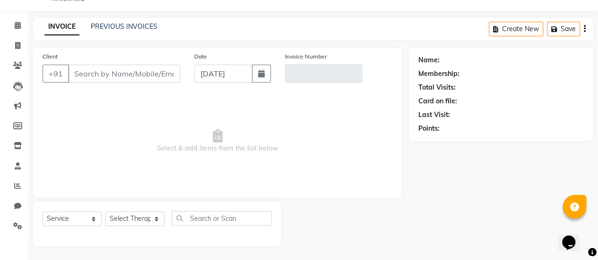
type input "7741989161"
type input "V/2025-26/0066"
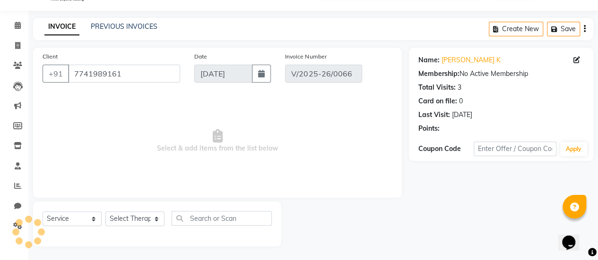
type input "[DATE]"
select select "select"
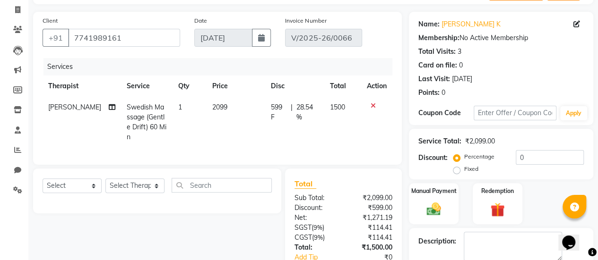
scroll to position [59, 0]
click at [302, 108] on span "28.54 %" at bounding box center [307, 113] width 22 height 20
select select "89021"
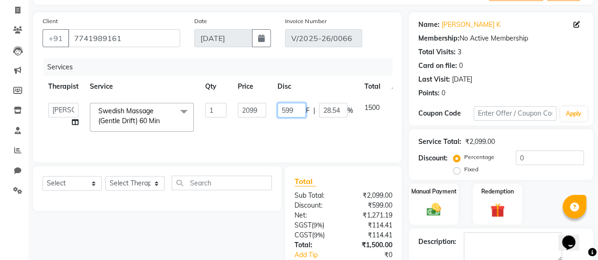
click at [302, 108] on input "599" at bounding box center [291, 110] width 28 height 15
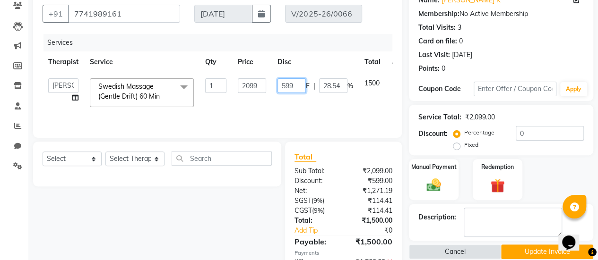
scroll to position [84, 0]
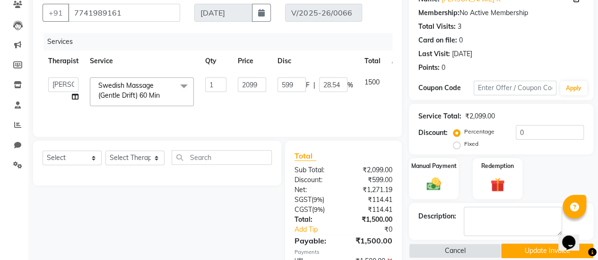
click at [538, 247] on button "Update Invoice" at bounding box center [547, 251] width 92 height 15
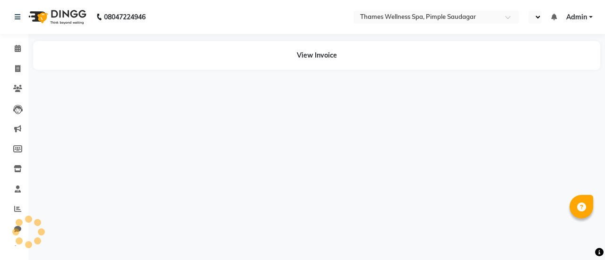
select select "en"
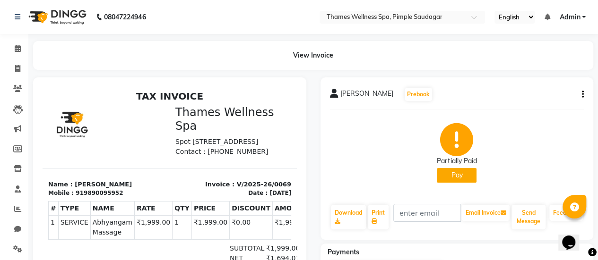
click at [577, 88] on div "[PERSON_NAME] Prebook" at bounding box center [457, 94] width 254 height 15
click at [582, 95] on icon "button" at bounding box center [583, 95] width 2 height 0
click at [543, 110] on div "Edit Invoice" at bounding box center [535, 107] width 65 height 12
select select "service"
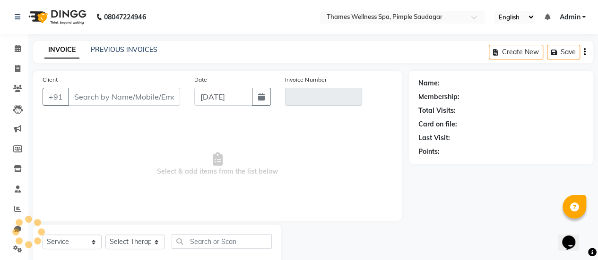
scroll to position [23, 0]
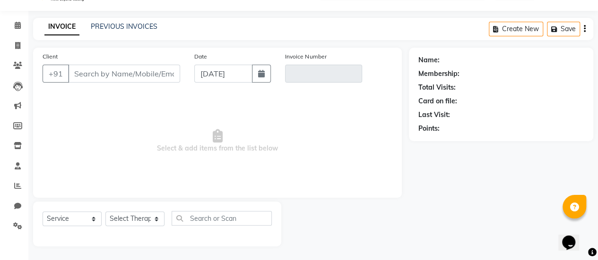
type input "9890095952"
type input "V/2025-26/0069"
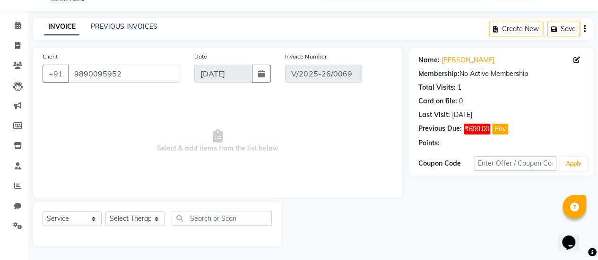
type input "[DATE]"
select select "select"
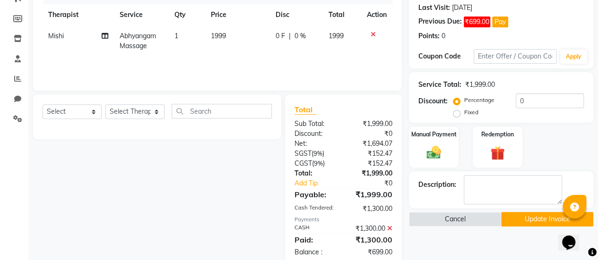
scroll to position [130, 0]
click at [284, 36] on span "0 F" at bounding box center [279, 37] width 9 height 10
select select "88610"
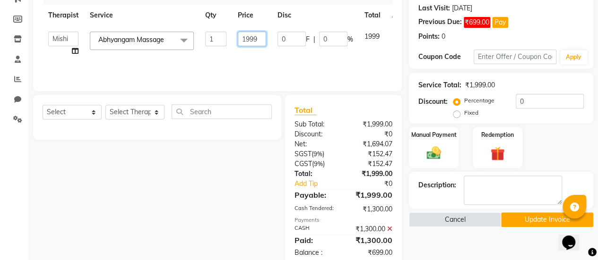
click at [260, 34] on input "1999" at bounding box center [252, 39] width 28 height 15
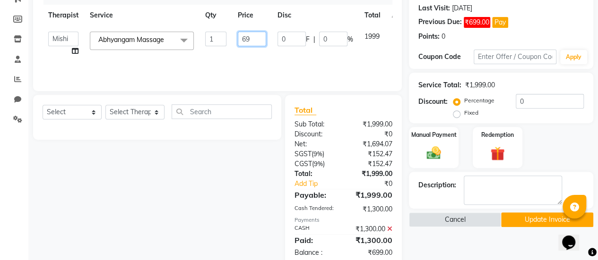
type input "699"
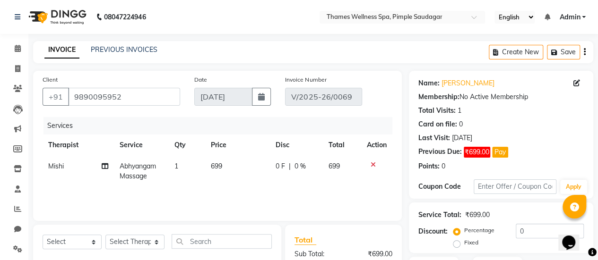
scroll to position [8, 0]
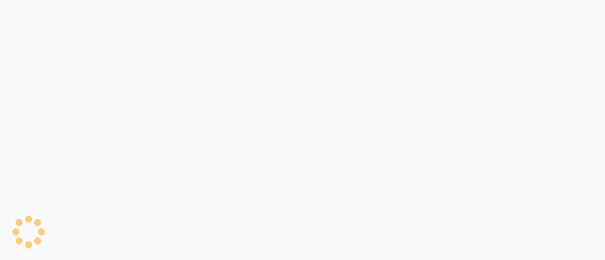
select select "service"
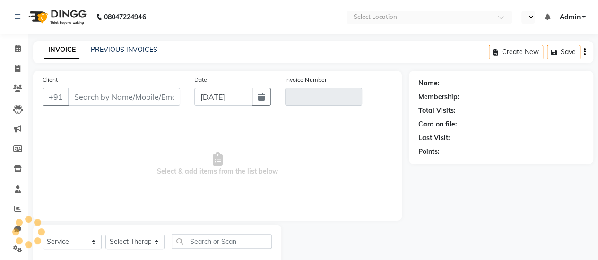
select select "en"
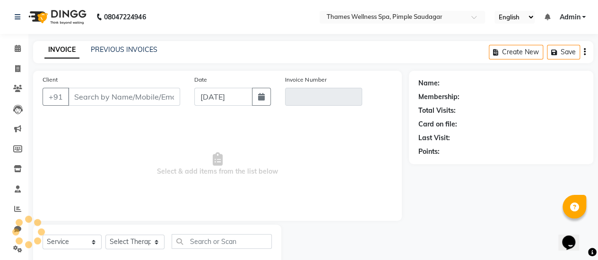
type input "9890095952"
type input "V/2025-26/0069"
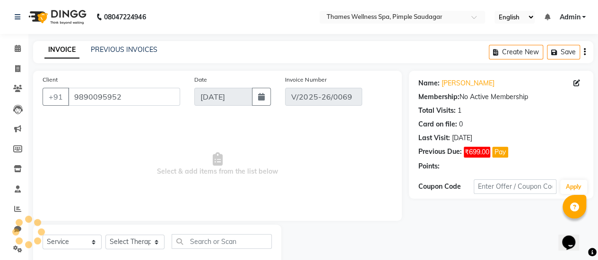
type input "[DATE]"
select select "select"
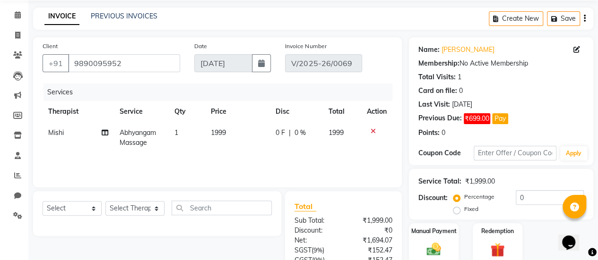
scroll to position [29, 0]
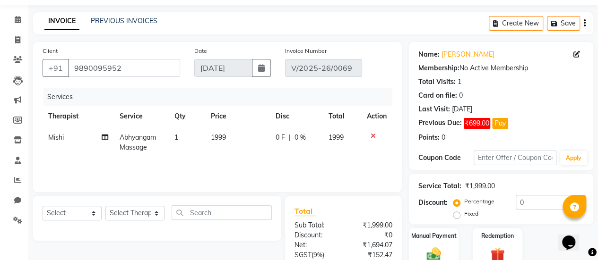
click at [586, 23] on div "Create New Save" at bounding box center [541, 23] width 104 height 22
click at [584, 23] on icon "button" at bounding box center [585, 23] width 2 height 0
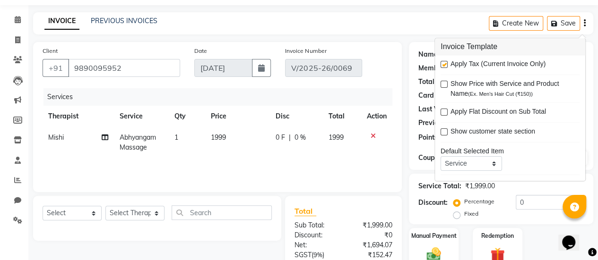
click at [588, 50] on div "Name: [PERSON_NAME] Membership: No Active Membership Total Visits: 1 Card on fi…" at bounding box center [501, 106] width 184 height 128
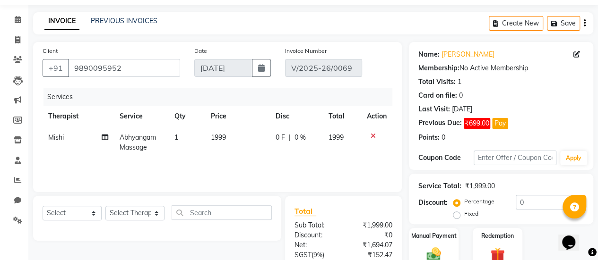
click at [282, 136] on span "0 F" at bounding box center [279, 138] width 9 height 10
select select "88610"
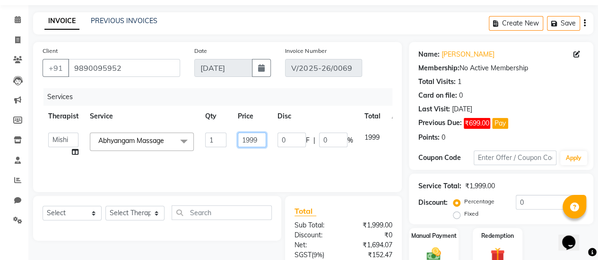
click at [259, 138] on input "1999" at bounding box center [252, 140] width 28 height 15
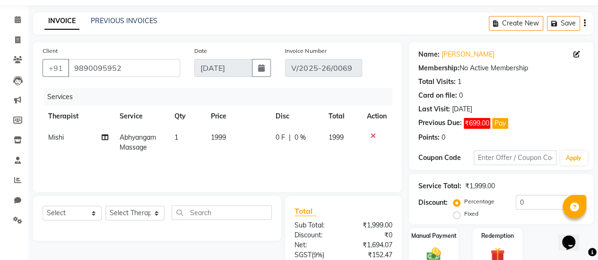
click at [297, 139] on span "0 %" at bounding box center [299, 138] width 11 height 10
select select "88610"
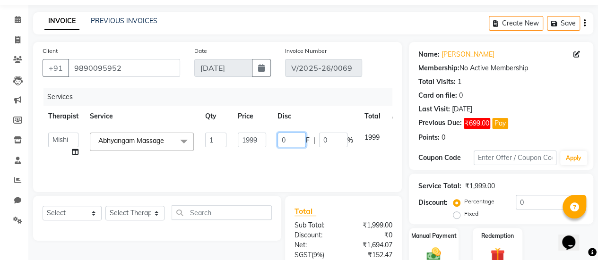
click at [297, 139] on input "0" at bounding box center [291, 140] width 28 height 15
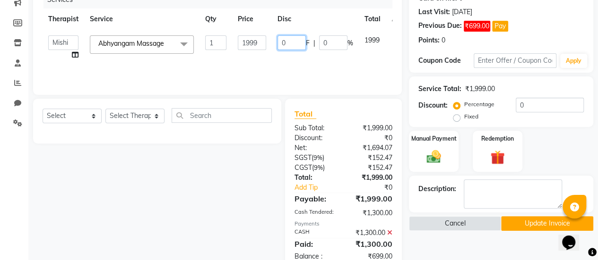
scroll to position [123, 0]
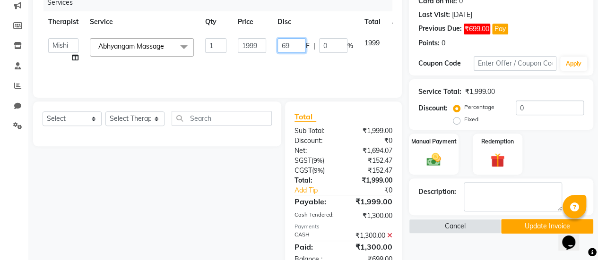
type input "699"
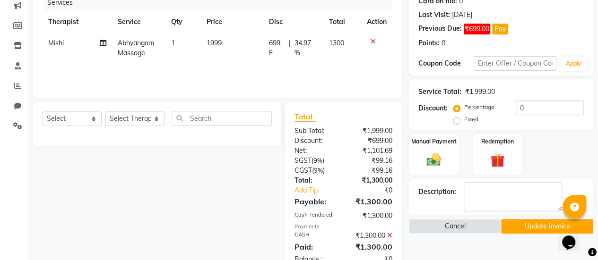
scroll to position [150, 0]
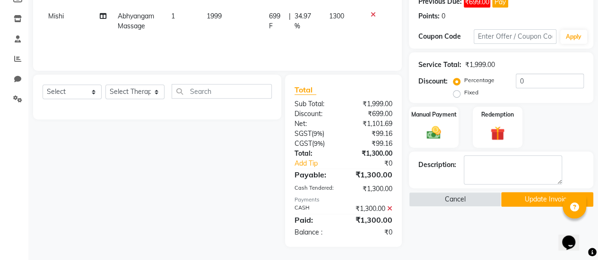
click at [521, 194] on button "Update Invoice" at bounding box center [547, 199] width 92 height 15
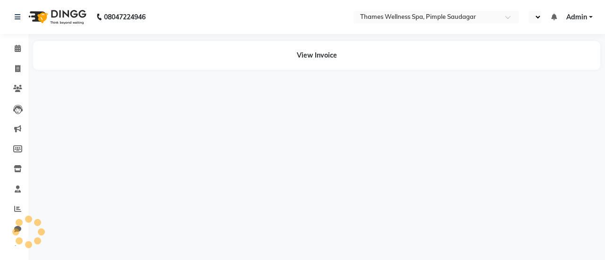
select select "en"
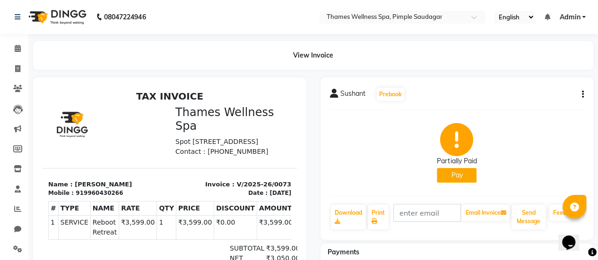
click at [584, 93] on div "Sushant Prebook Partially Paid Pay Download Print Email Invoice Send Message Fe…" at bounding box center [456, 159] width 273 height 163
click at [580, 93] on button "button" at bounding box center [581, 95] width 6 height 10
click at [549, 112] on div "Edit Invoice" at bounding box center [535, 107] width 65 height 12
select select "service"
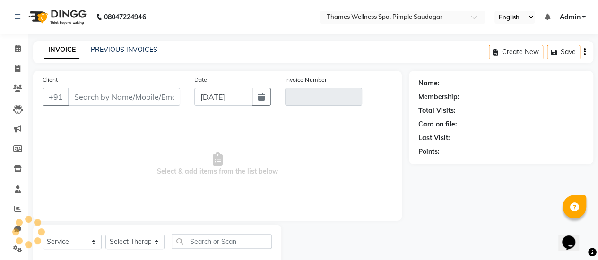
scroll to position [23, 0]
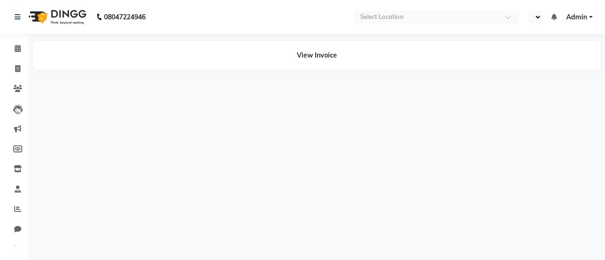
select select "en"
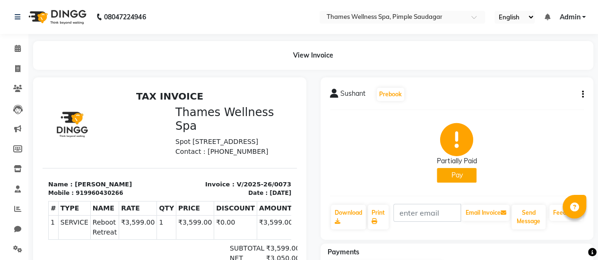
click at [579, 95] on button "button" at bounding box center [581, 95] width 6 height 10
click at [549, 110] on div "Edit Invoice" at bounding box center [535, 107] width 65 height 12
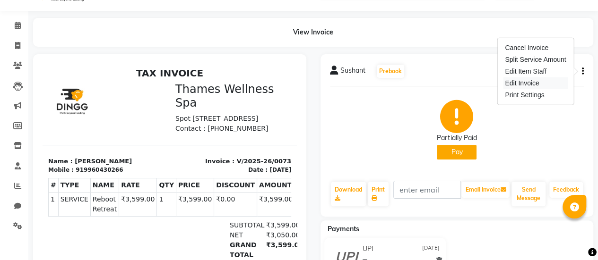
select select "service"
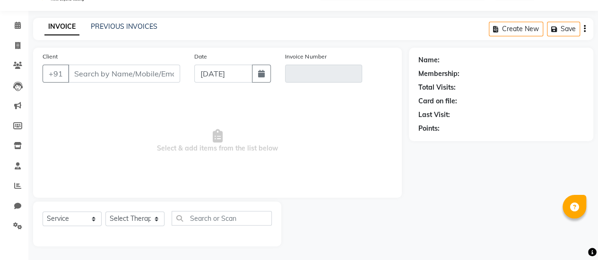
type input "9960430266"
type input "V/2025-26/0073"
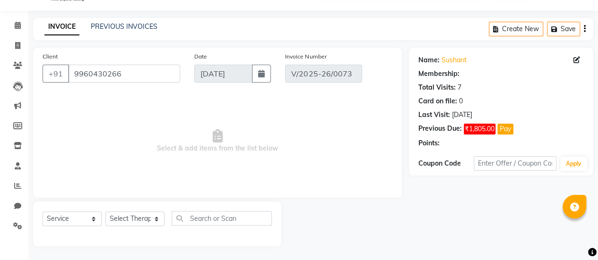
type input "[DATE]"
select select "select"
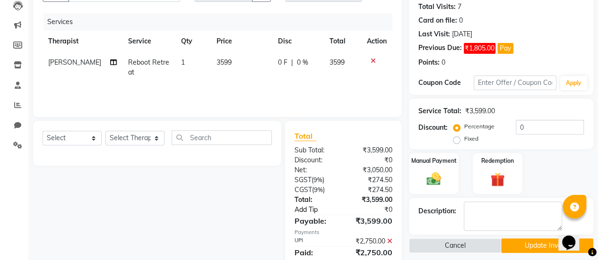
scroll to position [96, 0]
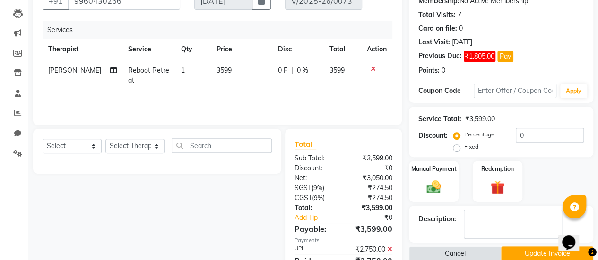
click at [273, 72] on td "0 F | 0 %" at bounding box center [297, 75] width 51 height 31
select select "89021"
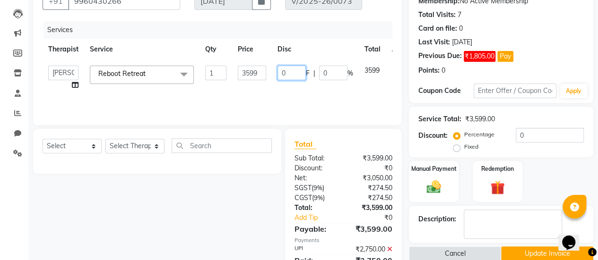
click at [286, 68] on input "0" at bounding box center [291, 73] width 28 height 15
click at [286, 66] on input "0" at bounding box center [291, 73] width 28 height 15
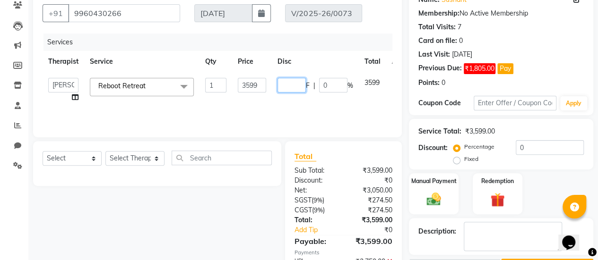
scroll to position [83, 0]
type input "849"
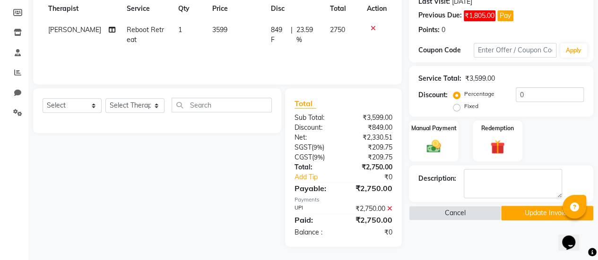
click at [542, 218] on button "Update Invoice" at bounding box center [547, 213] width 92 height 15
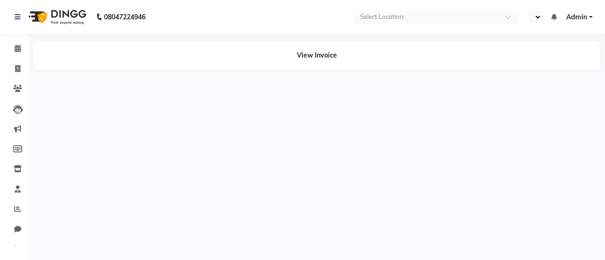
select select "en"
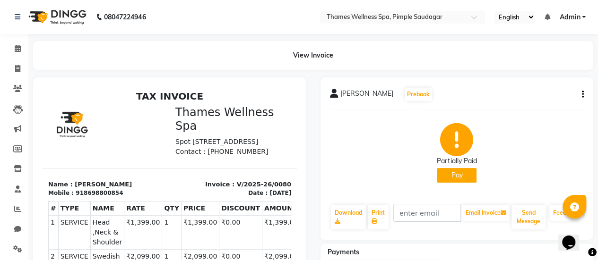
click at [583, 95] on icon "button" at bounding box center [583, 95] width 2 height 0
click at [557, 112] on div "Edit Invoice" at bounding box center [535, 107] width 65 height 12
select select "service"
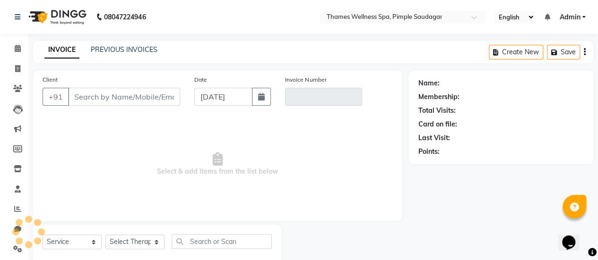
scroll to position [23, 0]
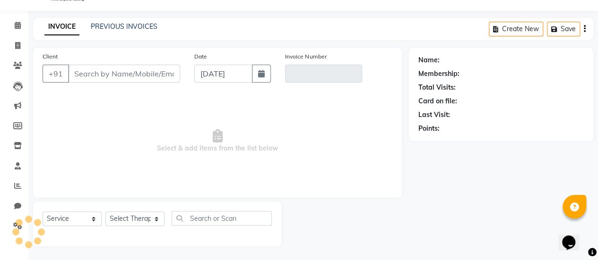
type input "8698800854"
type input "V/2025-26/0080"
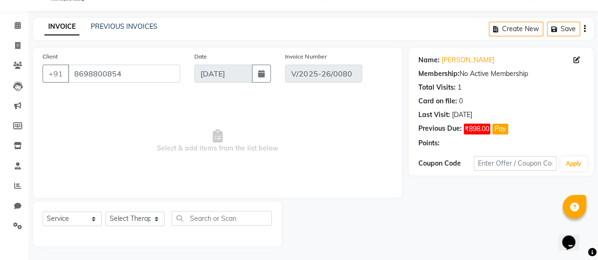
type input "[DATE]"
select select "select"
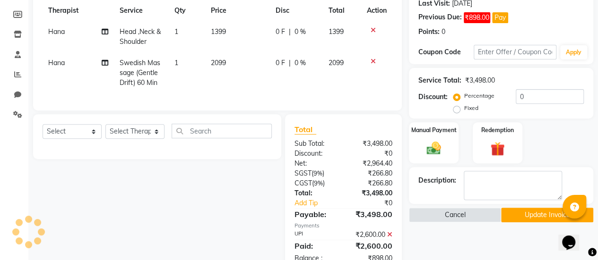
scroll to position [168, 0]
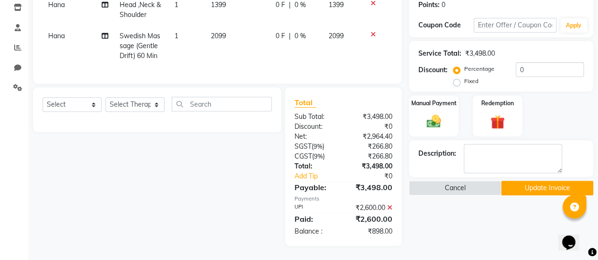
click at [279, 31] on span "0 F" at bounding box center [279, 36] width 9 height 10
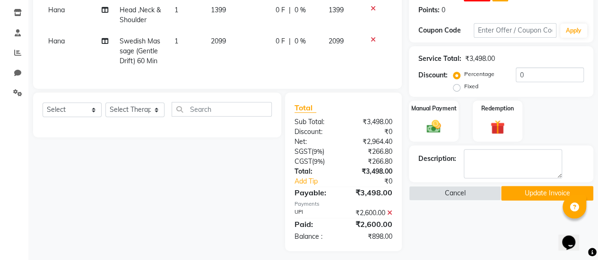
select select "88611"
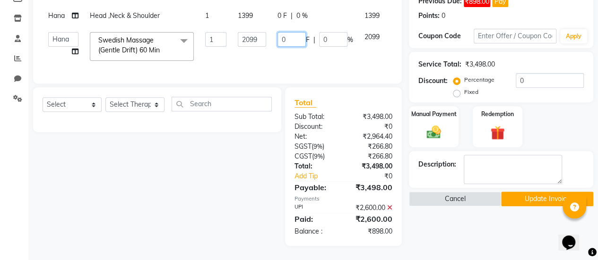
click at [292, 32] on input "0" at bounding box center [291, 39] width 28 height 15
type input "25"
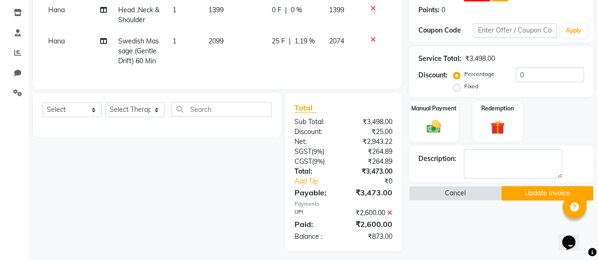
click at [276, 8] on span "0 F" at bounding box center [276, 10] width 9 height 10
select select "88611"
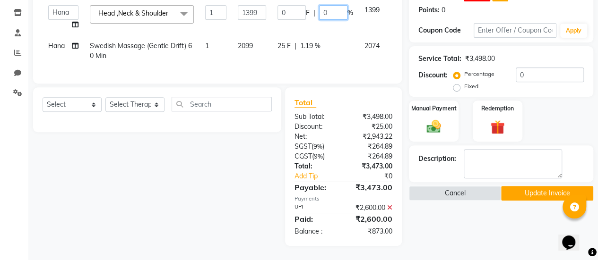
click at [338, 11] on input "0" at bounding box center [333, 12] width 28 height 15
type input "25"
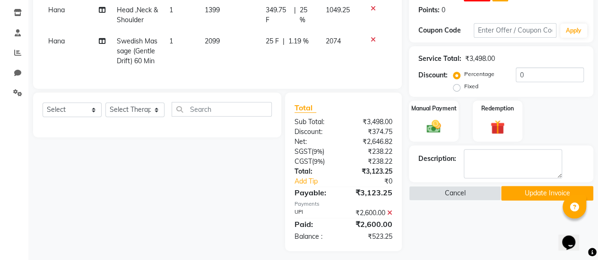
click at [298, 38] on span "1.19 %" at bounding box center [298, 41] width 20 height 10
select select "88611"
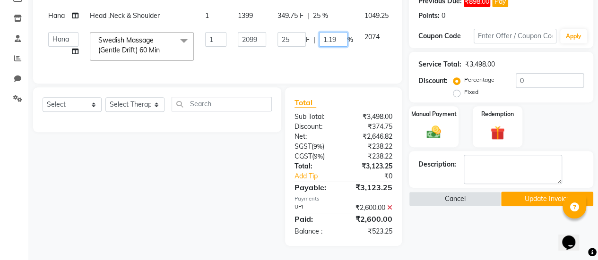
click at [332, 32] on input "1.19" at bounding box center [333, 39] width 28 height 15
type input "25"
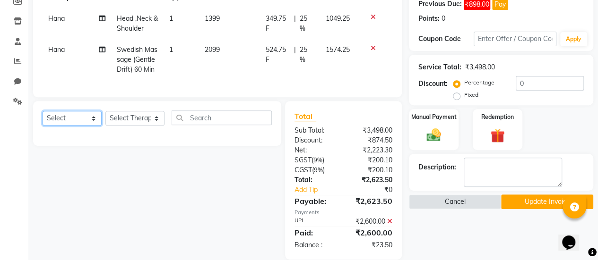
scroll to position [147, 0]
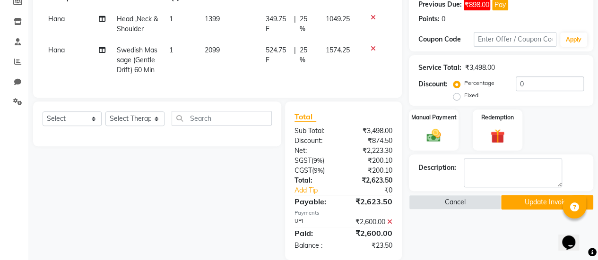
click at [276, 48] on span "524.75 F" at bounding box center [278, 55] width 25 height 20
select select "88611"
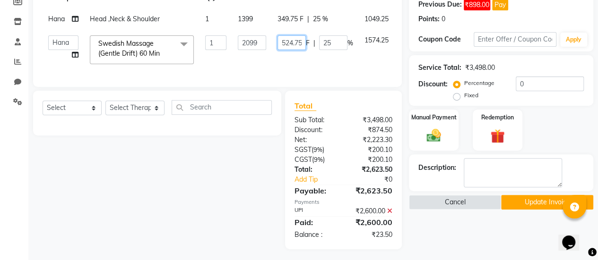
click at [286, 44] on input "524.75" at bounding box center [291, 42] width 28 height 15
type input "548"
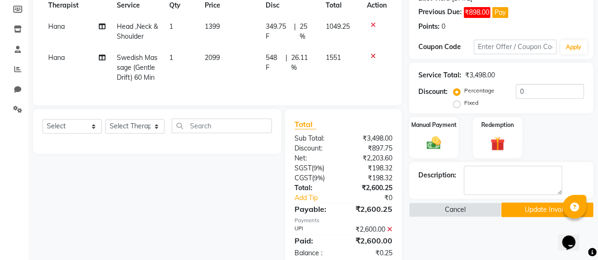
scroll to position [137, 0]
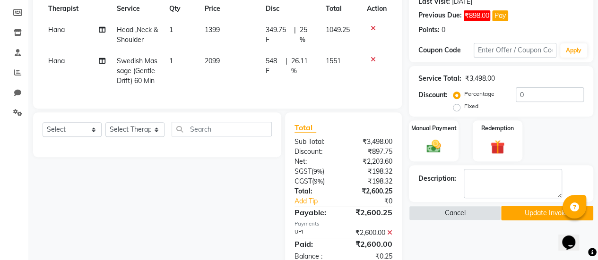
click at [278, 28] on span "349.75 F" at bounding box center [278, 35] width 25 height 20
select select "88611"
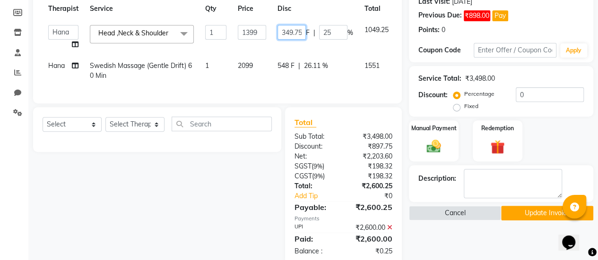
click at [290, 31] on input "349.75" at bounding box center [291, 32] width 28 height 15
type input "350"
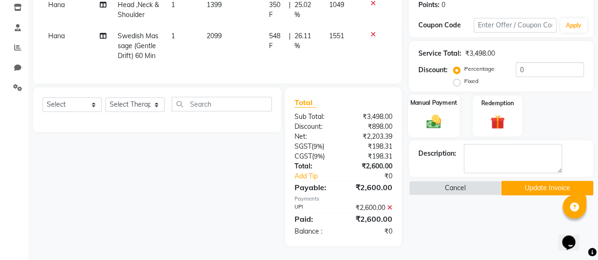
scroll to position [167, 0]
click at [539, 181] on button "Update Invoice" at bounding box center [547, 188] width 92 height 15
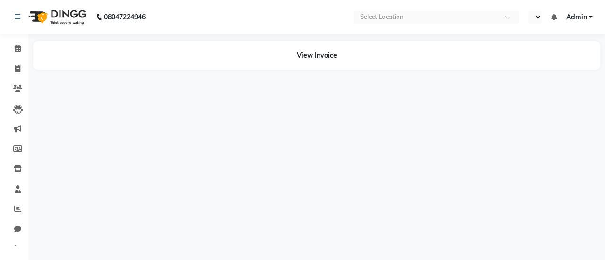
select select "en"
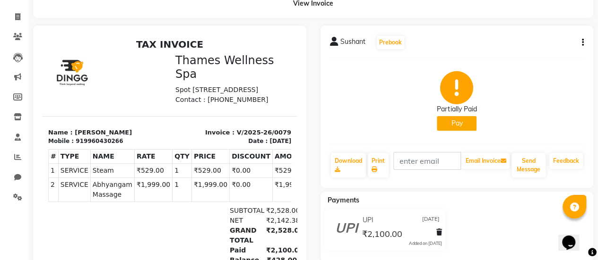
scroll to position [52, 0]
click at [582, 43] on icon "button" at bounding box center [583, 43] width 2 height 0
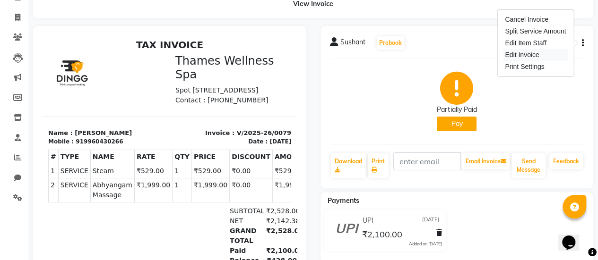
click at [543, 57] on div "Edit Invoice" at bounding box center [535, 55] width 65 height 12
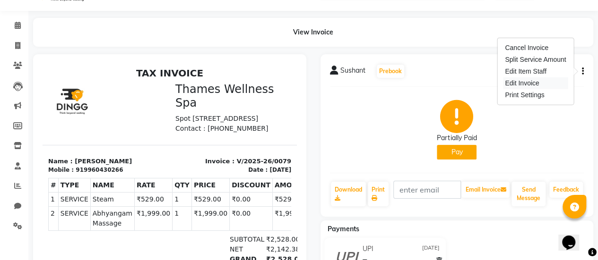
select select "service"
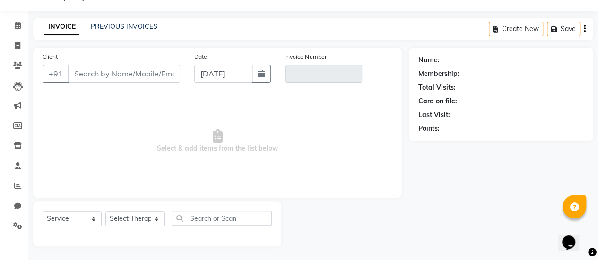
type input "9960430266"
type input "V/2025-26/0079"
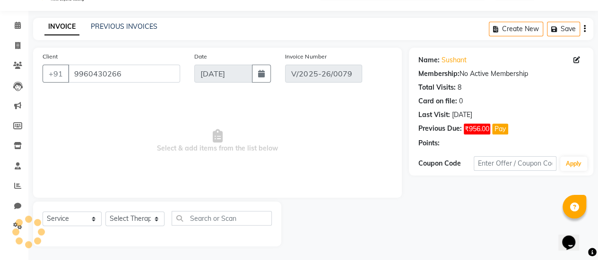
type input "31-08-2025"
select select "select"
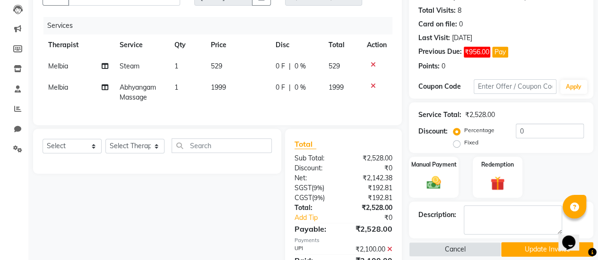
scroll to position [101, 0]
click at [284, 85] on span "0 F" at bounding box center [279, 87] width 9 height 10
select select "88612"
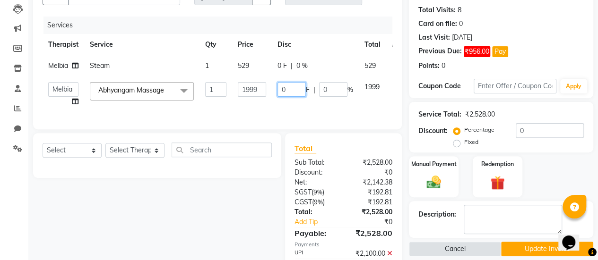
click at [286, 90] on input "0" at bounding box center [291, 89] width 28 height 15
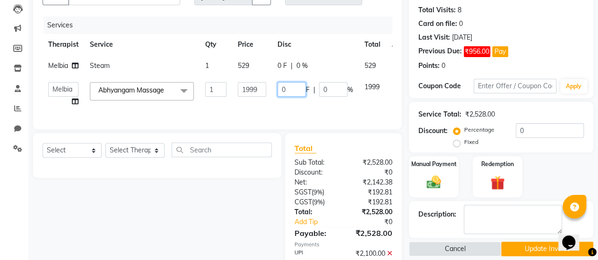
click at [286, 90] on input "0" at bounding box center [291, 89] width 28 height 15
type input "300"
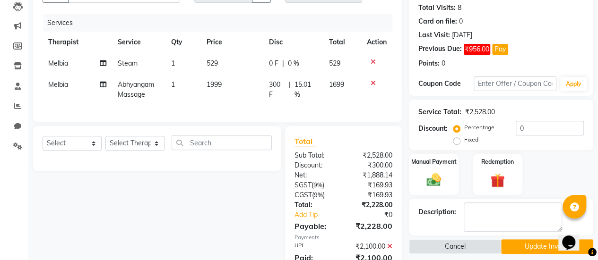
scroll to position [102, 0]
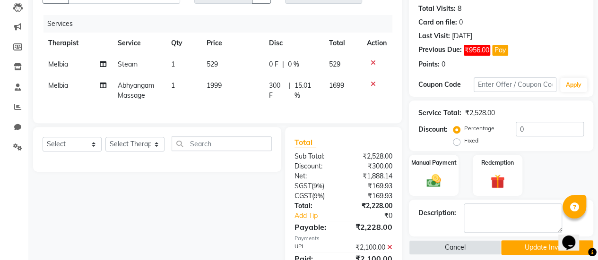
click at [270, 64] on span "0 F" at bounding box center [273, 65] width 9 height 10
select select "88612"
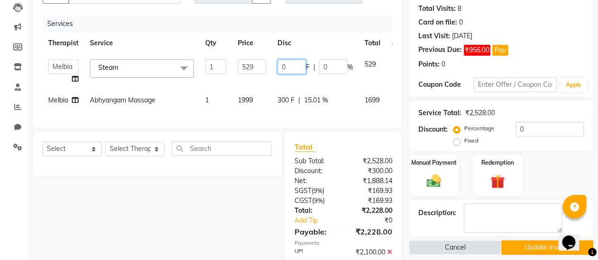
click at [293, 60] on input "0" at bounding box center [291, 67] width 28 height 15
type input "128"
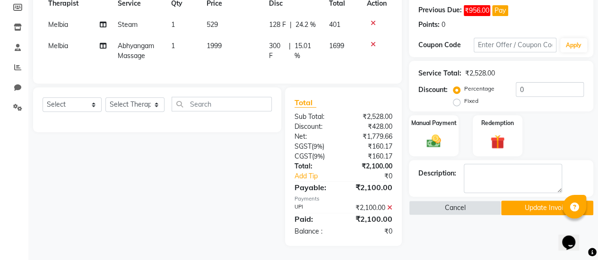
scroll to position [146, 0]
click at [528, 201] on button "Update Invoice" at bounding box center [547, 208] width 92 height 15
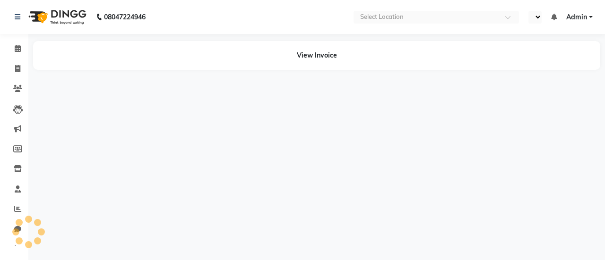
select select "en"
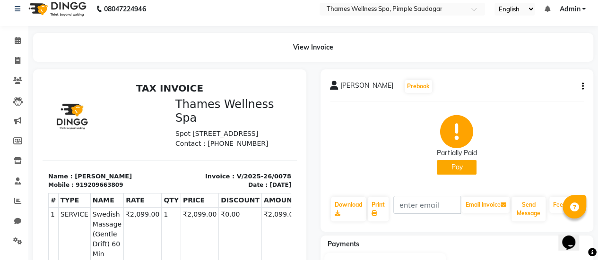
scroll to position [8, 0]
click at [580, 87] on button "button" at bounding box center [581, 87] width 6 height 10
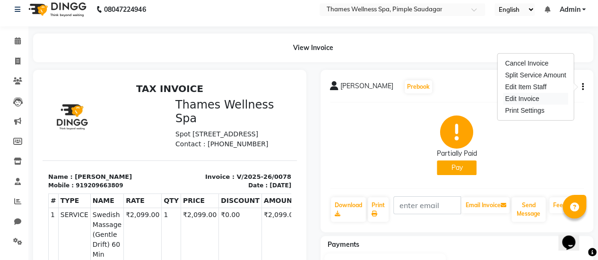
click at [567, 95] on div "Edit Invoice" at bounding box center [535, 99] width 65 height 12
select select "service"
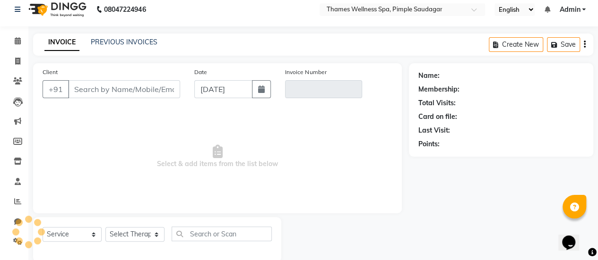
scroll to position [23, 0]
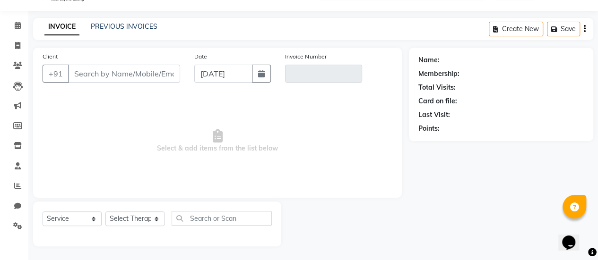
click at [567, 95] on div "Name: Membership: Total Visits: Card on file: Last Visit: Points:" at bounding box center [500, 93] width 165 height 82
type input "9209663809"
type input "V/2025-26/0078"
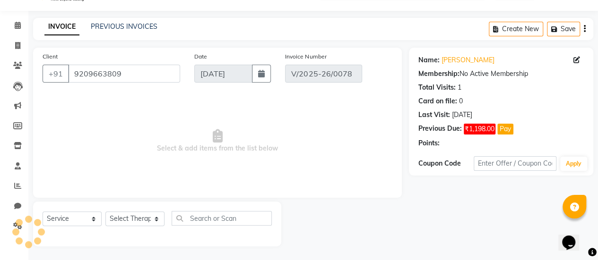
type input "[DATE]"
select select "select"
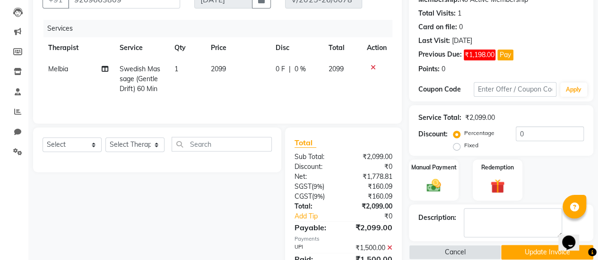
scroll to position [96, 0]
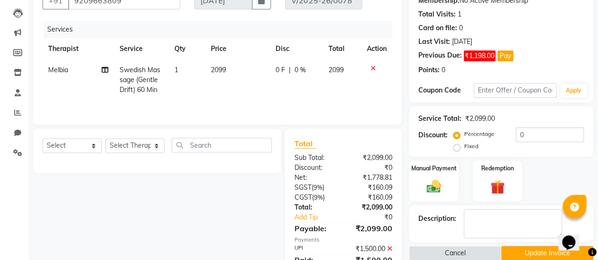
click at [283, 66] on span "0 F" at bounding box center [279, 70] width 9 height 10
select select "88612"
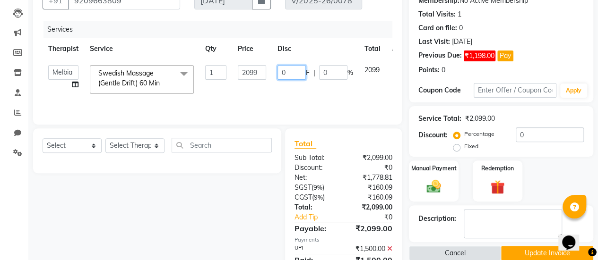
click at [285, 66] on input "0" at bounding box center [291, 72] width 28 height 15
type input "599"
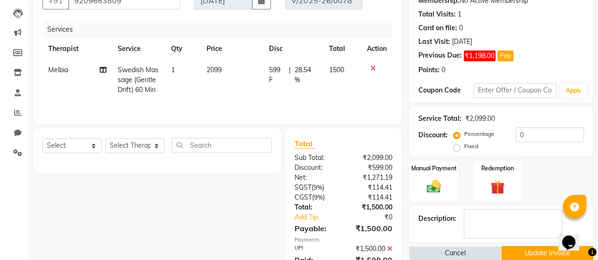
scroll to position [137, 0]
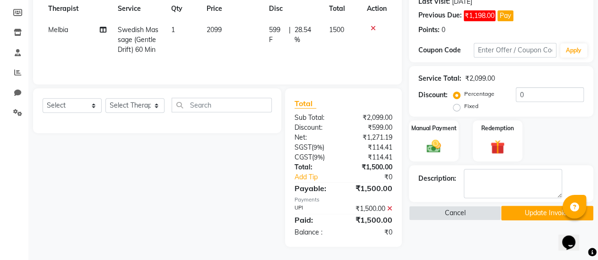
click at [541, 210] on button "Update Invoice" at bounding box center [547, 213] width 92 height 15
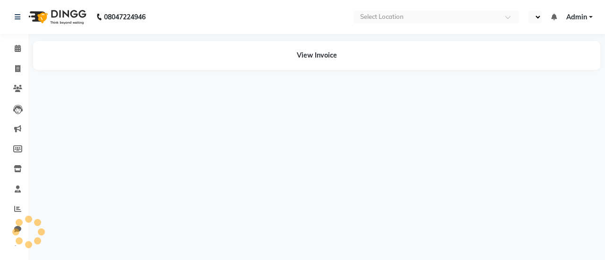
select select "en"
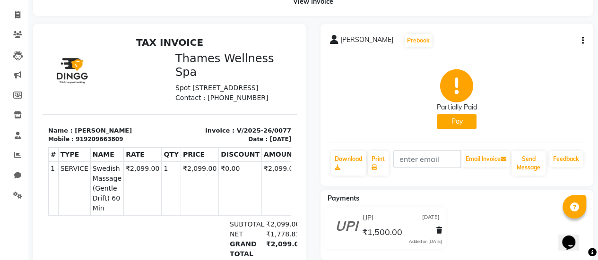
scroll to position [53, 0]
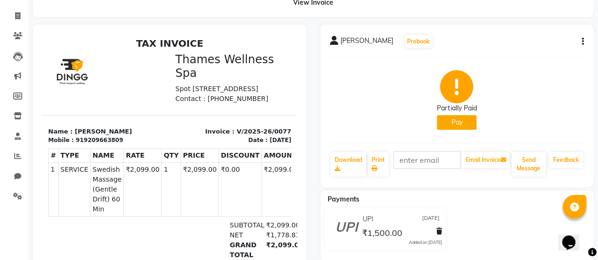
click at [580, 43] on button "button" at bounding box center [581, 42] width 6 height 10
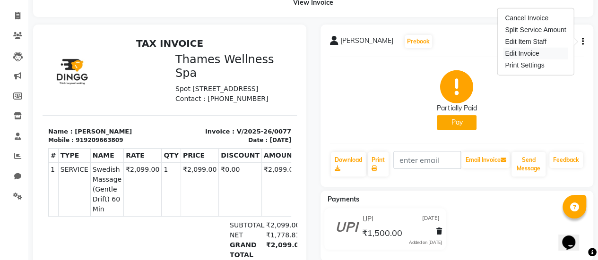
click at [552, 52] on div "Edit Invoice" at bounding box center [535, 54] width 65 height 12
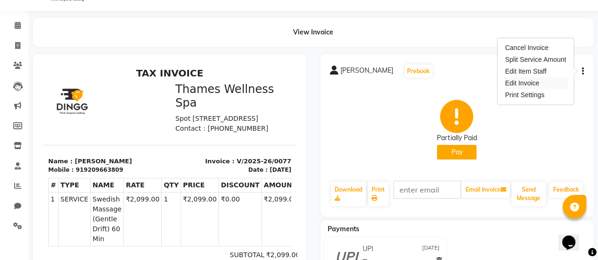
select select "service"
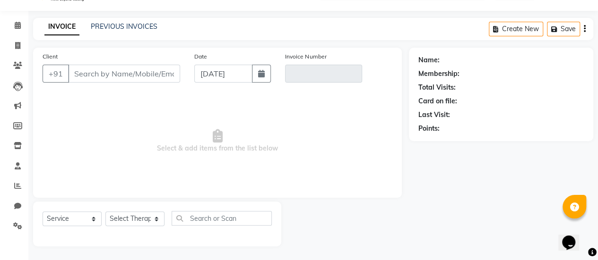
type input "9209663809"
type input "V/2025-26/0077"
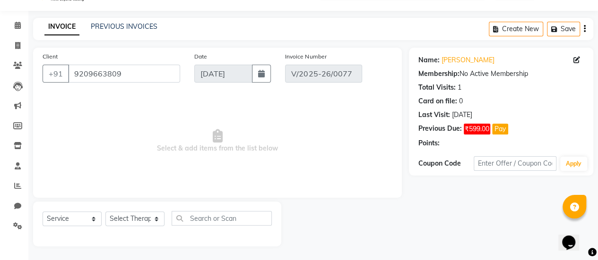
type input "[DATE]"
select select "select"
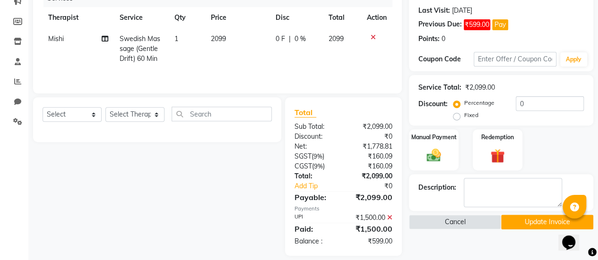
scroll to position [127, 0]
click at [282, 39] on span "0 F" at bounding box center [279, 39] width 9 height 10
select select "88610"
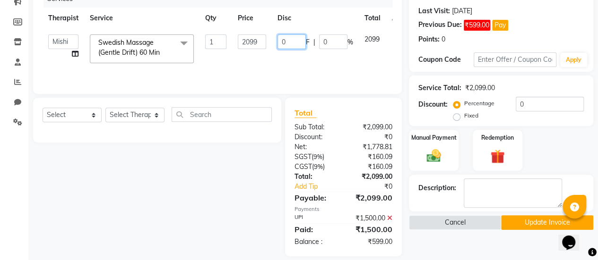
click at [282, 39] on input "0" at bounding box center [291, 41] width 28 height 15
type input "599"
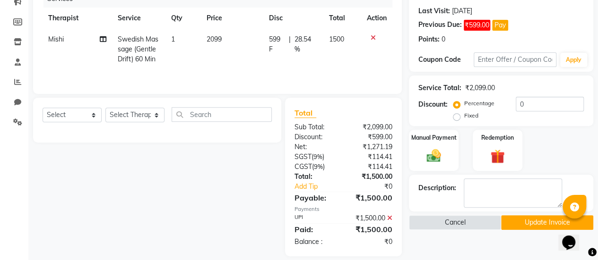
scroll to position [137, 0]
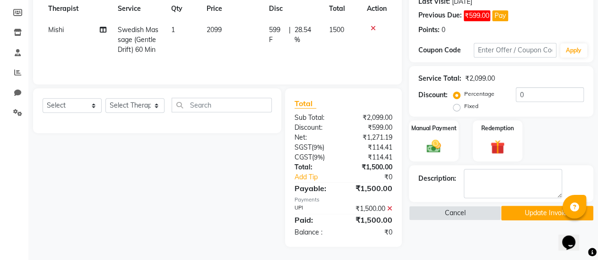
click at [530, 214] on button "Update Invoice" at bounding box center [547, 213] width 92 height 15
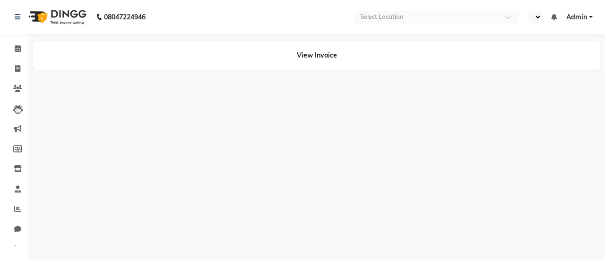
select select "en"
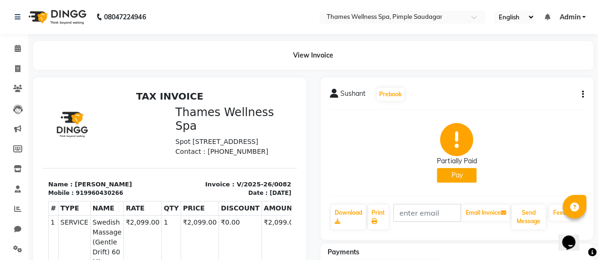
click at [583, 95] on icon "button" at bounding box center [583, 95] width 2 height 0
click at [538, 107] on div "Edit Invoice" at bounding box center [535, 107] width 65 height 12
select select "service"
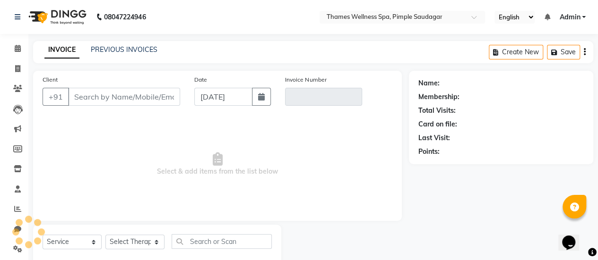
scroll to position [23, 0]
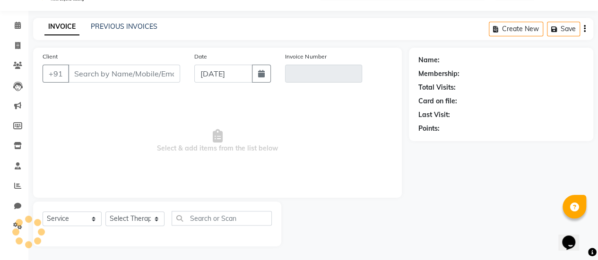
type input "9960430266"
type input "V/2025-26/0082"
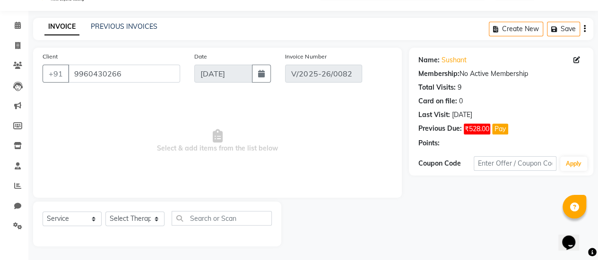
type input "[DATE]"
select select "select"
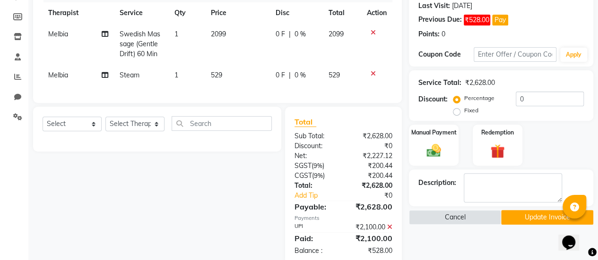
scroll to position [132, 0]
click at [281, 78] on span "0 F" at bounding box center [279, 75] width 9 height 10
select select "88612"
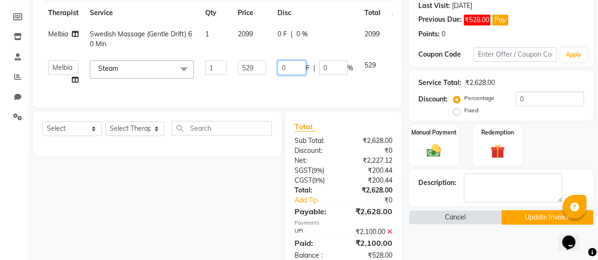
click at [288, 69] on input "0" at bounding box center [291, 67] width 28 height 15
type input "129"
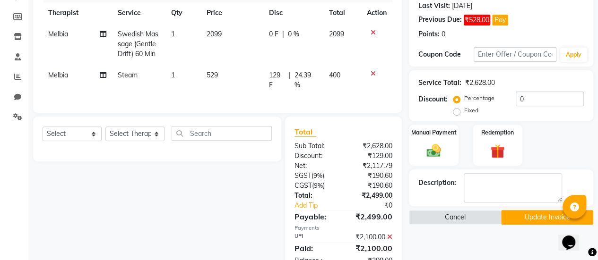
click at [276, 37] on span "0 F" at bounding box center [273, 34] width 9 height 10
select select "88612"
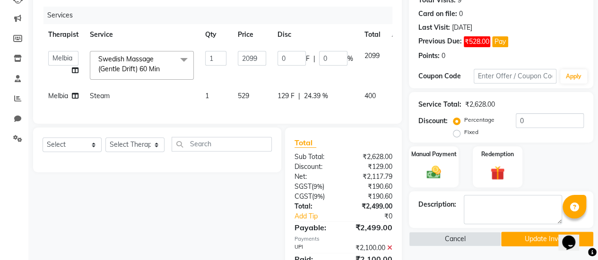
scroll to position [110, 0]
click at [285, 59] on input "0" at bounding box center [291, 59] width 28 height 15
type input "399"
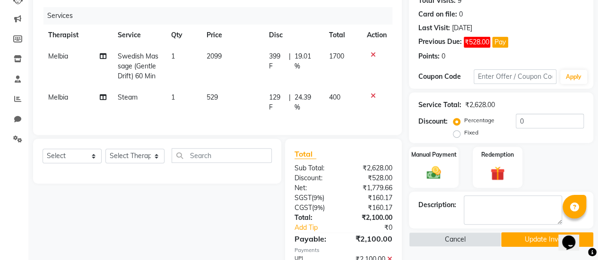
scroll to position [168, 0]
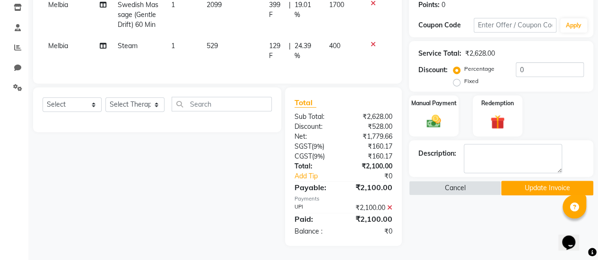
click at [520, 186] on button "Update Invoice" at bounding box center [547, 188] width 92 height 15
